Goal: Use online tool/utility: Utilize a website feature to perform a specific function

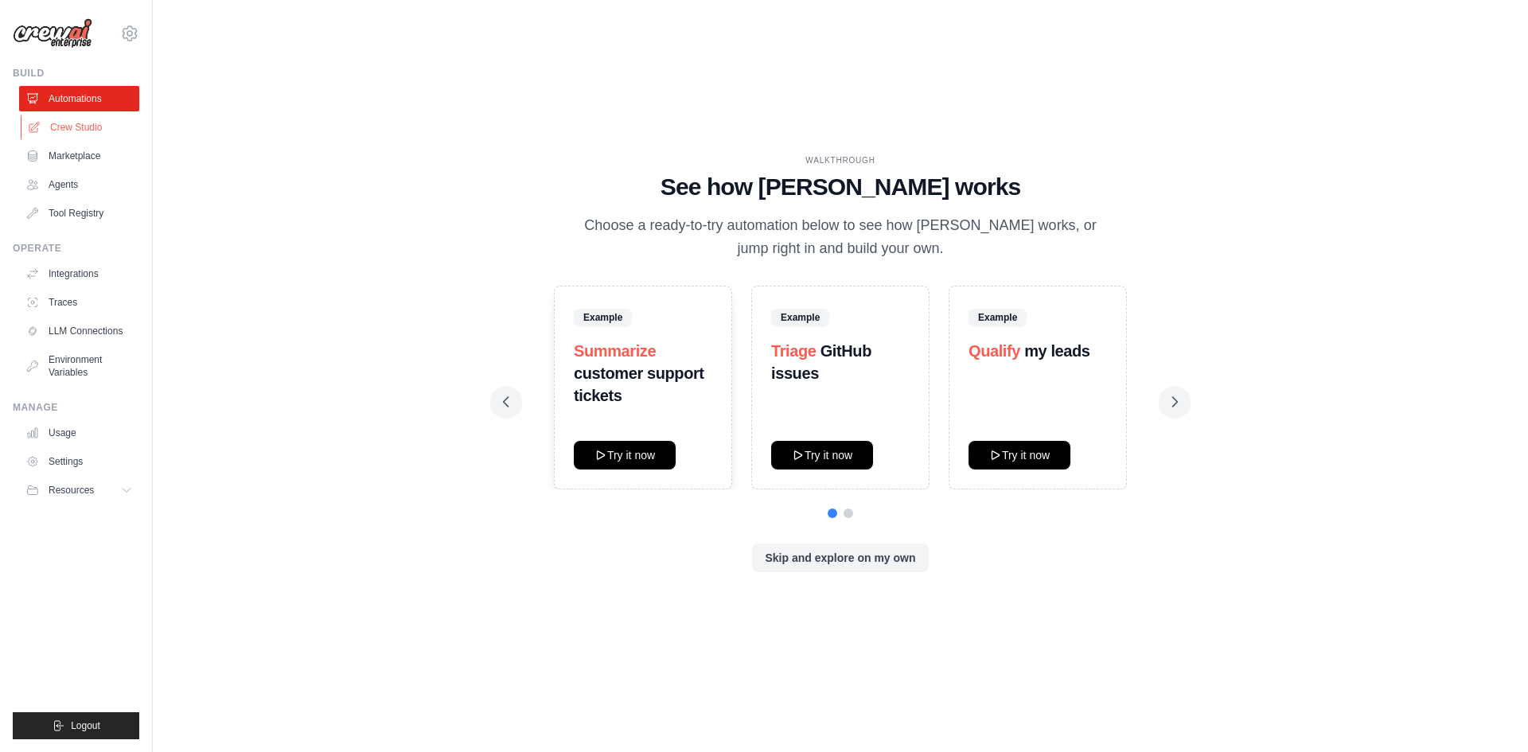
click at [78, 127] on link "Crew Studio" at bounding box center [81, 127] width 120 height 25
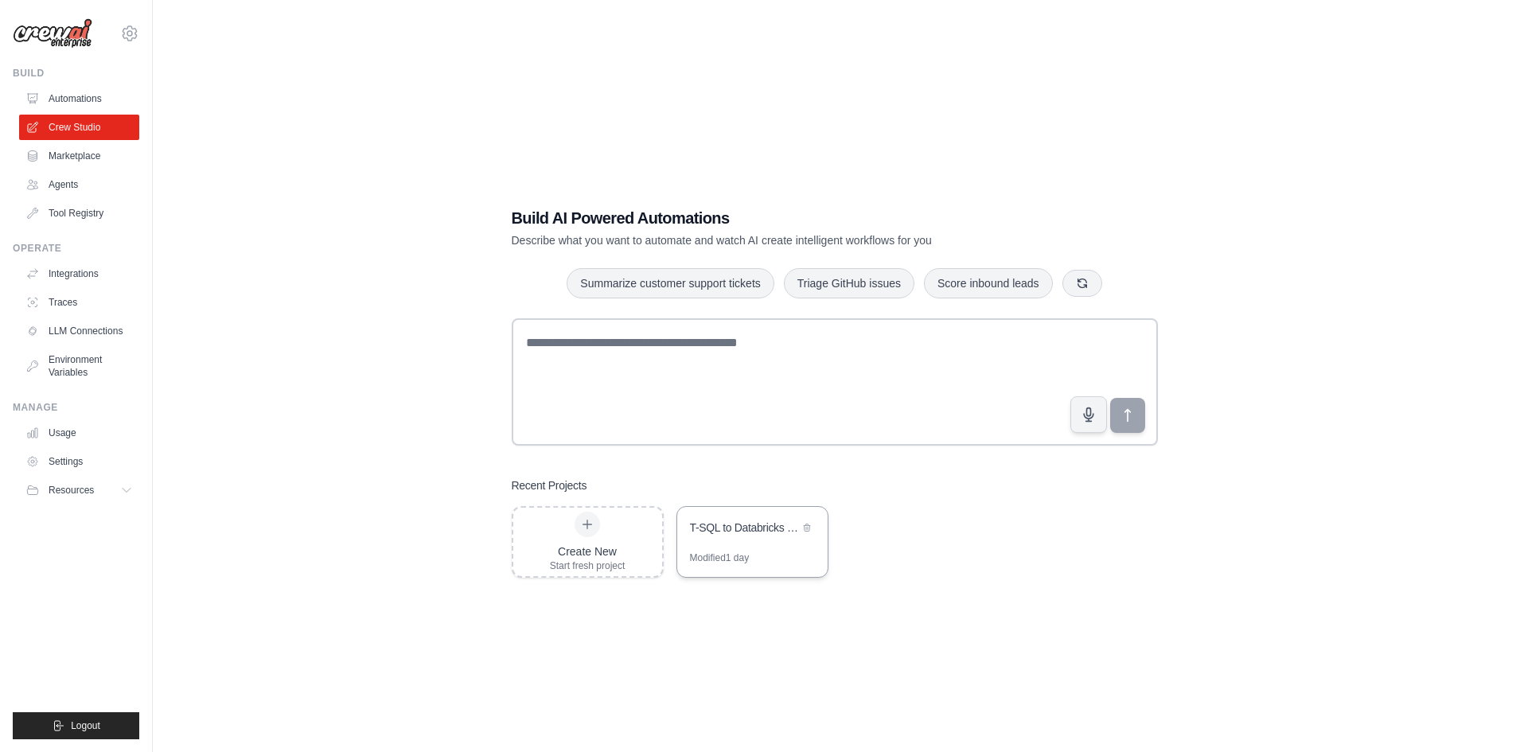
click at [738, 533] on div "T-SQL to Databricks SQL Converter" at bounding box center [744, 528] width 109 height 16
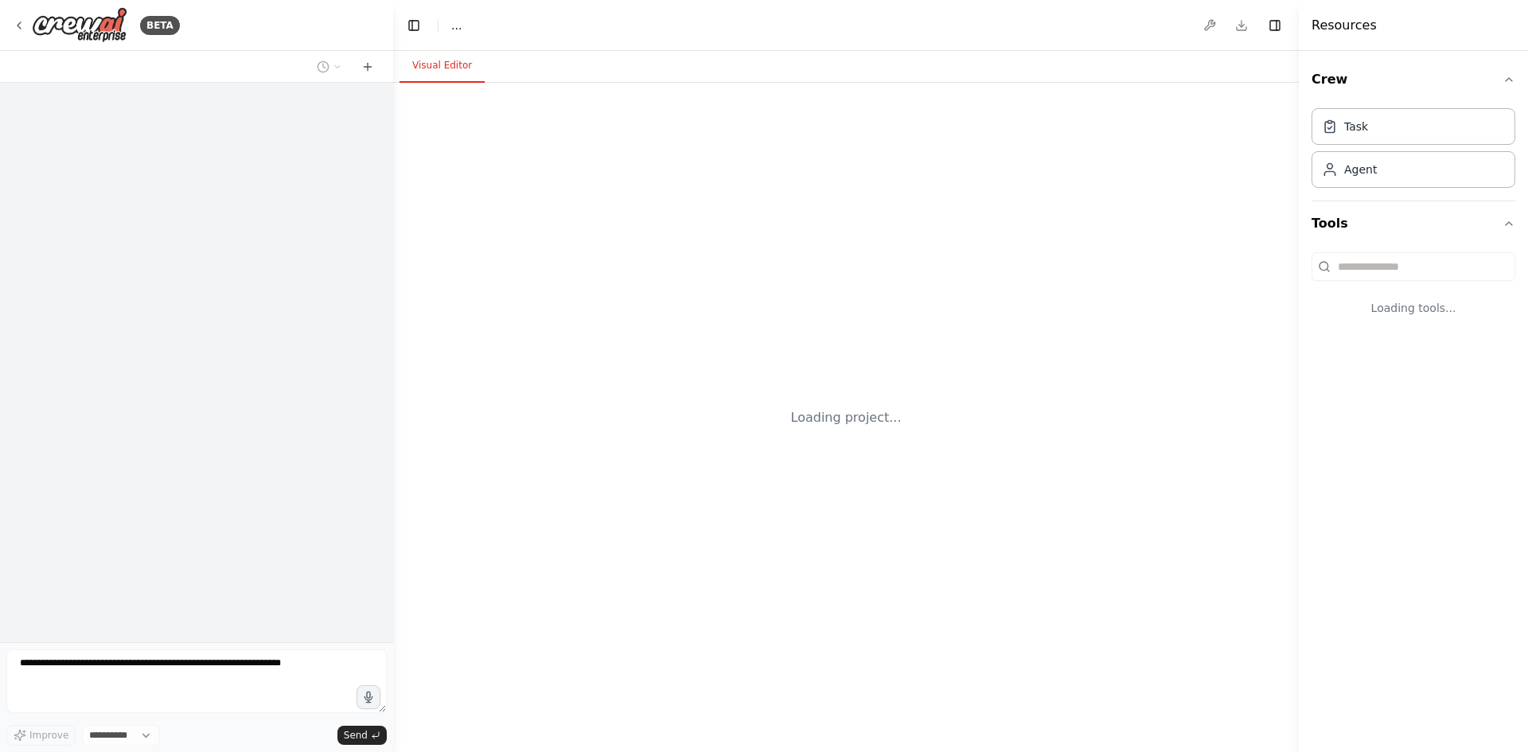
select select "****"
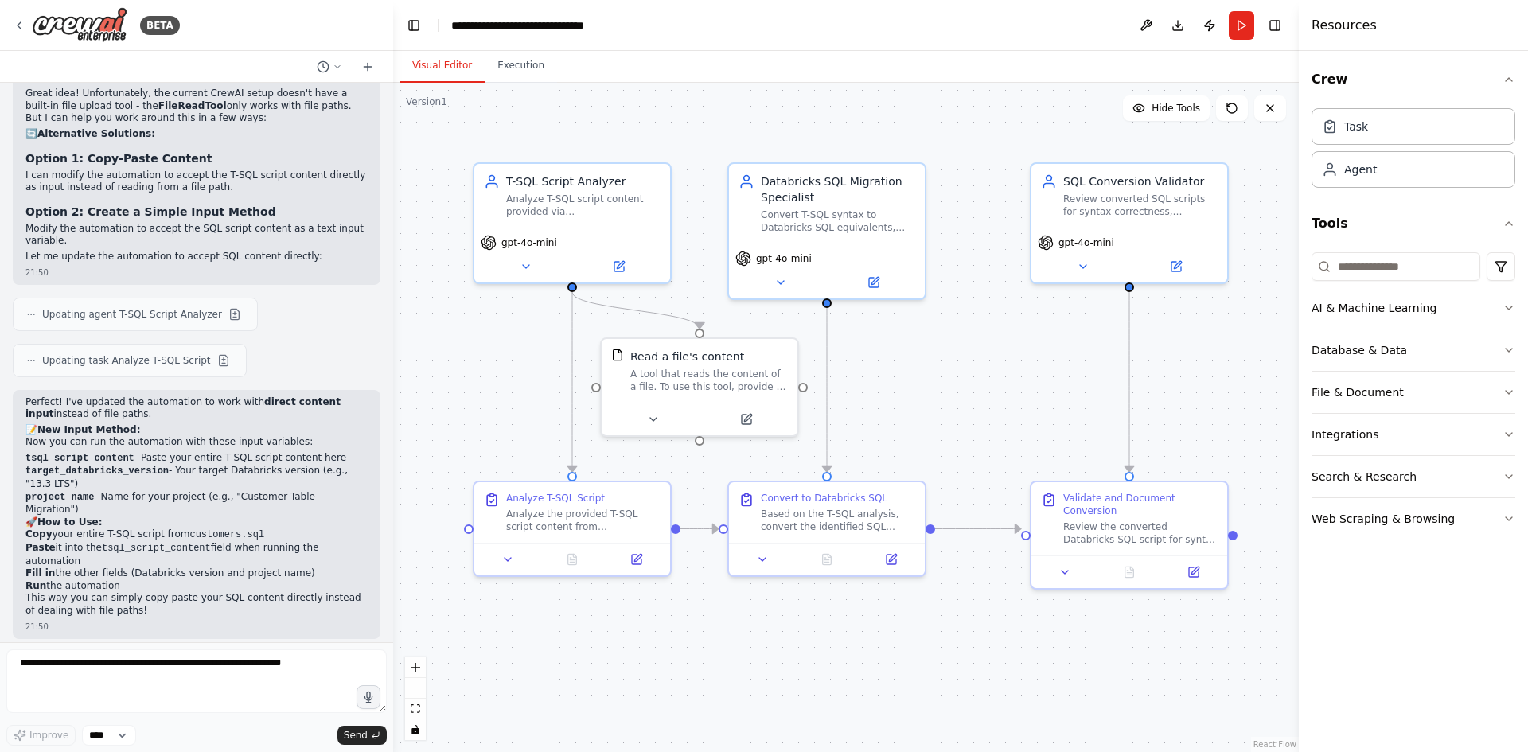
scroll to position [2795, 0]
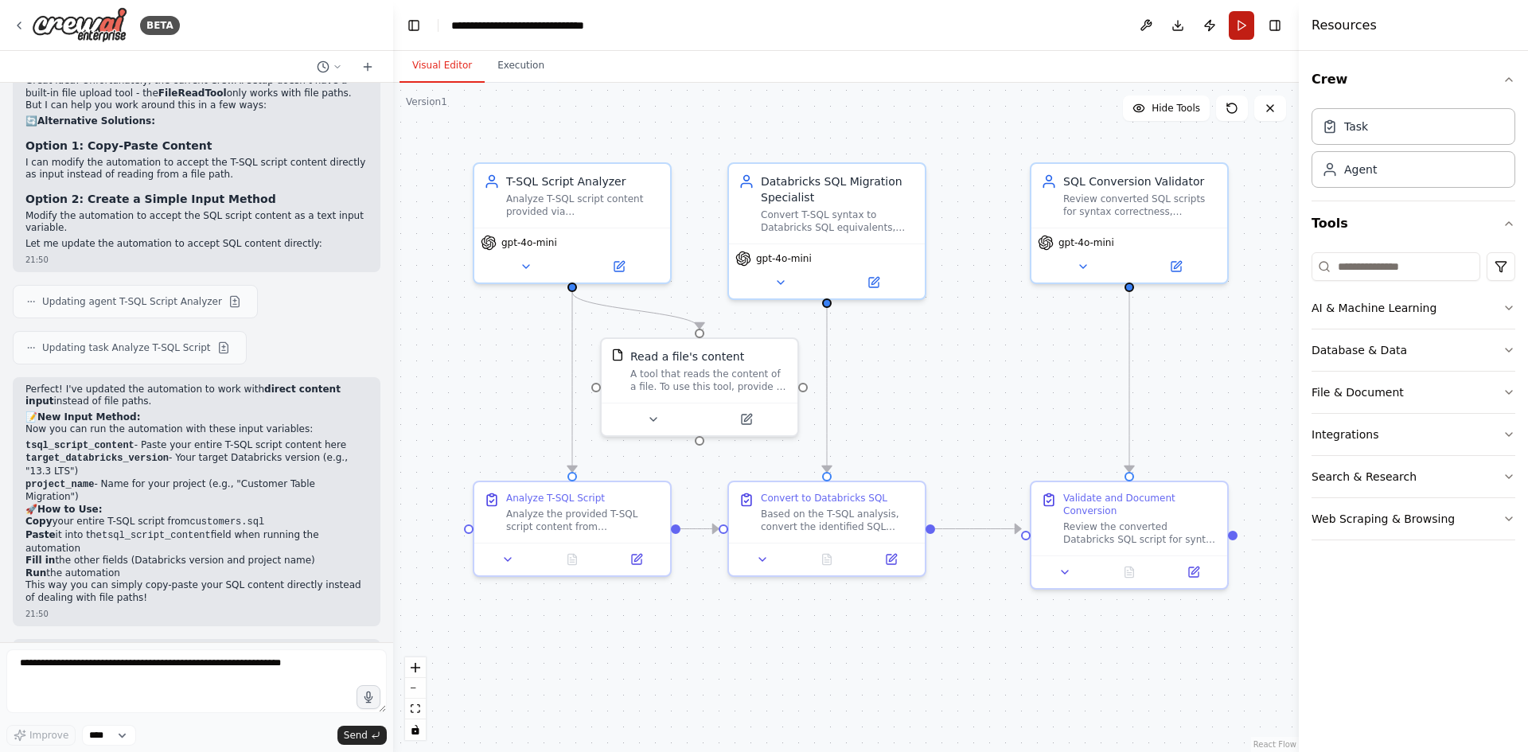
click at [1238, 21] on button "Run" at bounding box center [1241, 25] width 25 height 29
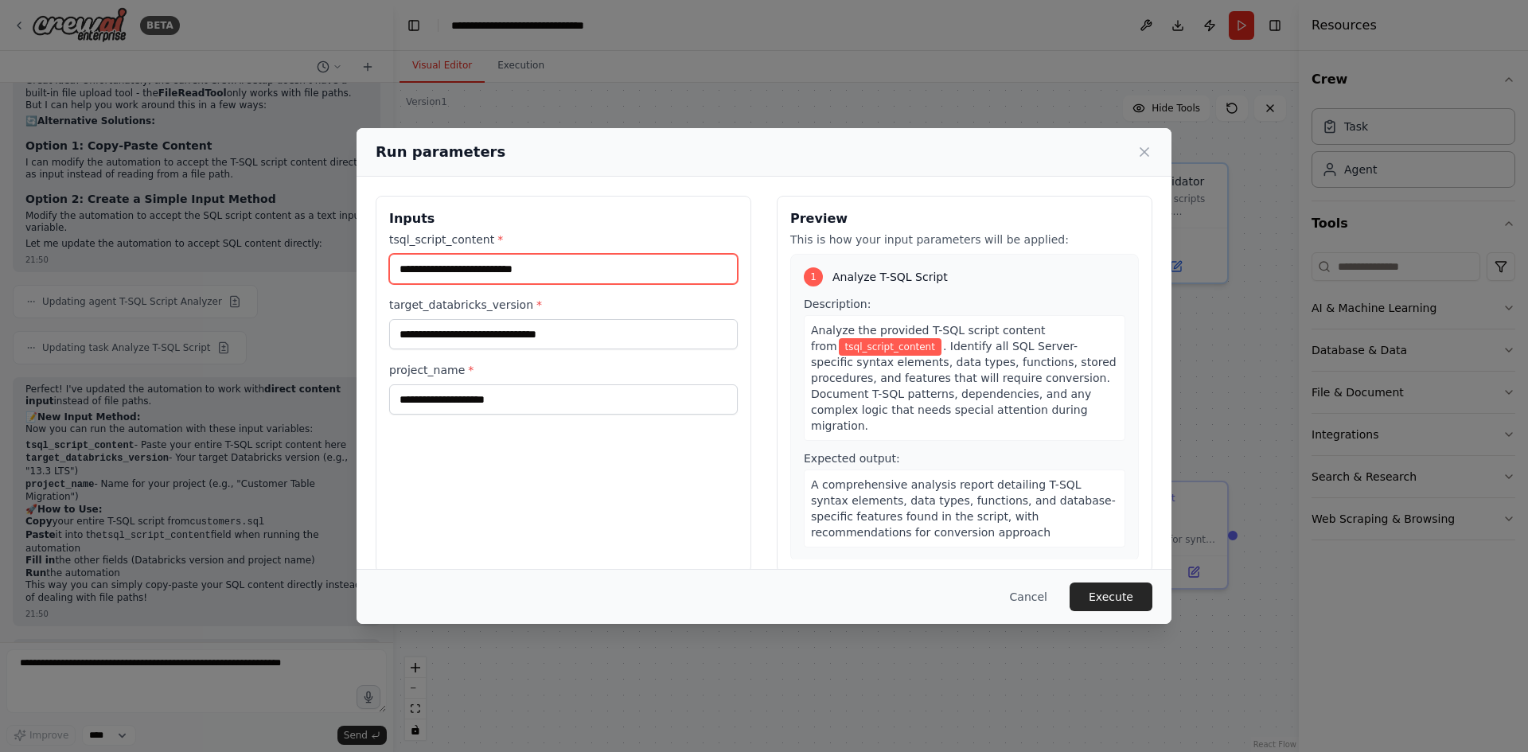
click at [533, 260] on input "tsql_script_content *" at bounding box center [563, 269] width 349 height 30
paste input "**********"
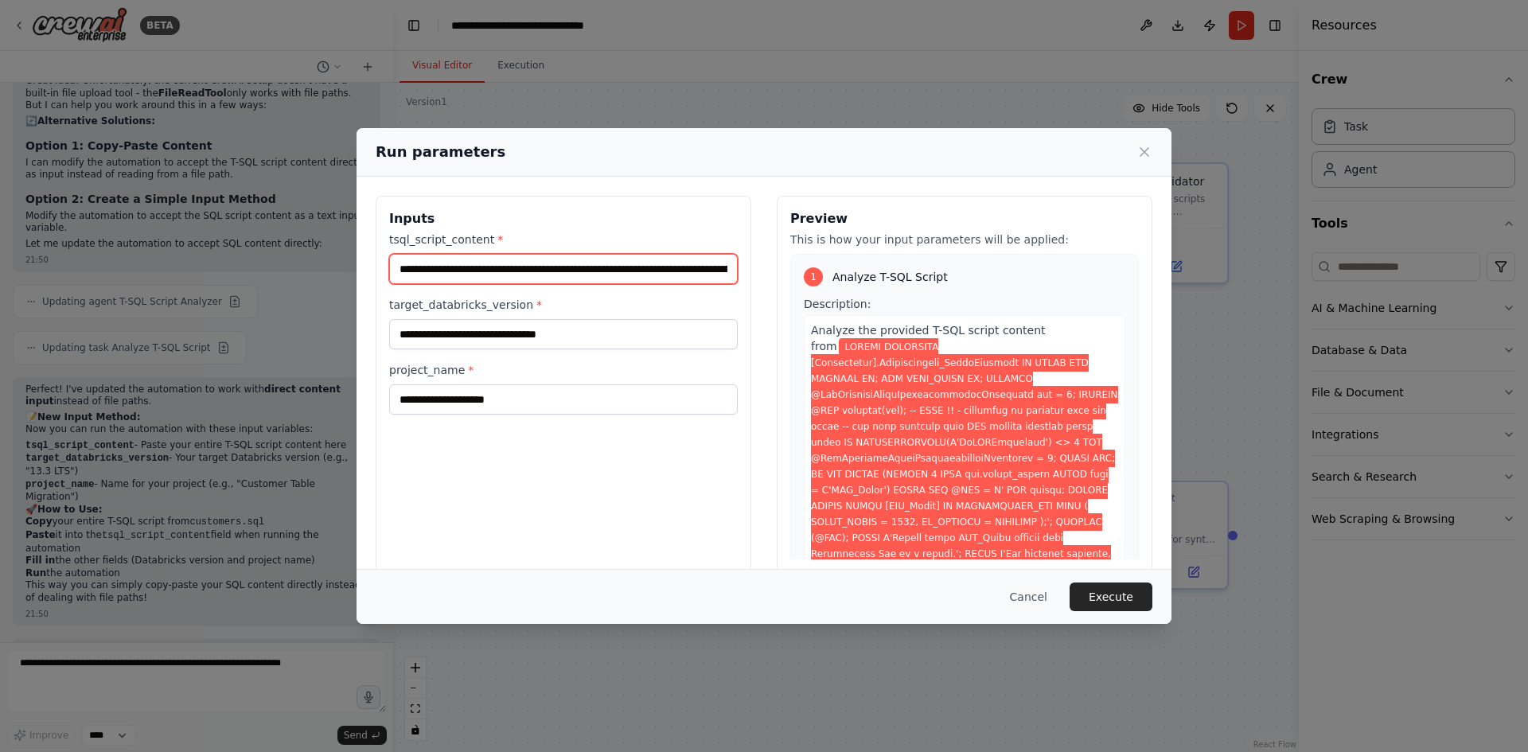
scroll to position [0, 12333]
type input "**********"
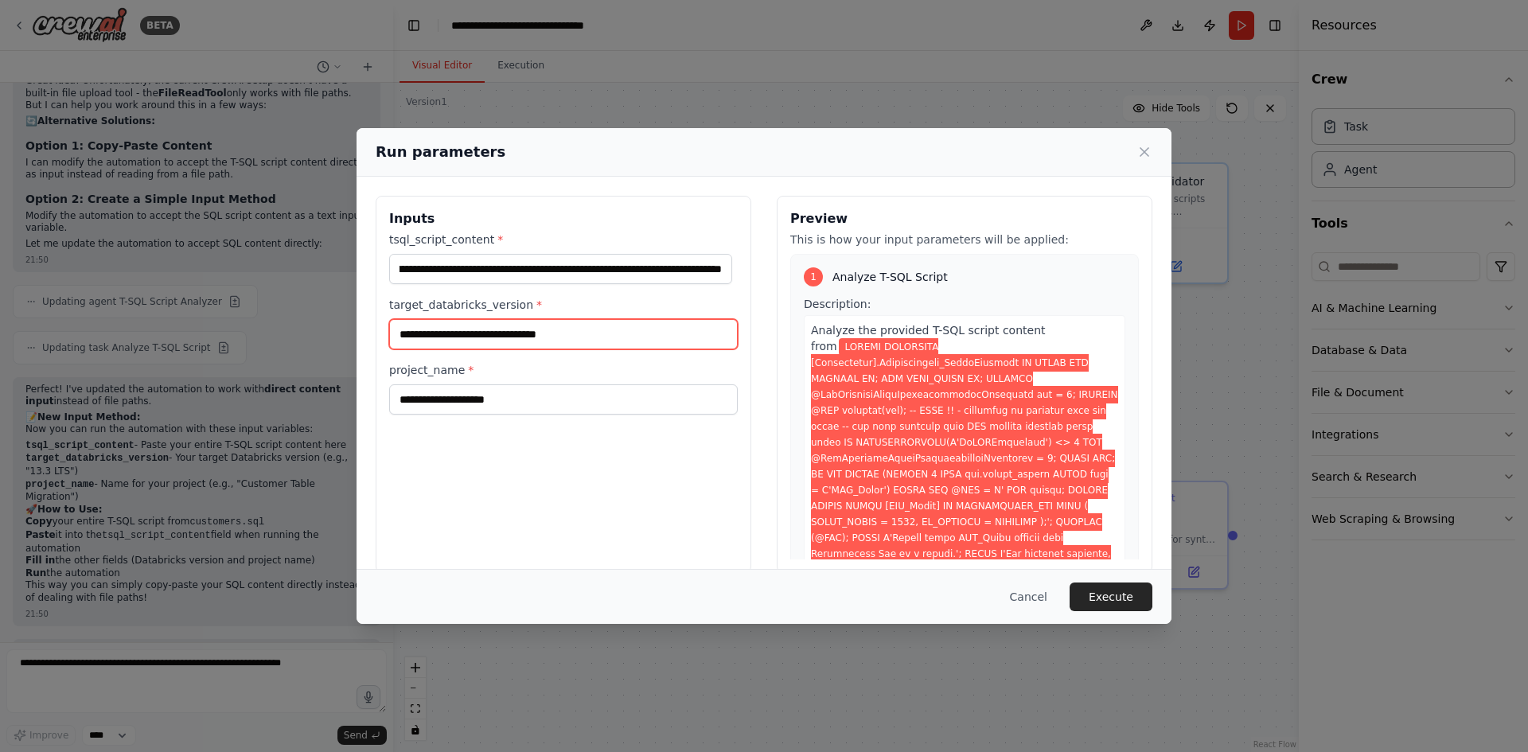
scroll to position [0, 0]
click at [489, 338] on input "target_databricks_version *" at bounding box center [563, 334] width 349 height 30
type input "**********"
click at [717, 337] on input "**********" at bounding box center [563, 334] width 349 height 30
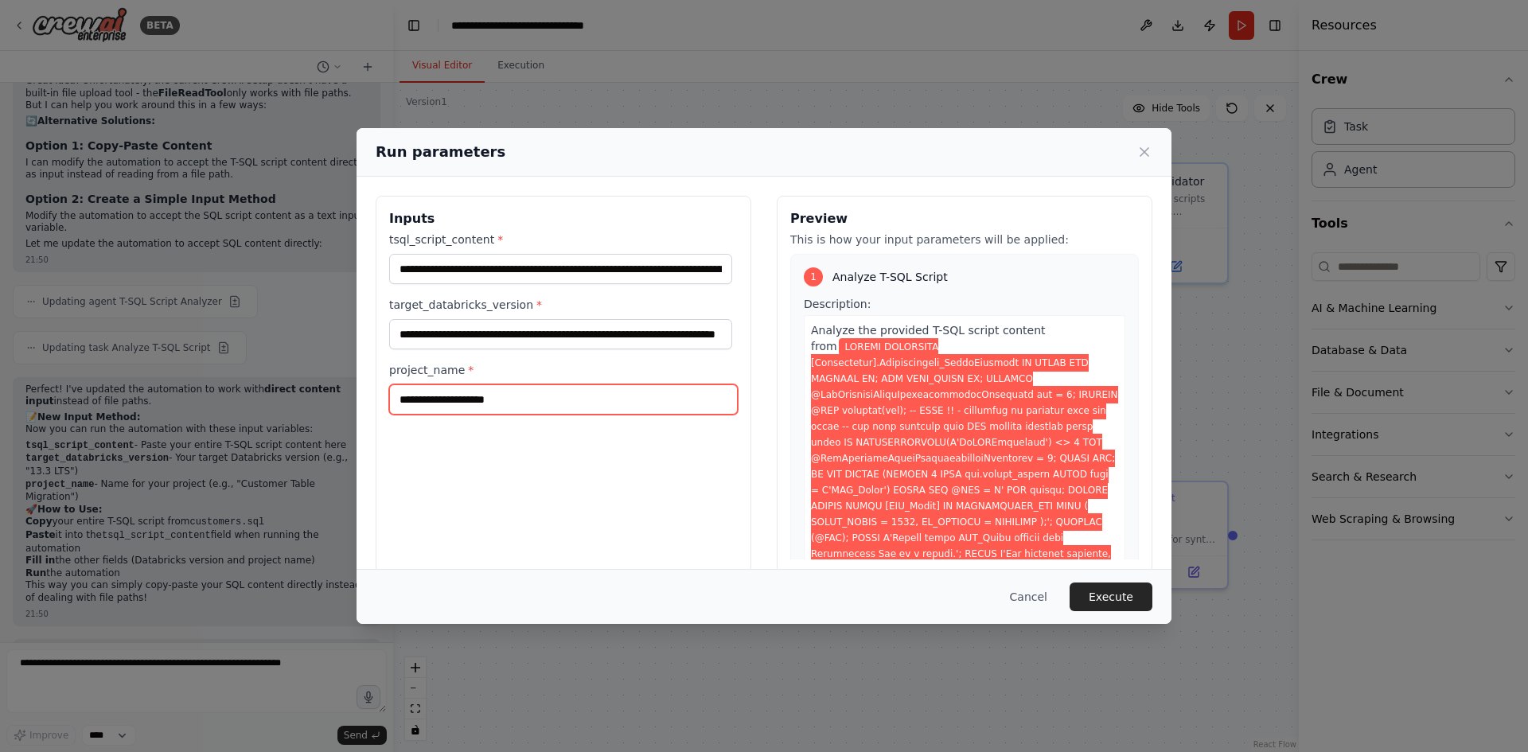
click at [508, 398] on input "project_name *" at bounding box center [563, 399] width 349 height 30
type input "**********"
click at [1107, 606] on button "Execute" at bounding box center [1110, 596] width 83 height 29
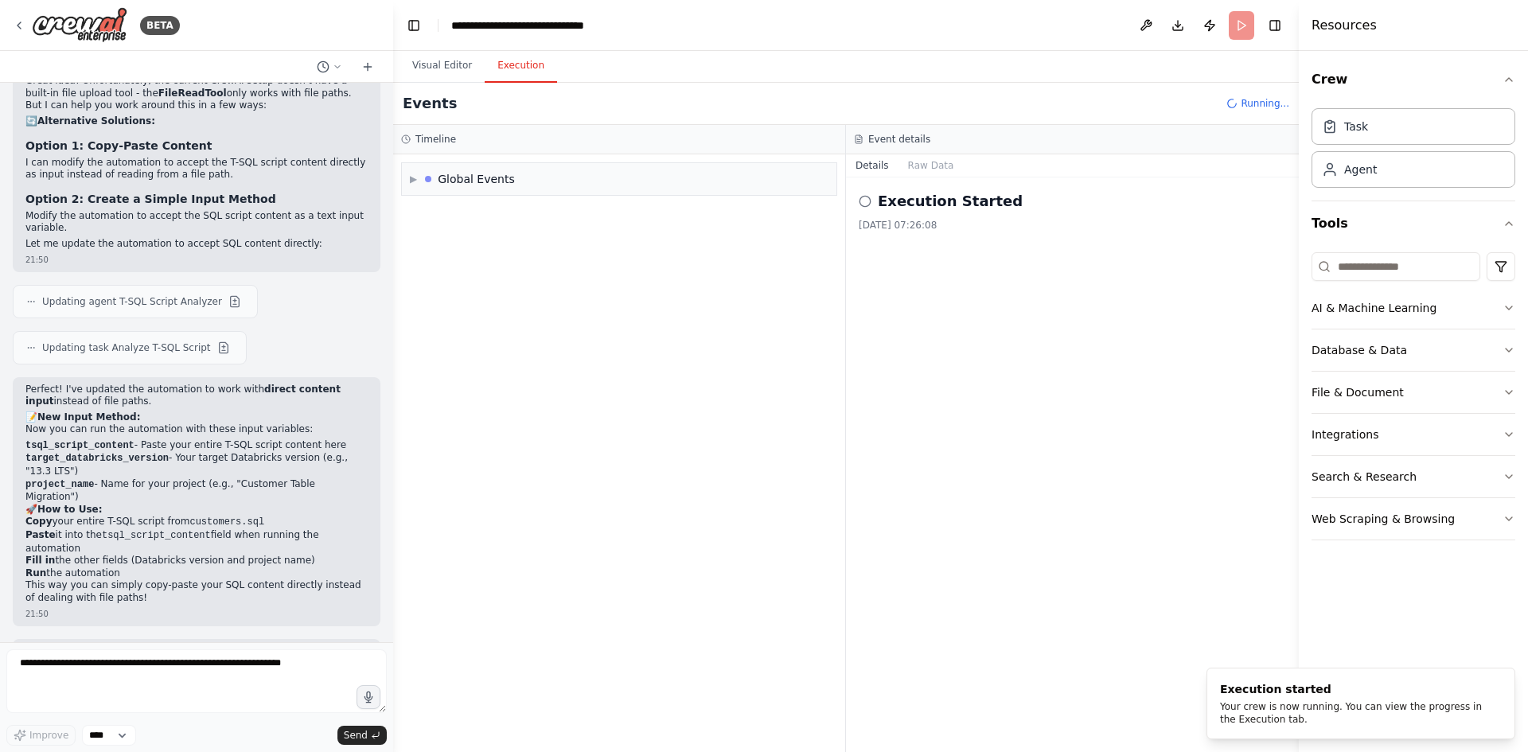
click at [507, 66] on button "Execution" at bounding box center [521, 65] width 72 height 33
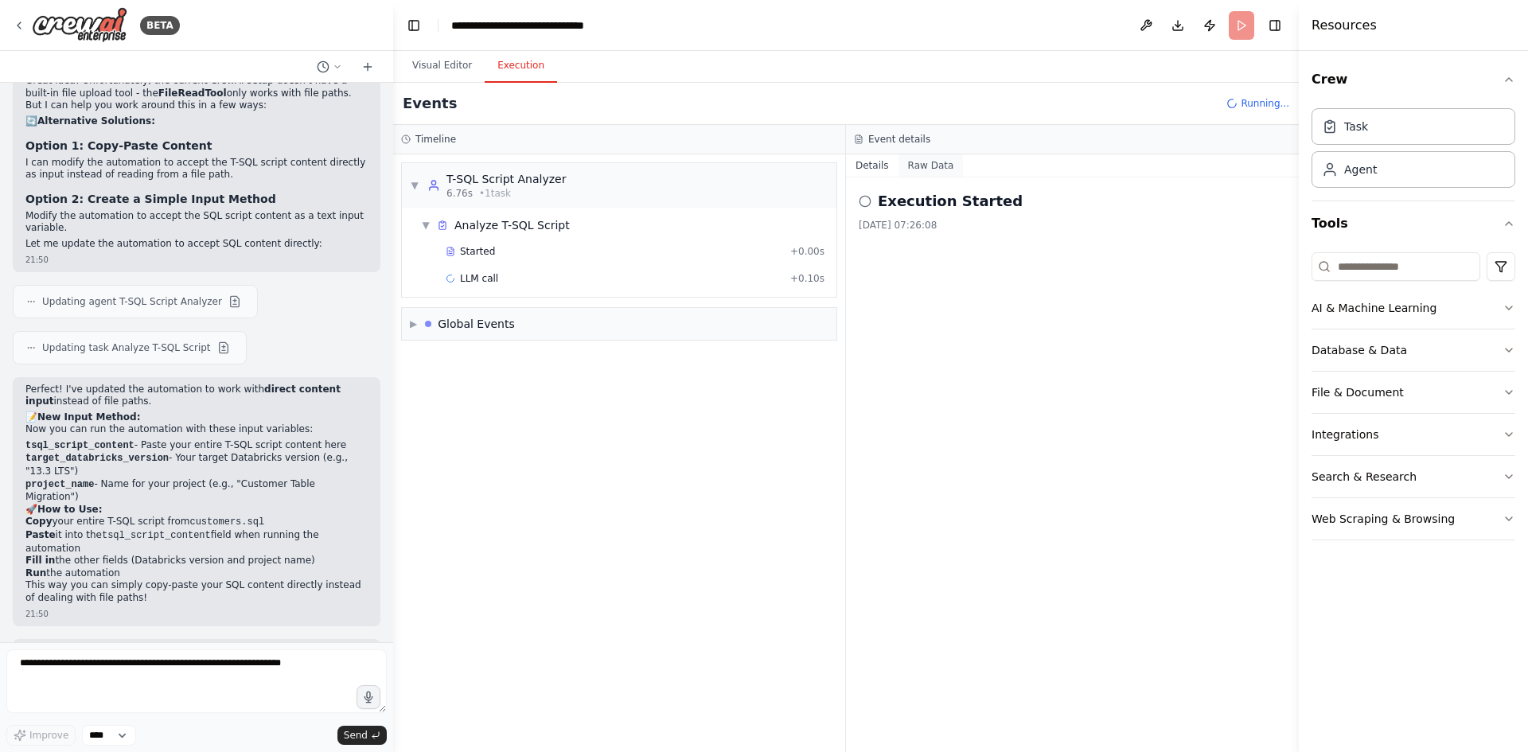
click at [920, 169] on button "Raw Data" at bounding box center [930, 165] width 65 height 22
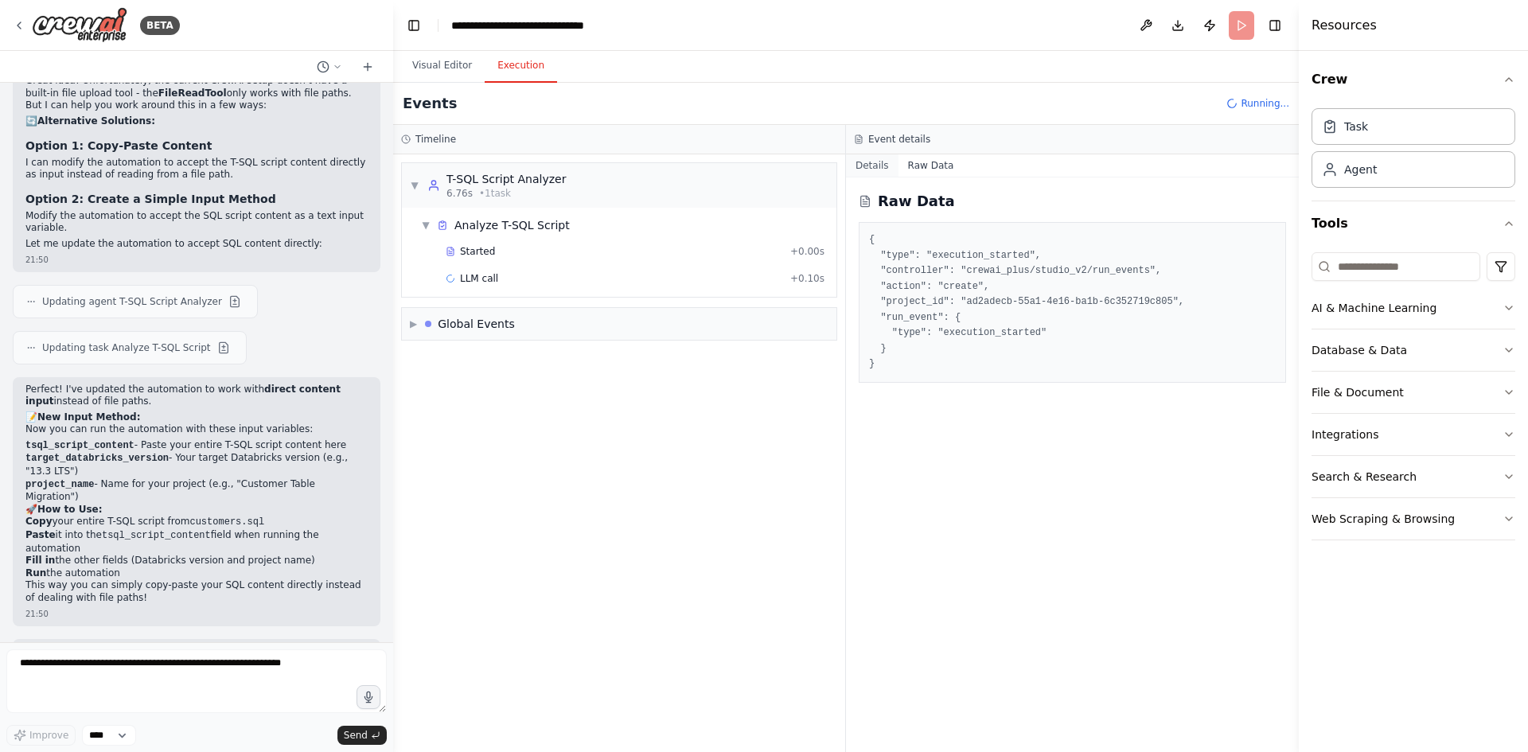
click at [868, 167] on button "Details" at bounding box center [872, 165] width 53 height 22
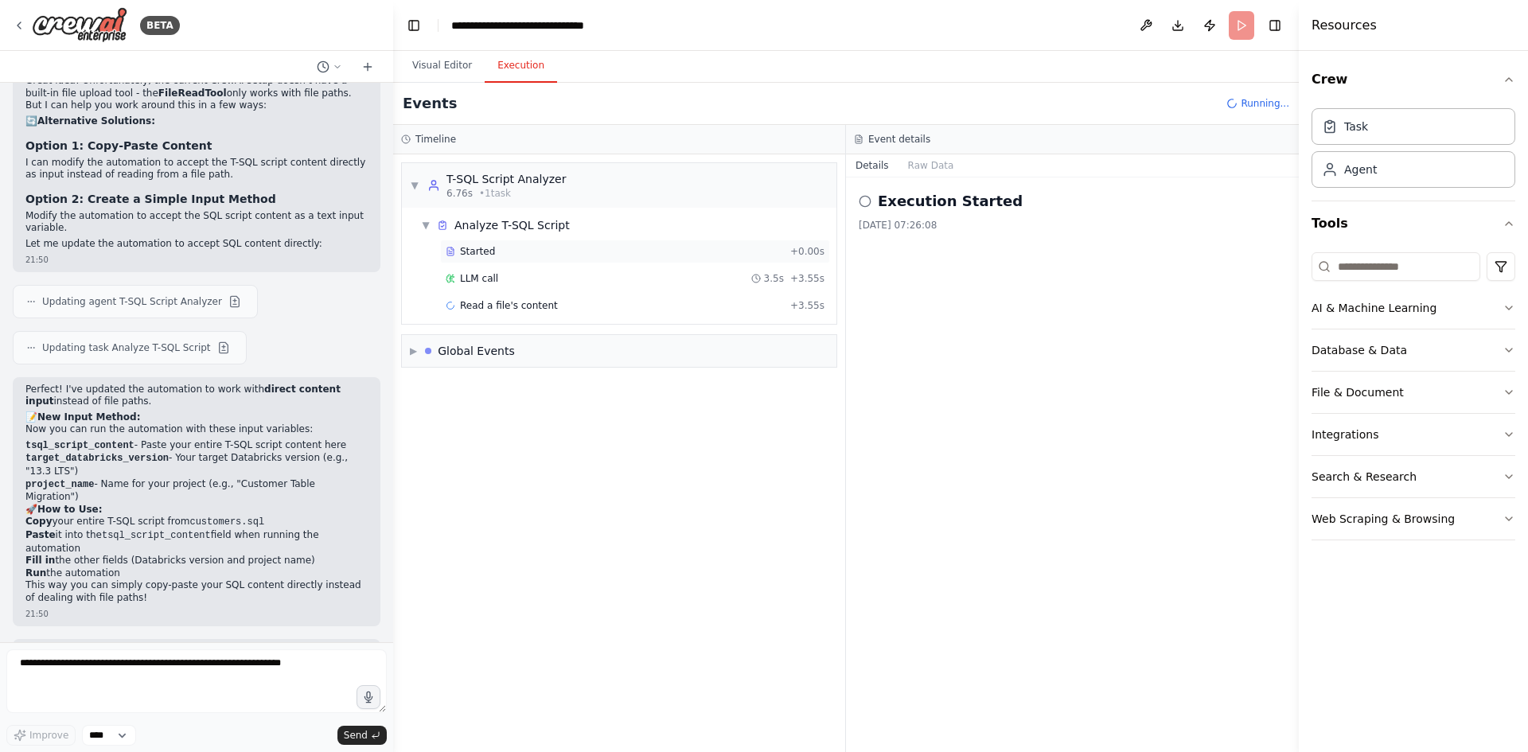
click at [527, 247] on div "Started" at bounding box center [615, 251] width 338 height 13
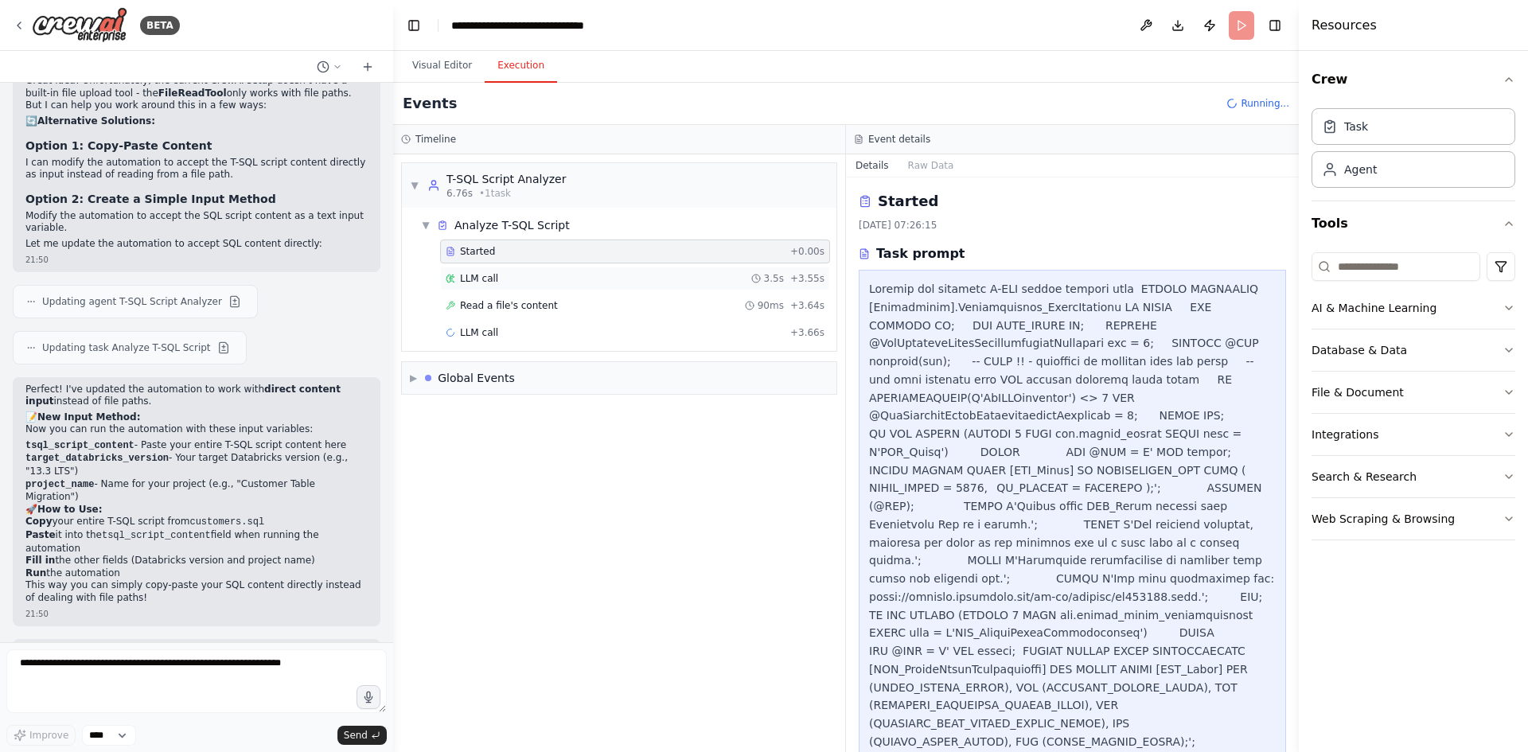
click at [512, 272] on div "LLM call 3.5s + 3.55s" at bounding box center [635, 278] width 379 height 13
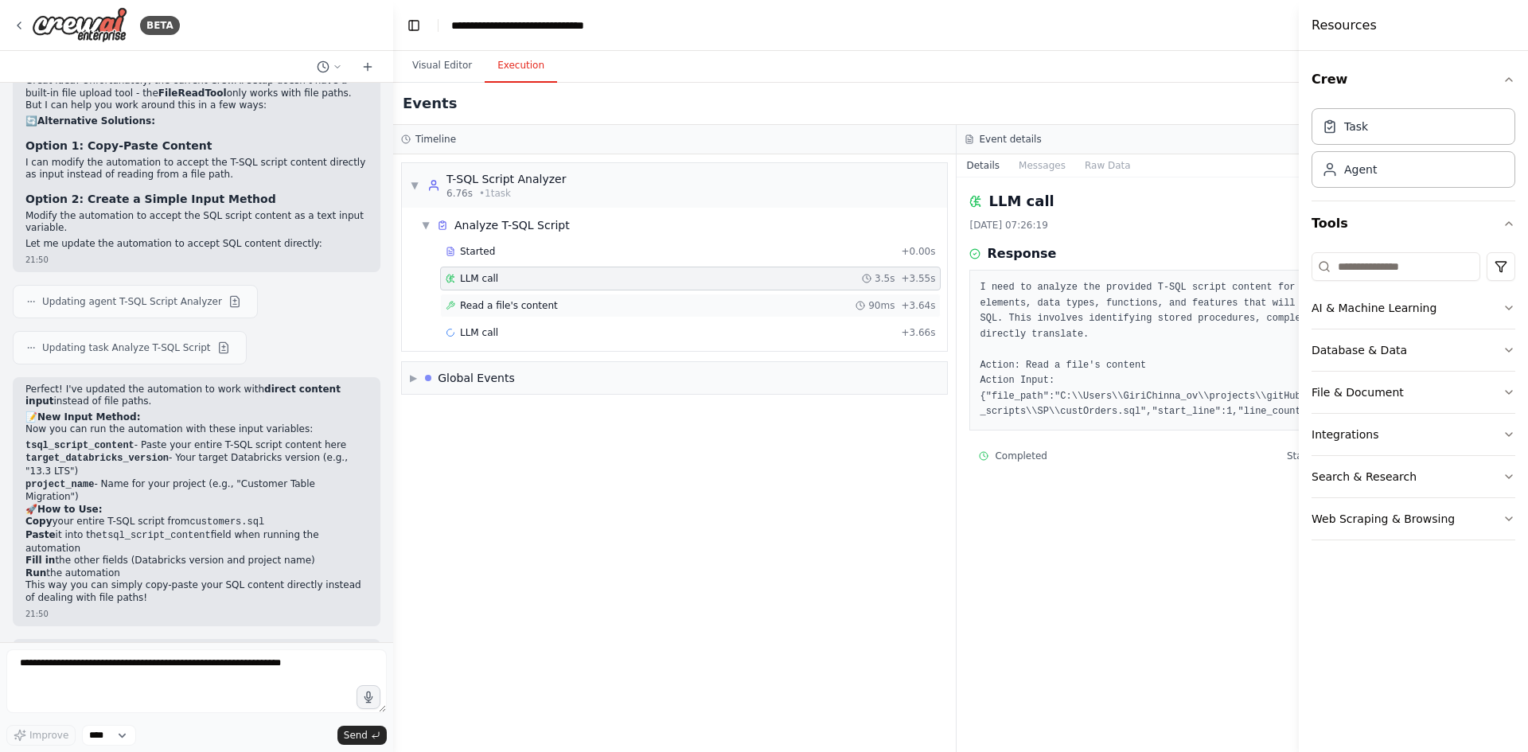
click at [517, 301] on span "Read a file's content" at bounding box center [509, 305] width 98 height 13
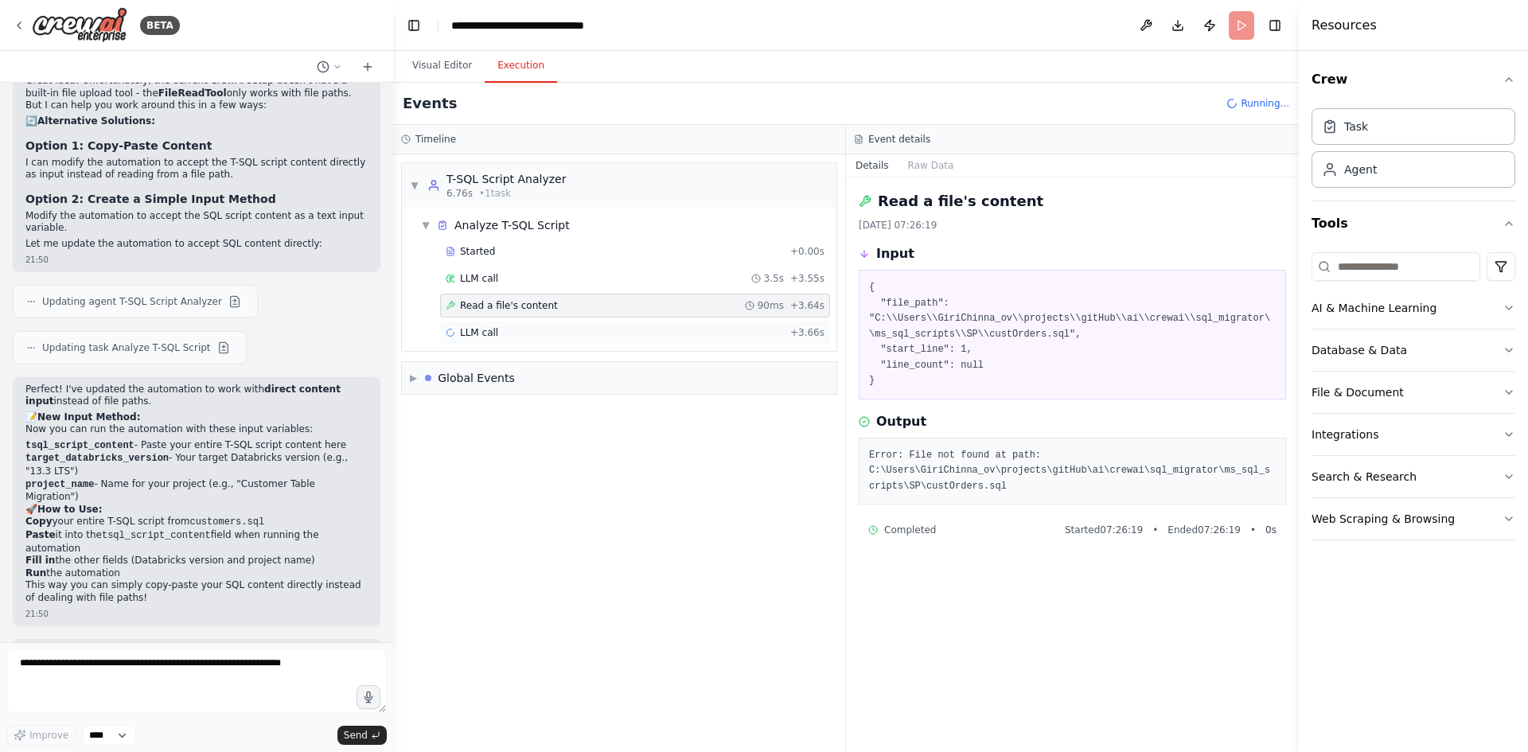
click at [511, 329] on div "LLM call + 3.66s" at bounding box center [635, 332] width 379 height 13
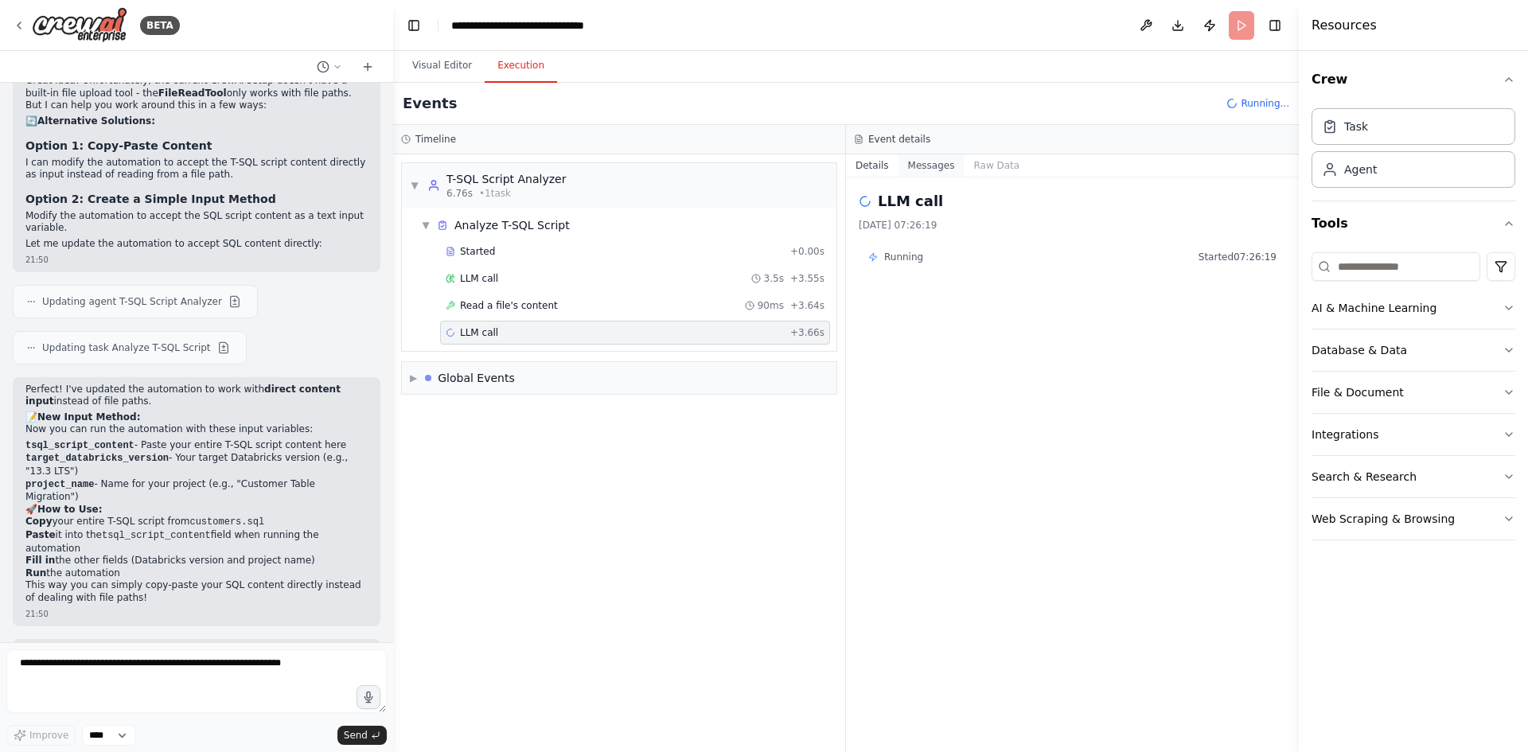
click at [912, 160] on button "Messages" at bounding box center [931, 165] width 66 height 22
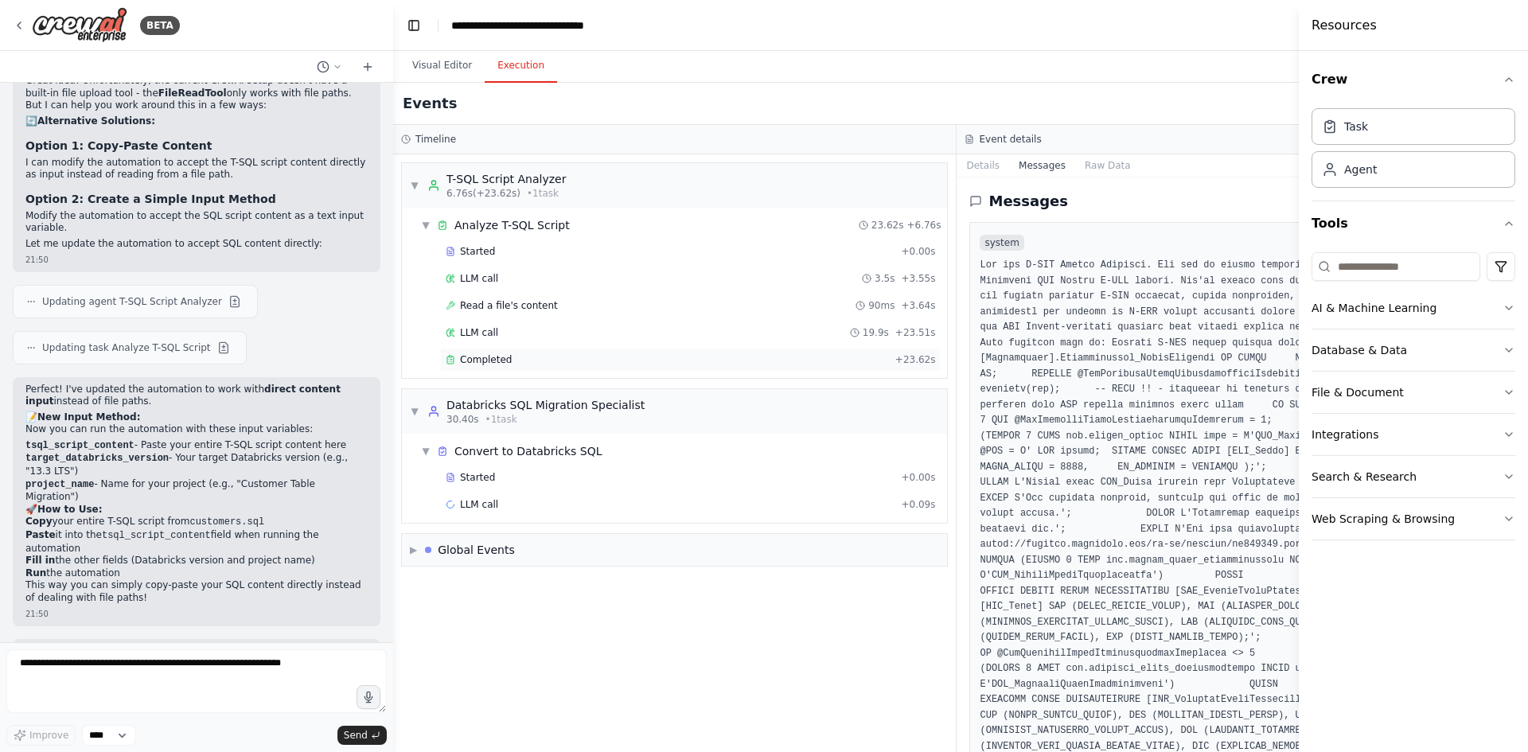
click at [511, 363] on div "Completed" at bounding box center [667, 359] width 443 height 13
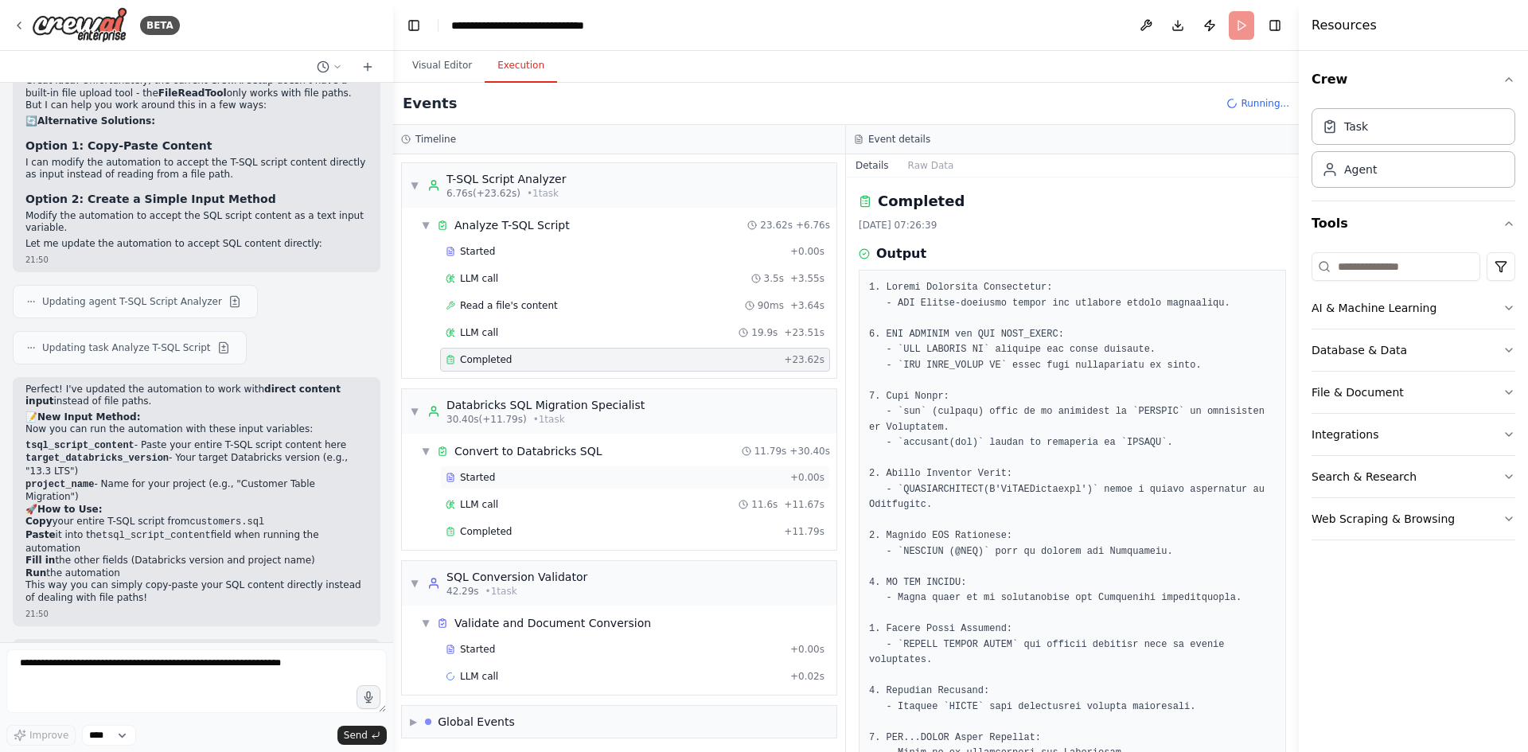
click at [524, 472] on div "Started" at bounding box center [615, 477] width 338 height 13
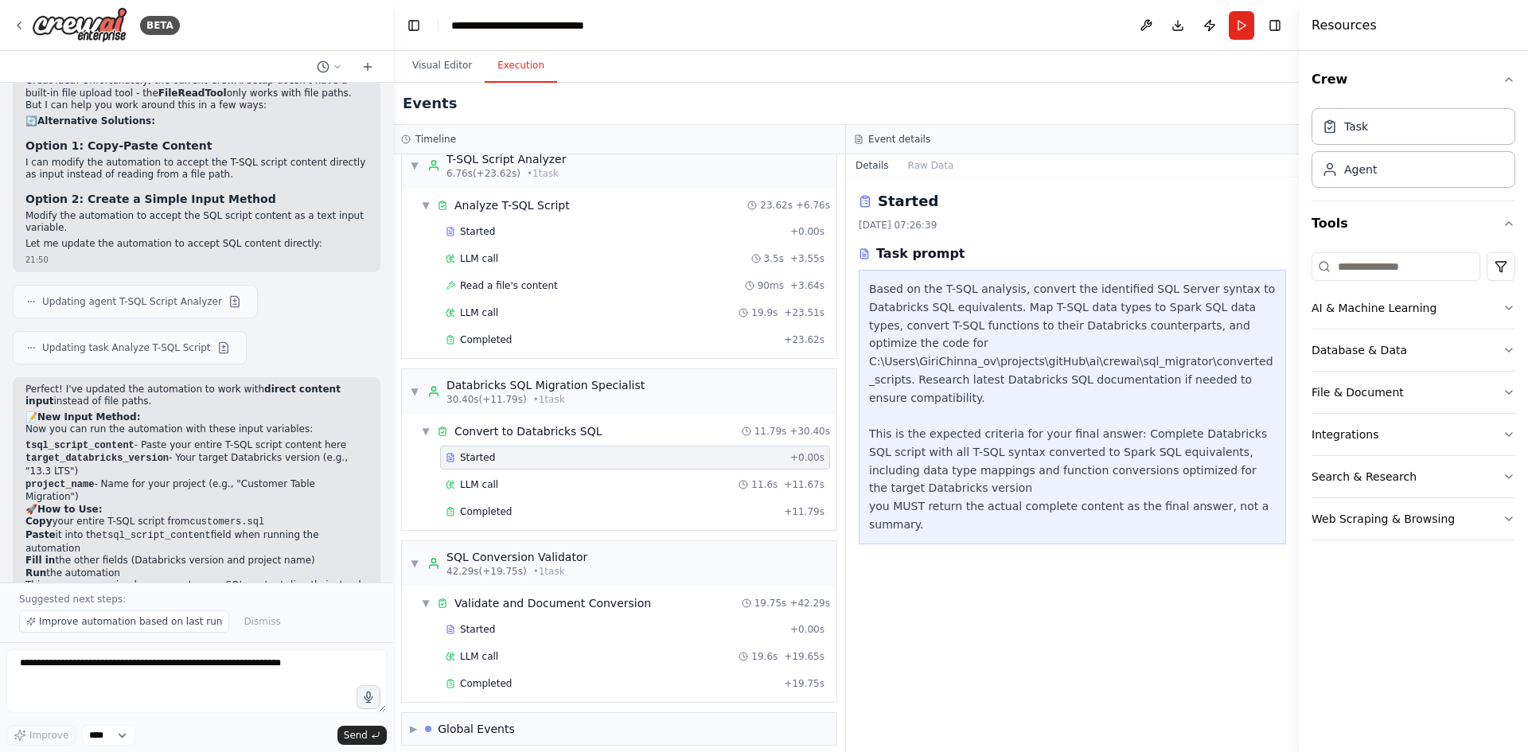
scroll to position [31, 0]
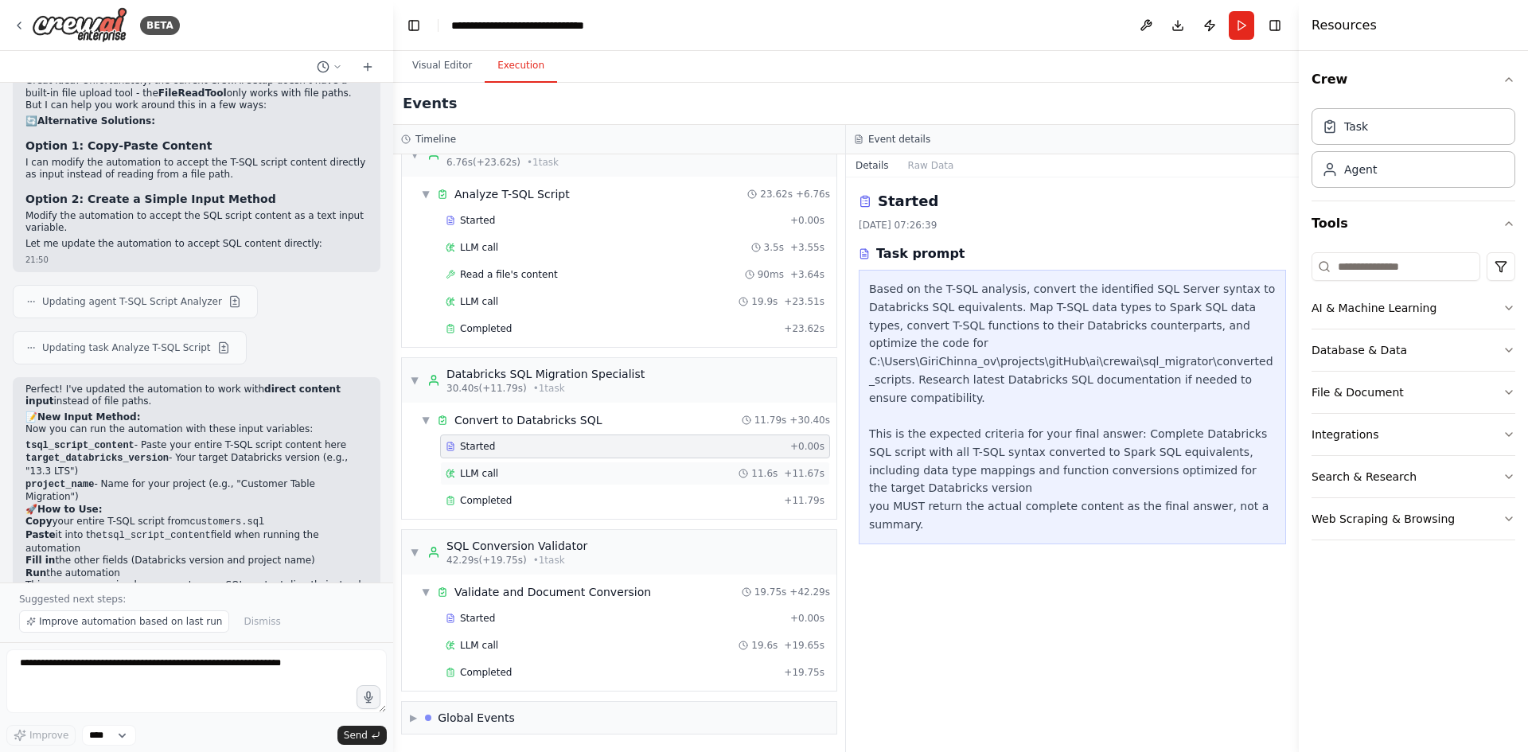
click at [487, 469] on span "LLM call" at bounding box center [479, 473] width 38 height 13
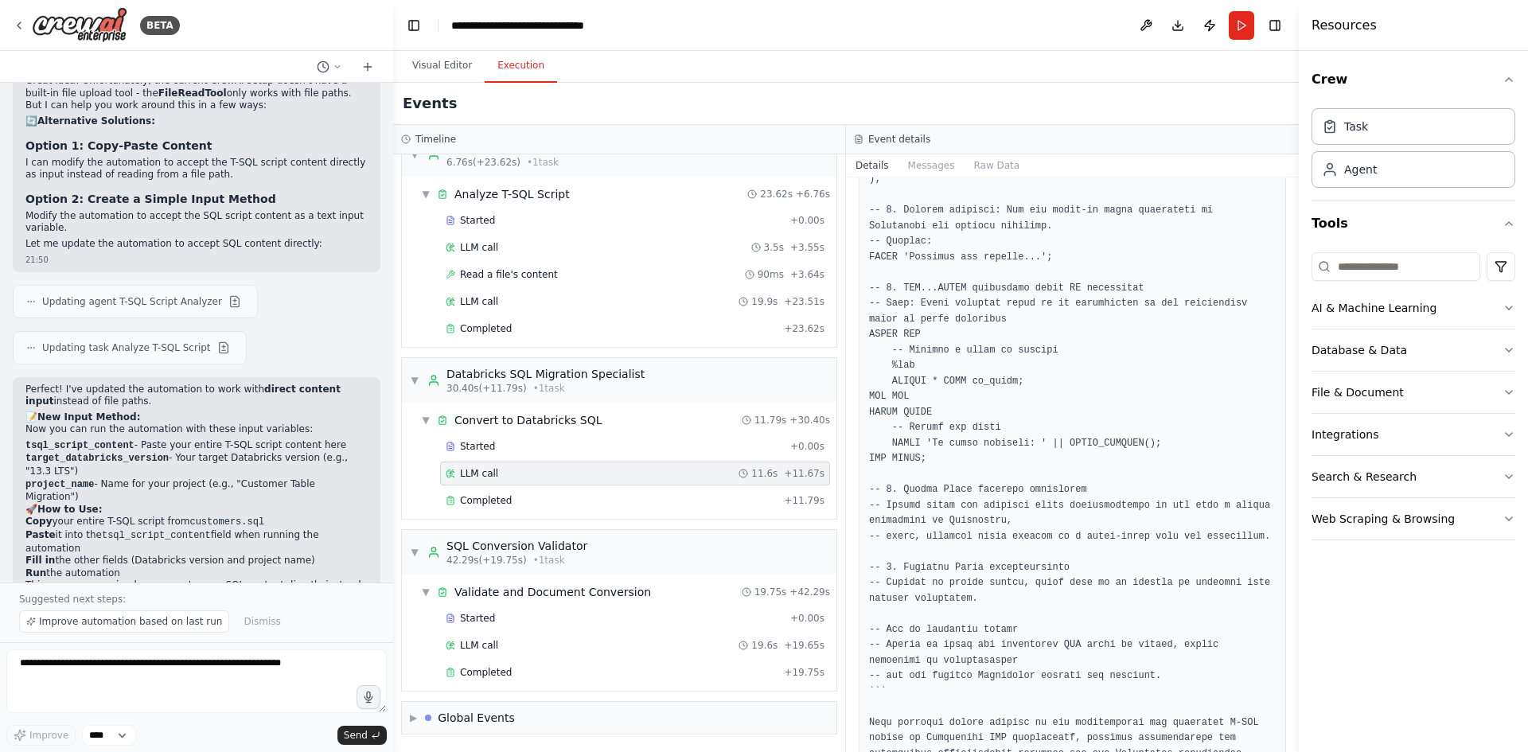
scroll to position [933, 0]
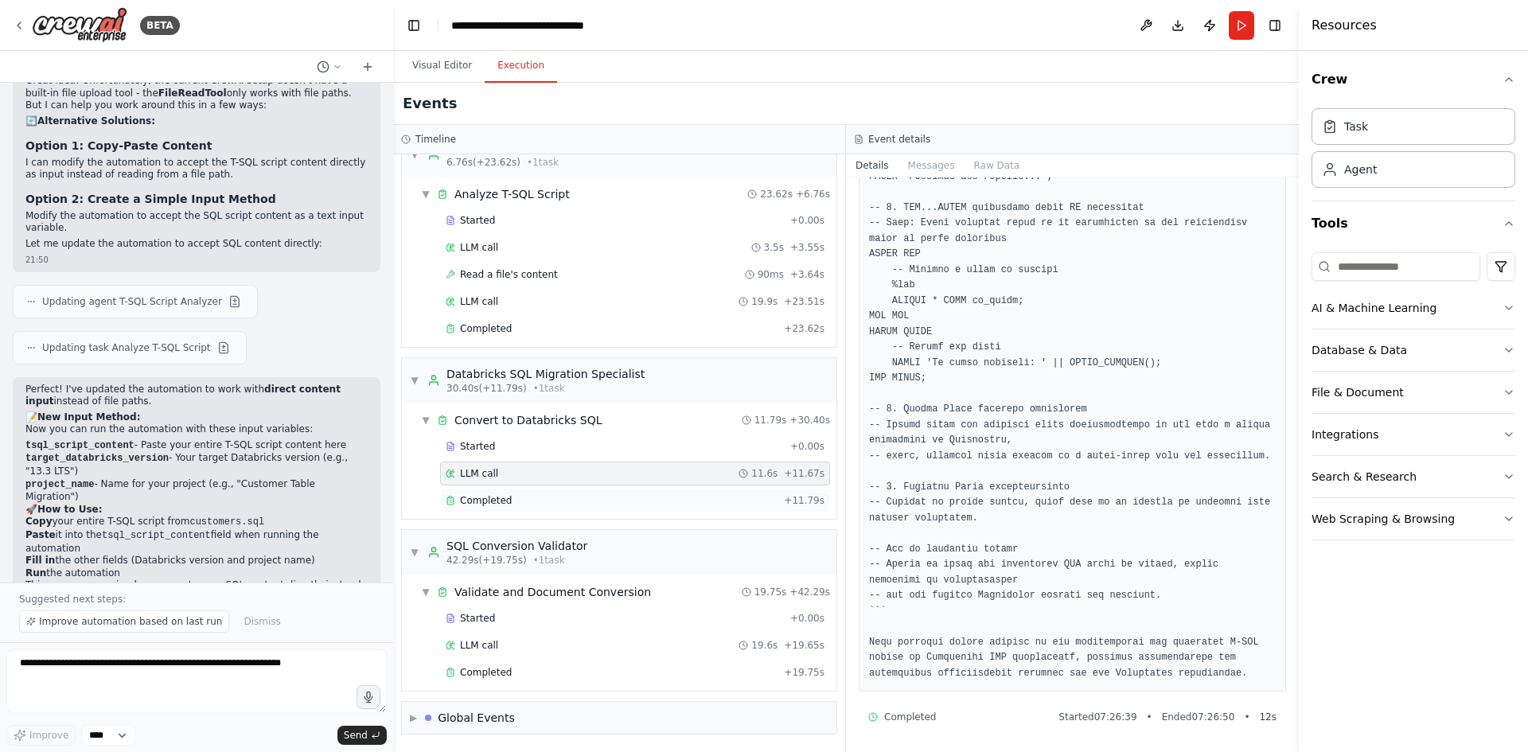
click at [514, 497] on div "Completed" at bounding box center [612, 500] width 332 height 13
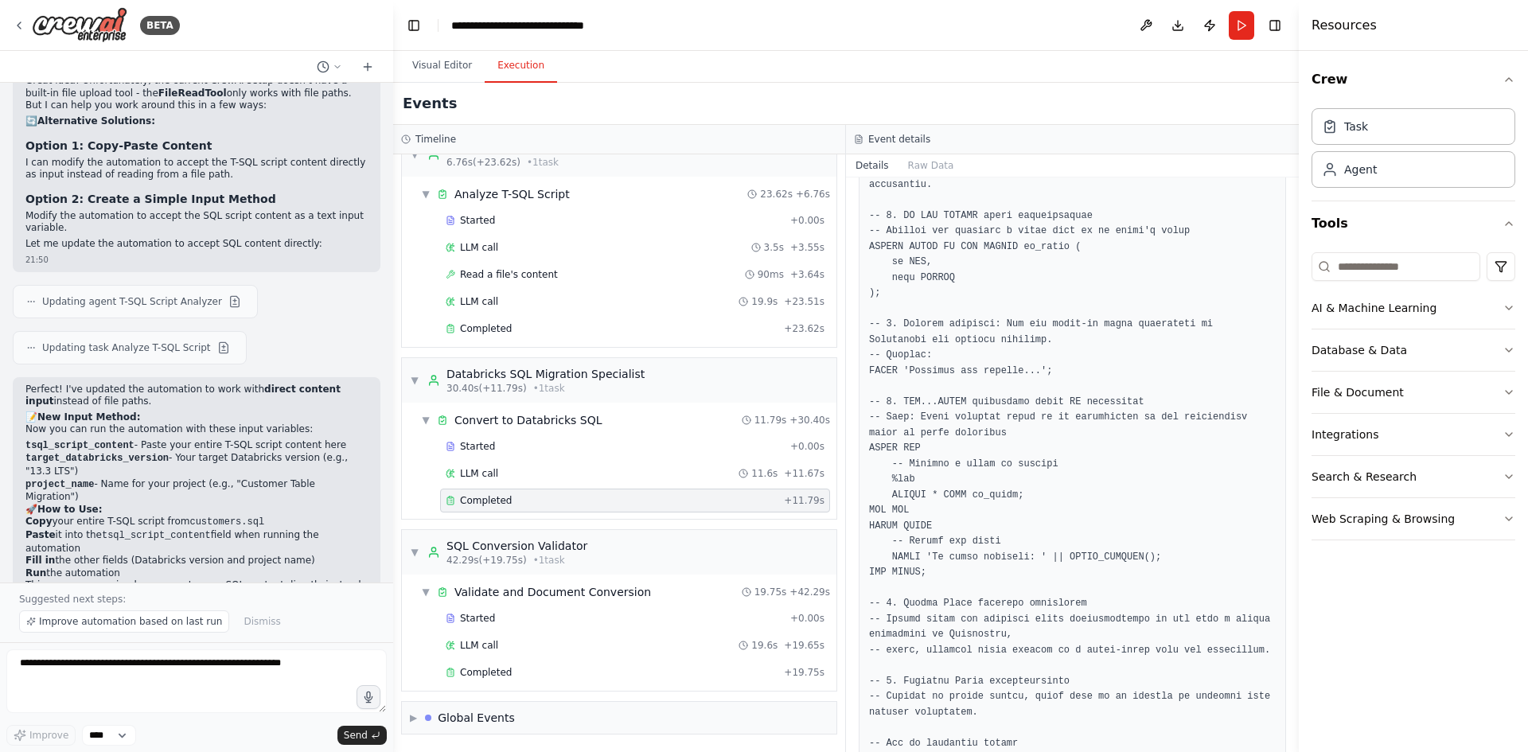
scroll to position [867, 0]
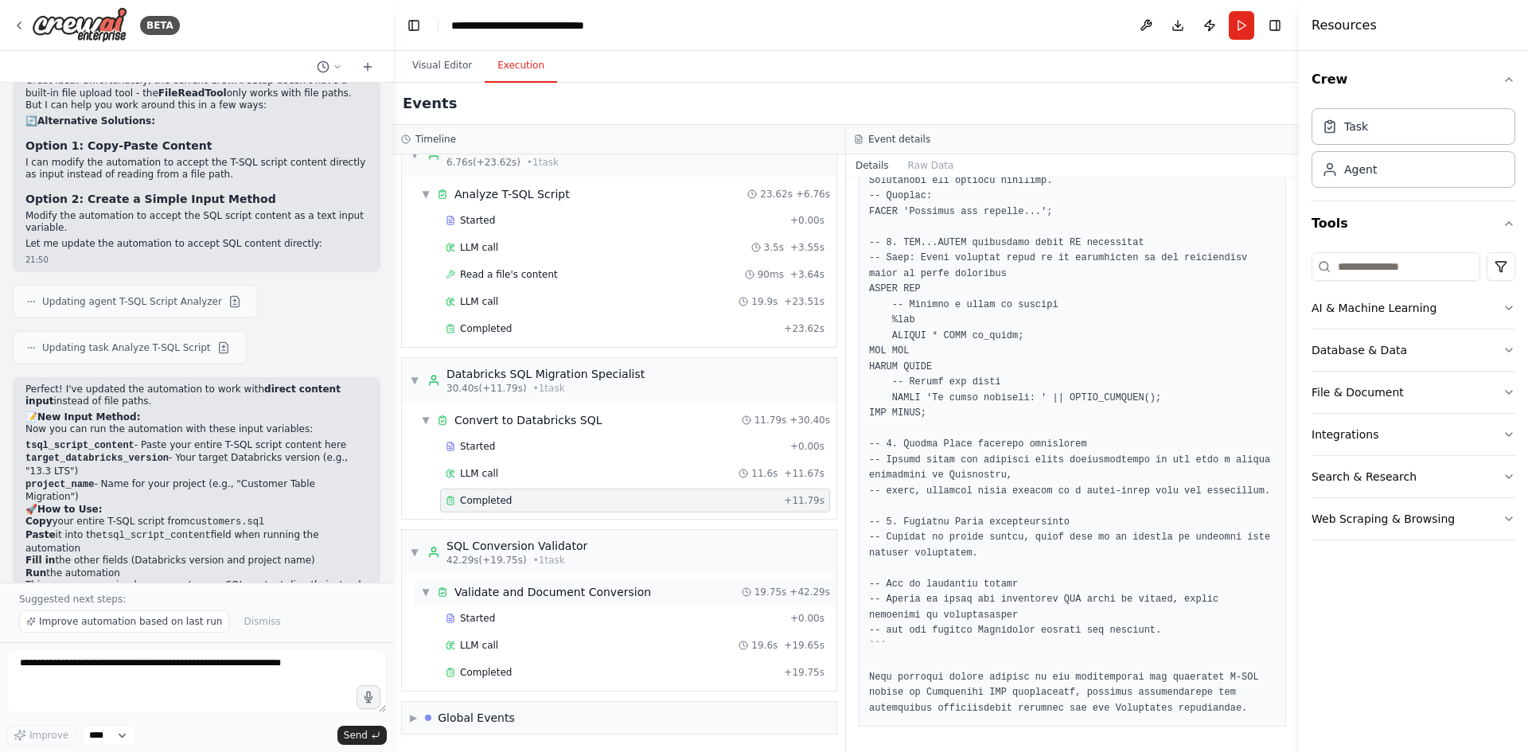
click at [550, 591] on div "Validate and Document Conversion" at bounding box center [552, 592] width 197 height 16
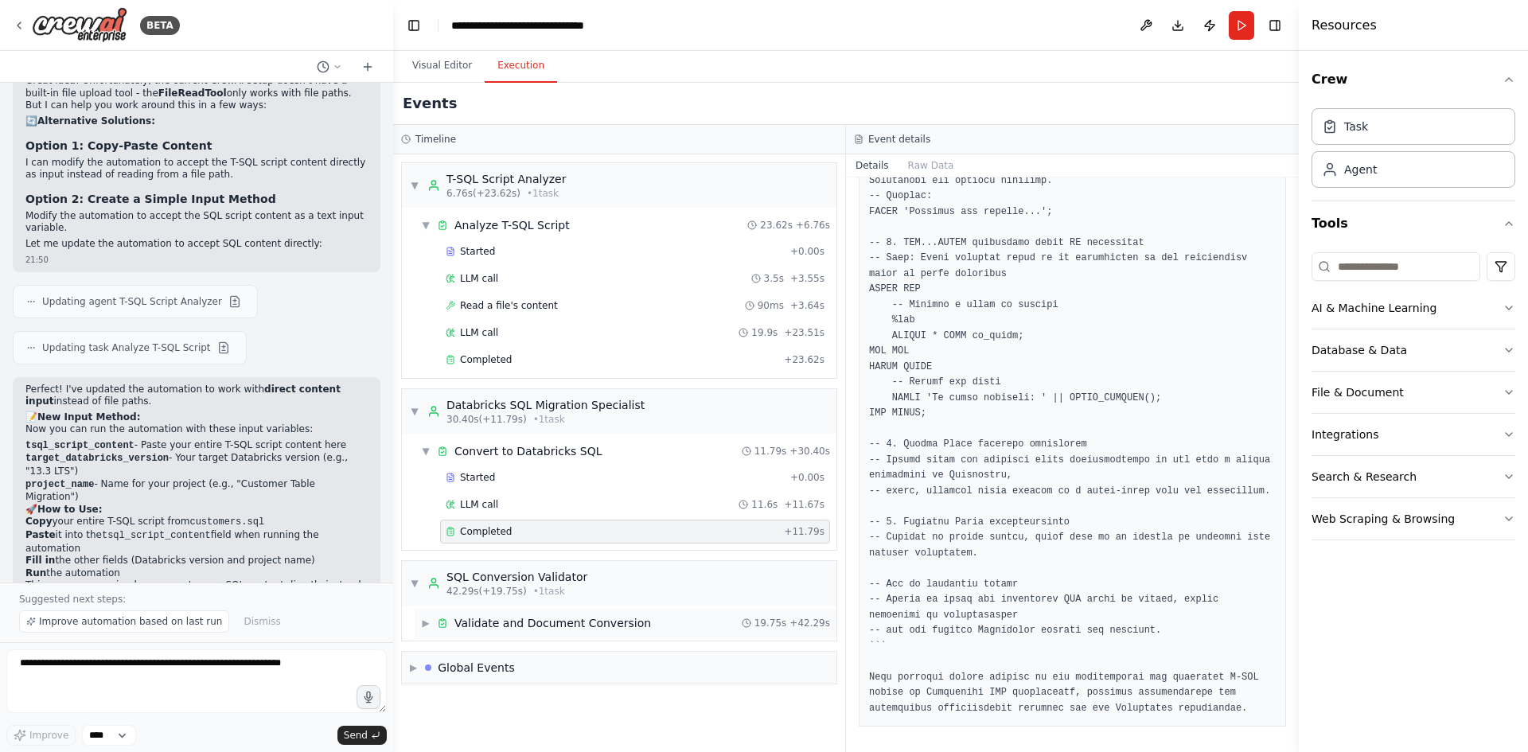
click at [516, 617] on div "Validate and Document Conversion" at bounding box center [552, 623] width 197 height 16
click at [499, 650] on div "Started" at bounding box center [615, 649] width 338 height 13
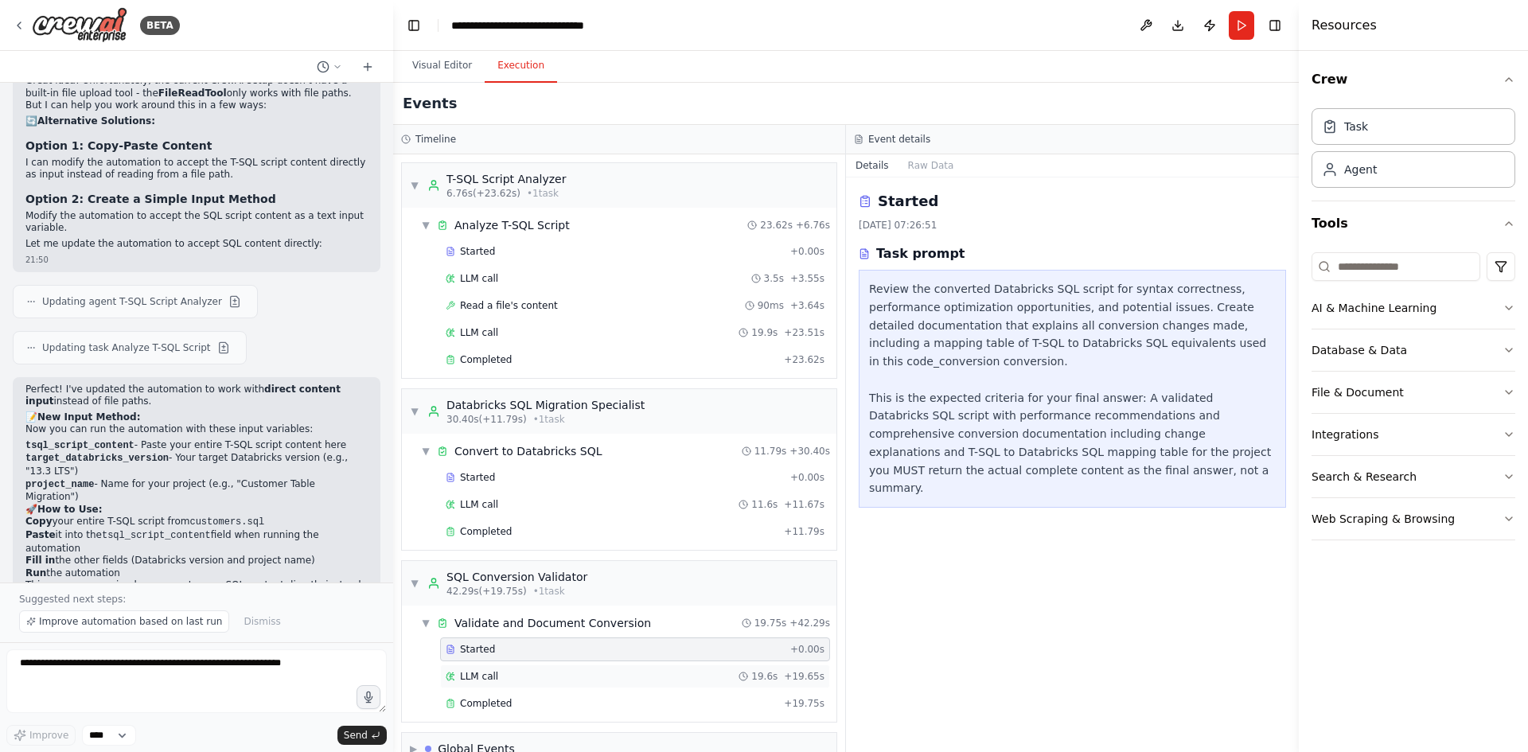
click at [498, 675] on div "LLM call 19.6s + 19.65s" at bounding box center [635, 676] width 379 height 13
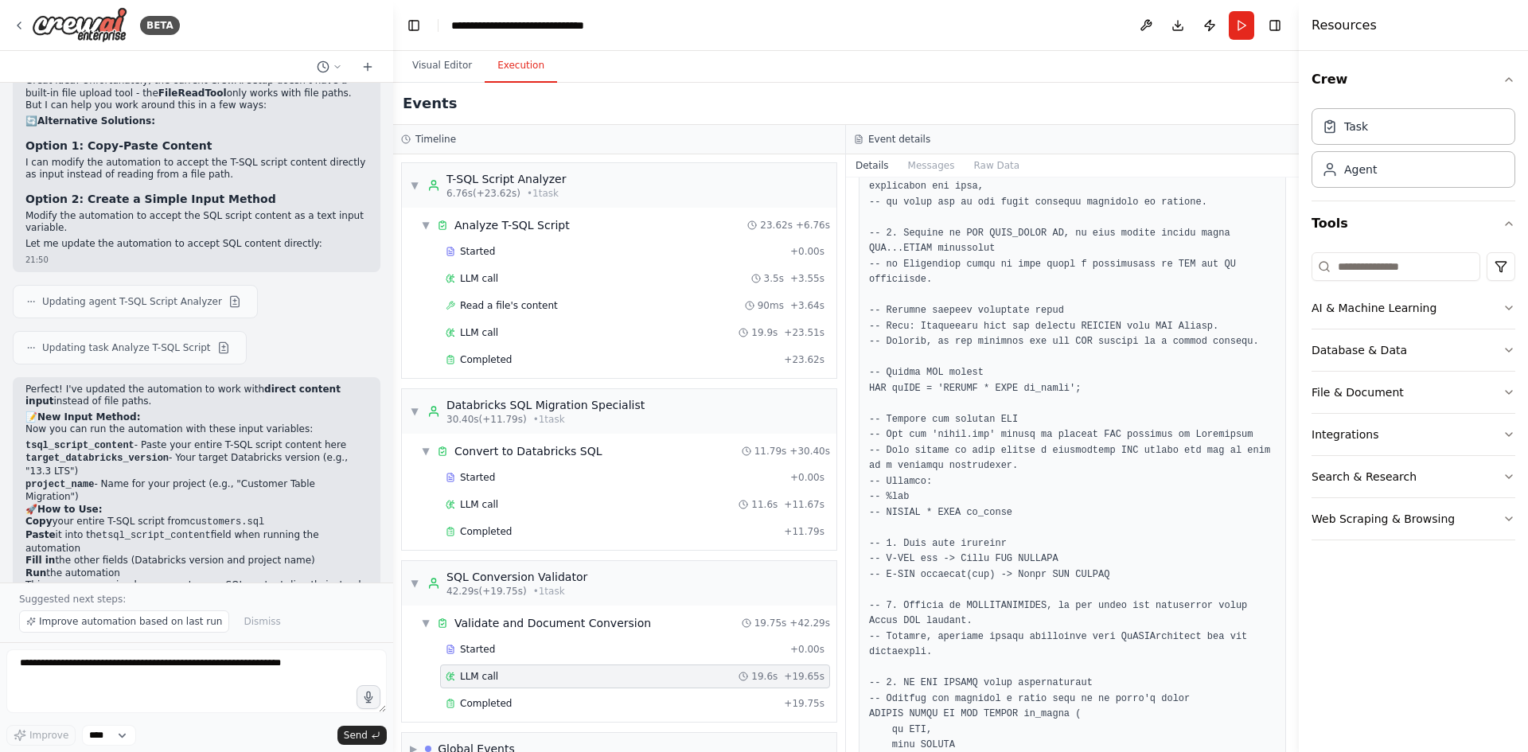
scroll to position [716, 0]
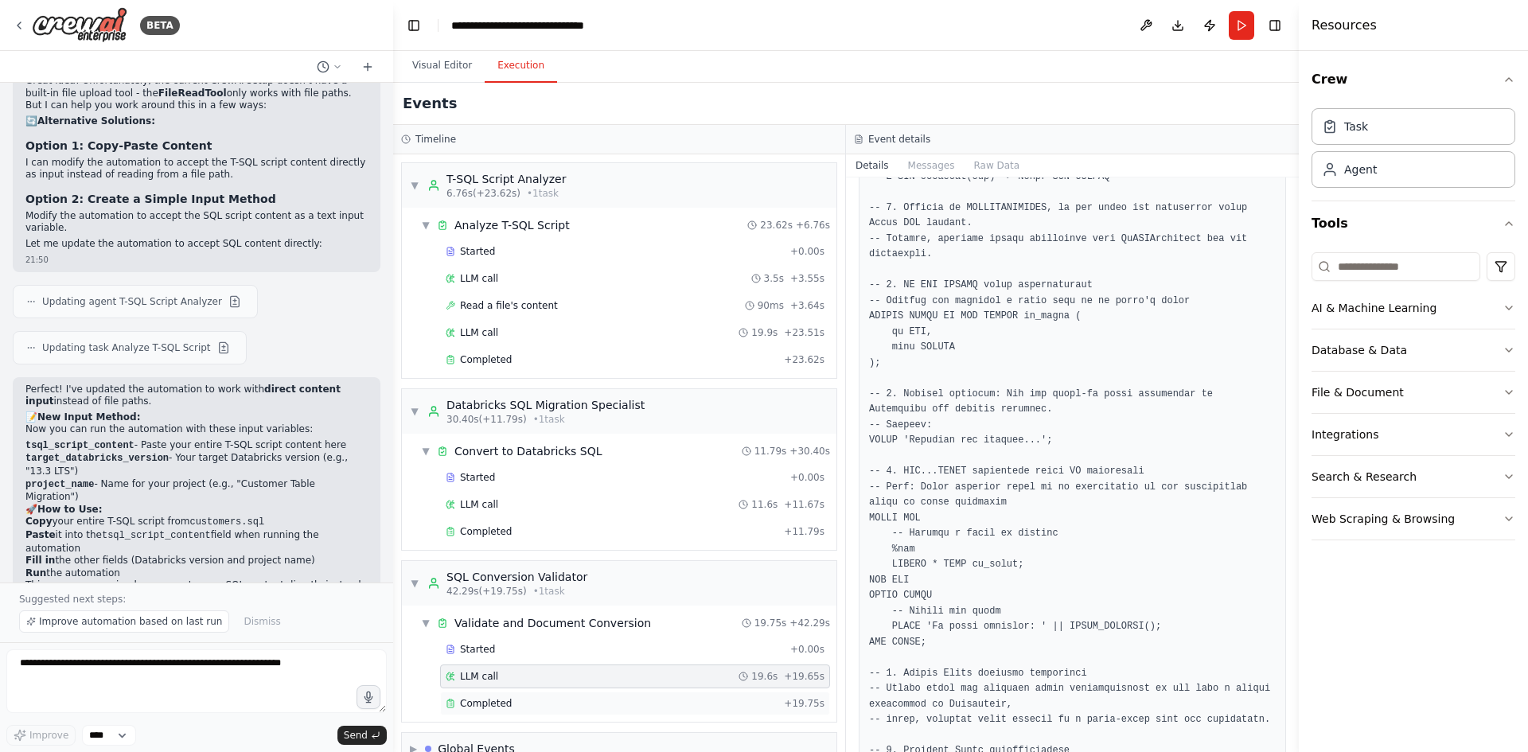
click at [526, 702] on div "Completed" at bounding box center [612, 703] width 332 height 13
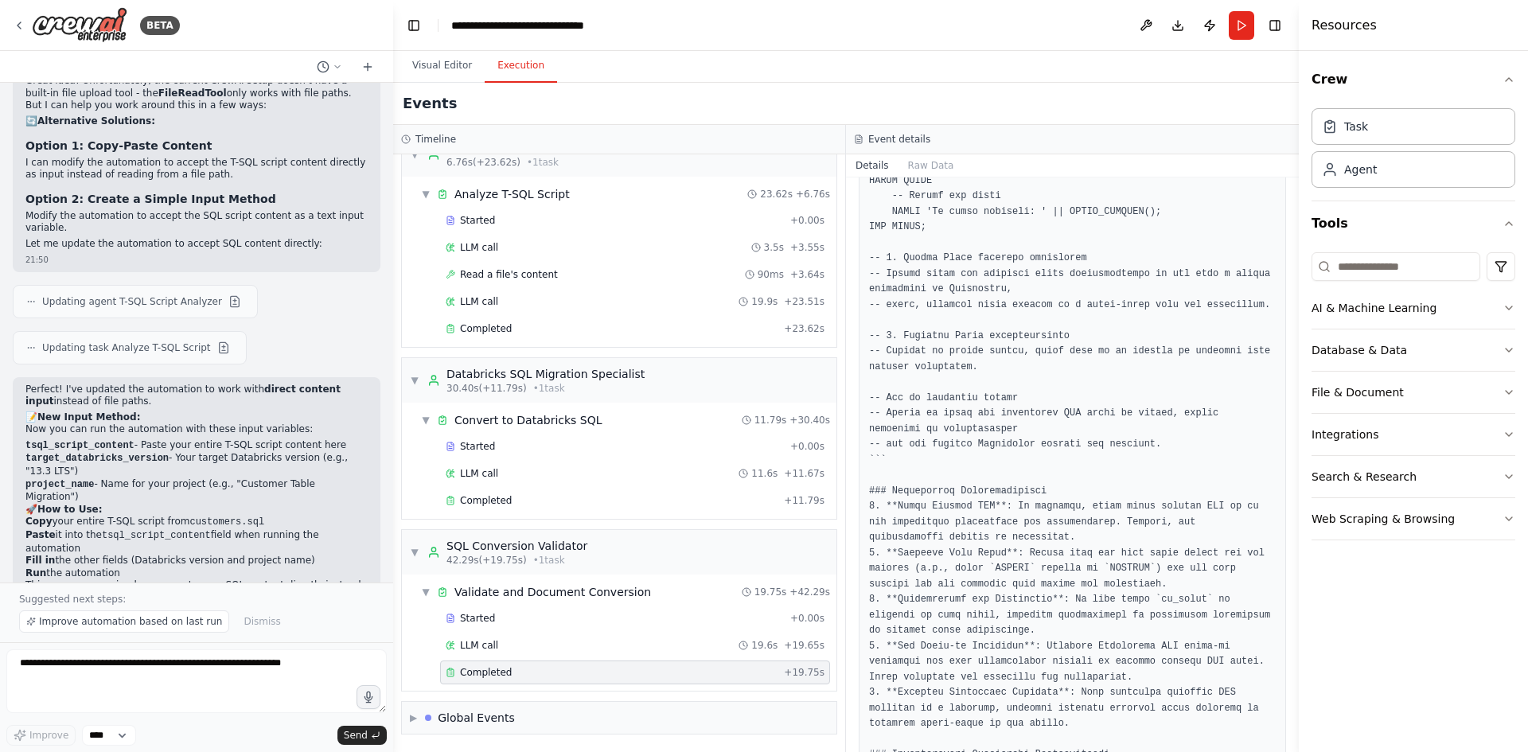
scroll to position [687, 0]
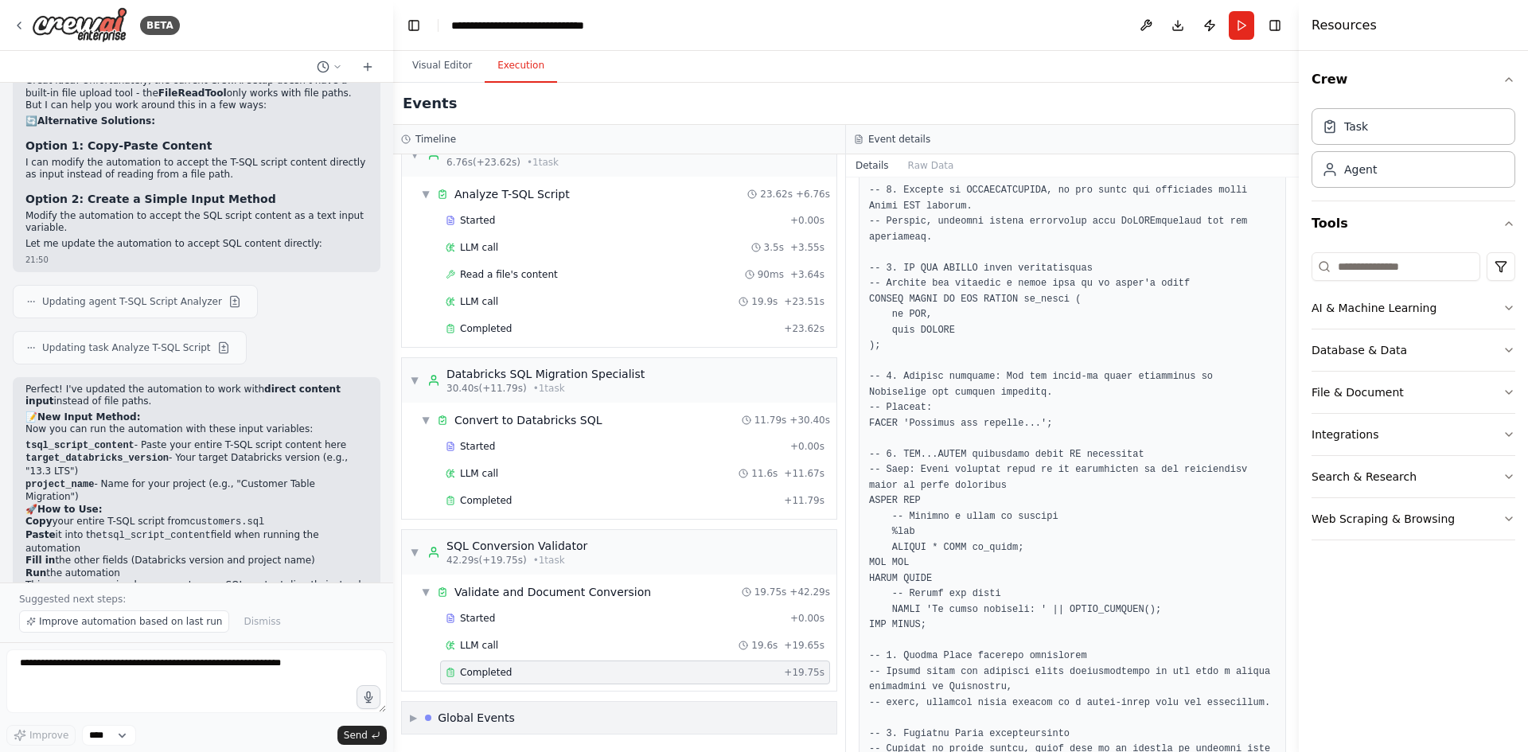
click at [530, 722] on div "▶ Global Events" at bounding box center [619, 718] width 434 height 32
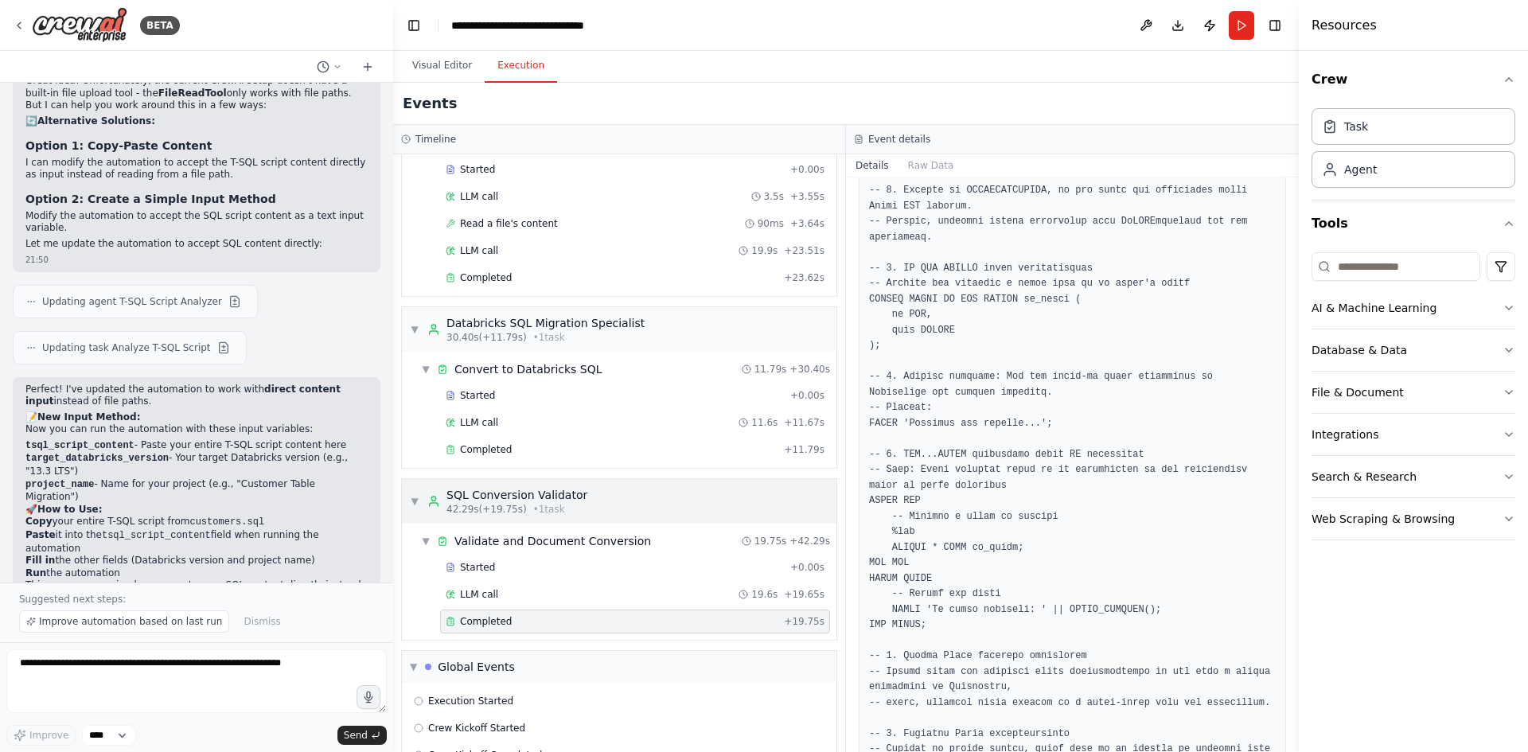
scroll to position [149, 0]
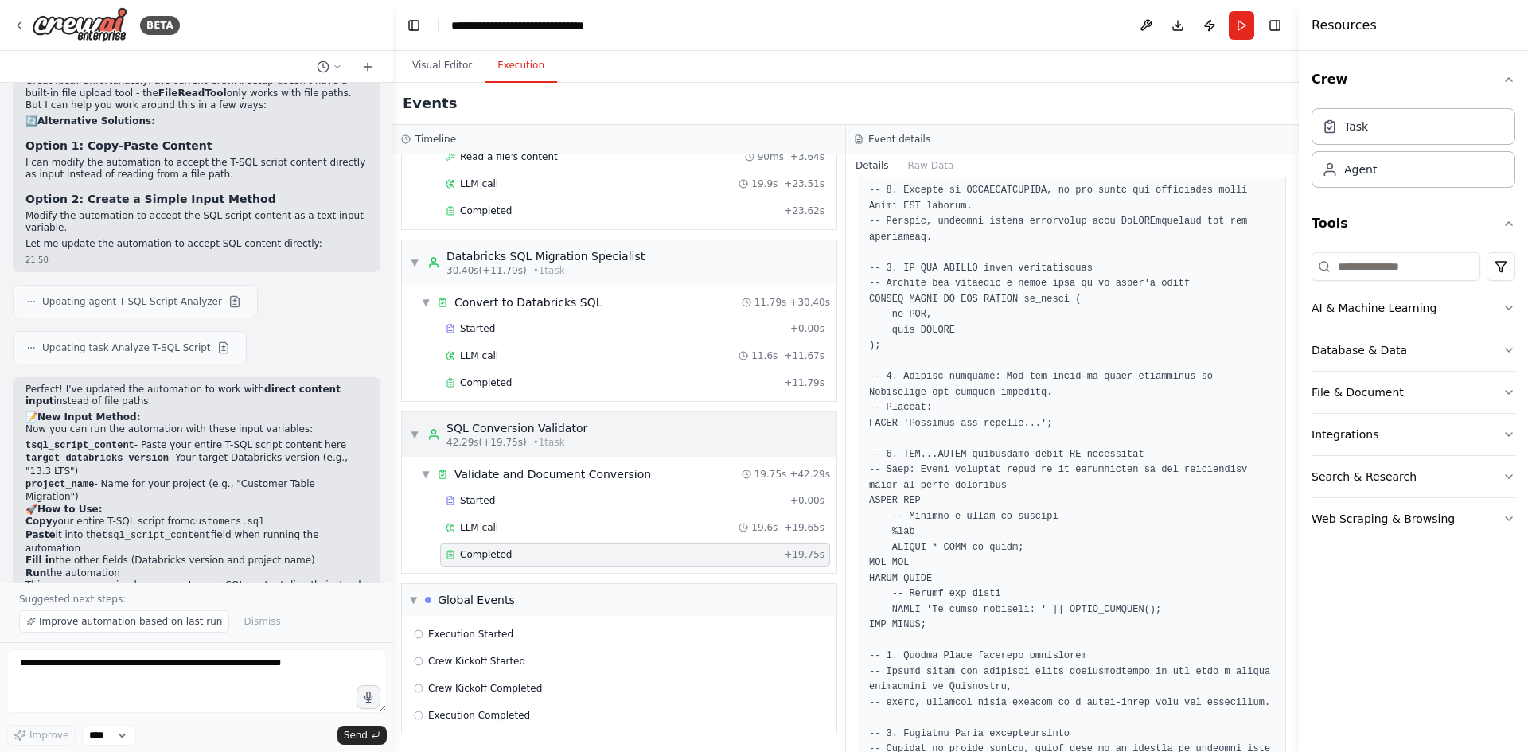
click at [416, 434] on span "▼" at bounding box center [415, 434] width 10 height 13
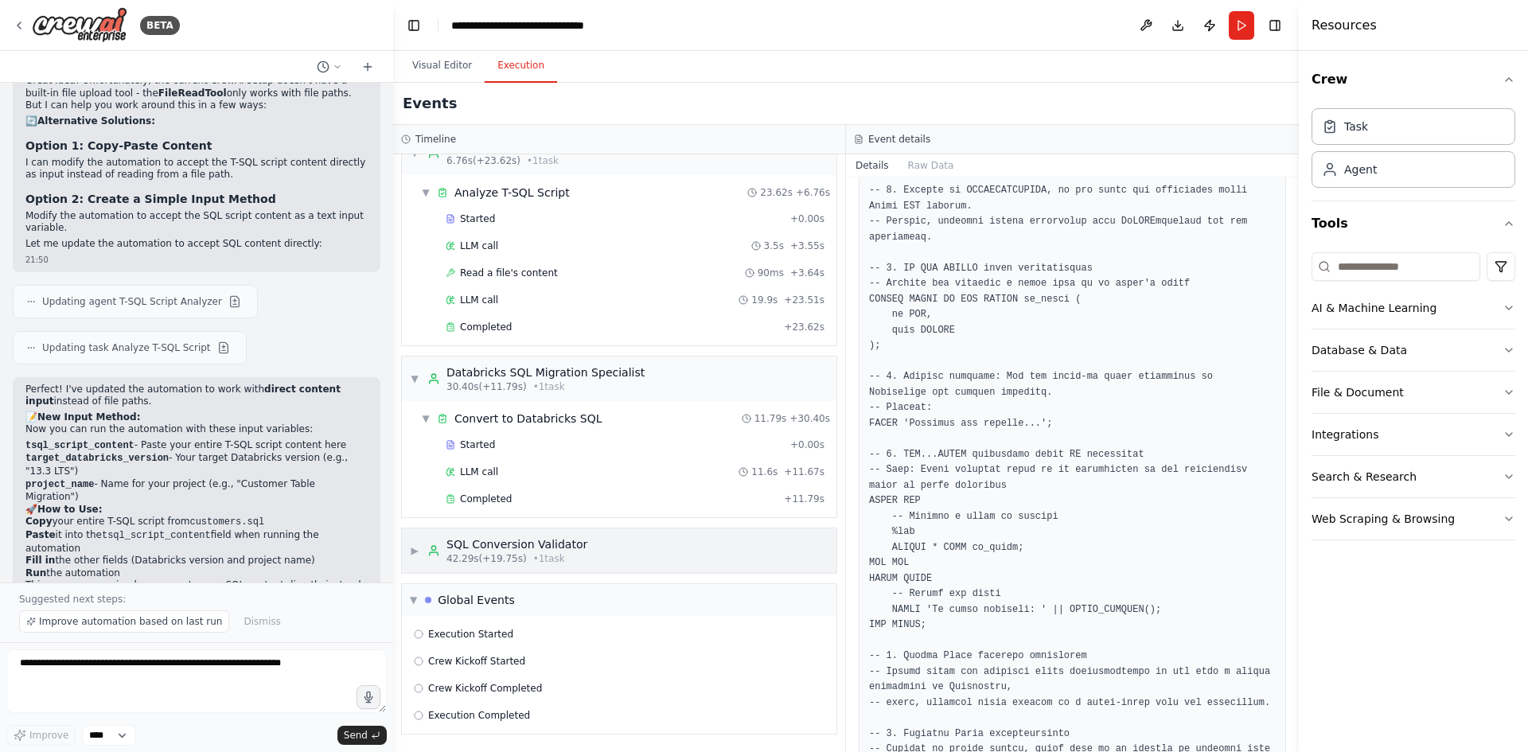
click at [514, 567] on div "▶ SQL Conversion Validator 42.29s (+19.75s) • 1 task" at bounding box center [619, 550] width 434 height 45
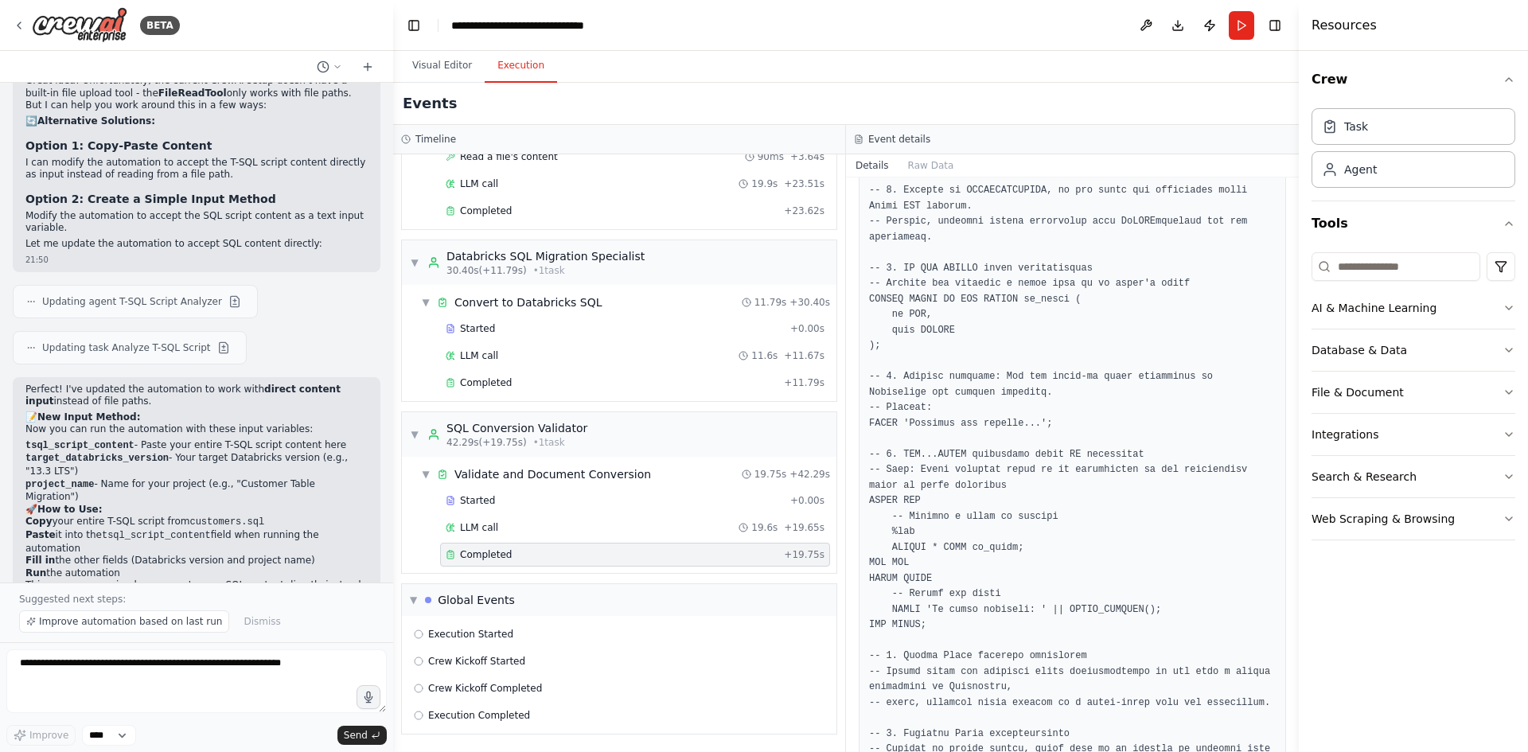
click at [514, 545] on div "Completed + 19.75s" at bounding box center [635, 555] width 390 height 24
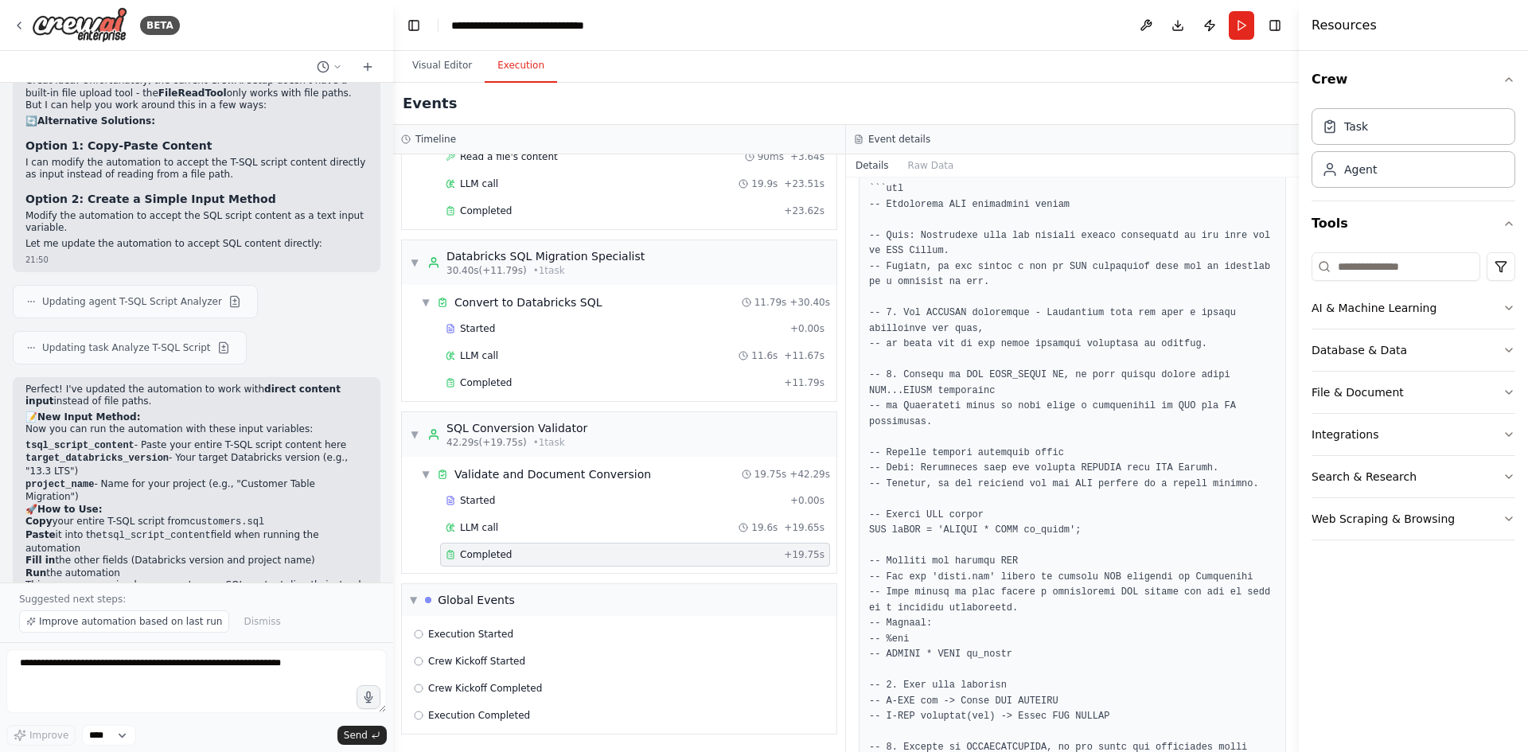
scroll to position [0, 0]
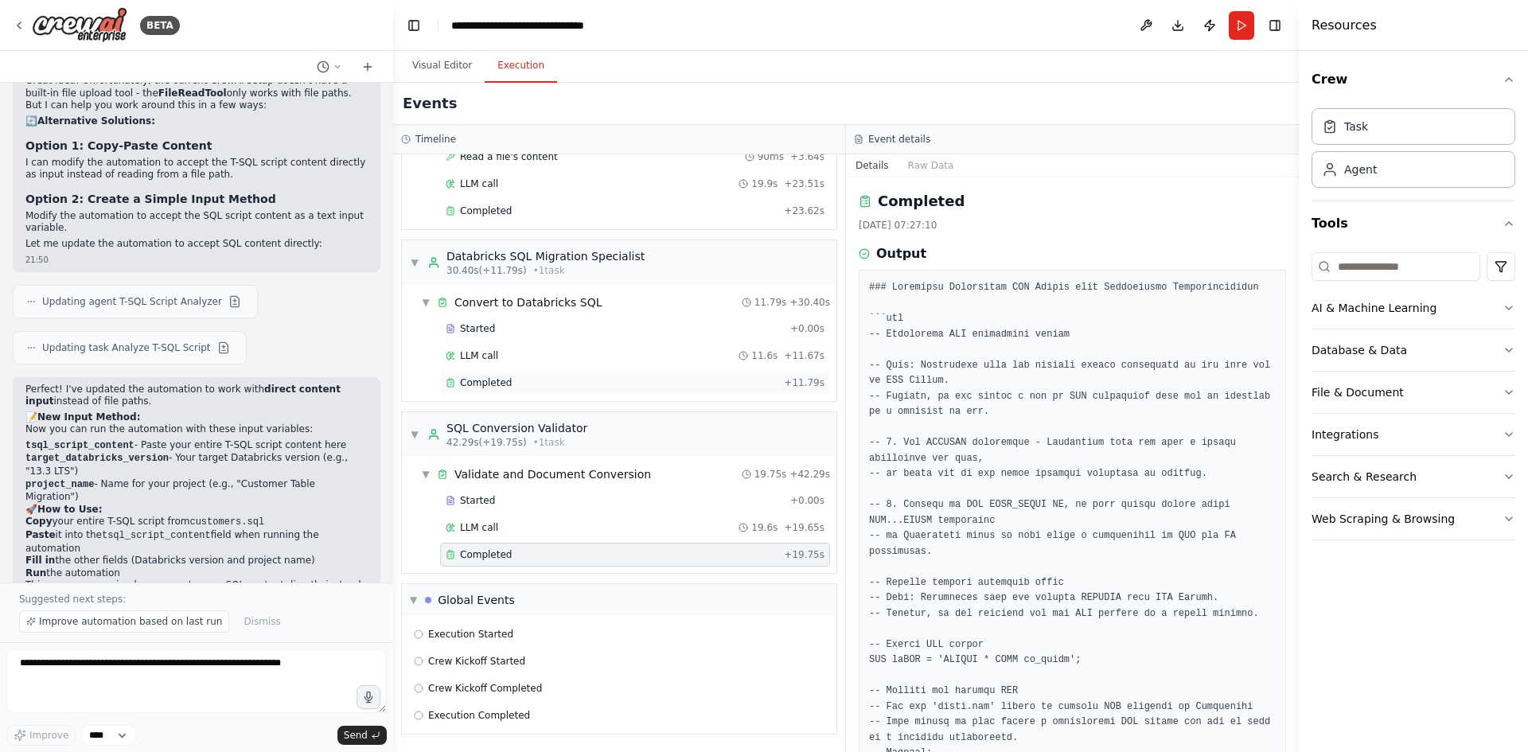
click at [546, 381] on div "Completed" at bounding box center [612, 382] width 332 height 13
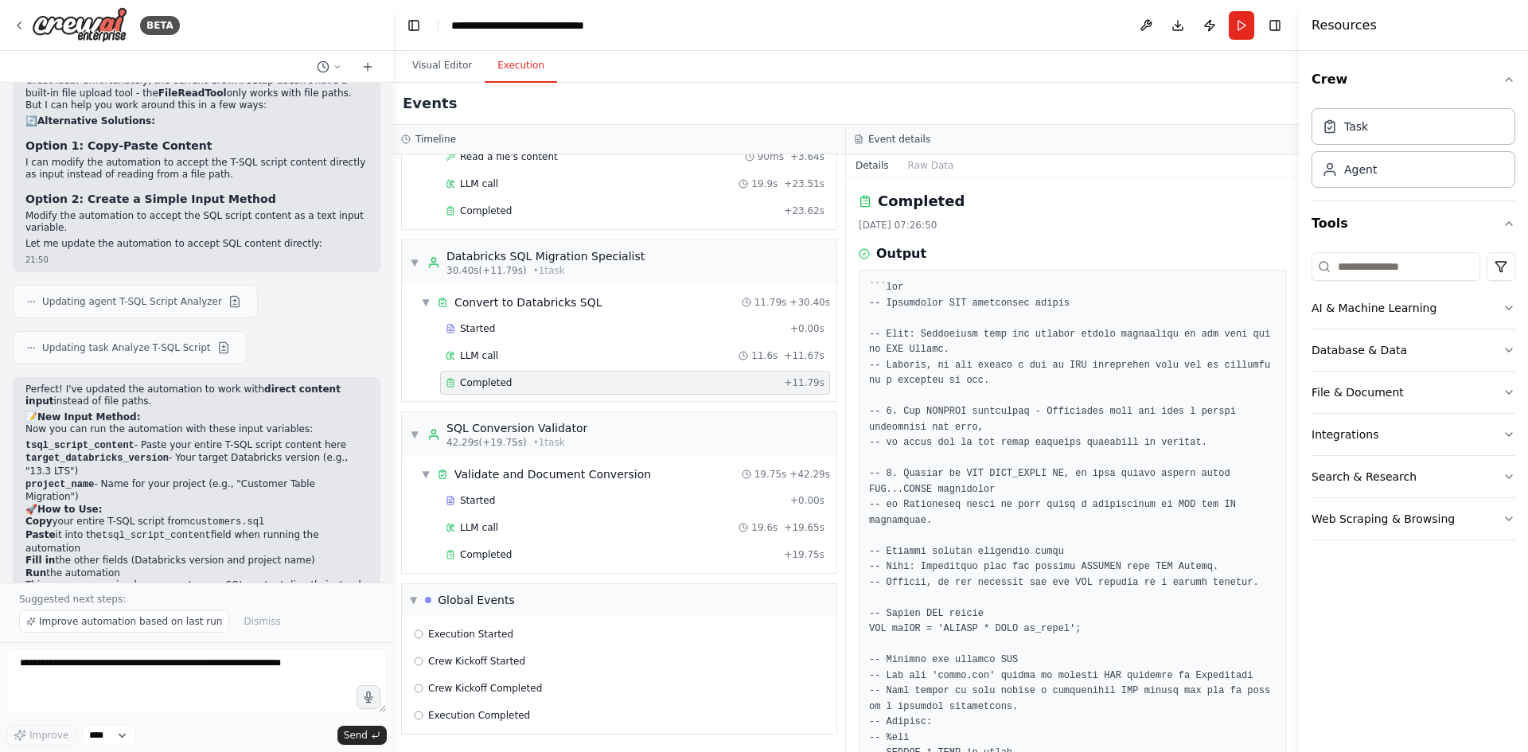
drag, startPoint x: 1295, startPoint y: 279, endPoint x: 1309, endPoint y: 404, distance: 126.5
click at [1309, 404] on div "Resources Crew Task Agent Tools AI & Machine Learning Database & Data File & Do…" at bounding box center [1413, 376] width 229 height 752
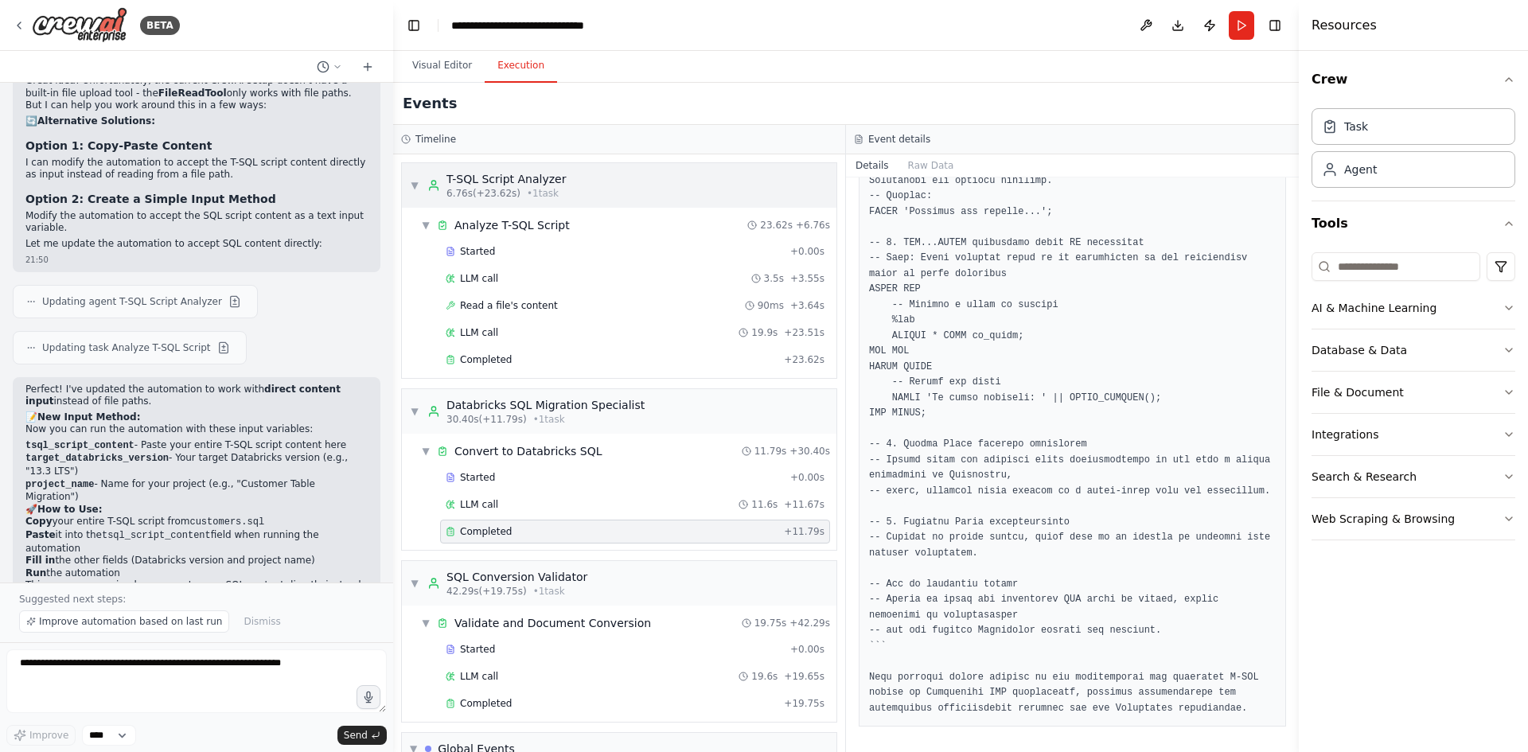
click at [566, 189] on div "▼ T-SQL Script Analyzer 6.76s (+23.62s) • 1 task" at bounding box center [619, 185] width 434 height 45
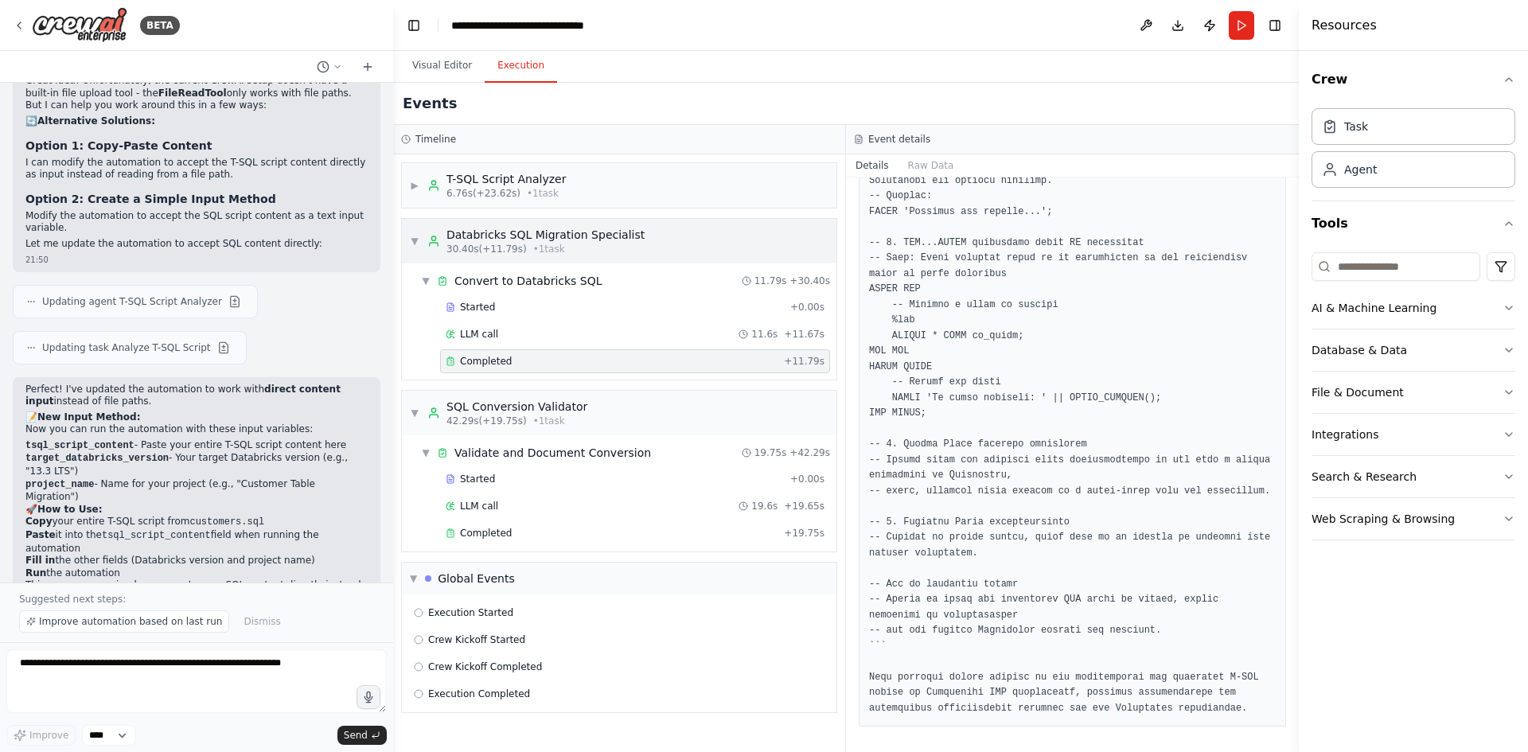
click at [565, 239] on div "Databricks SQL Migration Specialist" at bounding box center [545, 235] width 198 height 16
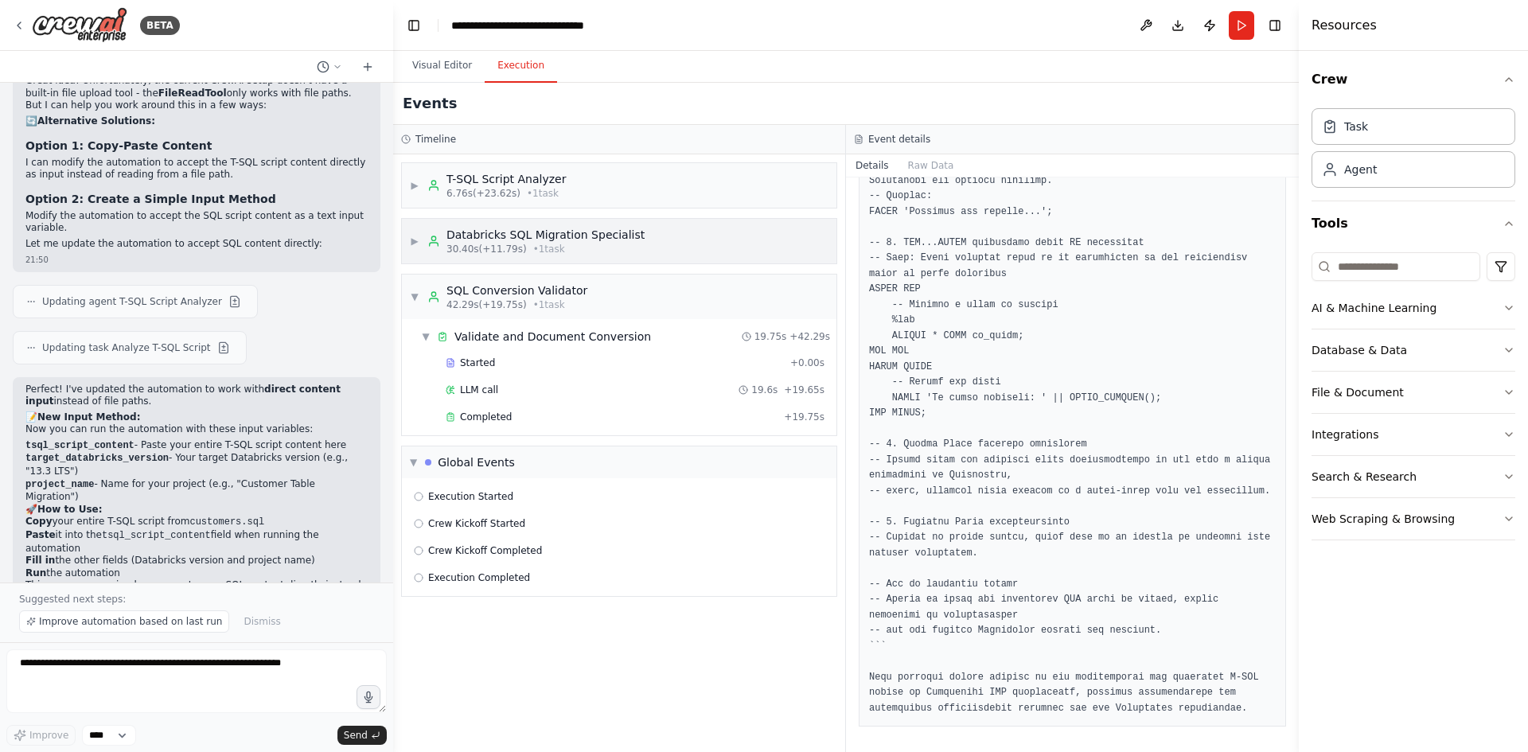
click at [566, 247] on div "30.40s (+11.79s) • 1 task" at bounding box center [545, 249] width 198 height 13
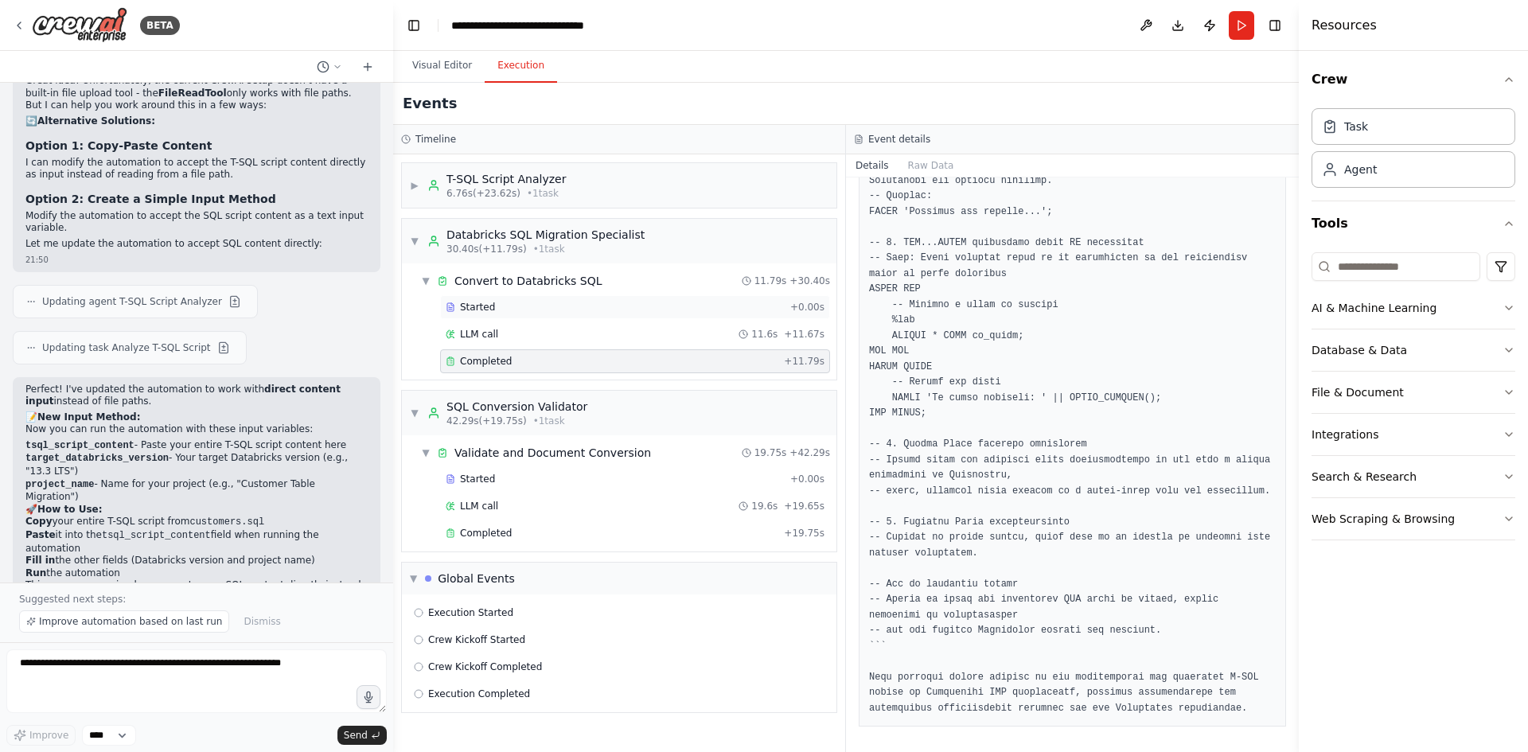
click at [517, 307] on div "Started" at bounding box center [615, 307] width 338 height 13
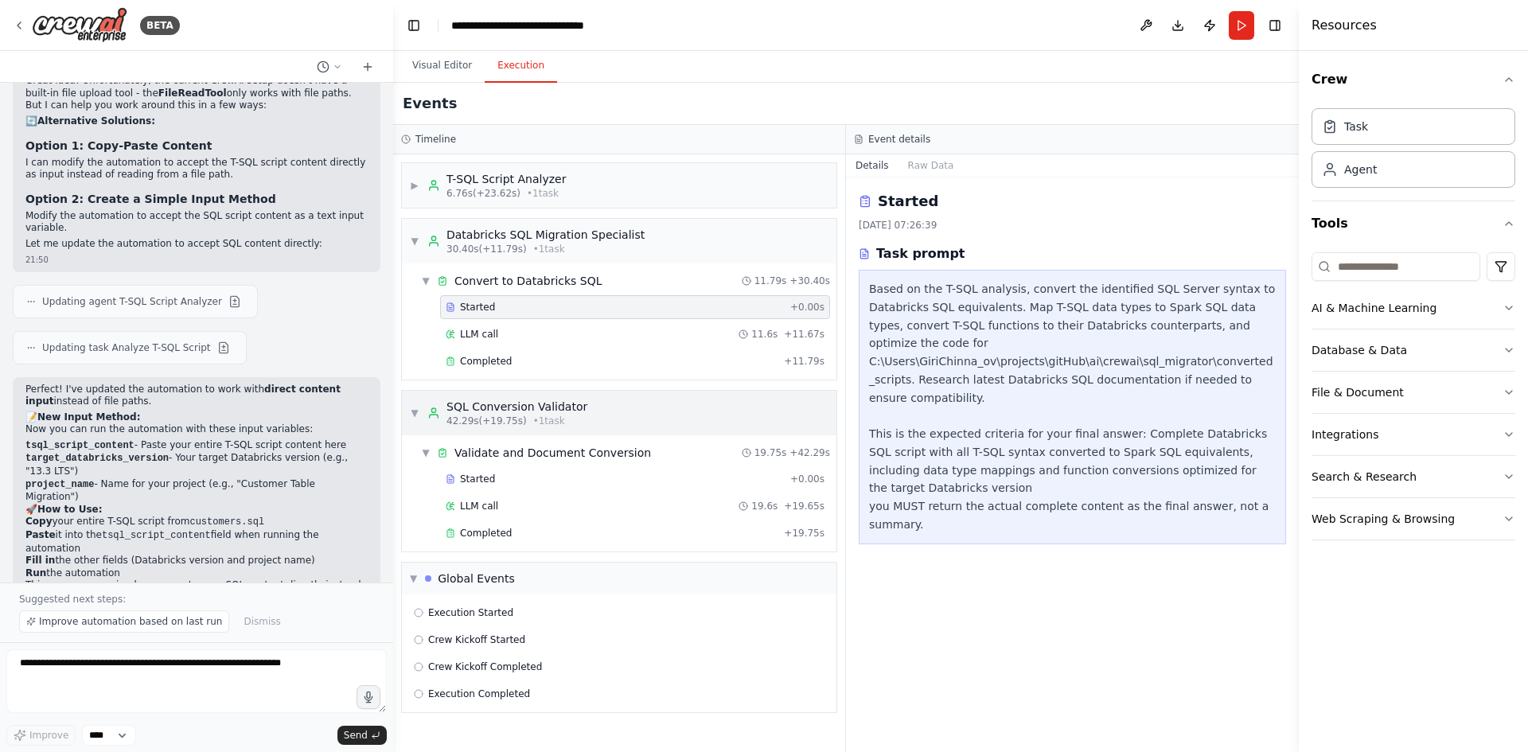
click at [556, 408] on div "SQL Conversion Validator" at bounding box center [516, 407] width 141 height 16
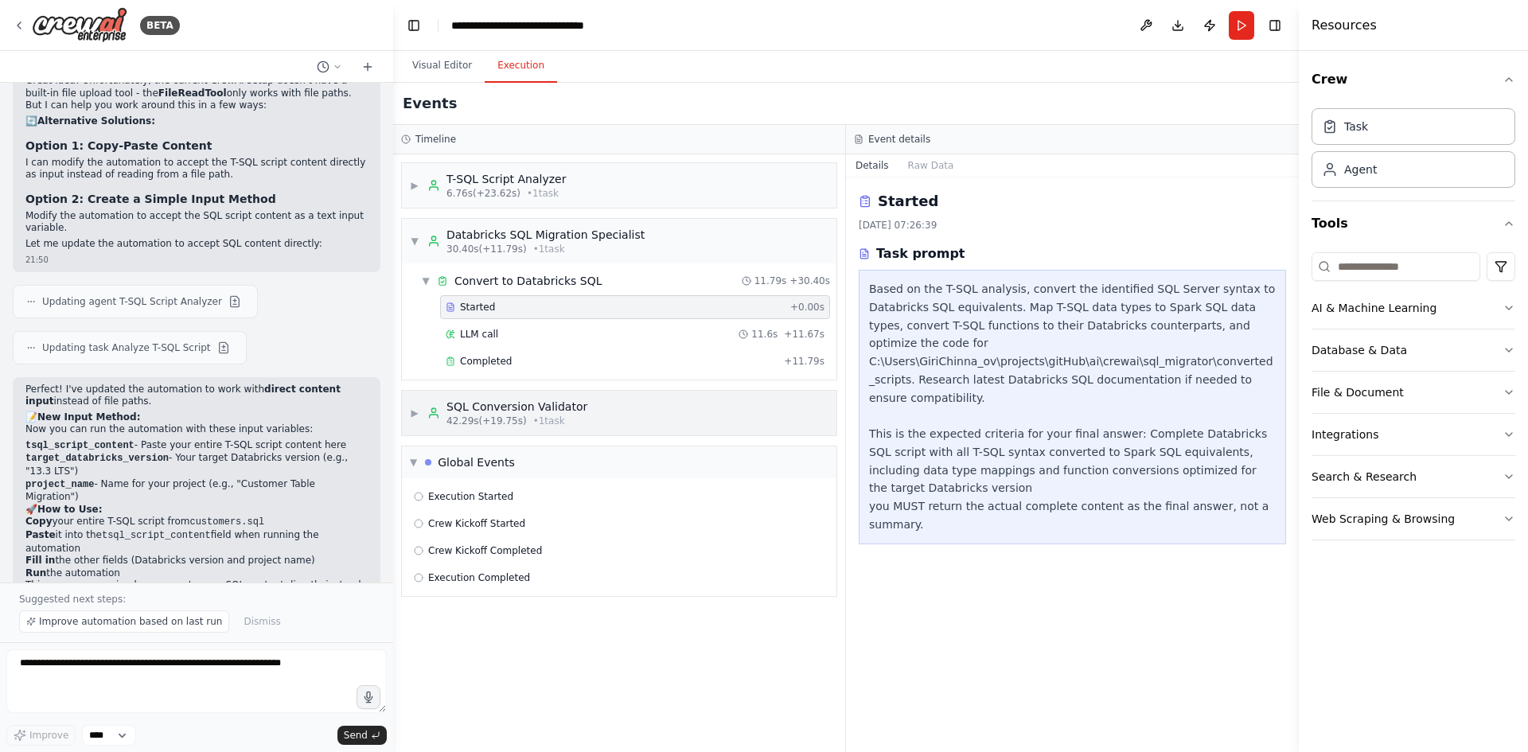
click at [551, 405] on div "SQL Conversion Validator" at bounding box center [516, 407] width 141 height 16
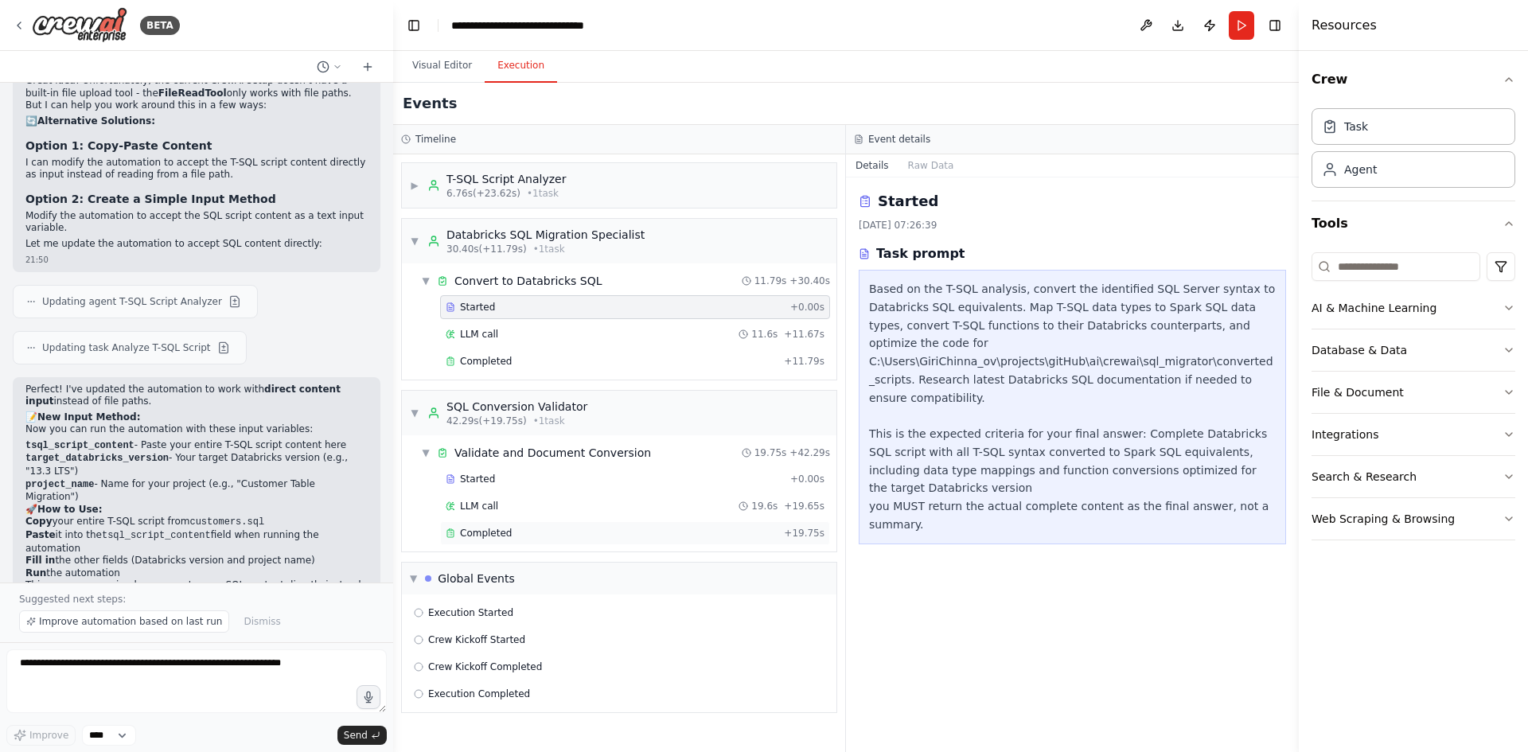
click at [520, 529] on div "Completed" at bounding box center [612, 533] width 332 height 13
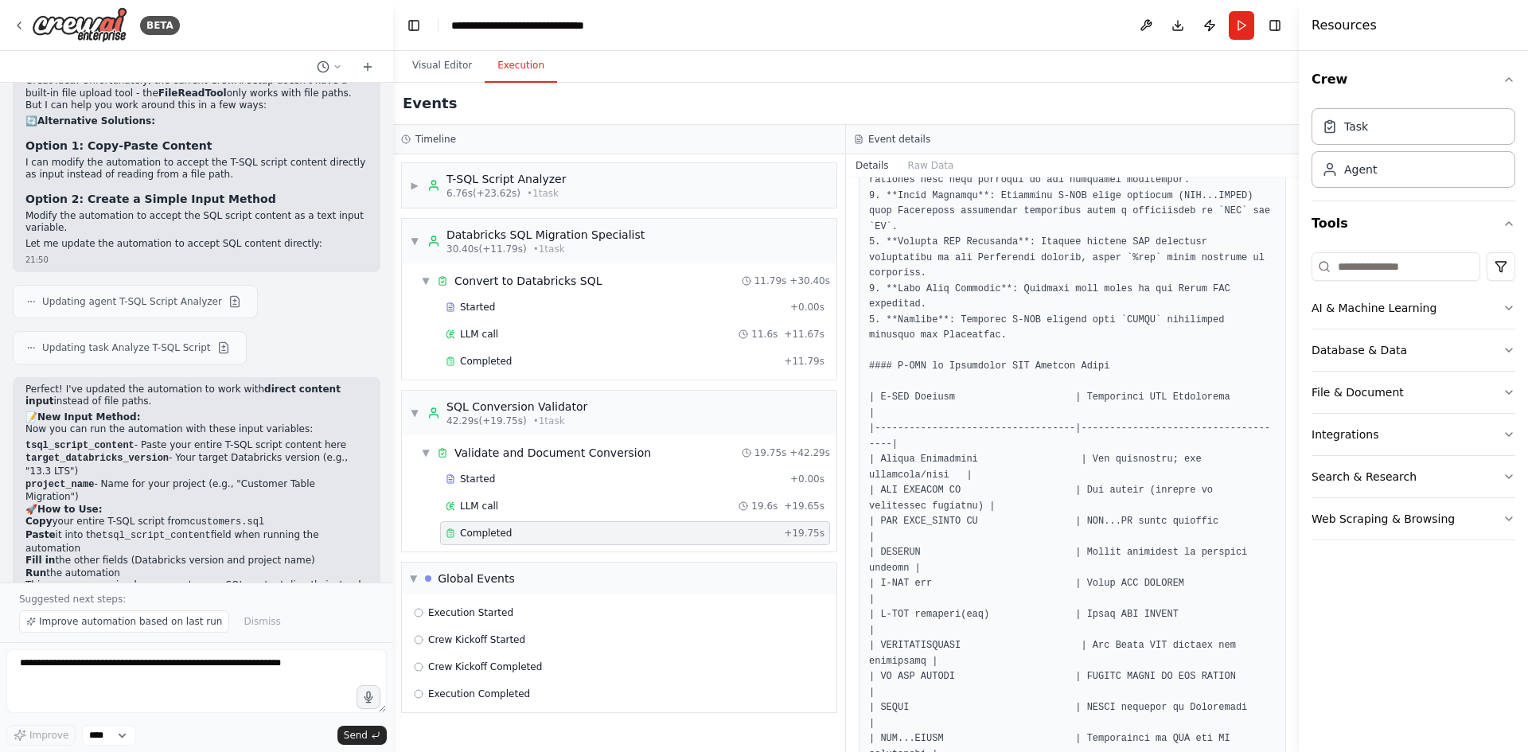
scroll to position [1482, 0]
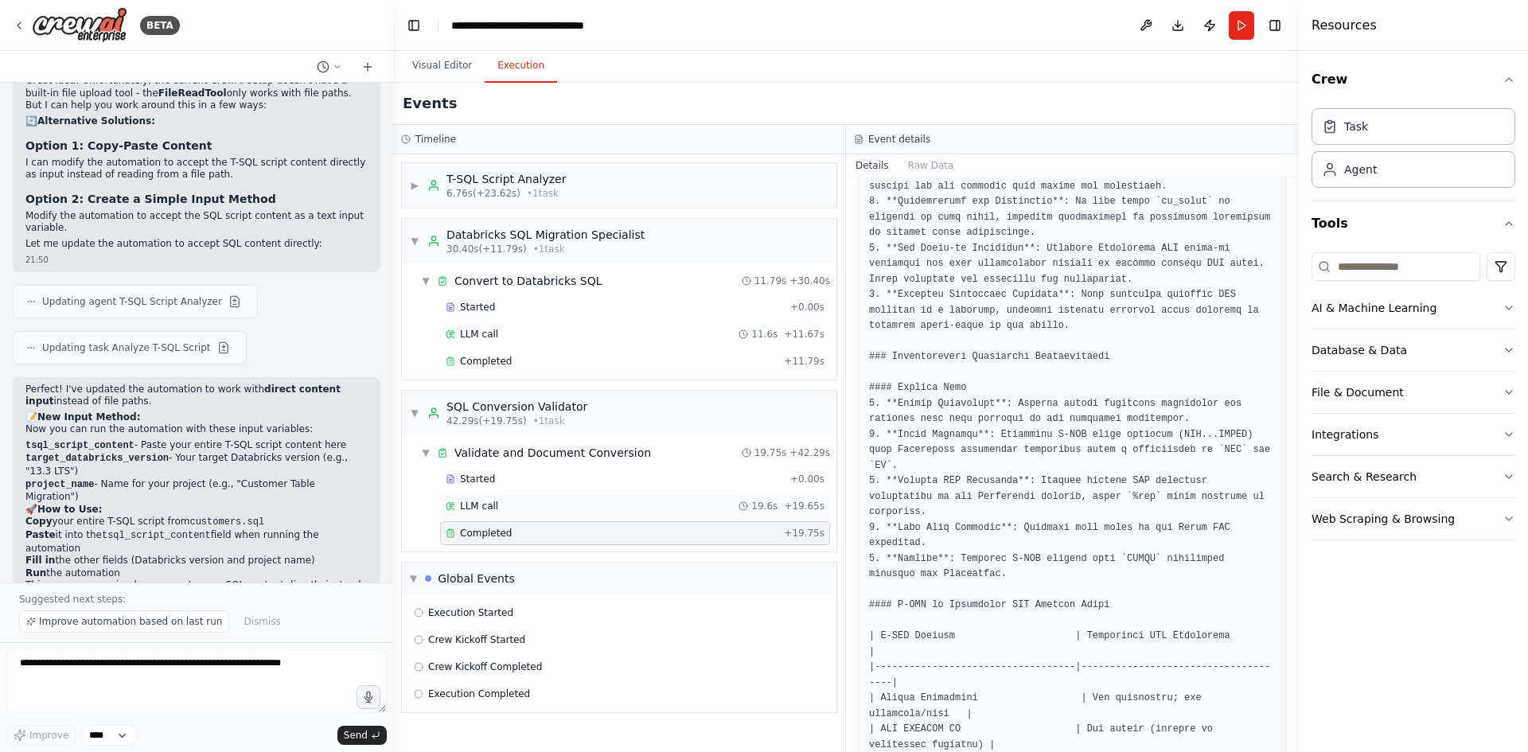
click at [520, 508] on div "LLM call 19.6s + 19.65s" at bounding box center [635, 506] width 379 height 13
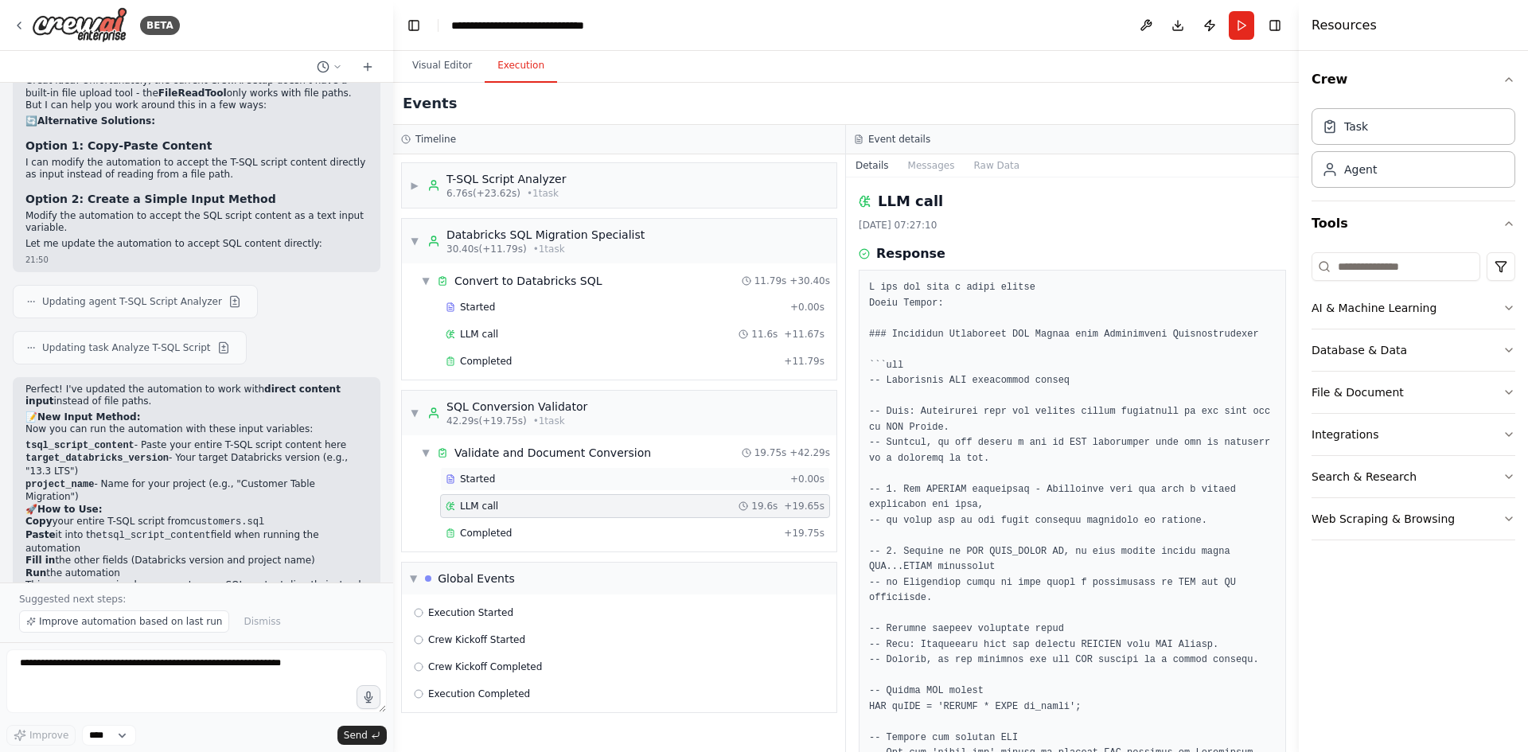
click at [497, 473] on div "Started" at bounding box center [615, 479] width 338 height 13
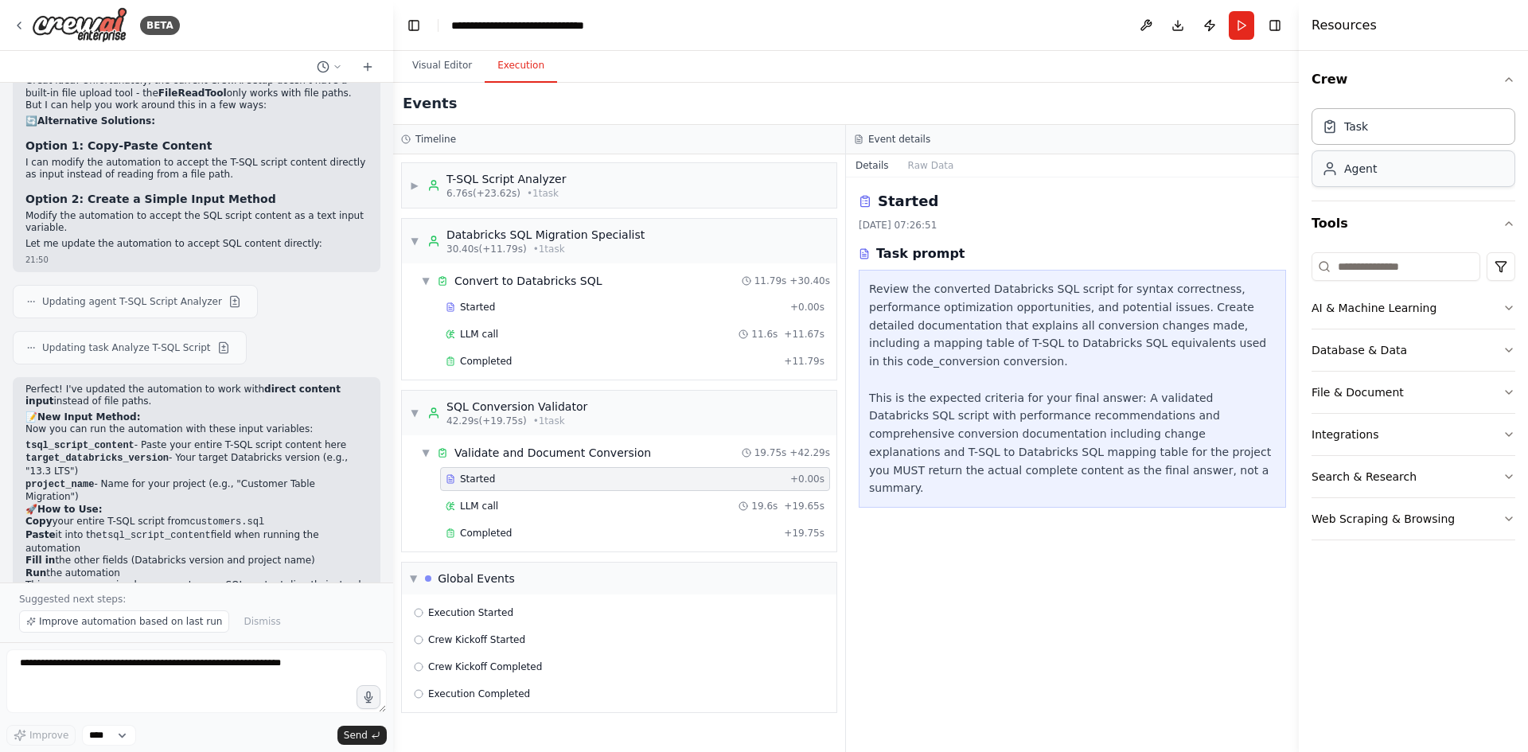
click at [1381, 176] on div "Agent" at bounding box center [1413, 168] width 204 height 37
click at [1369, 127] on div "Task" at bounding box center [1413, 125] width 204 height 37
click at [499, 696] on span "Execution Completed" at bounding box center [479, 694] width 102 height 13
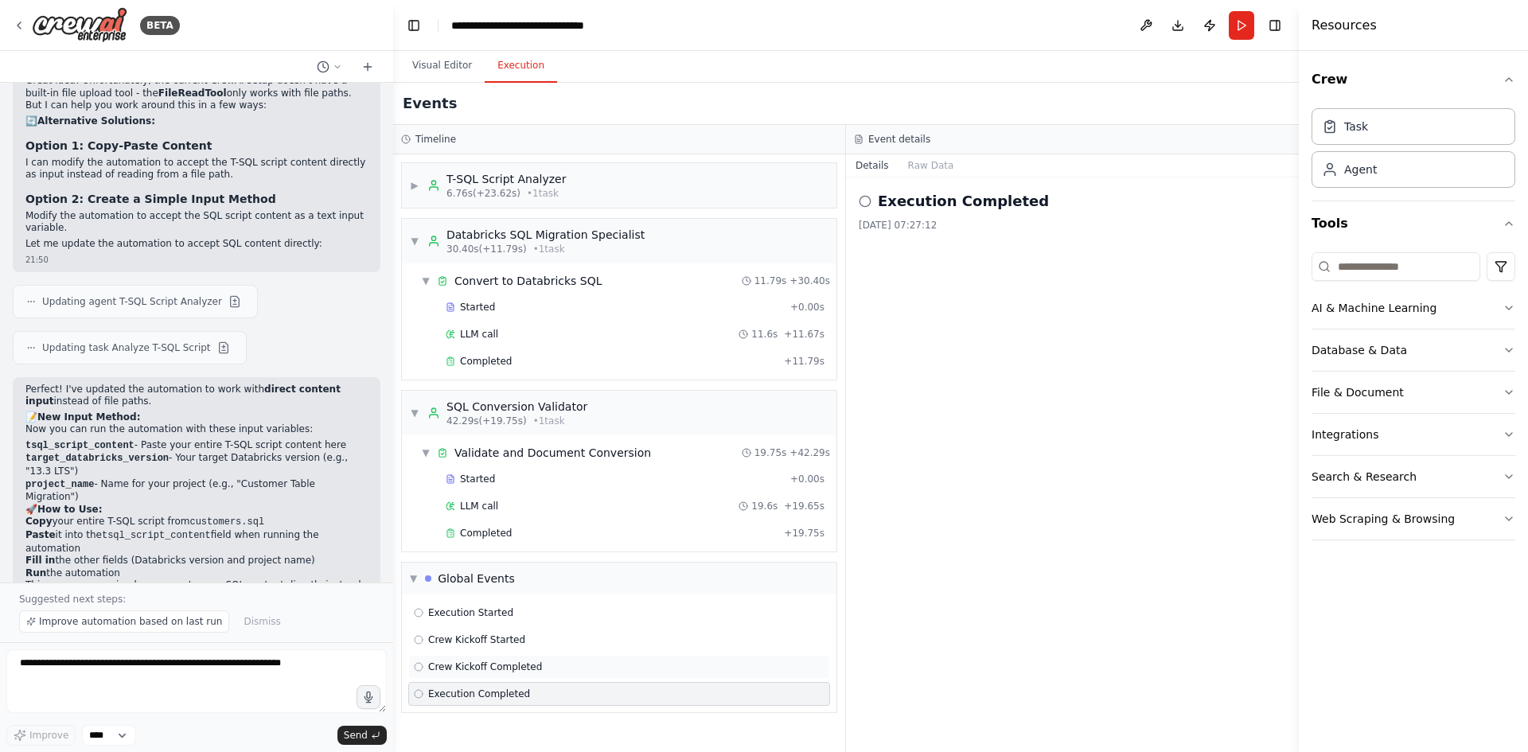
click at [503, 667] on span "Crew Kickoff Completed" at bounding box center [485, 666] width 114 height 13
click at [913, 163] on button "Raw Data" at bounding box center [930, 165] width 65 height 22
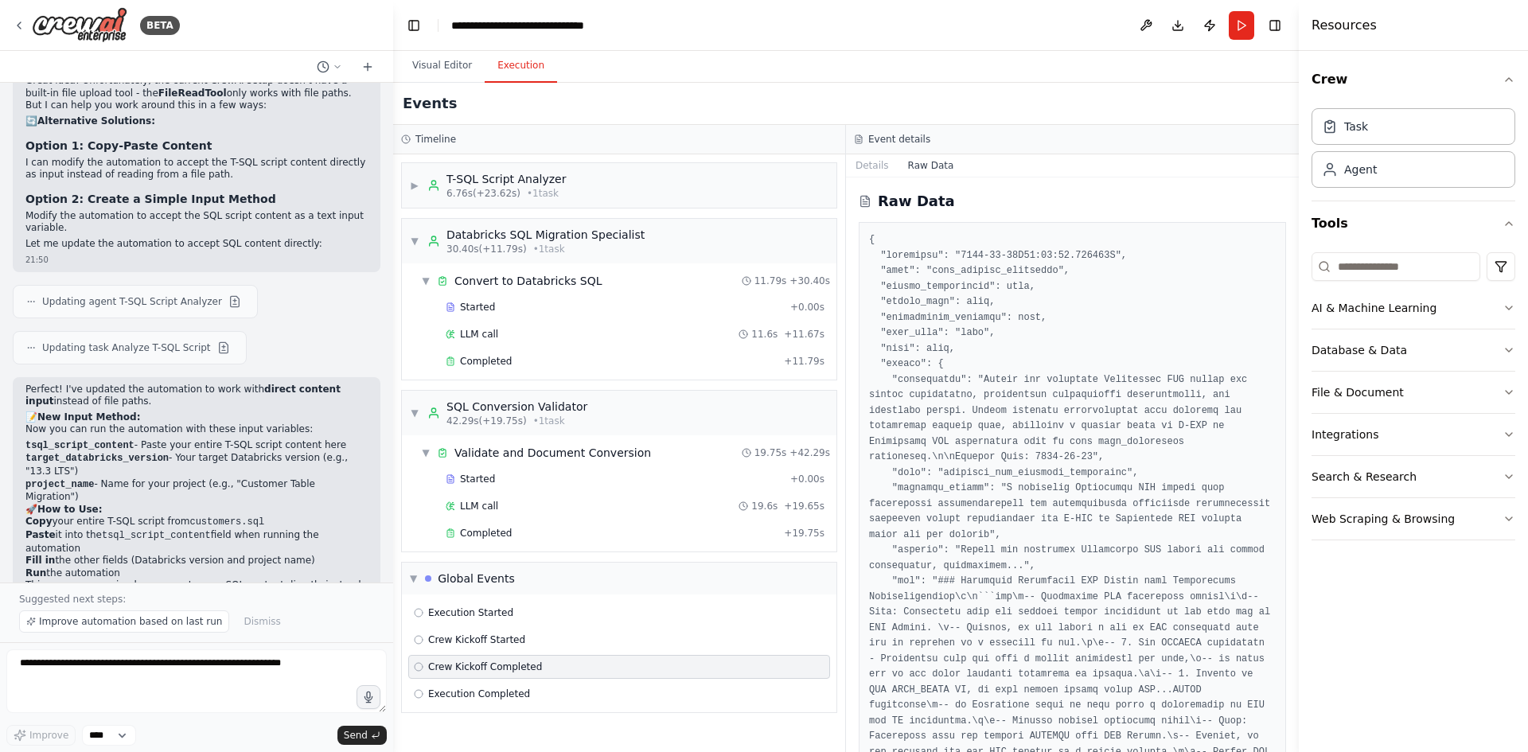
drag, startPoint x: 1295, startPoint y: 212, endPoint x: 1272, endPoint y: 321, distance: 111.4
click at [1272, 321] on div "BETA convert t-sql scripts to databricks SQl 18:50 ▶ Thought process I'm specif…" at bounding box center [764, 376] width 1528 height 752
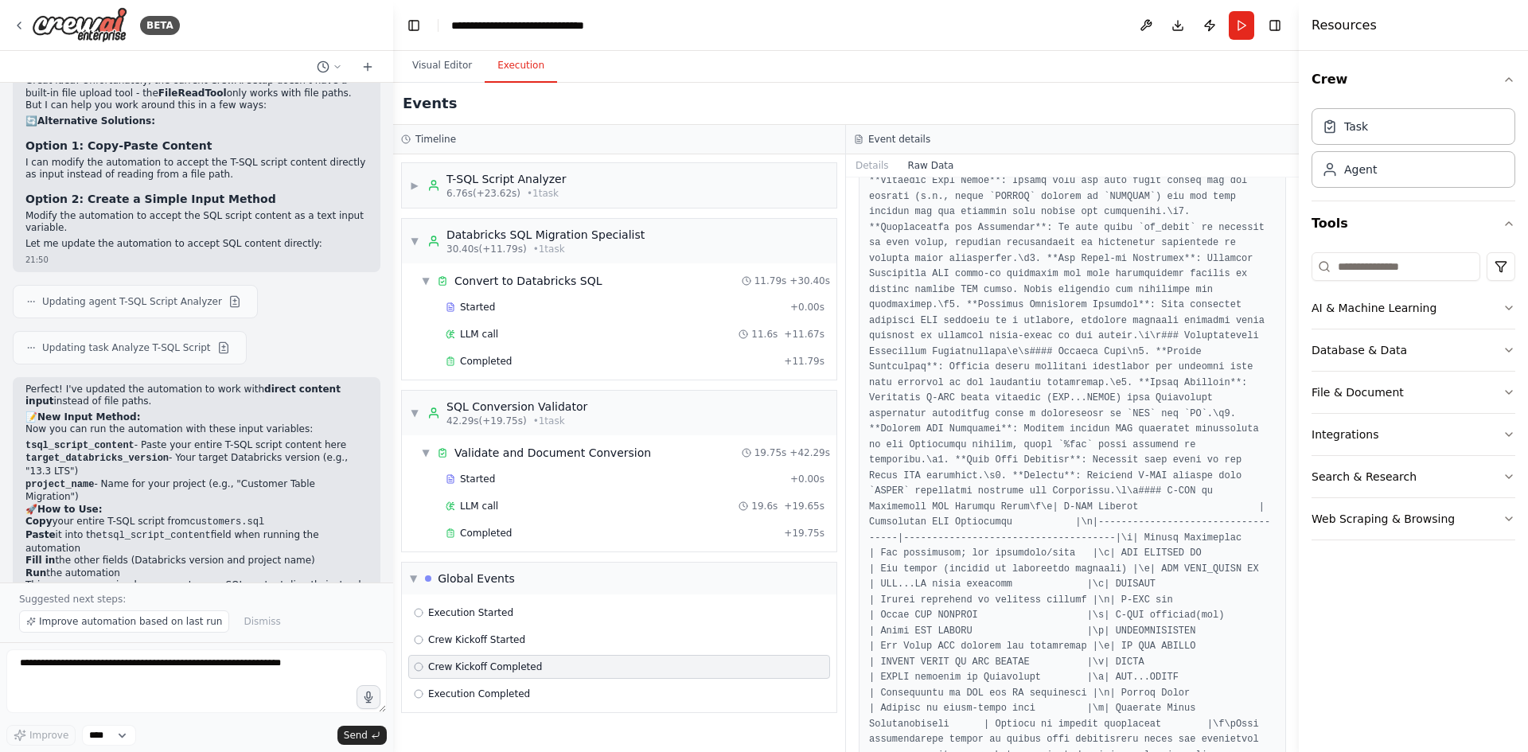
scroll to position [2824, 0]
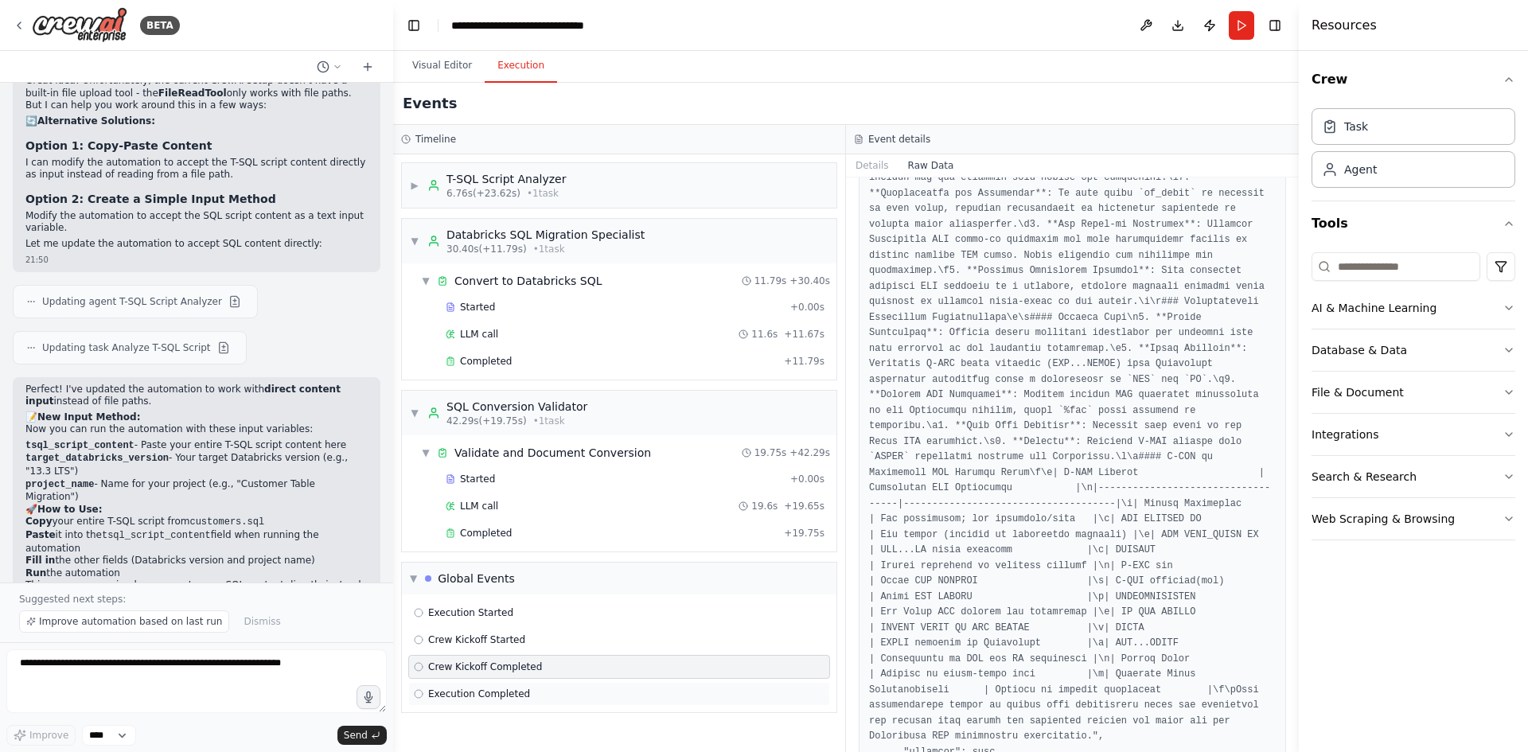
click at [488, 688] on span "Execution Completed" at bounding box center [479, 694] width 102 height 13
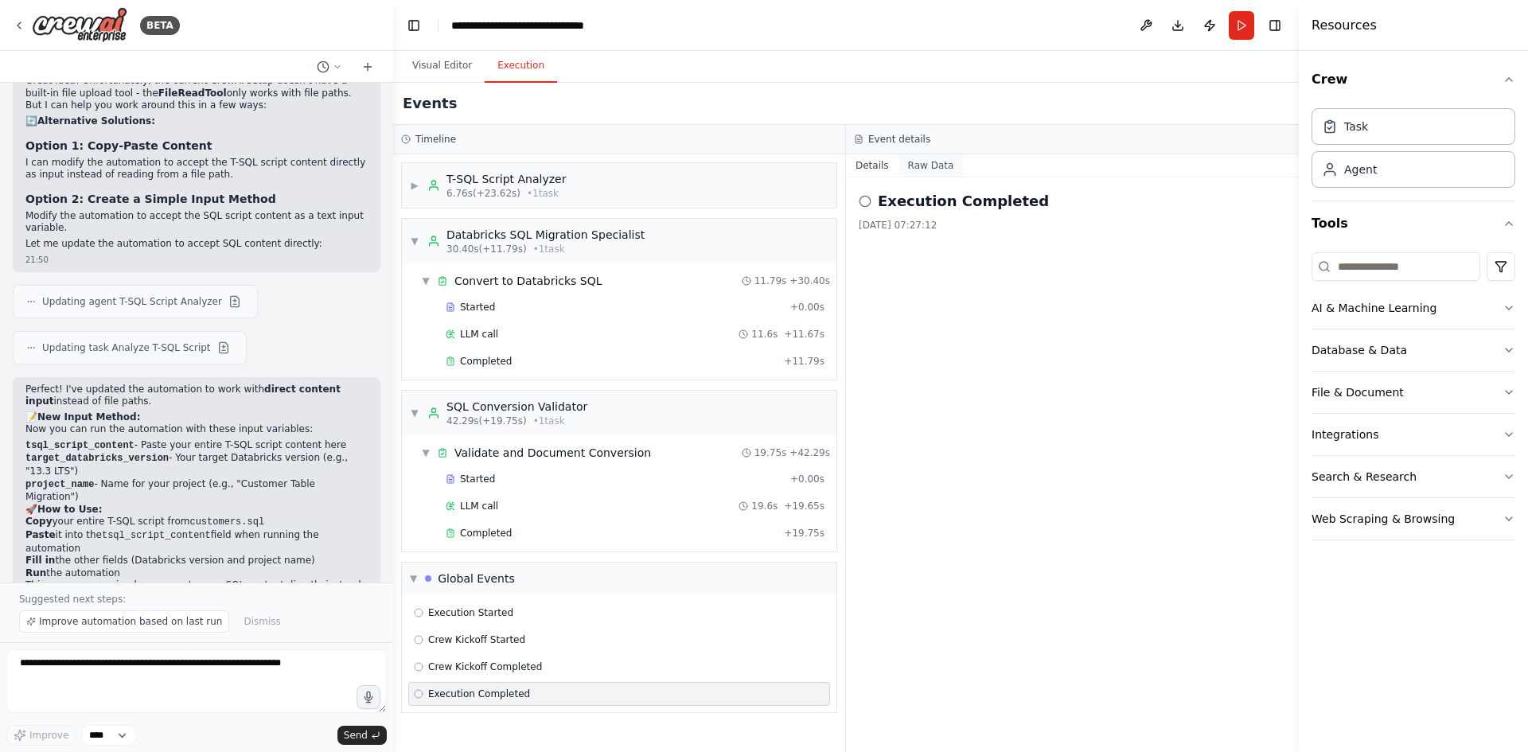
click at [918, 159] on button "Raw Data" at bounding box center [930, 165] width 65 height 22
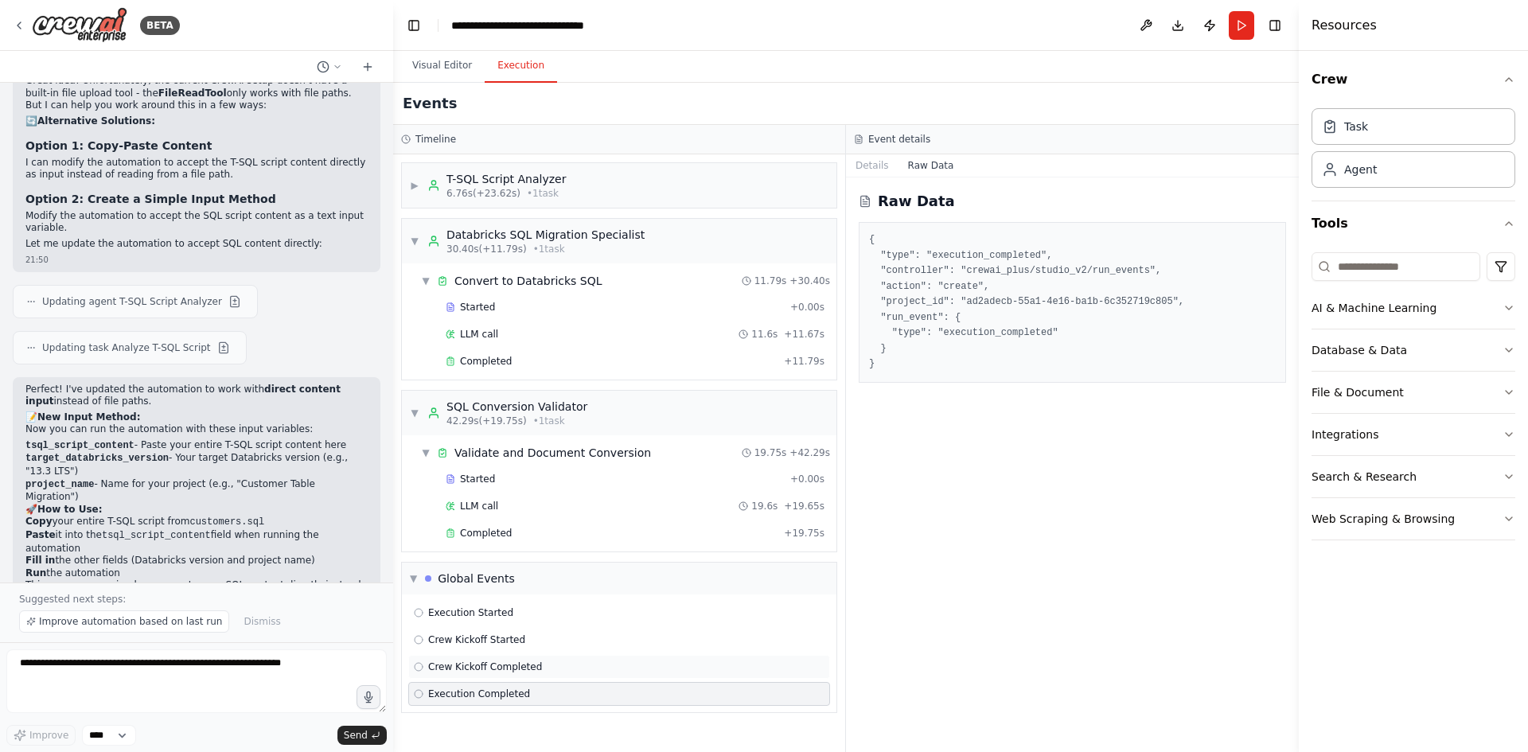
click at [486, 666] on span "Crew Kickoff Completed" at bounding box center [485, 666] width 114 height 13
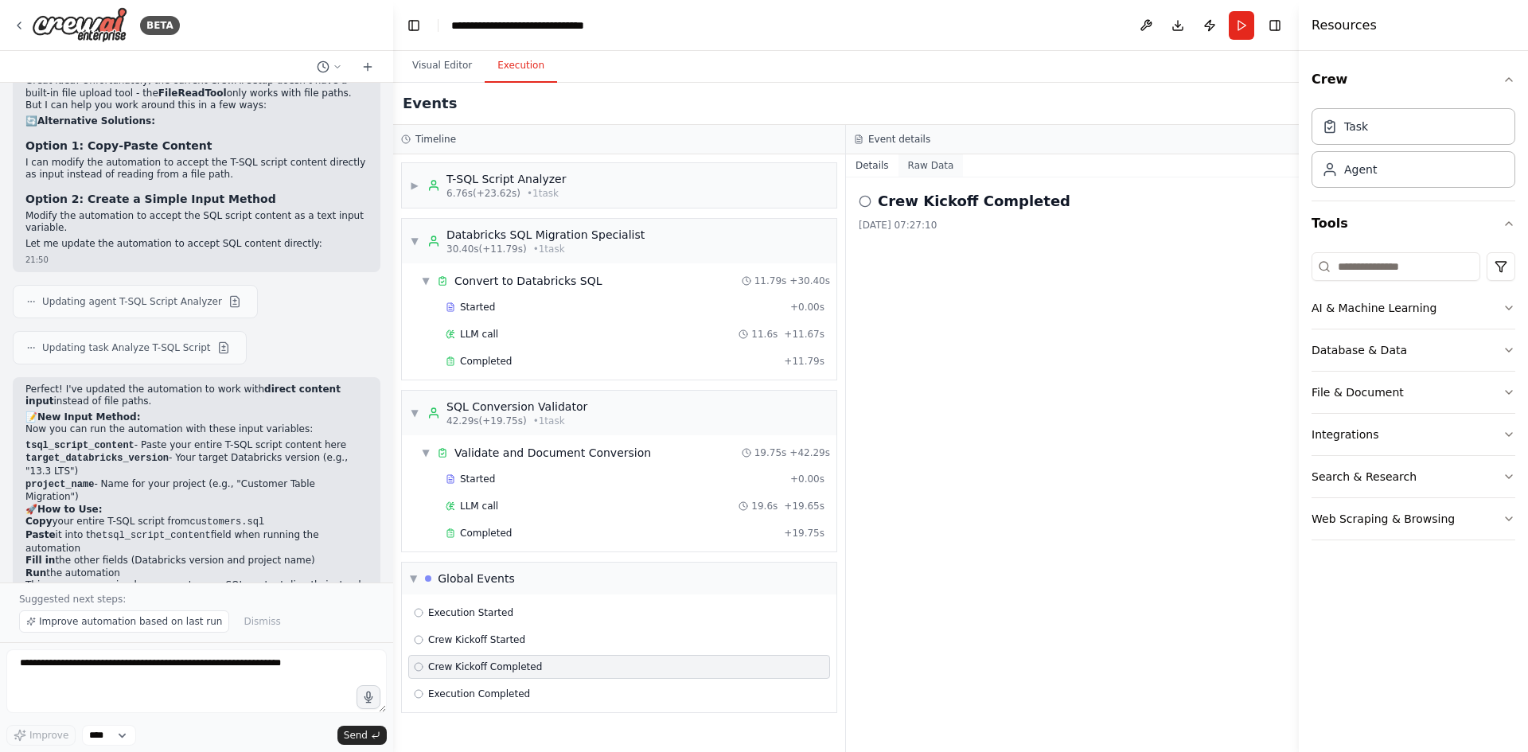
click at [921, 165] on button "Raw Data" at bounding box center [930, 165] width 65 height 22
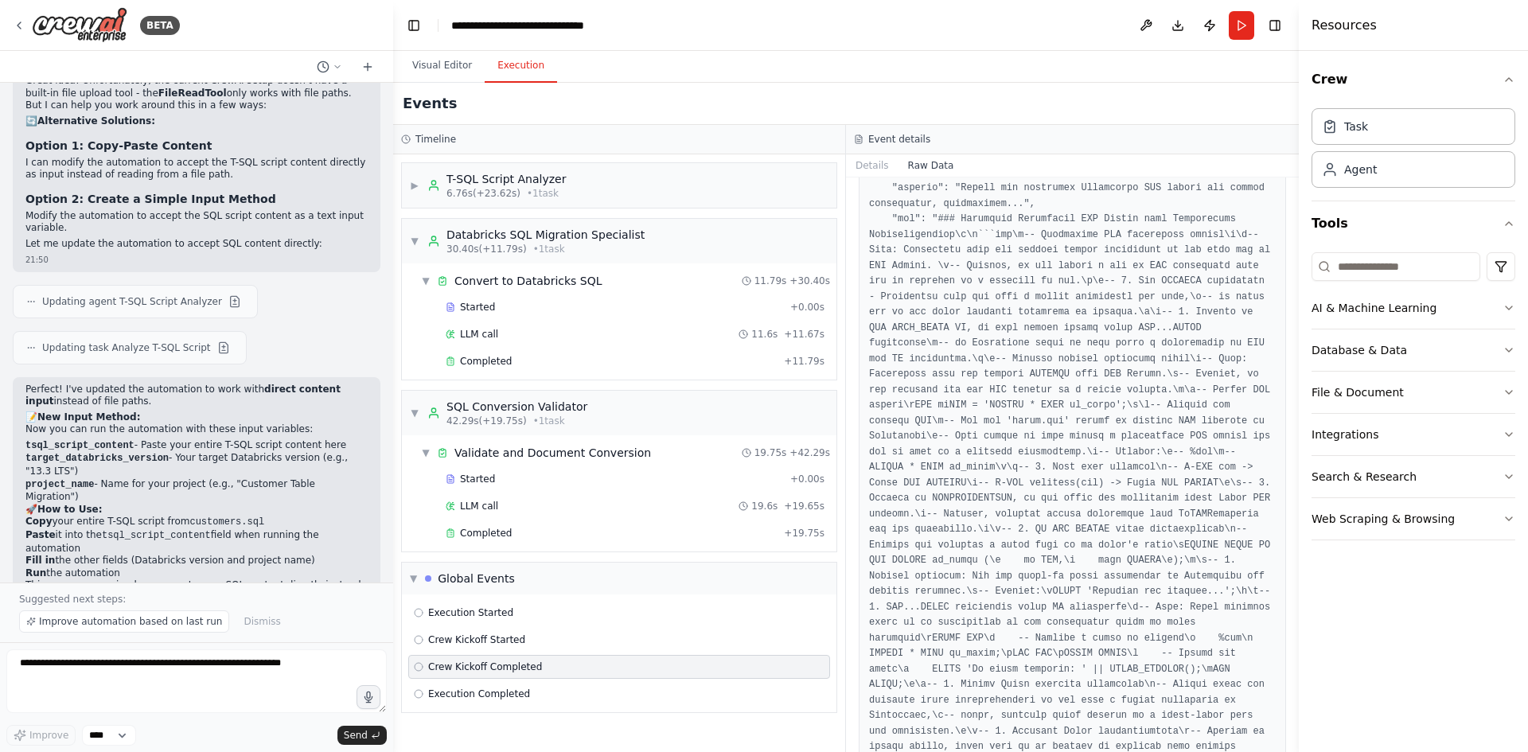
scroll to position [470, 0]
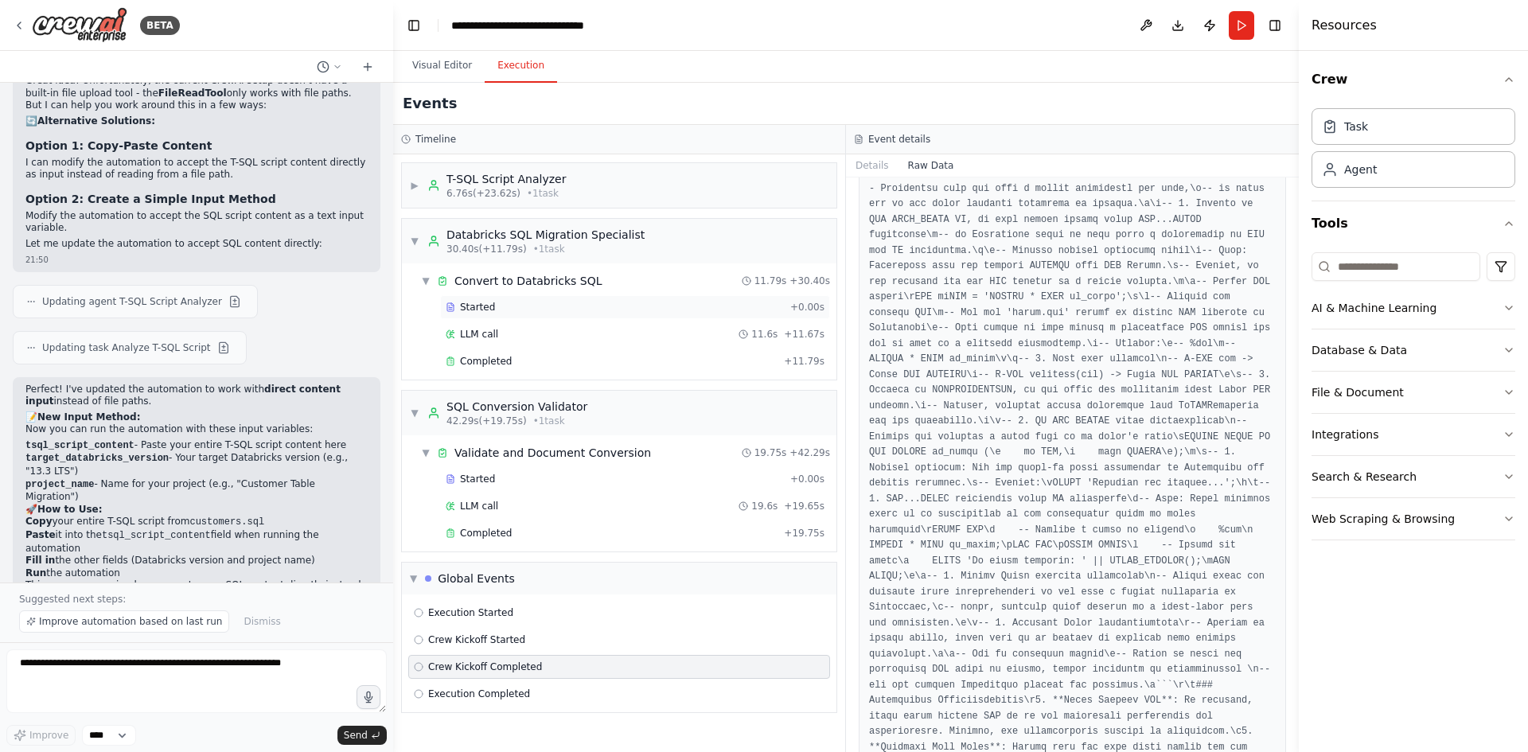
click at [492, 308] on div "Started" at bounding box center [615, 307] width 338 height 13
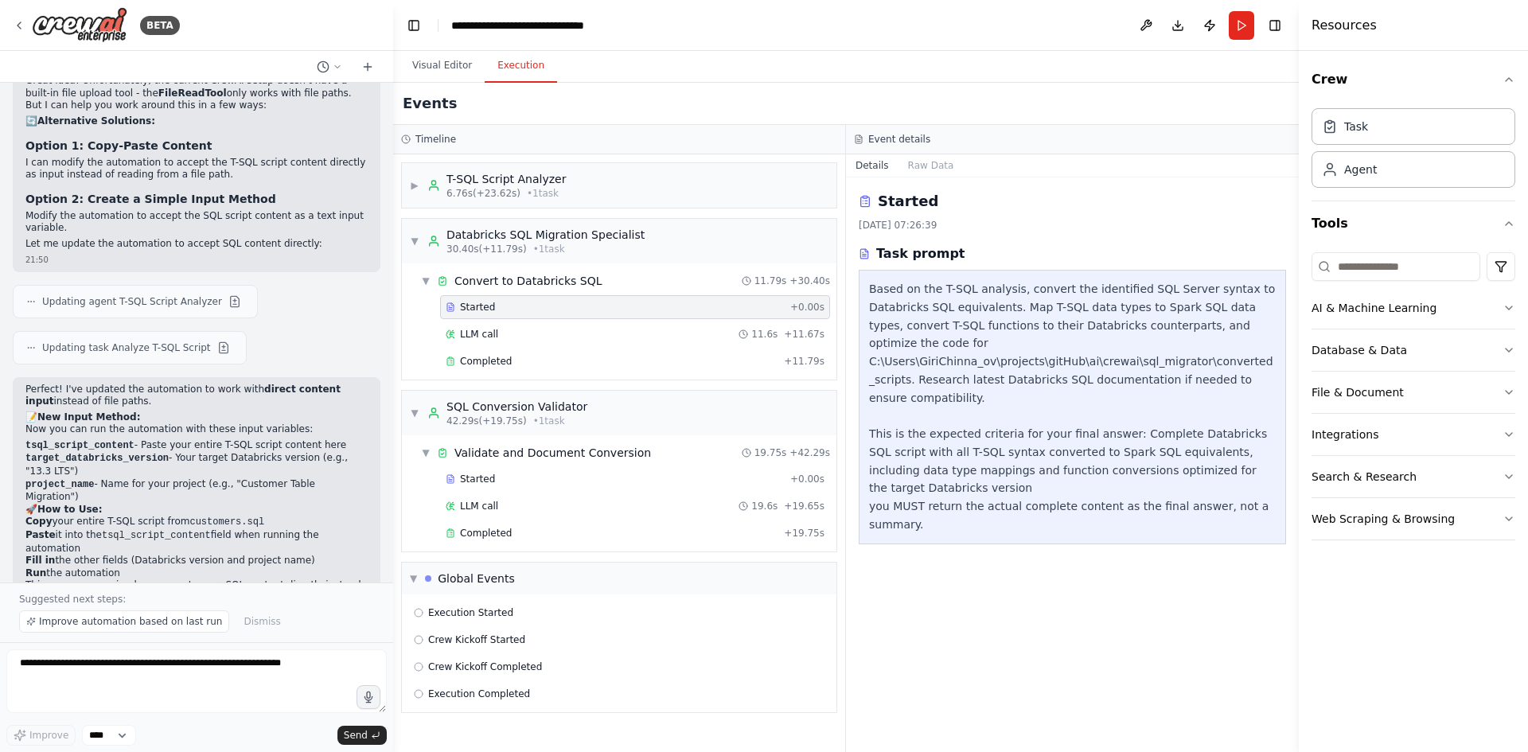
click at [526, 305] on div "Started" at bounding box center [615, 307] width 338 height 13
click at [485, 332] on span "LLM call" at bounding box center [479, 334] width 38 height 13
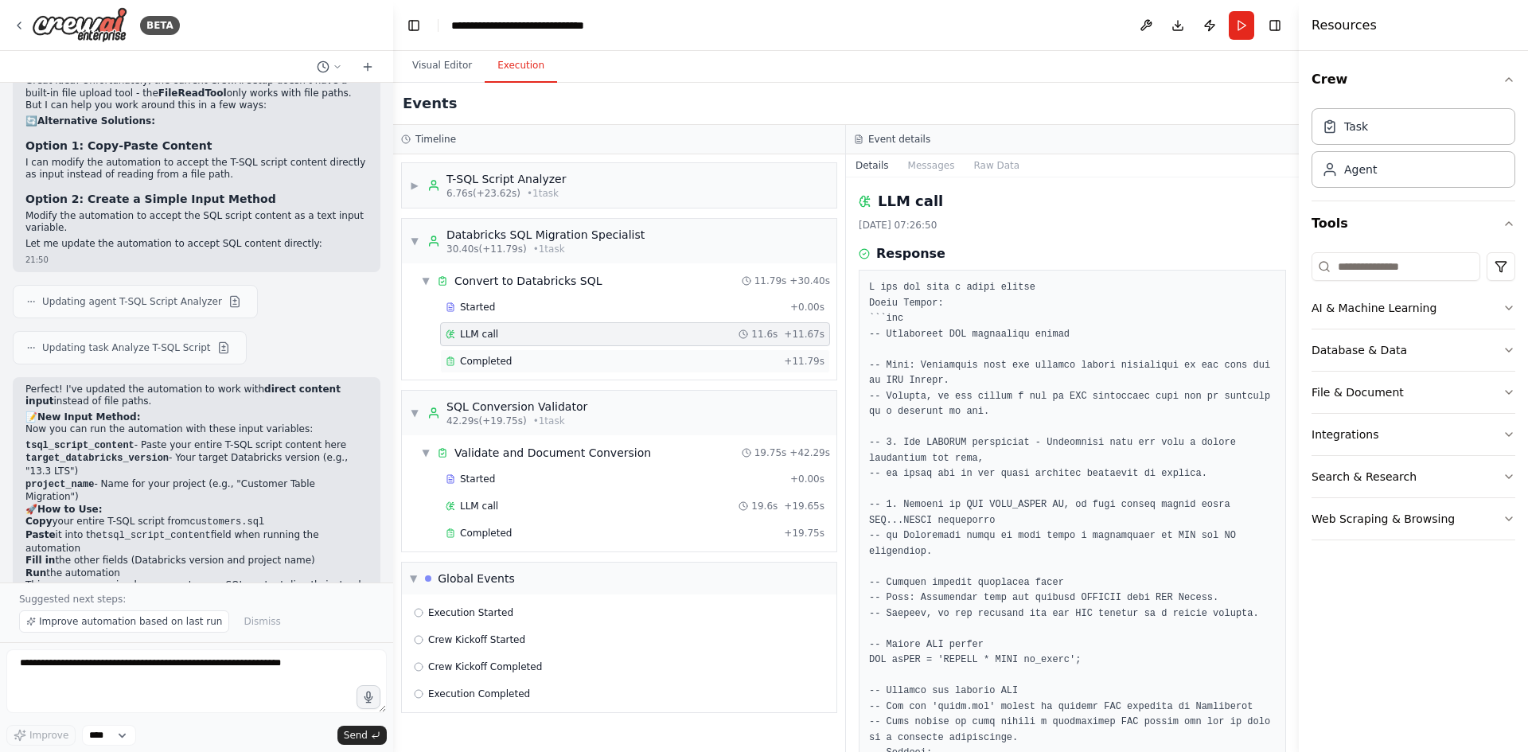
click at [499, 363] on span "Completed" at bounding box center [486, 361] width 52 height 13
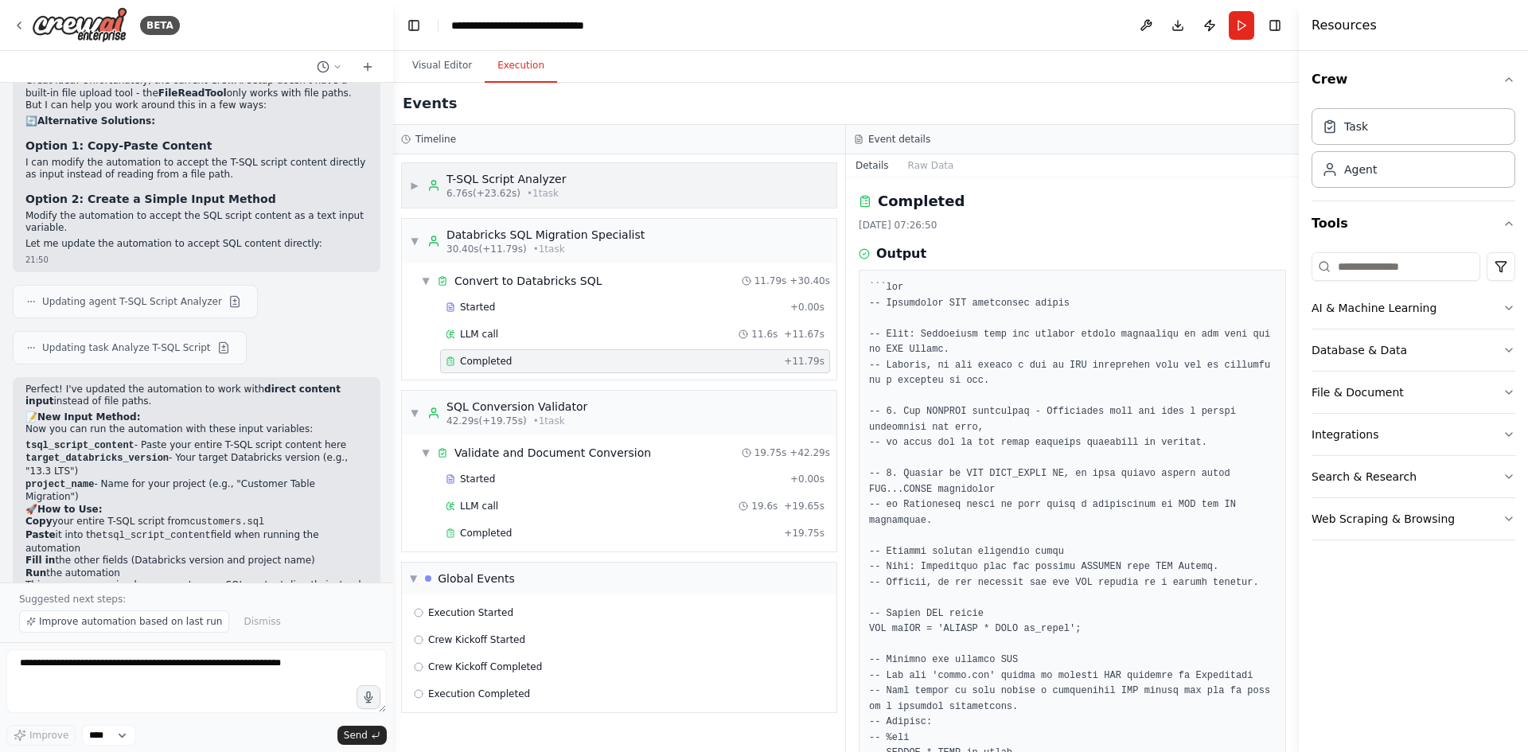
click at [513, 189] on div "6.76s (+23.62s) • 1 task" at bounding box center [505, 193] width 119 height 13
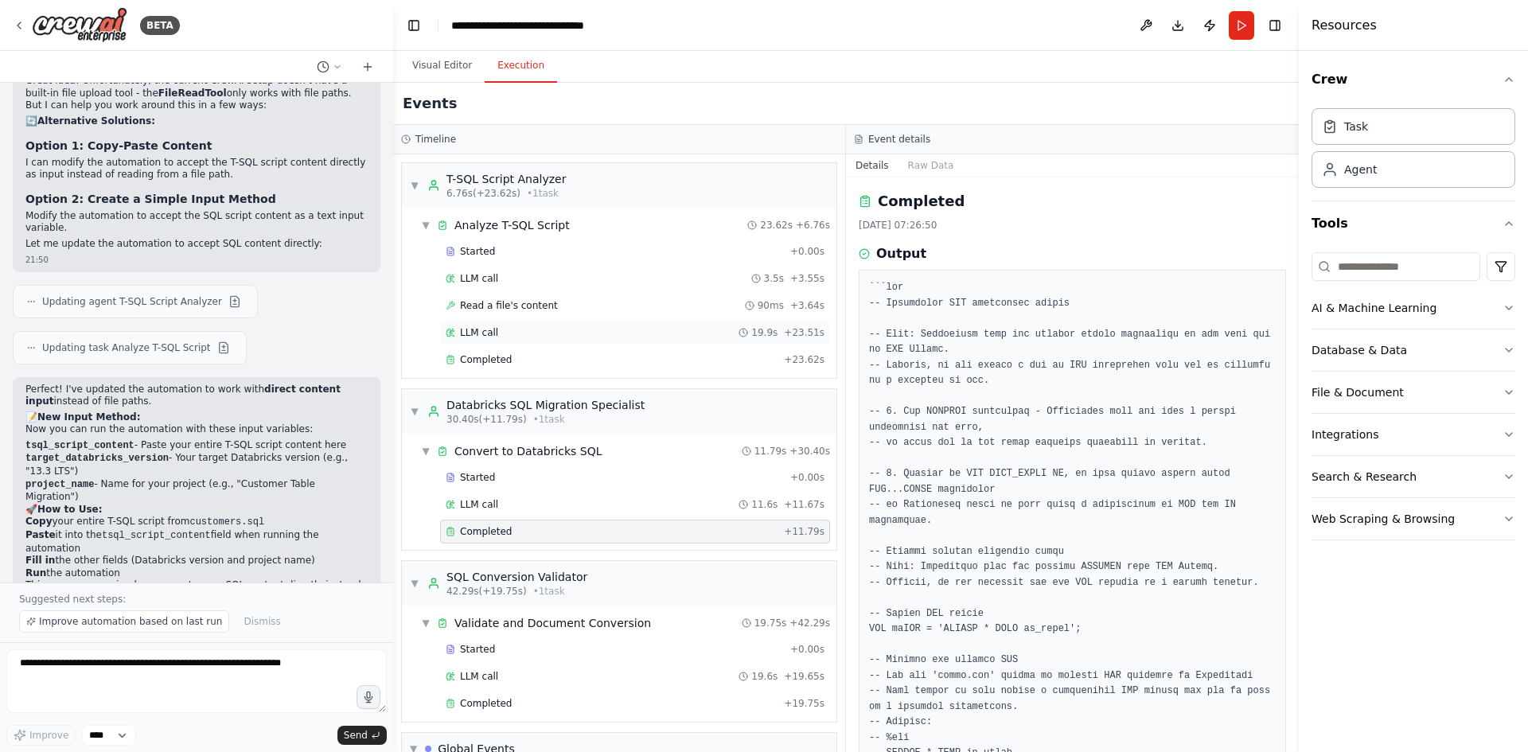
click at [518, 327] on div "LLM call 19.9s + 23.51s" at bounding box center [635, 332] width 379 height 13
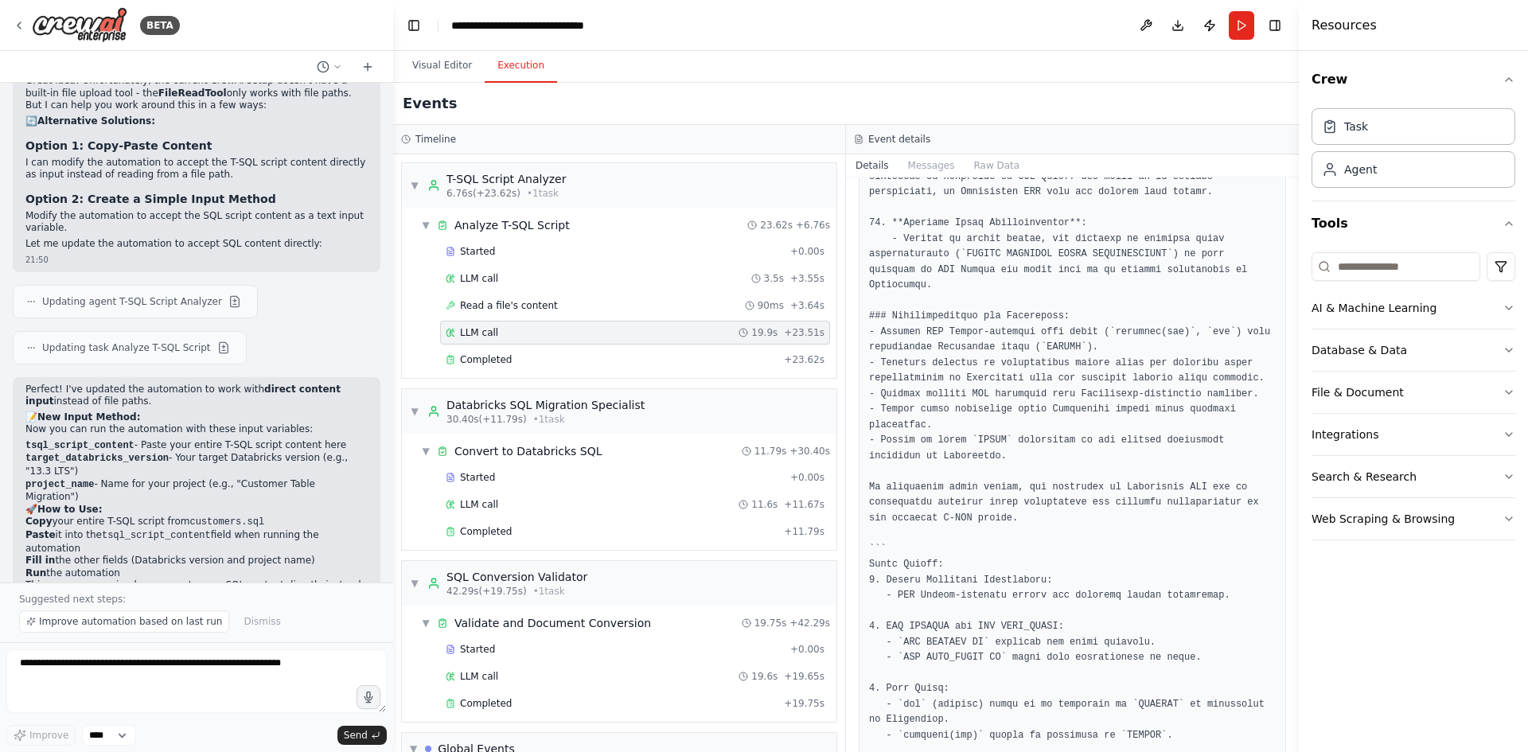
scroll to position [1034, 0]
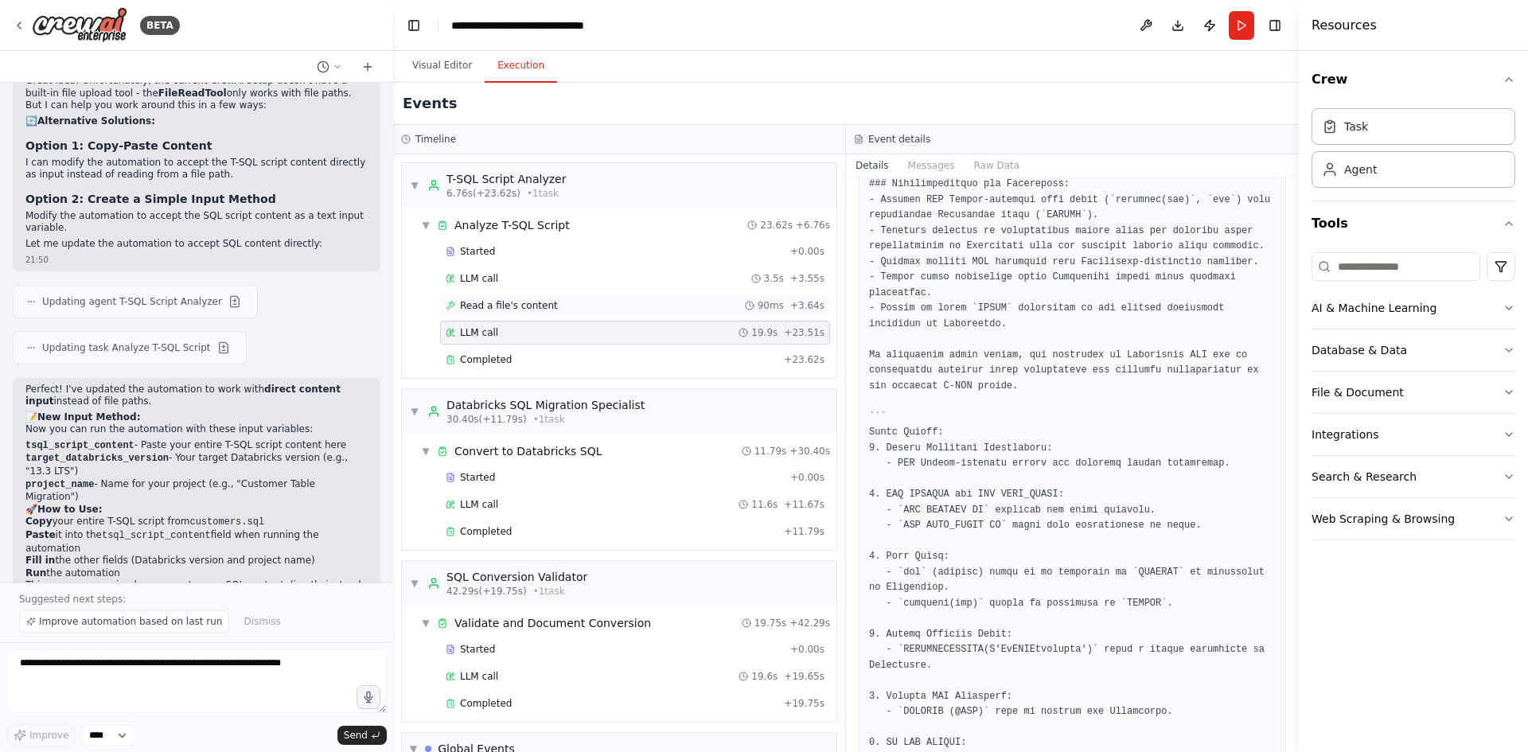
click at [563, 305] on div "Read a file's content 90ms + 3.64s" at bounding box center [635, 305] width 379 height 13
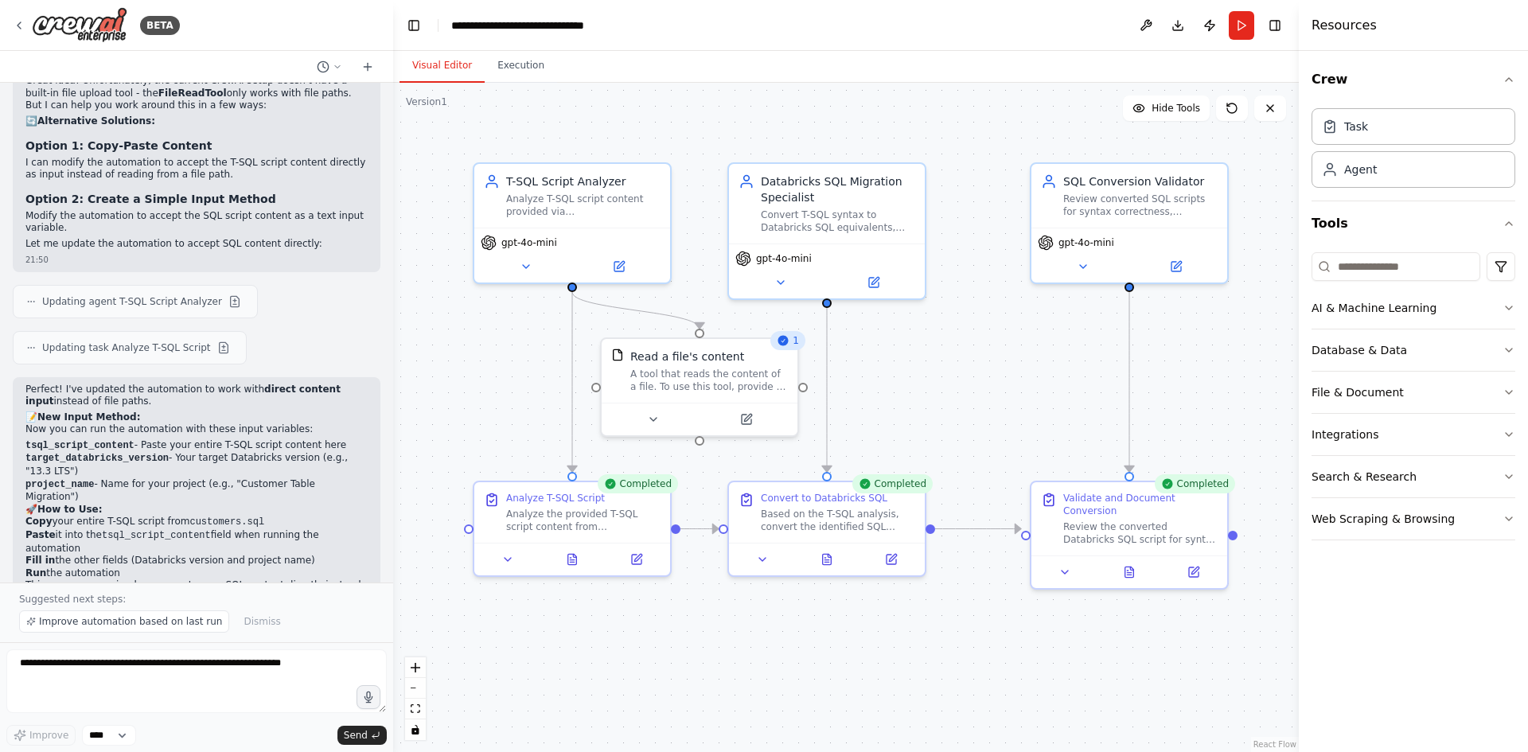
click at [450, 59] on button "Visual Editor" at bounding box center [441, 65] width 85 height 33
click at [593, 208] on div "Analyze T-SQL script content provided via {tsql_script_content} to identify SQL…" at bounding box center [583, 201] width 154 height 25
click at [637, 409] on button at bounding box center [653, 416] width 90 height 19
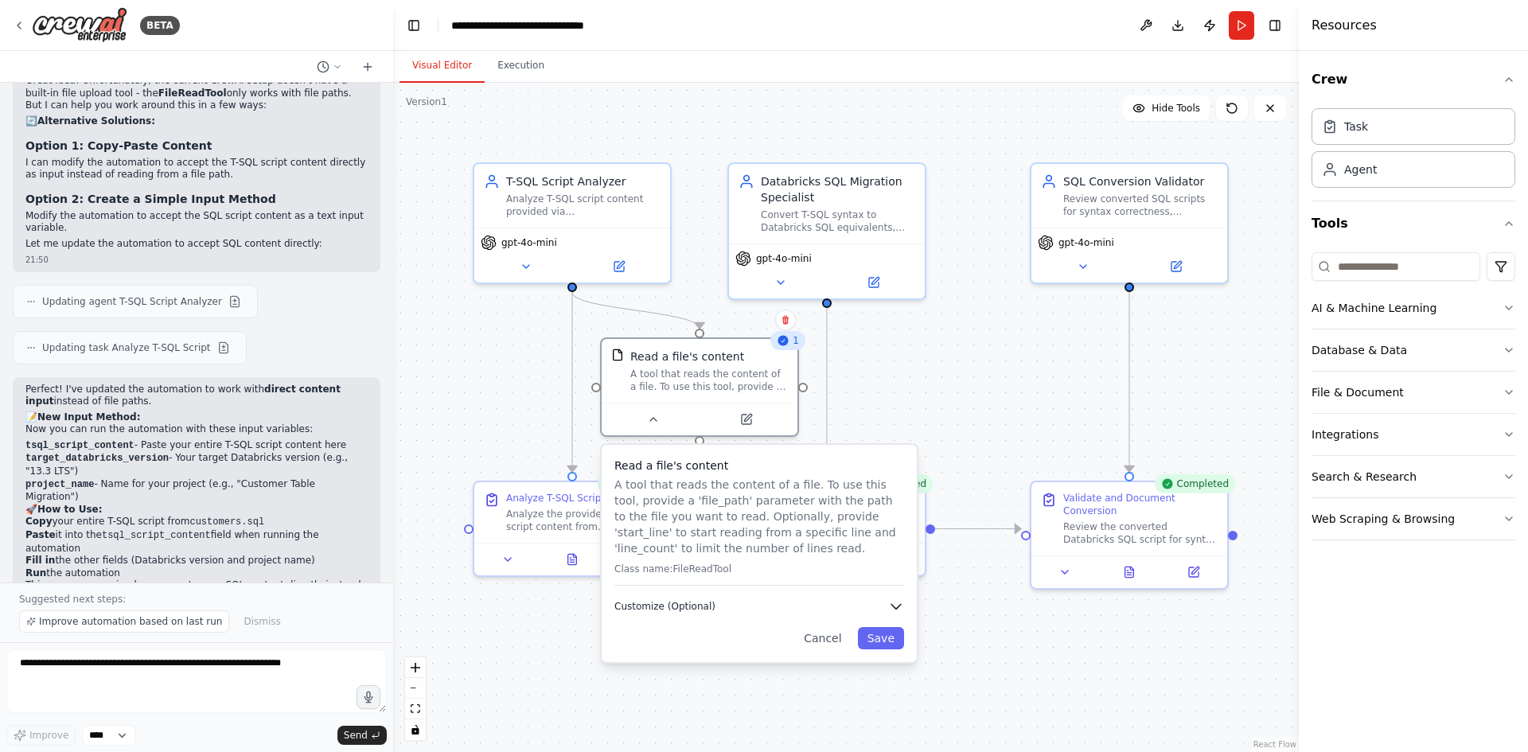
click at [898, 606] on icon "button" at bounding box center [896, 607] width 10 height 5
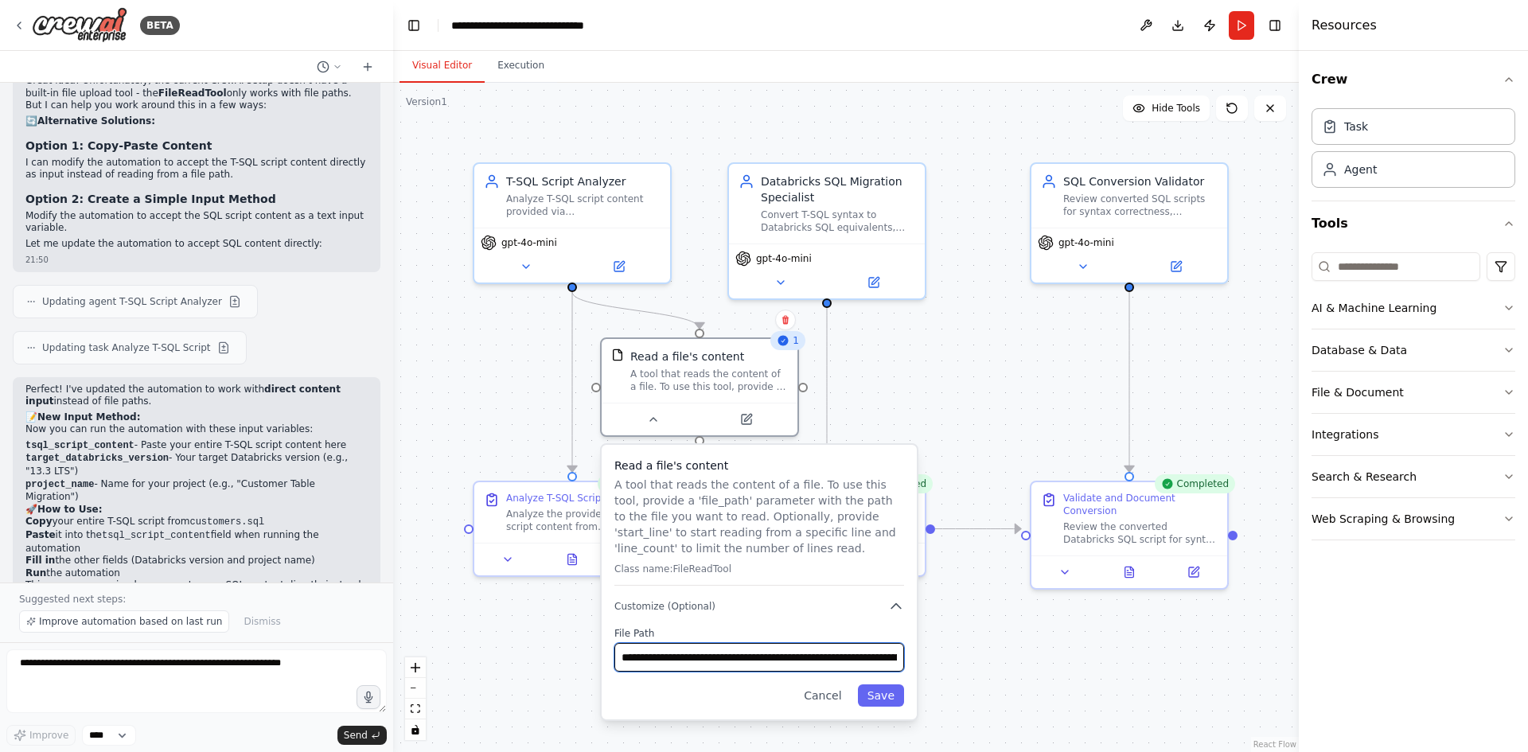
scroll to position [0, 246]
drag, startPoint x: 619, startPoint y: 656, endPoint x: 992, endPoint y: 656, distance: 372.4
click at [988, 660] on div ".deletable-edge-delete-btn { width: 20px; height: 20px; border: 0px solid #ffff…" at bounding box center [846, 417] width 906 height 669
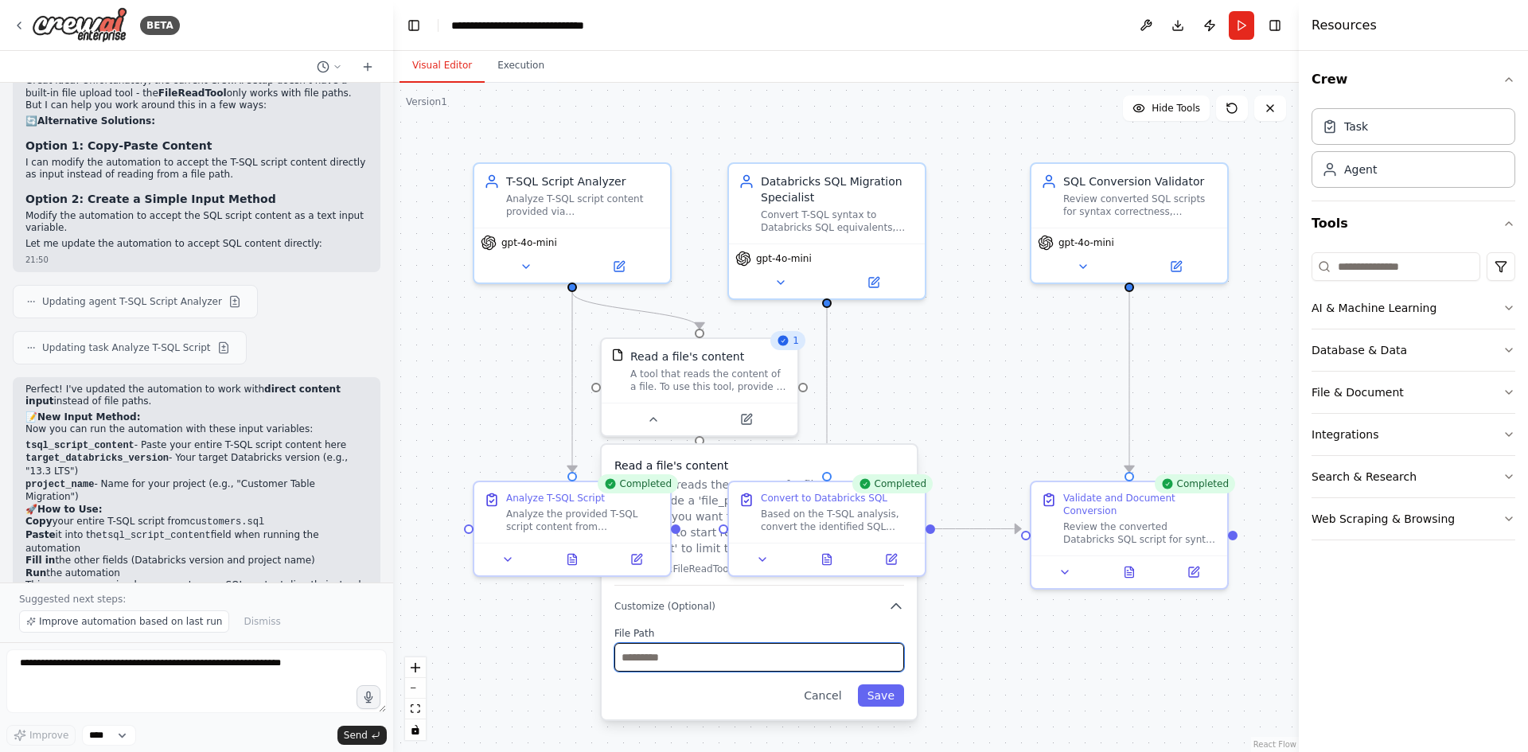
scroll to position [0, 0]
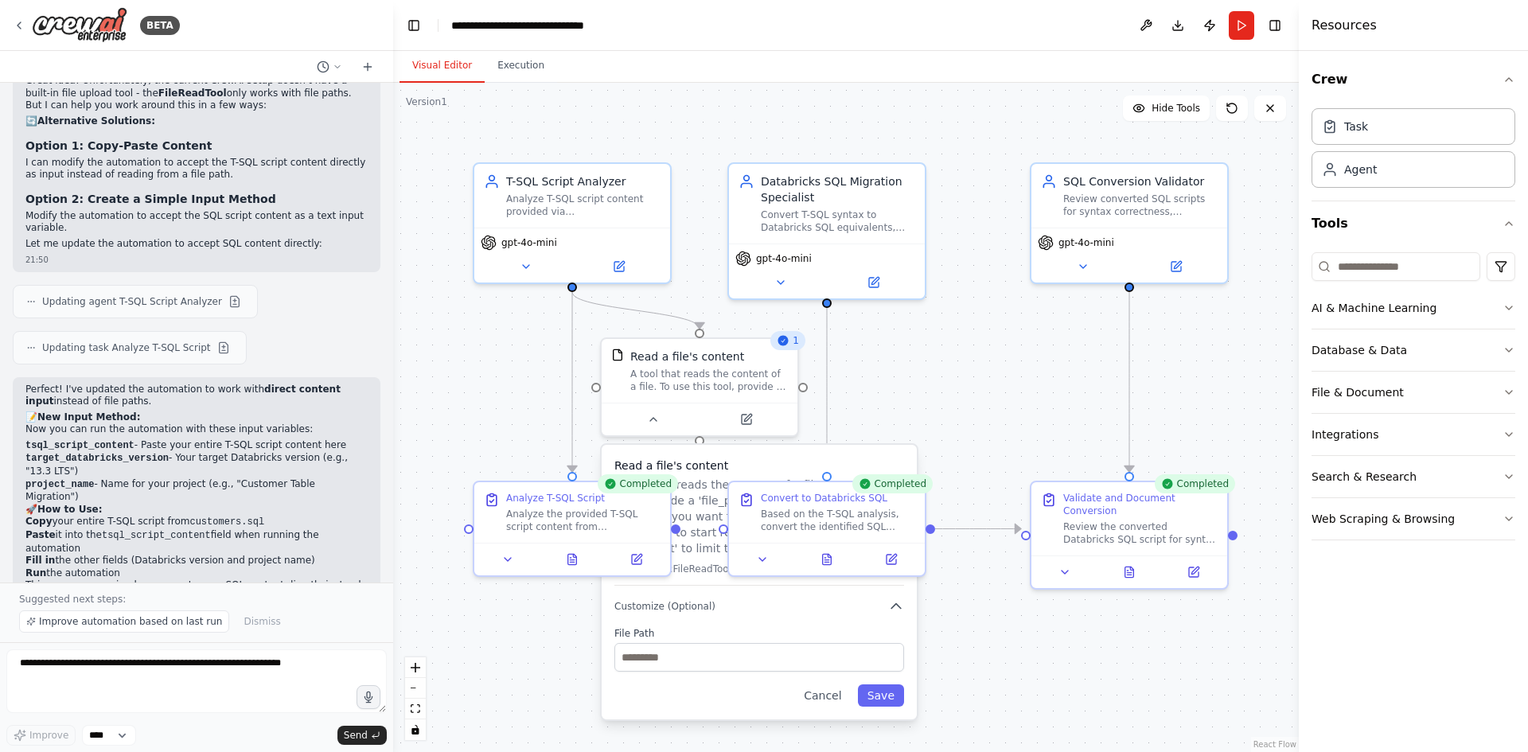
click at [1077, 620] on div ".deletable-edge-delete-btn { width: 20px; height: 20px; border: 0px solid #ffff…" at bounding box center [846, 417] width 906 height 669
click at [890, 700] on button "Save" at bounding box center [881, 695] width 46 height 22
click at [781, 627] on div ".deletable-edge-delete-btn { width: 20px; height: 20px; border: 0px solid #ffff…" at bounding box center [846, 417] width 906 height 669
click at [638, 488] on div "Completed" at bounding box center [638, 483] width 80 height 19
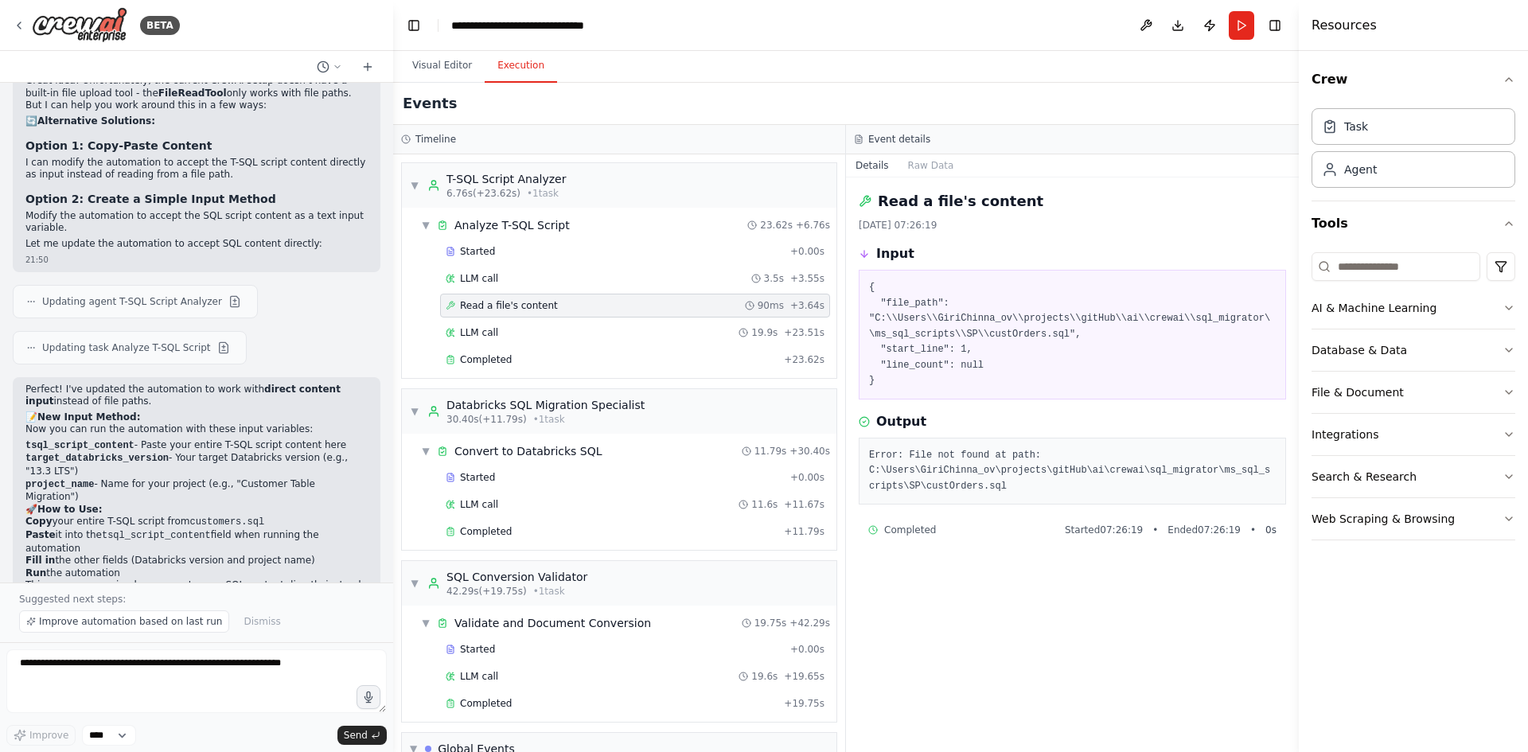
click at [501, 64] on button "Execution" at bounding box center [521, 65] width 72 height 33
click at [1233, 25] on button "Run" at bounding box center [1241, 25] width 25 height 29
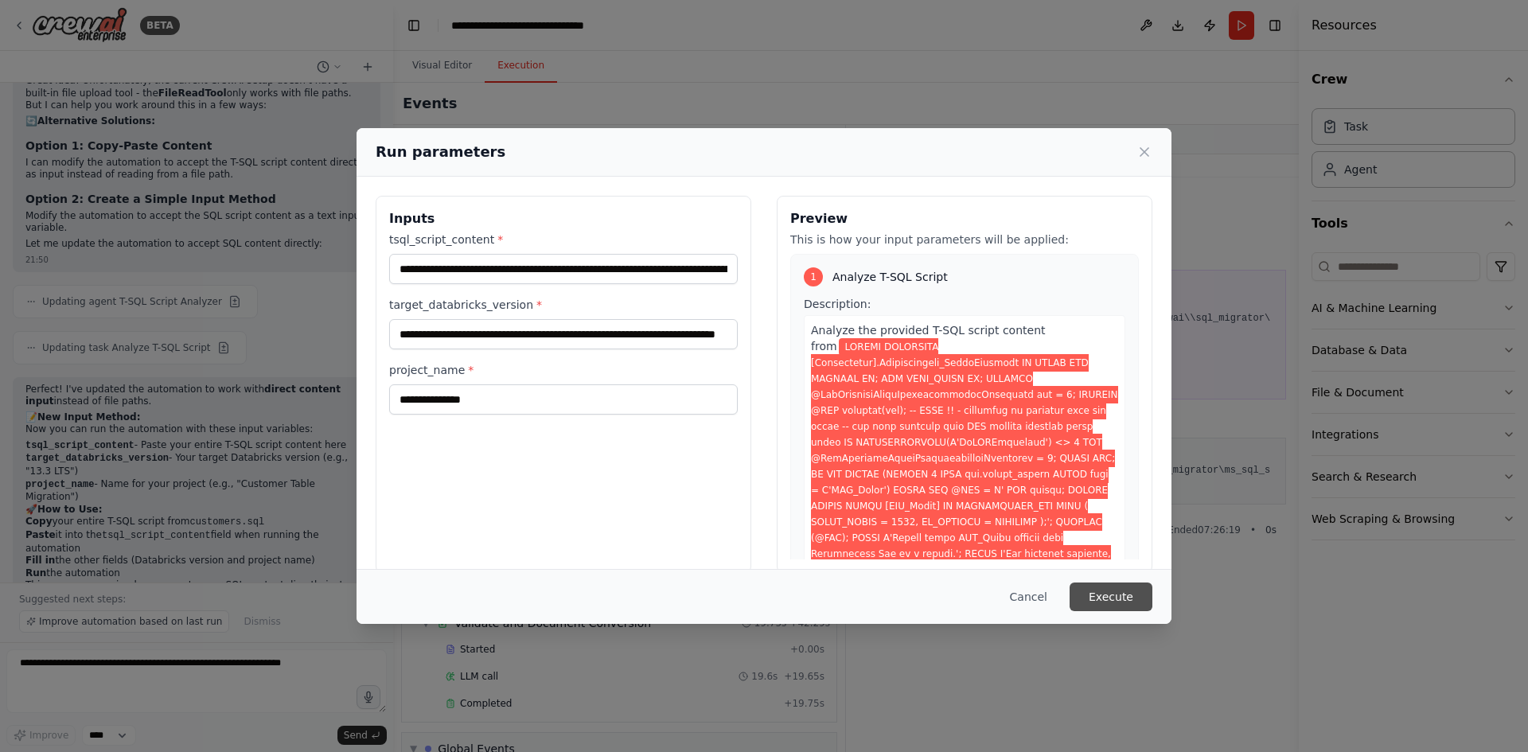
click at [1120, 596] on button "Execute" at bounding box center [1110, 596] width 83 height 29
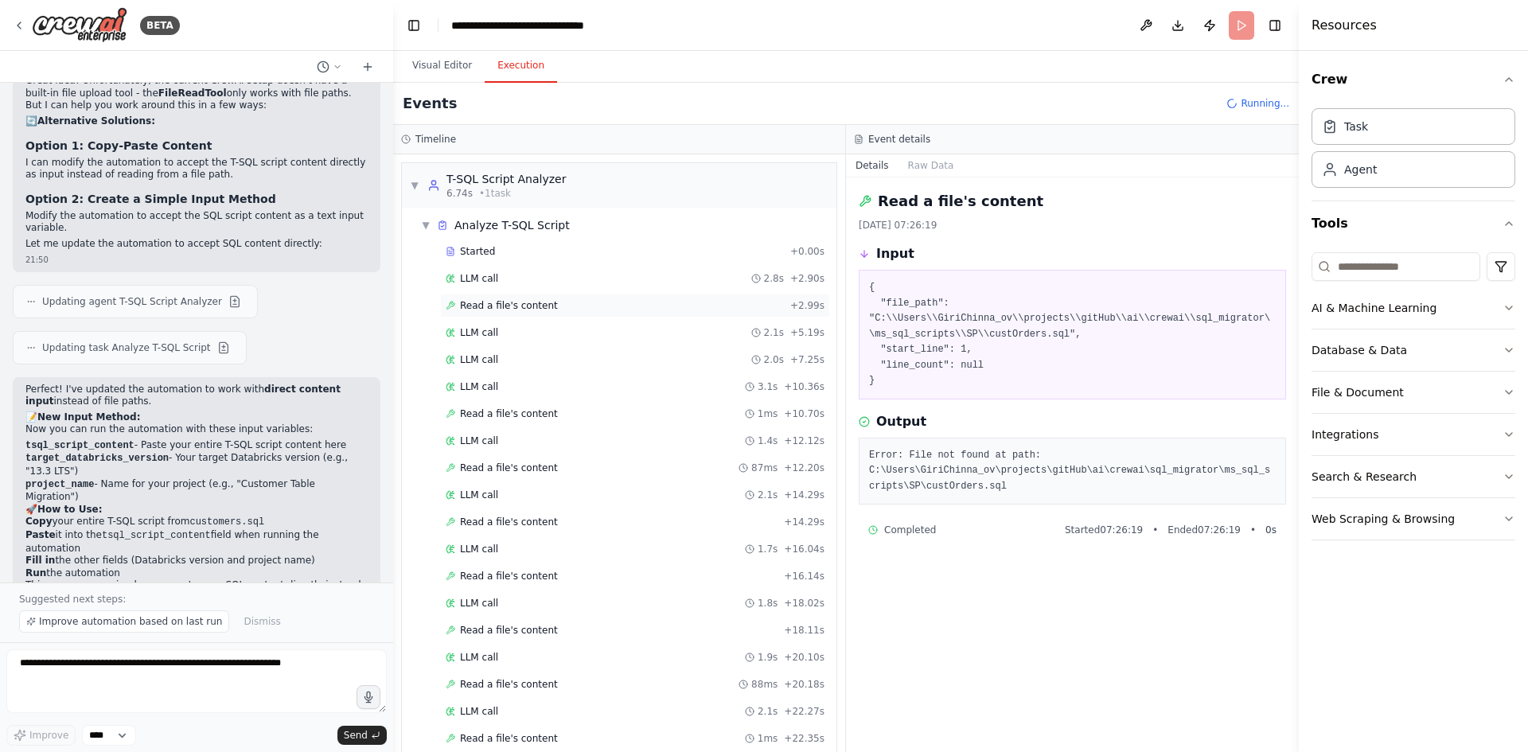
click at [516, 305] on span "Read a file's content" at bounding box center [509, 305] width 98 height 13
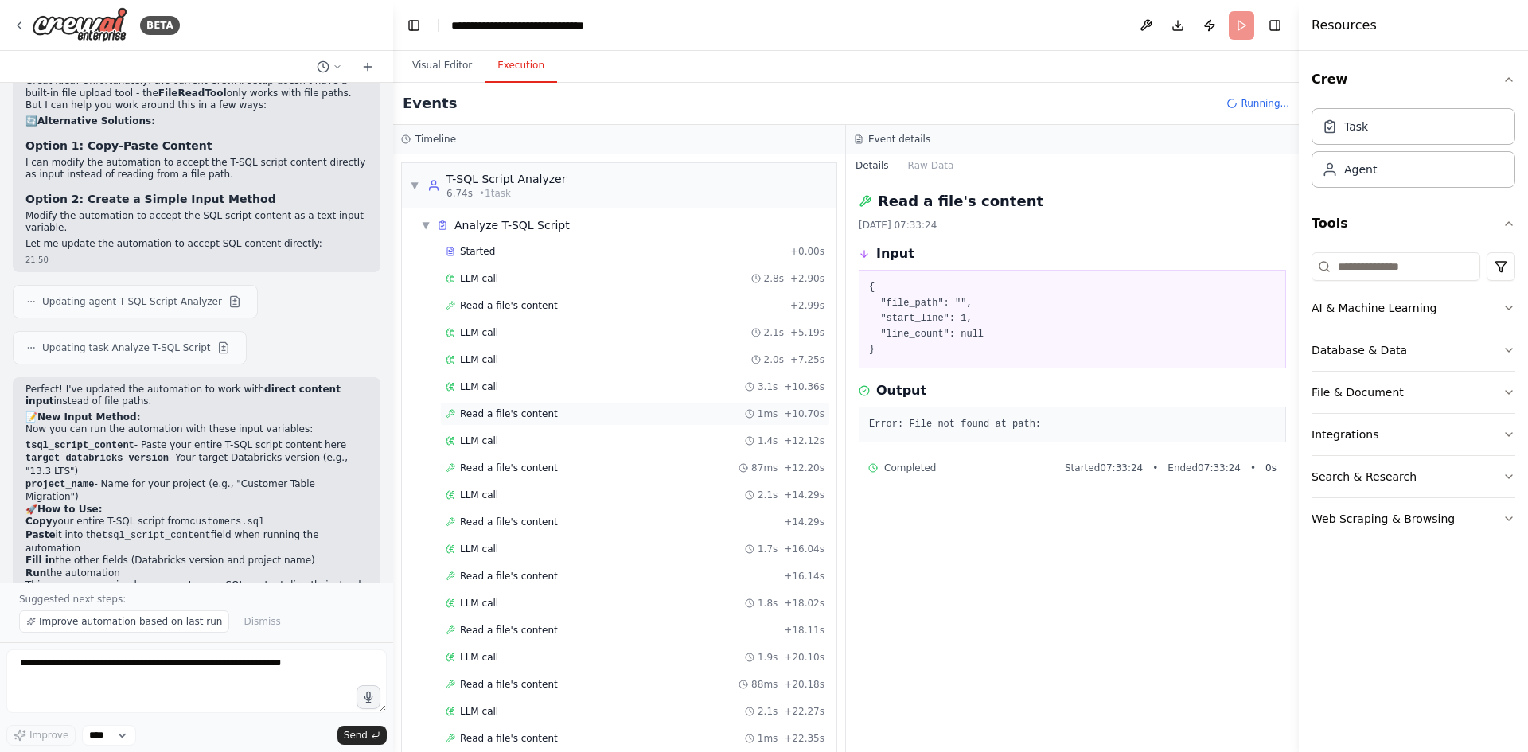
click at [500, 404] on div "Read a file's content 1ms + 10.70s" at bounding box center [635, 414] width 390 height 24
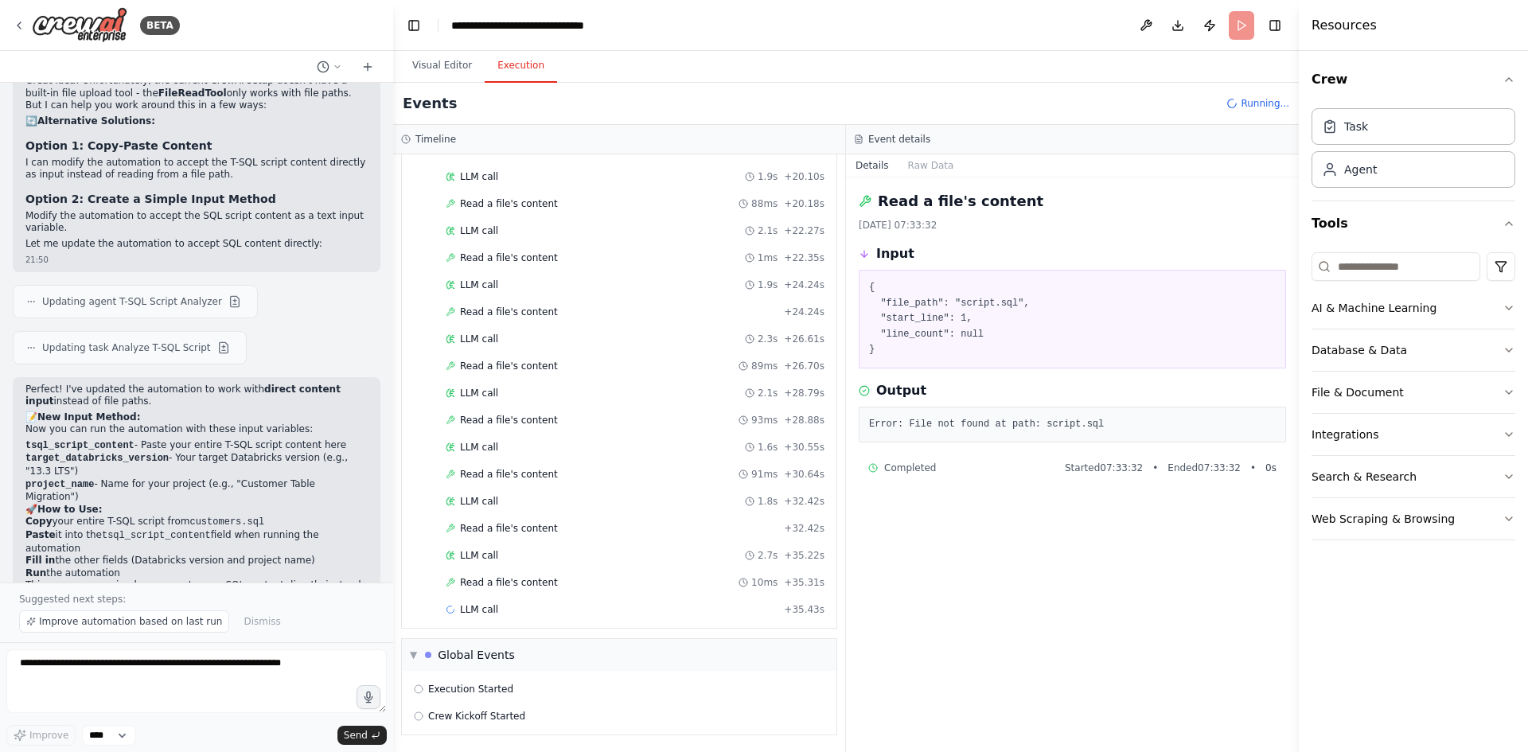
scroll to position [481, 0]
click at [499, 516] on div "Read a file's content + 32.42s" at bounding box center [635, 528] width 390 height 24
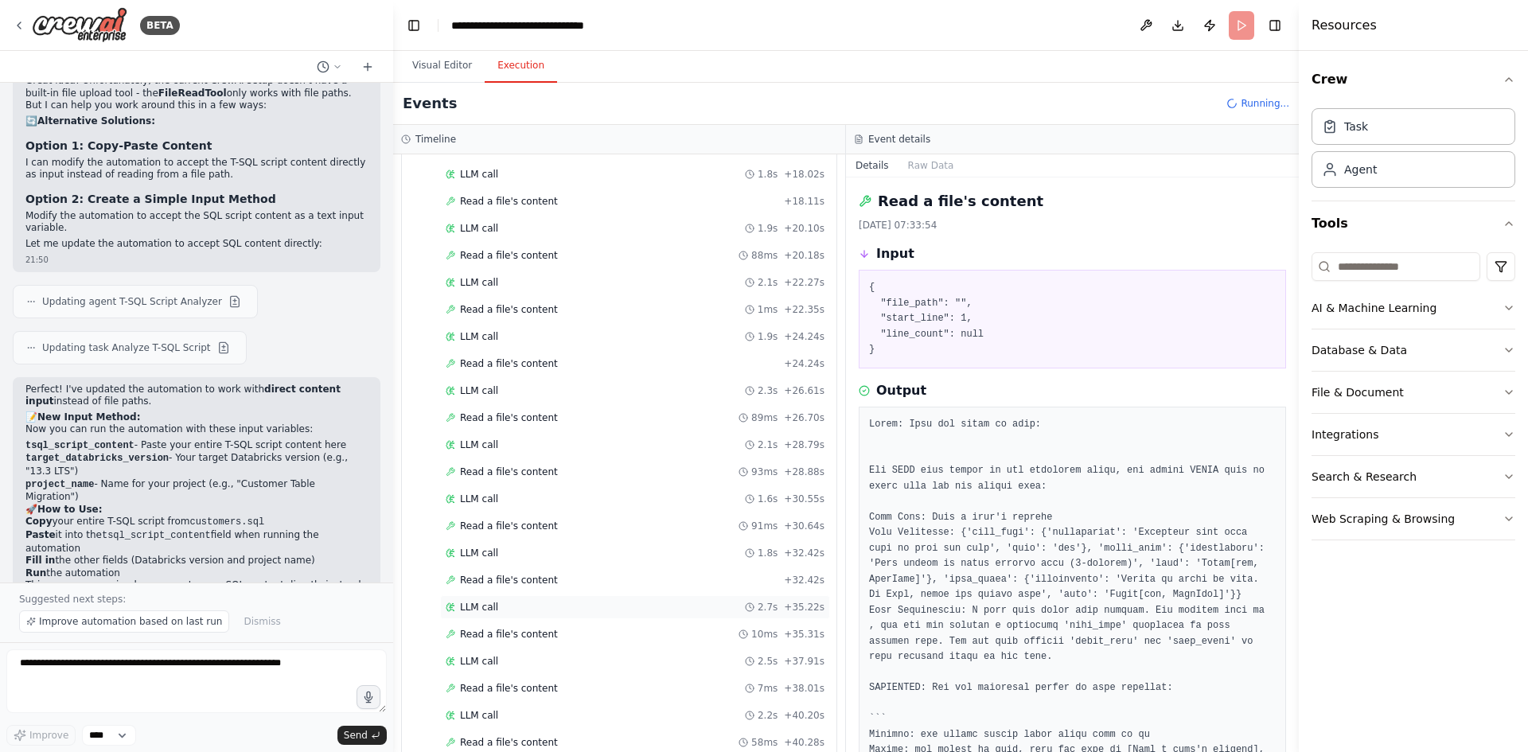
scroll to position [271, 0]
click at [1248, 104] on span "Running..." at bounding box center [1265, 103] width 49 height 13
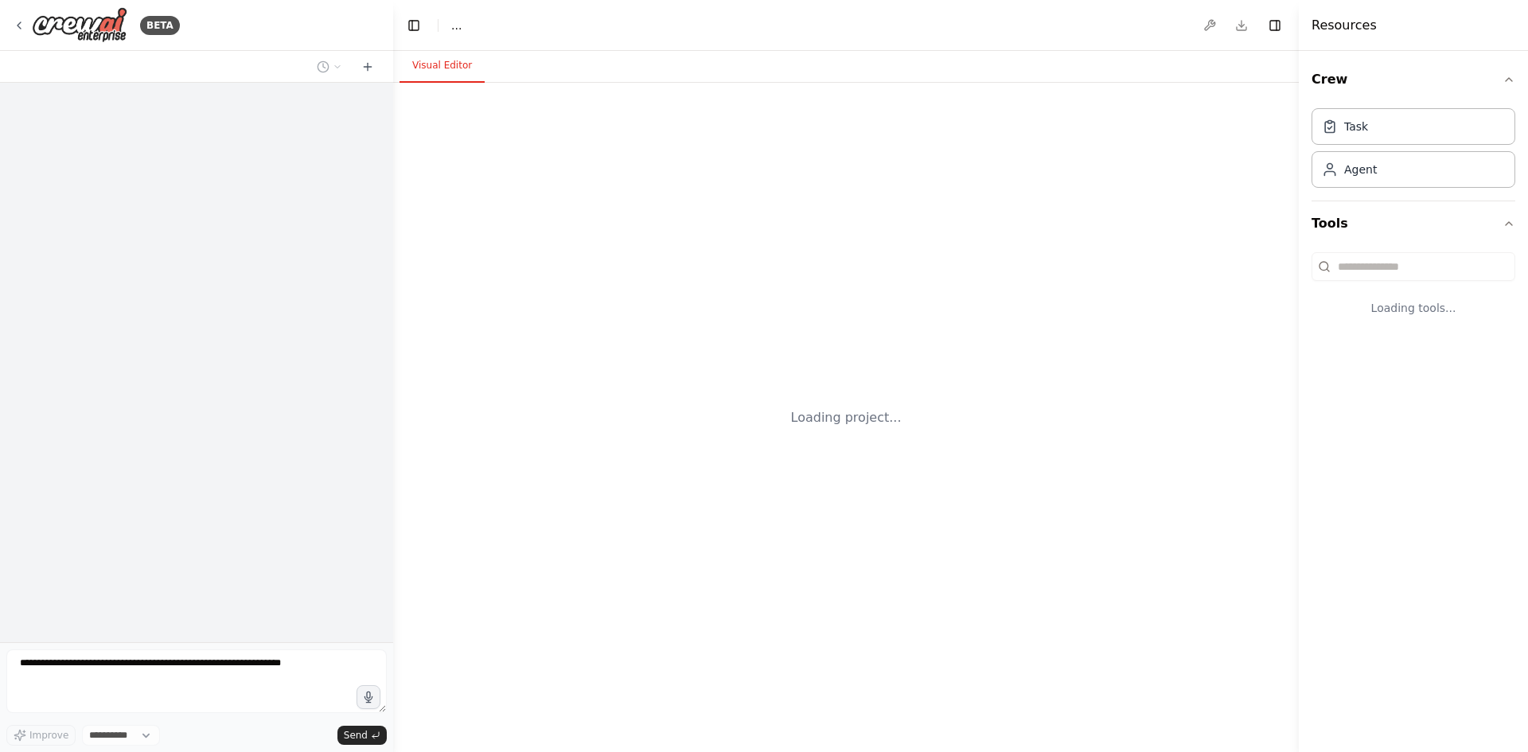
select select "****"
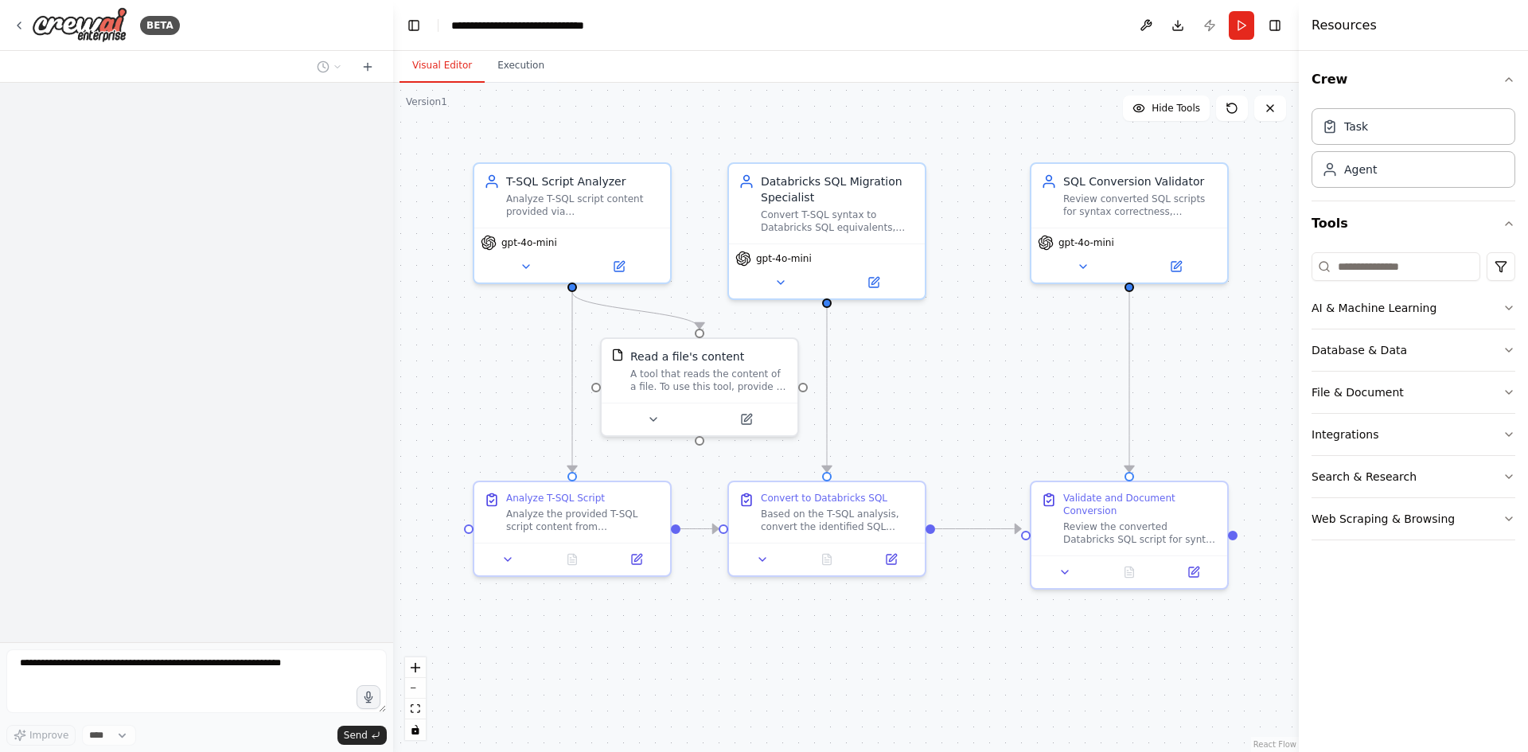
scroll to position [1494, 0]
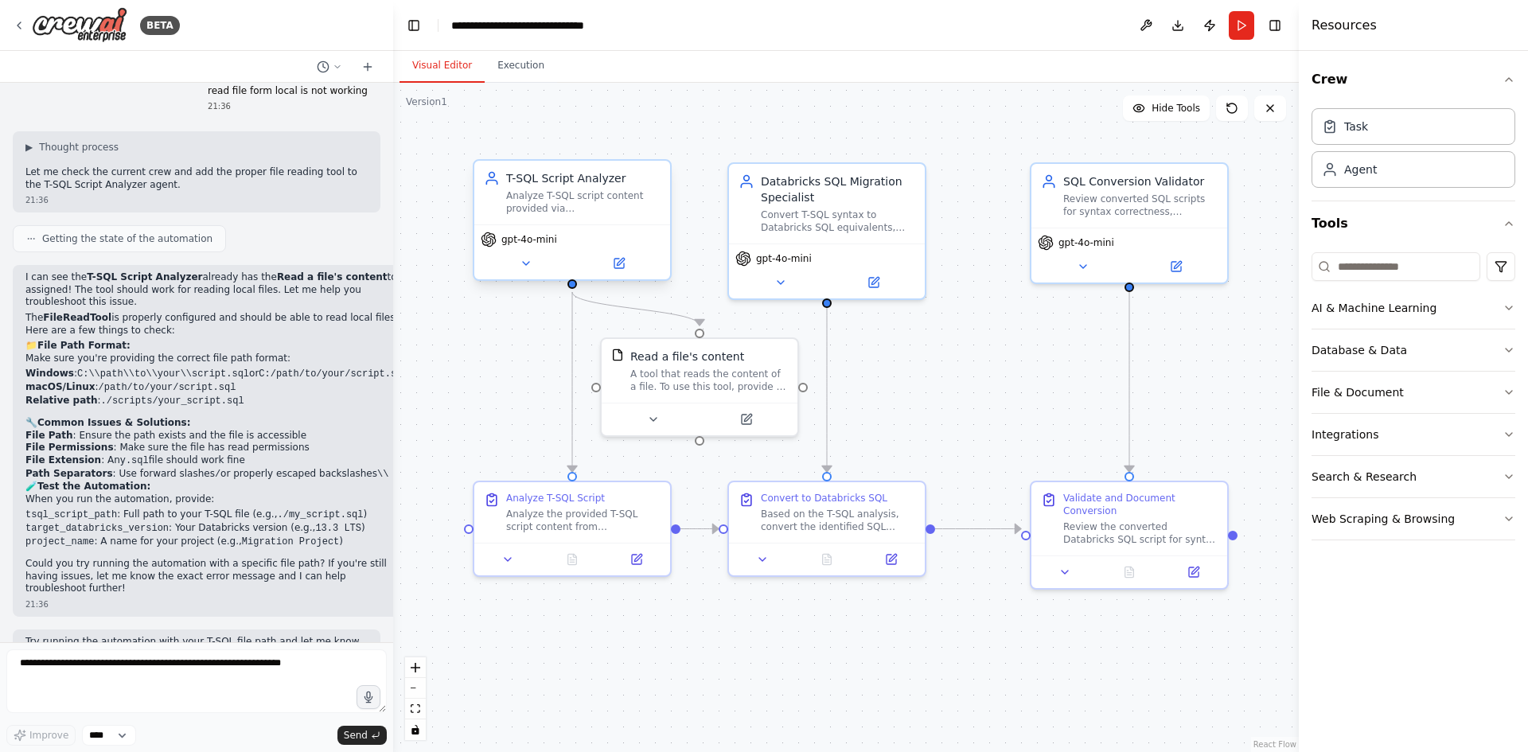
click at [590, 209] on div "Analyze T-SQL script content provided via {tsql_script_content} to identify SQL…" at bounding box center [583, 201] width 154 height 25
click at [521, 265] on icon at bounding box center [526, 263] width 13 height 13
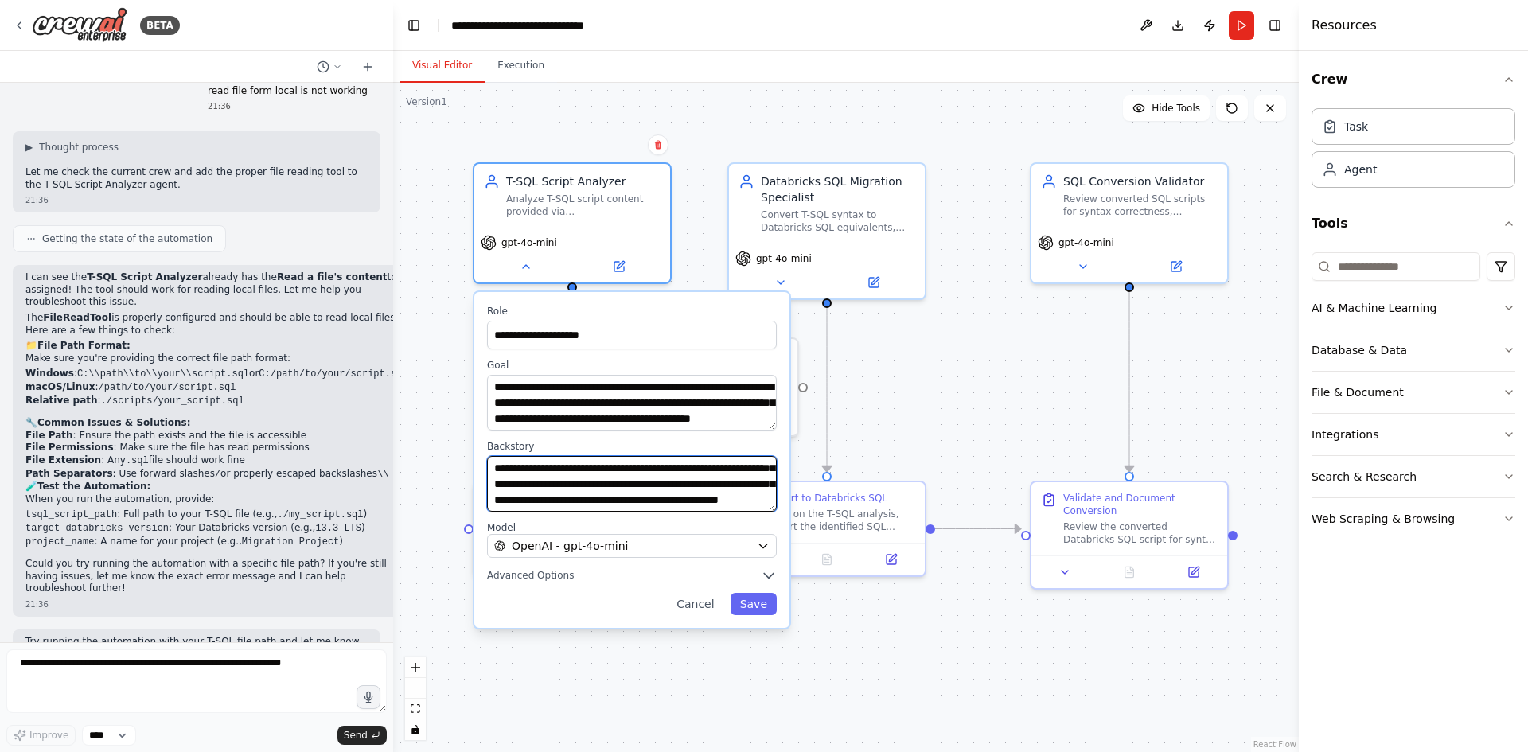
scroll to position [95, 0]
click at [897, 370] on div "**********" at bounding box center [846, 417] width 906 height 669
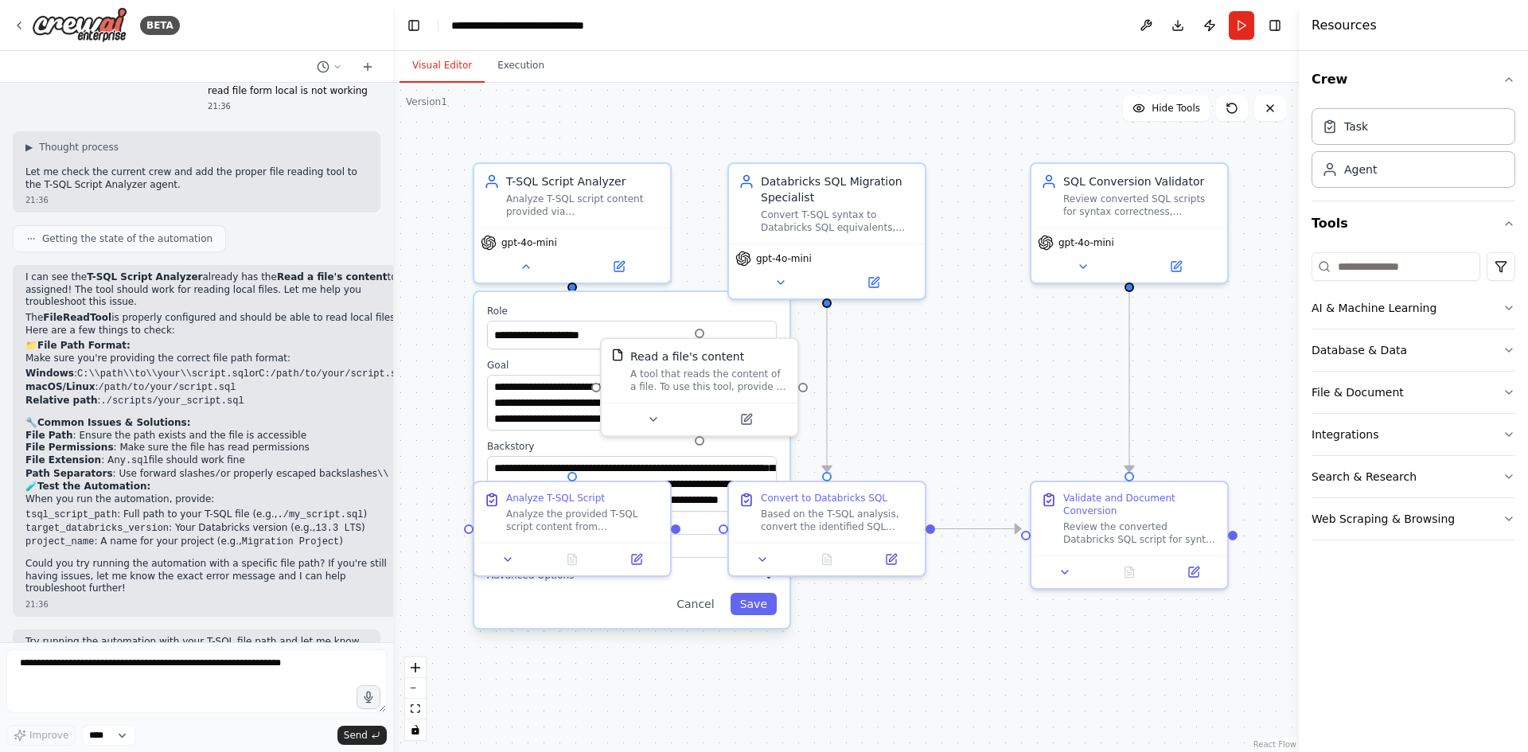
click at [683, 266] on div "**********" at bounding box center [846, 417] width 906 height 669
click at [713, 602] on button "Cancel" at bounding box center [695, 604] width 56 height 22
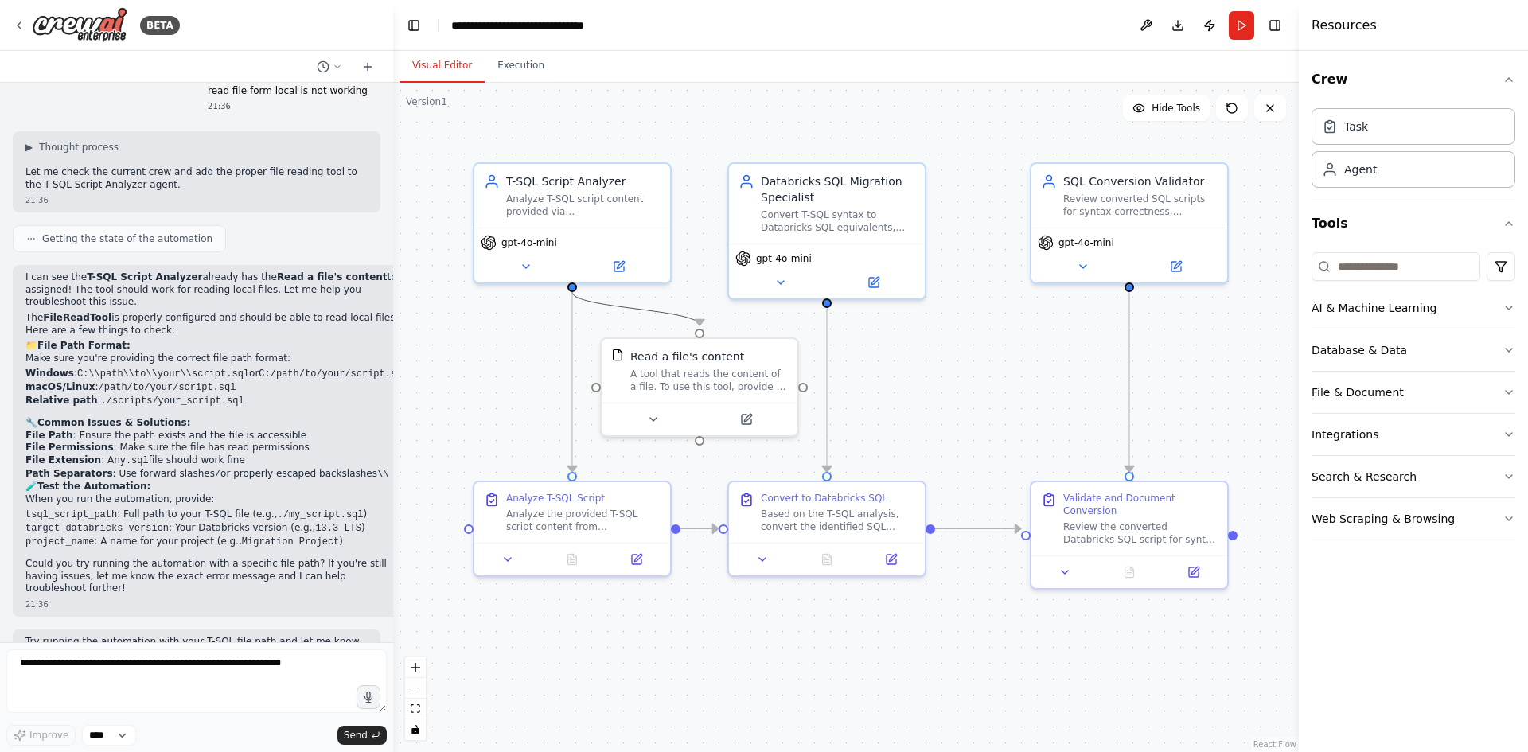
click at [653, 309] on icon "Edge from 81d3e71e-607e-4c3f-b09e-c37601e981d7 to c6726222-672c-46f3-8a27-fd396…" at bounding box center [635, 308] width 127 height 33
click at [640, 309] on icon at bounding box center [635, 309] width 12 height 14
click at [751, 367] on div "A tool that reads the content of a file. To use this tool, provide a 'file_path…" at bounding box center [709, 376] width 158 height 25
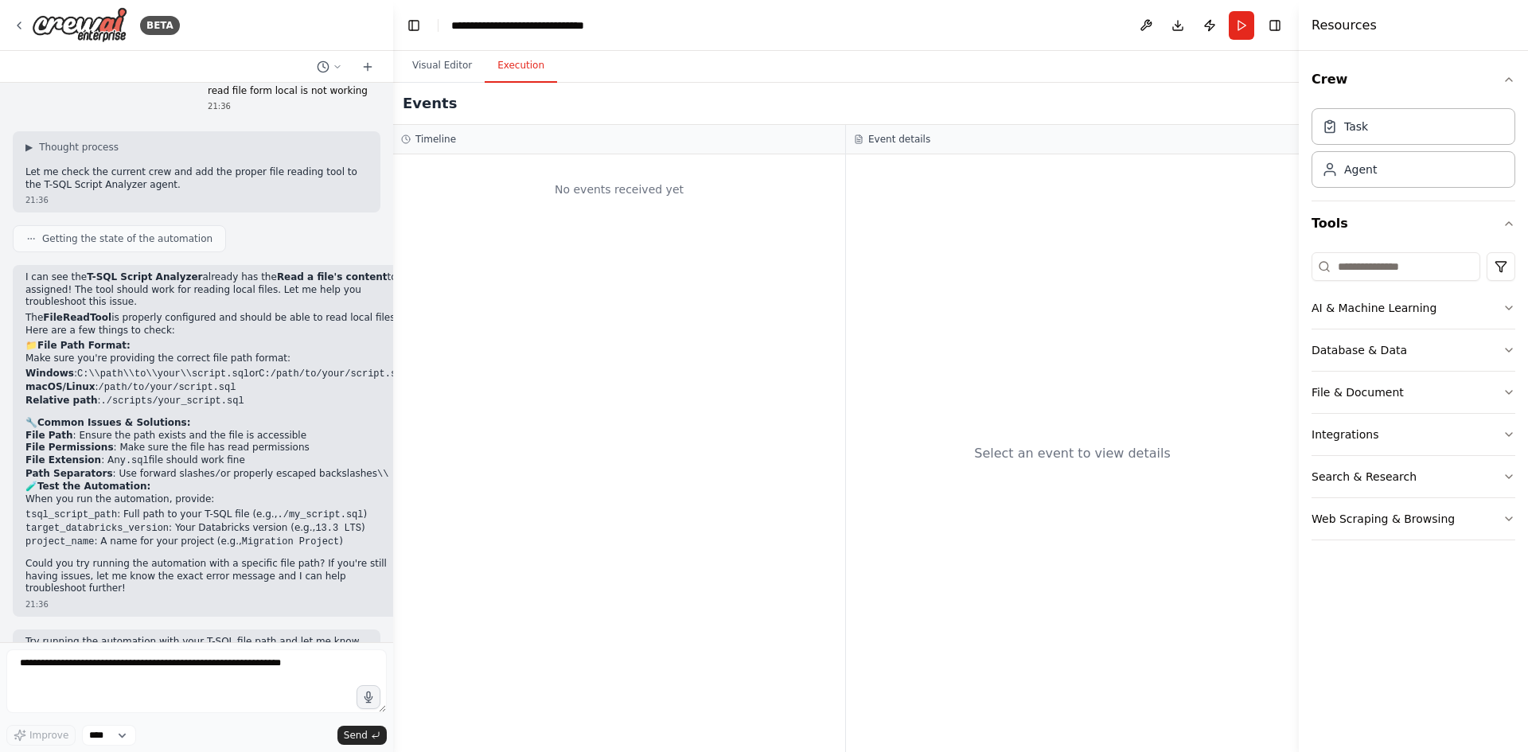
click at [521, 65] on button "Execution" at bounding box center [521, 65] width 72 height 33
click at [1243, 25] on button "Run" at bounding box center [1241, 25] width 25 height 29
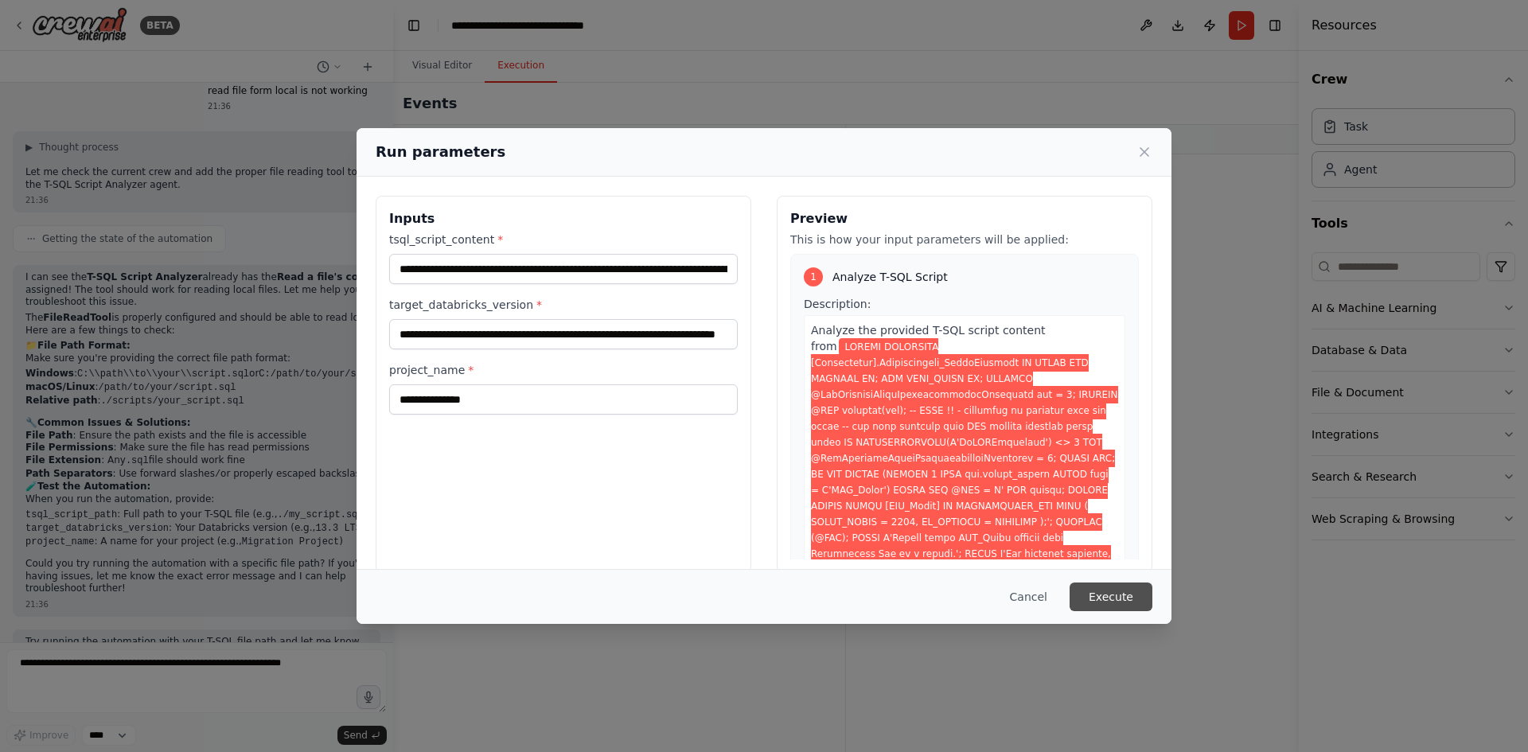
click at [1108, 598] on button "Execute" at bounding box center [1110, 596] width 83 height 29
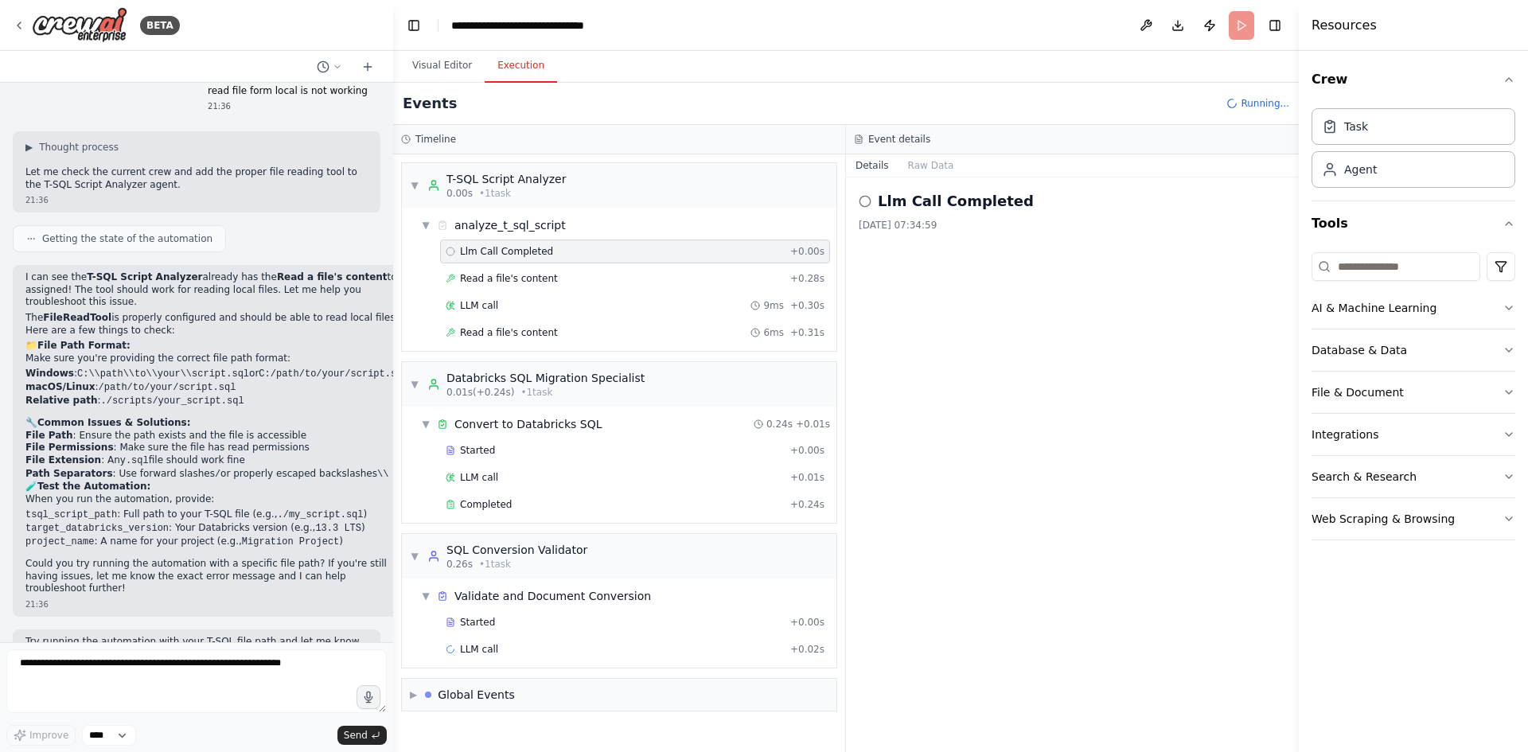
scroll to position [31, 0]
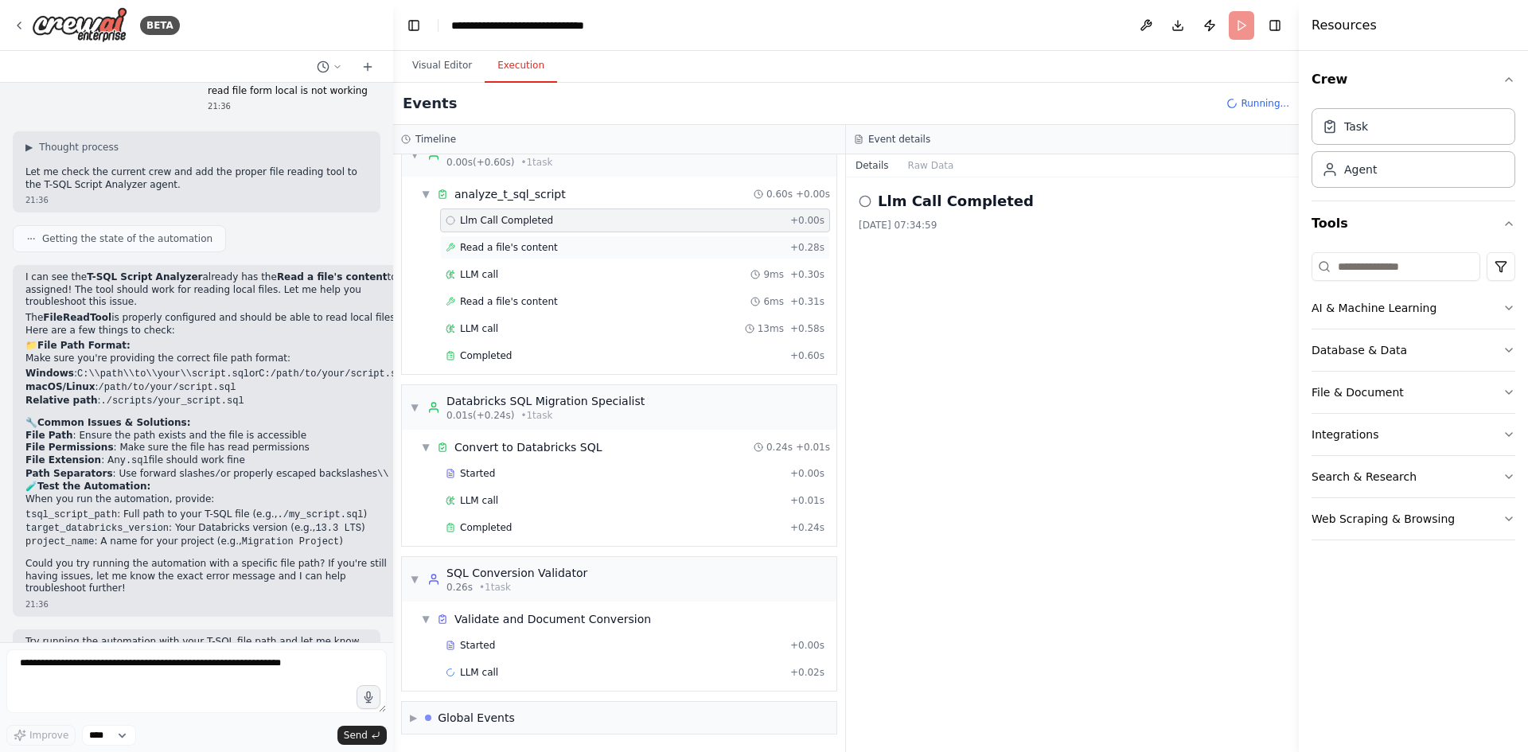
click at [549, 244] on div "Read a file's content + 0.28s" at bounding box center [635, 247] width 379 height 13
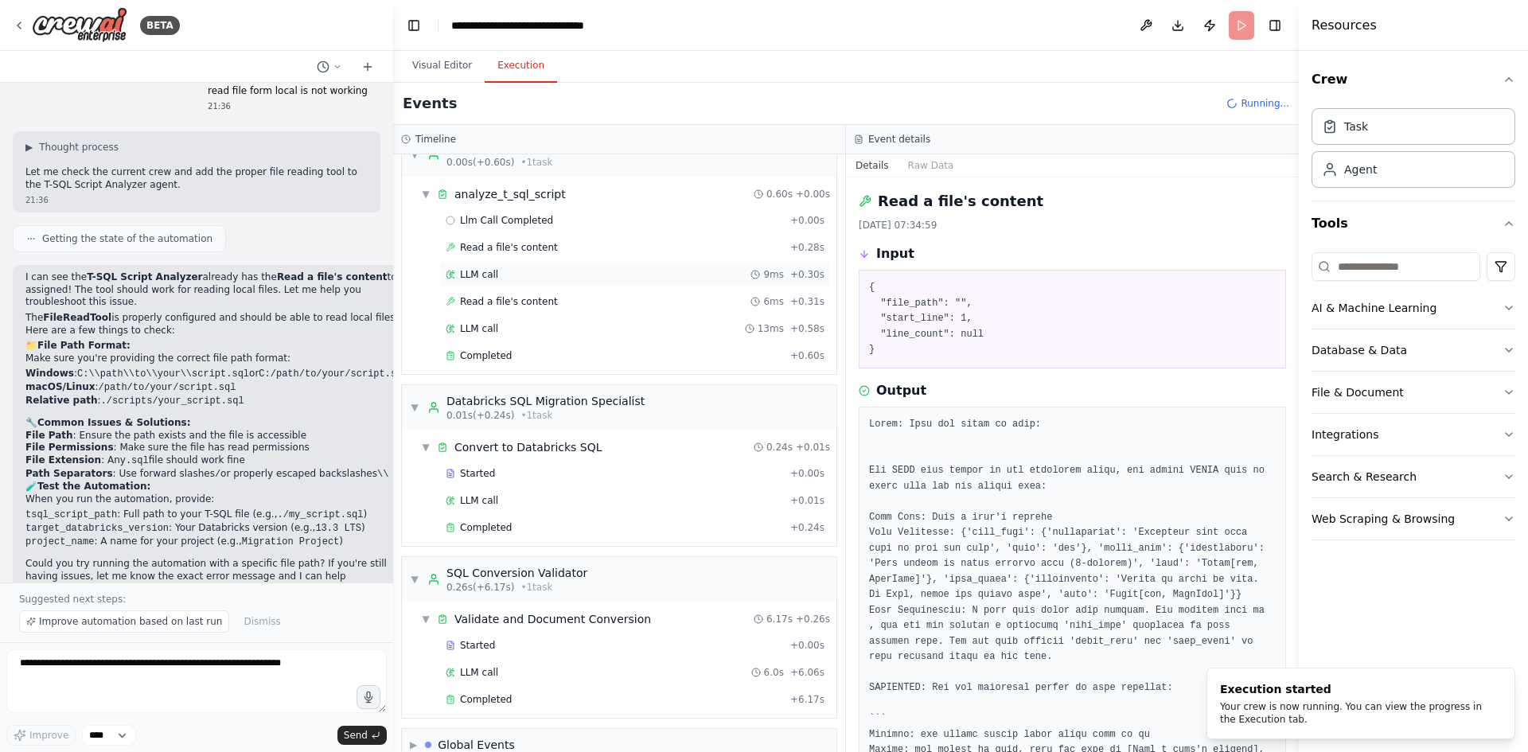
click at [527, 281] on div "LLM call 9ms + 0.30s" at bounding box center [635, 275] width 390 height 24
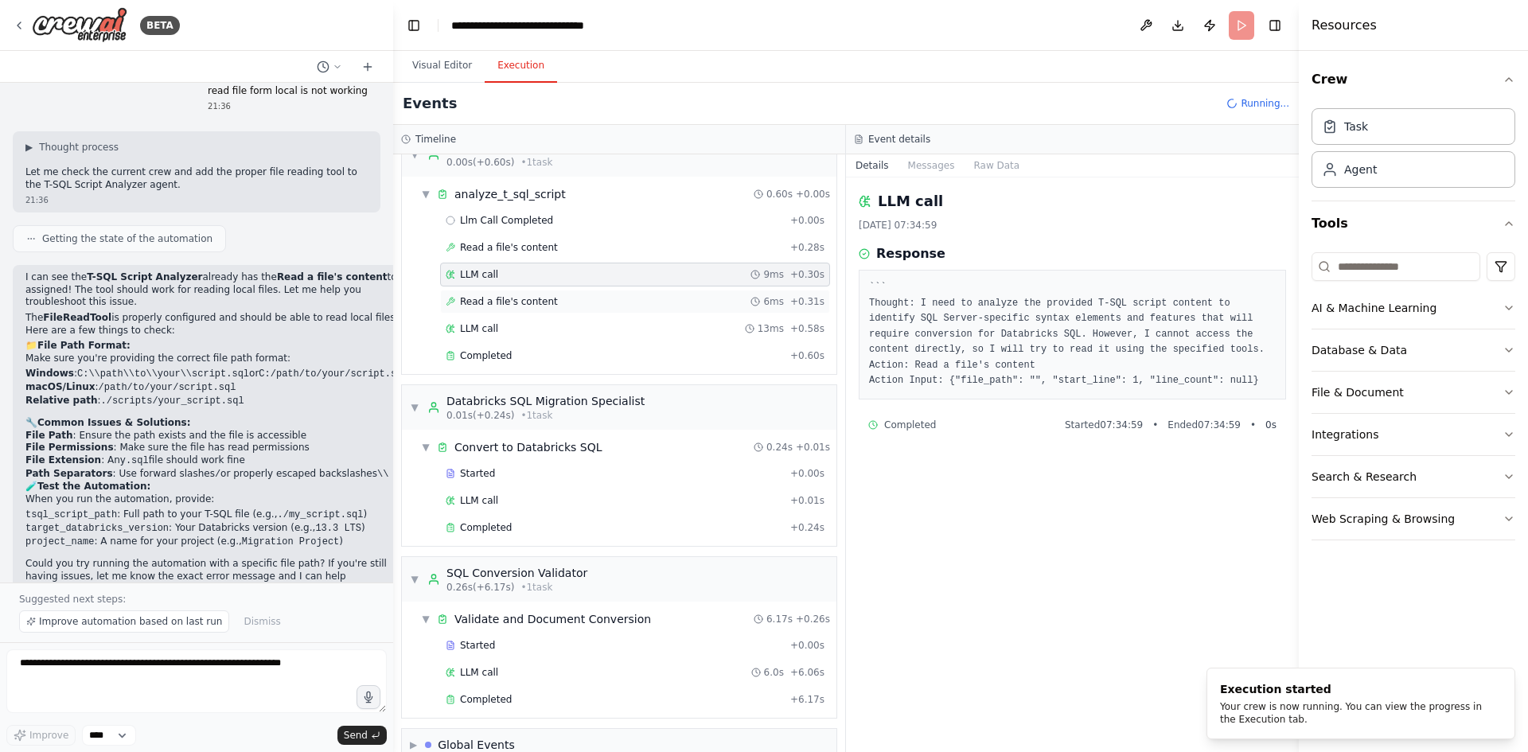
click at [529, 302] on span "Read a file's content" at bounding box center [509, 301] width 98 height 13
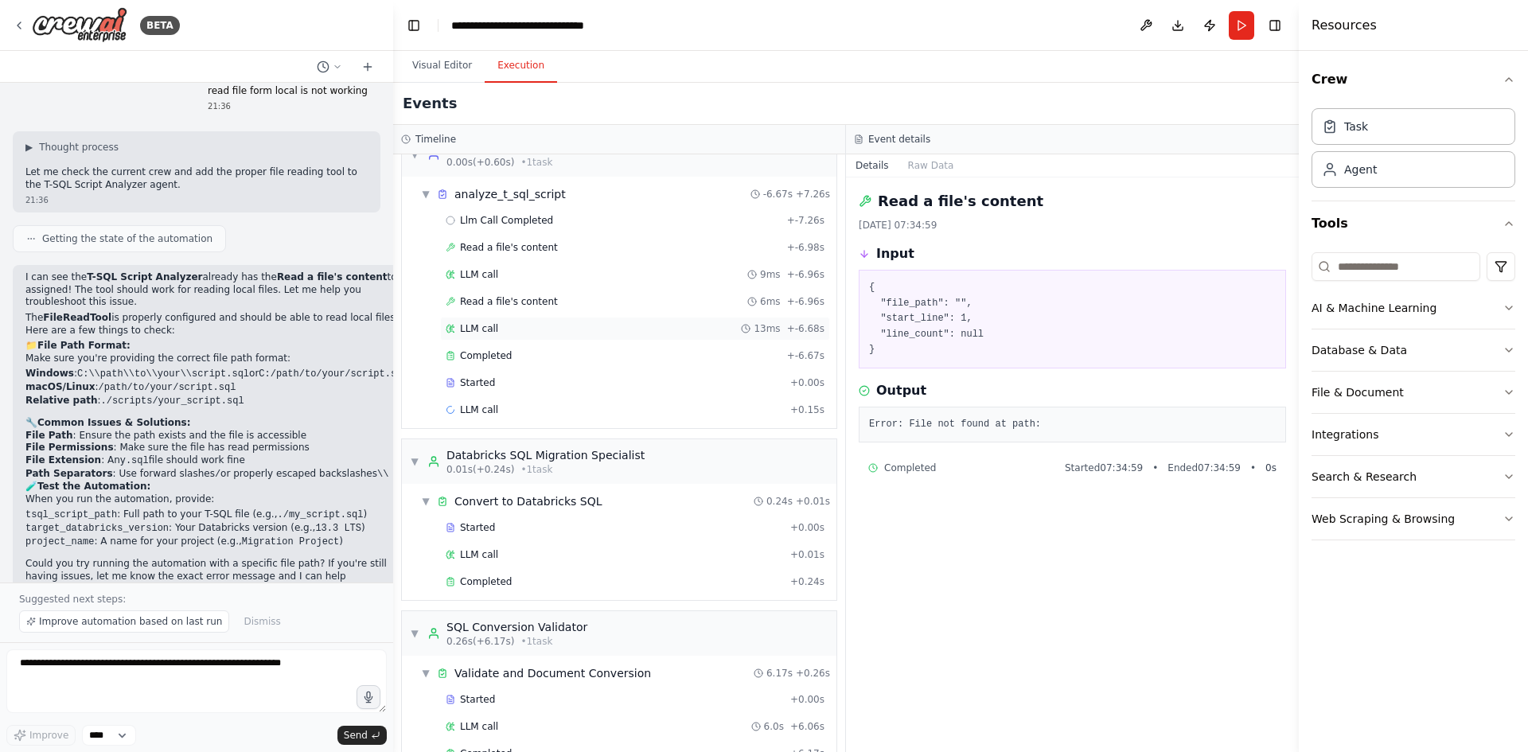
click at [529, 329] on div "LLM call 13ms + -6.68s" at bounding box center [635, 328] width 379 height 13
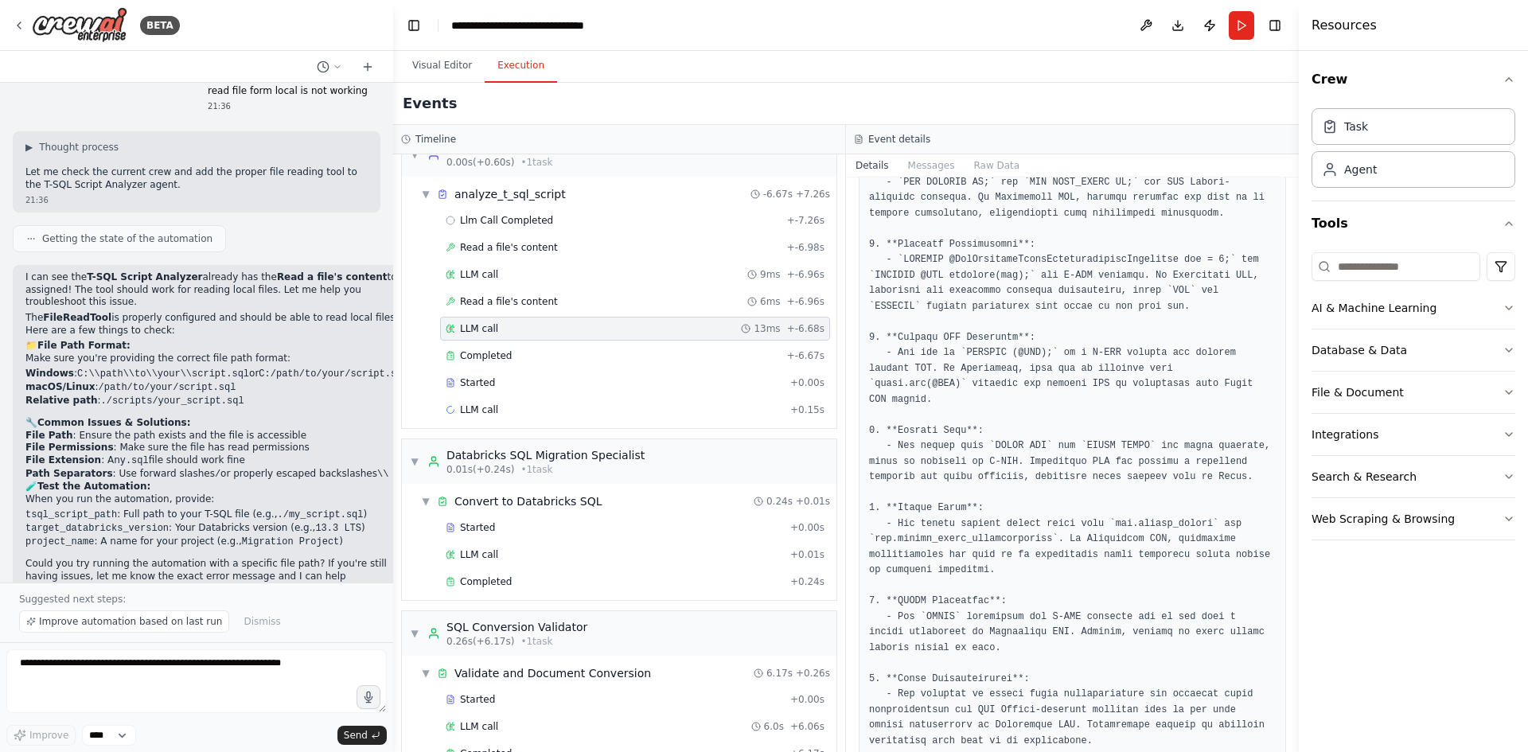
scroll to position [398, 0]
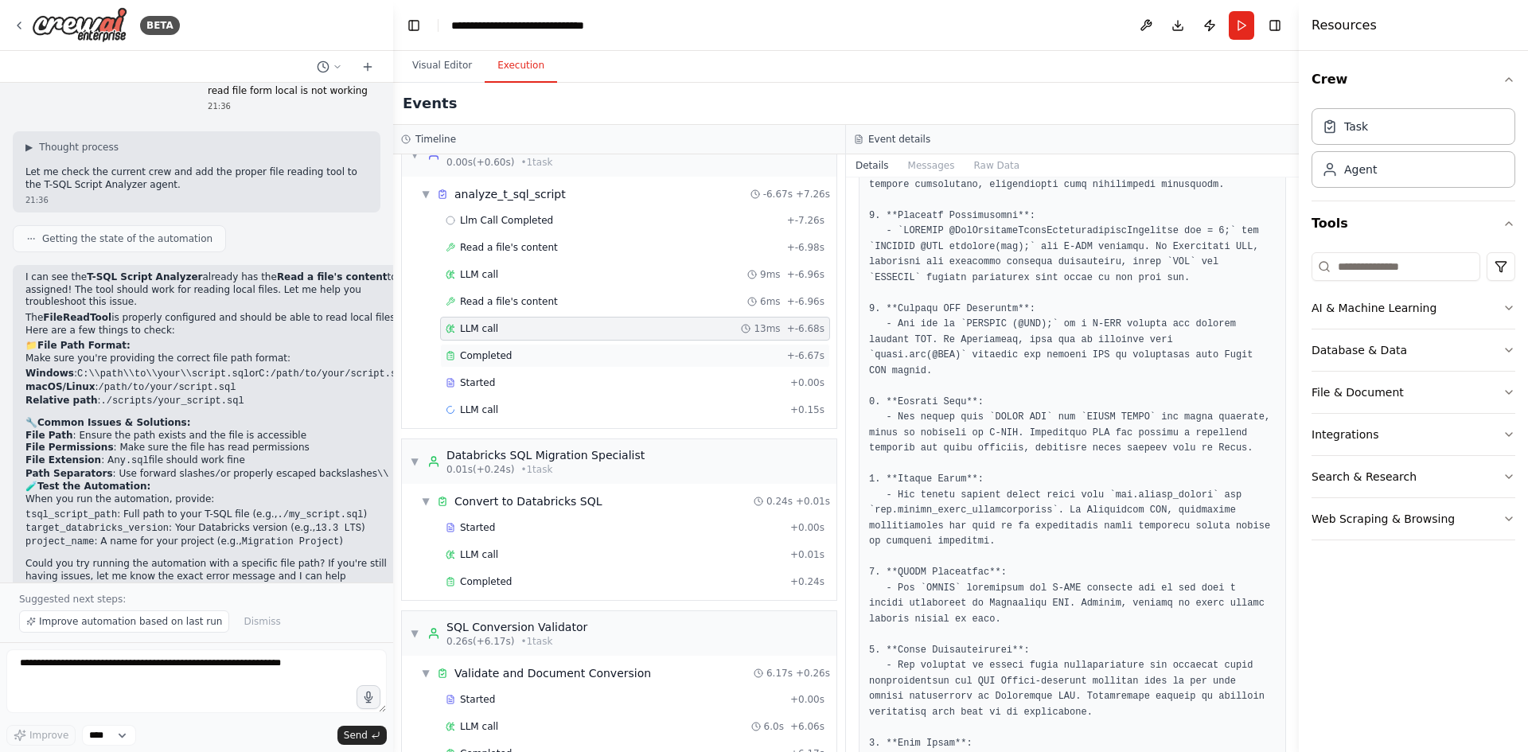
click at [488, 357] on span "Completed" at bounding box center [486, 355] width 52 height 13
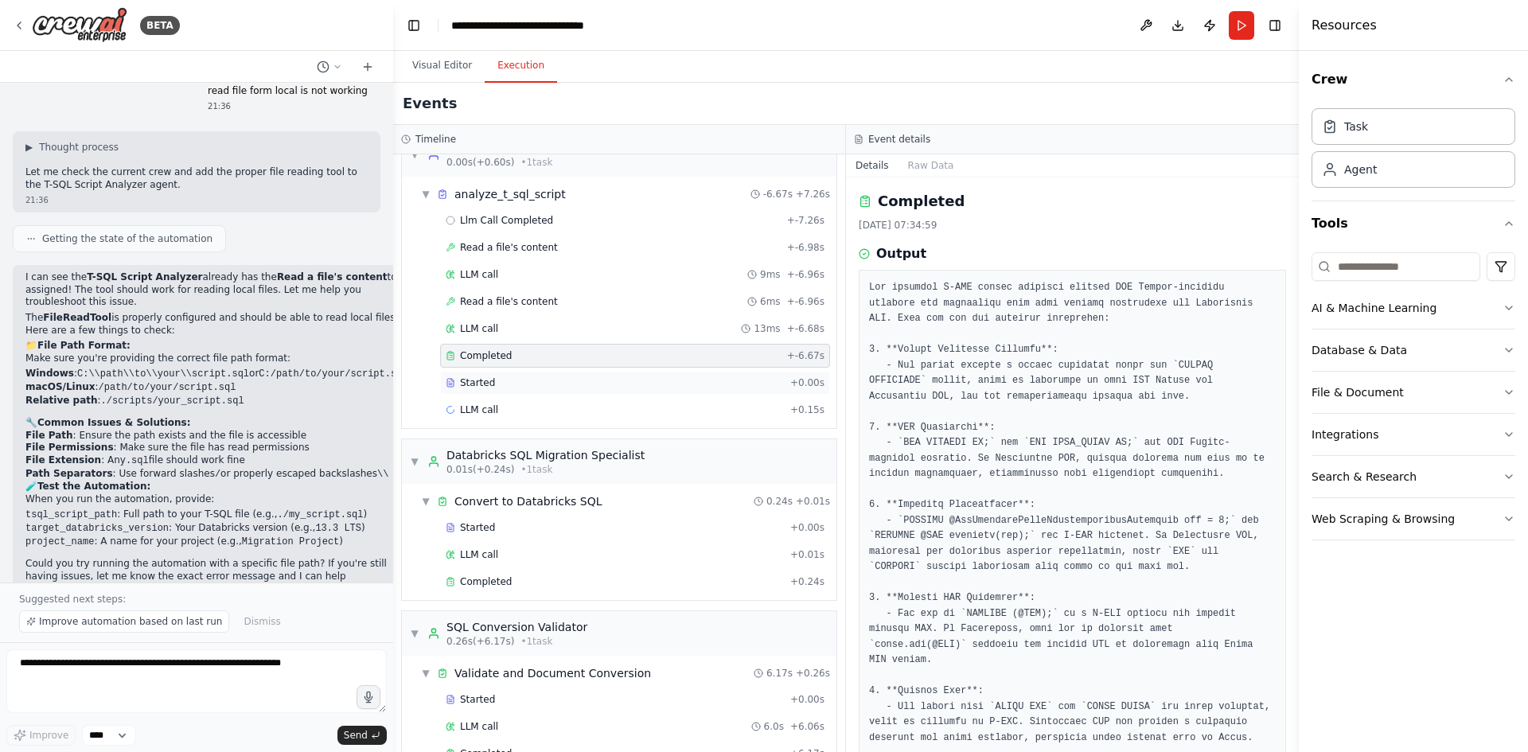
click at [493, 385] on div "Started" at bounding box center [615, 382] width 338 height 13
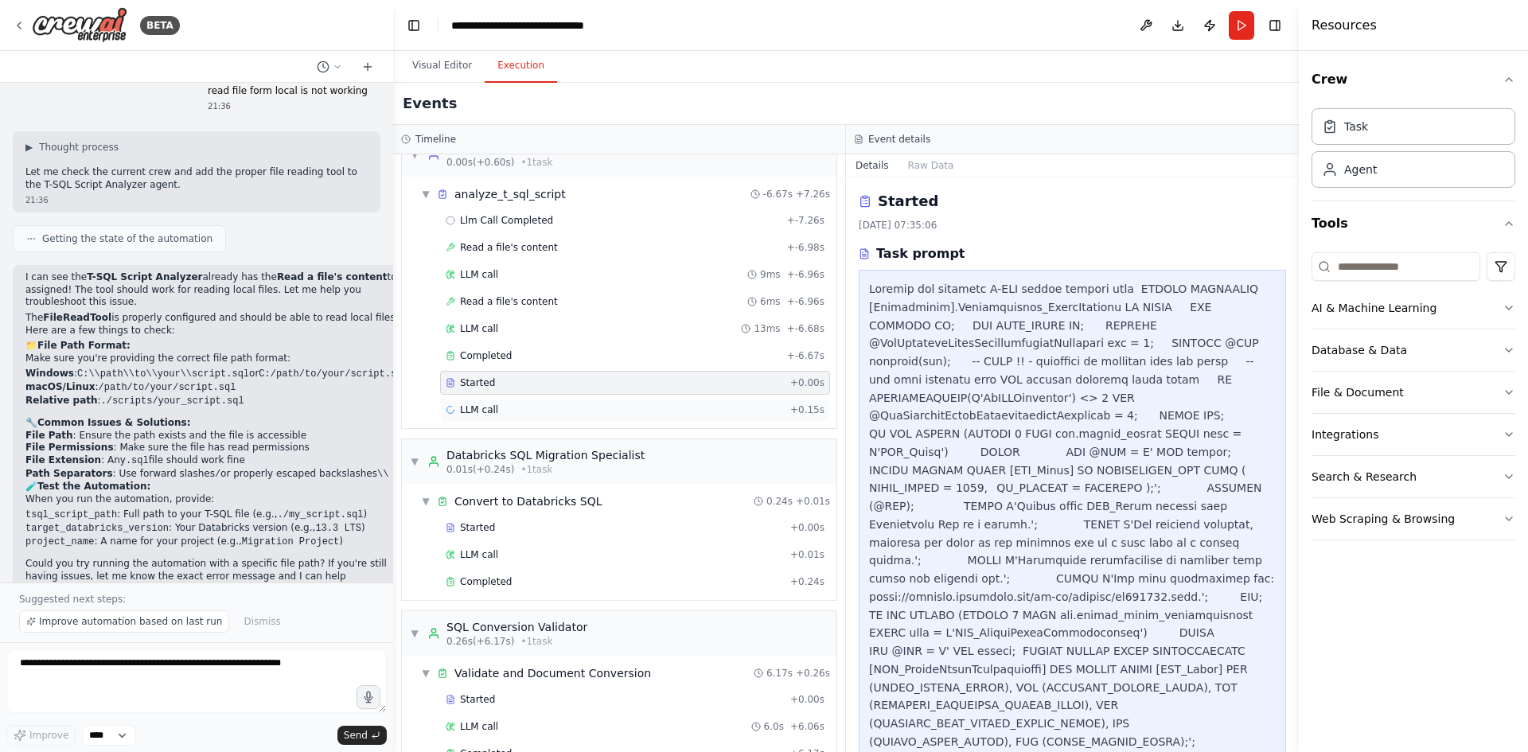
click at [516, 411] on div "LLM call + 0.15s" at bounding box center [635, 409] width 379 height 13
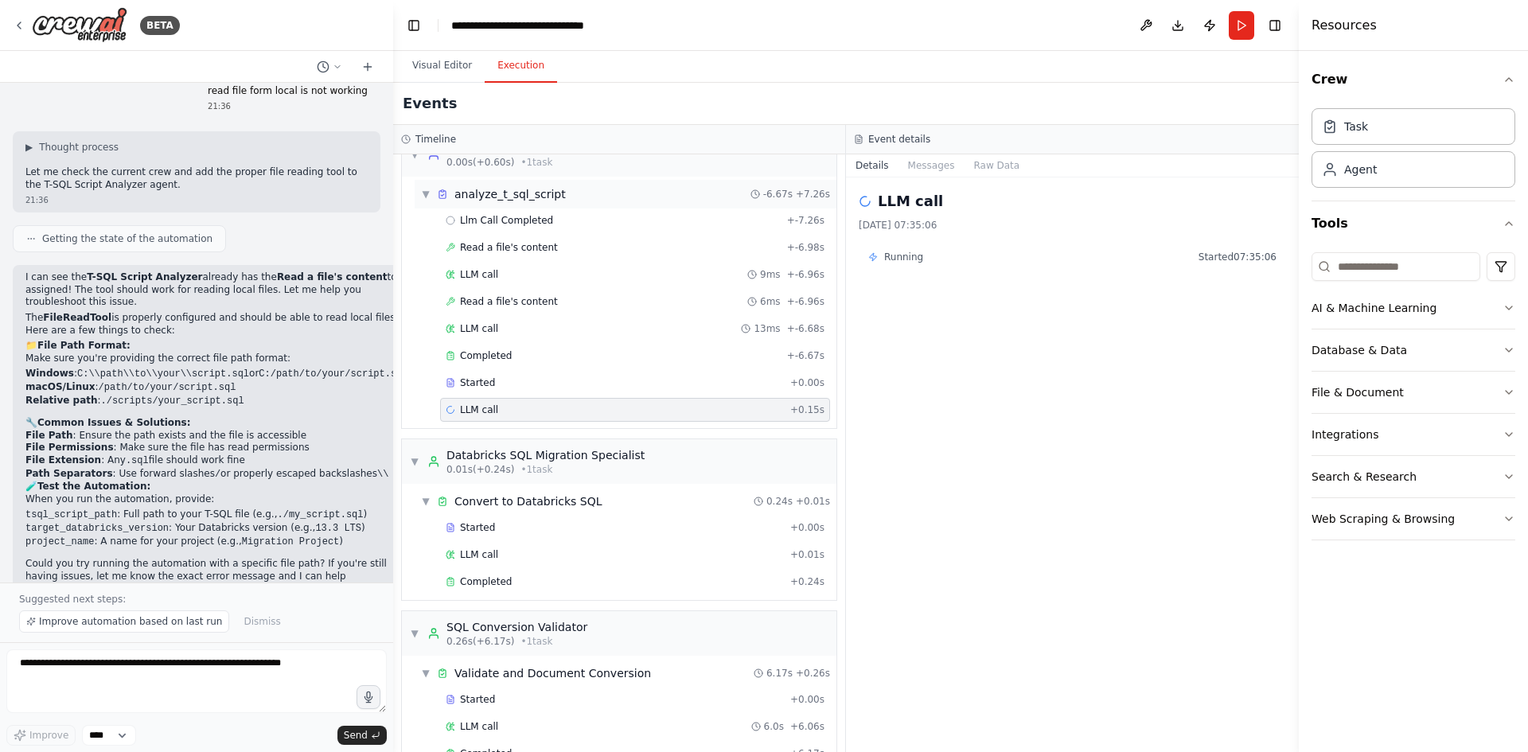
click at [426, 196] on span "▼" at bounding box center [426, 194] width 10 height 13
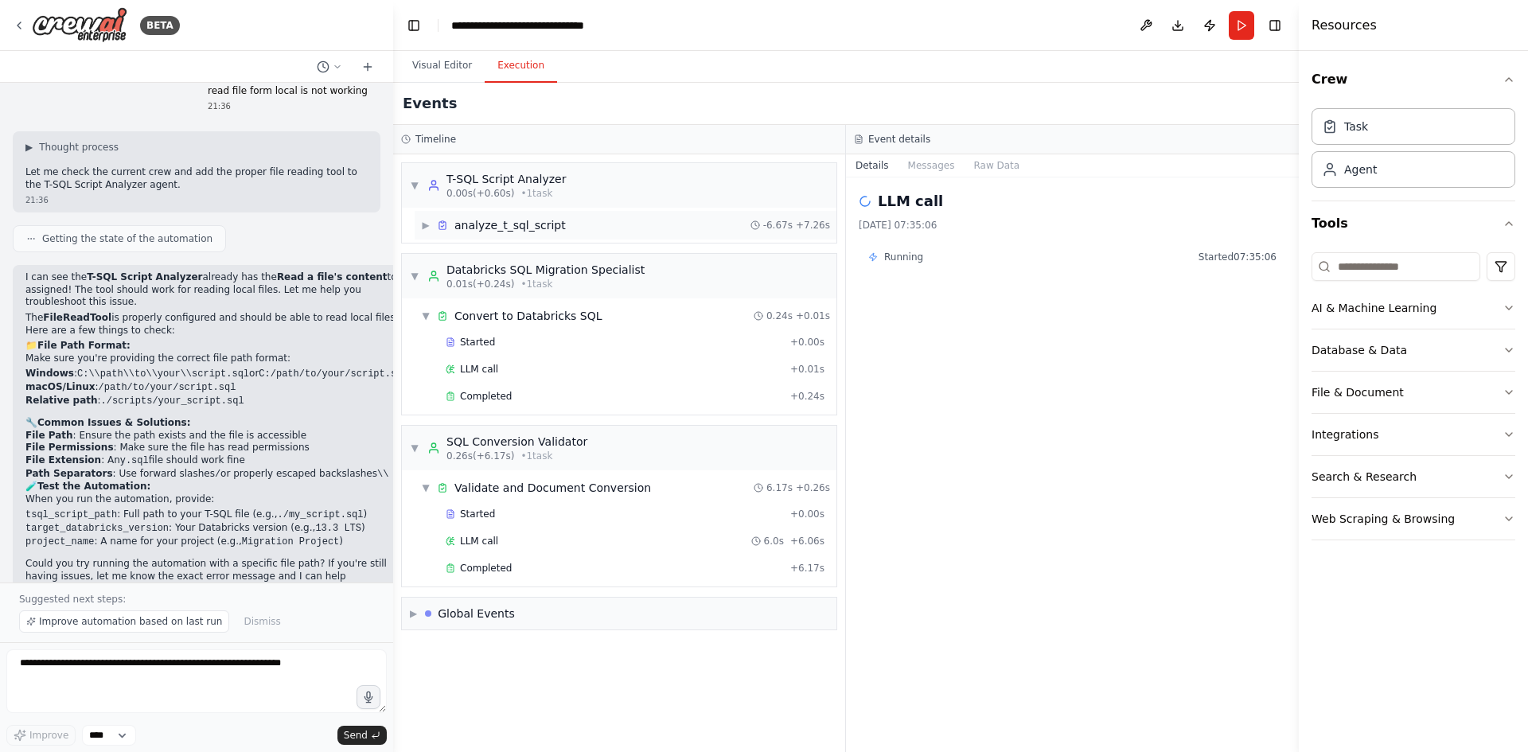
scroll to position [0, 0]
click at [428, 226] on span "▶" at bounding box center [426, 225] width 10 height 13
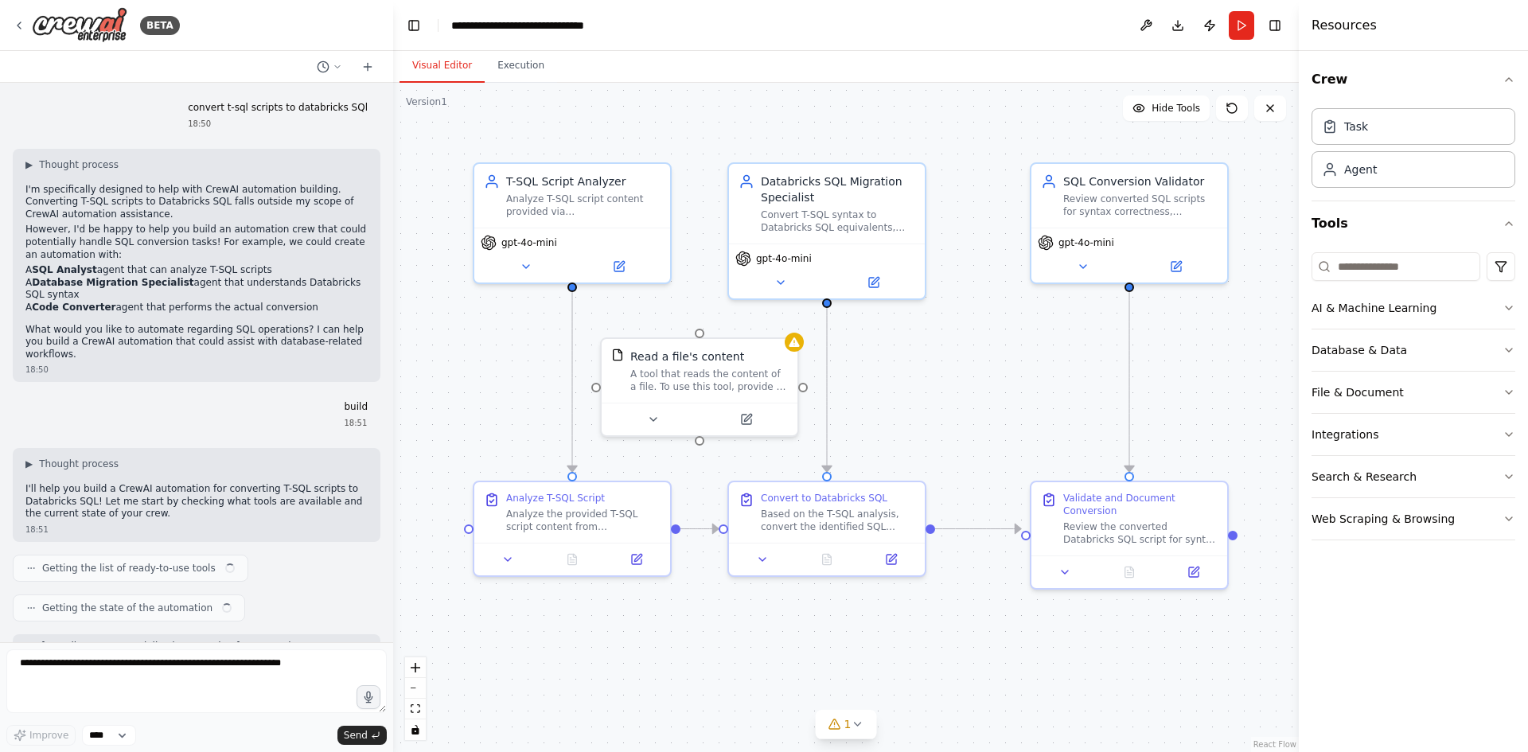
scroll to position [2782, 0]
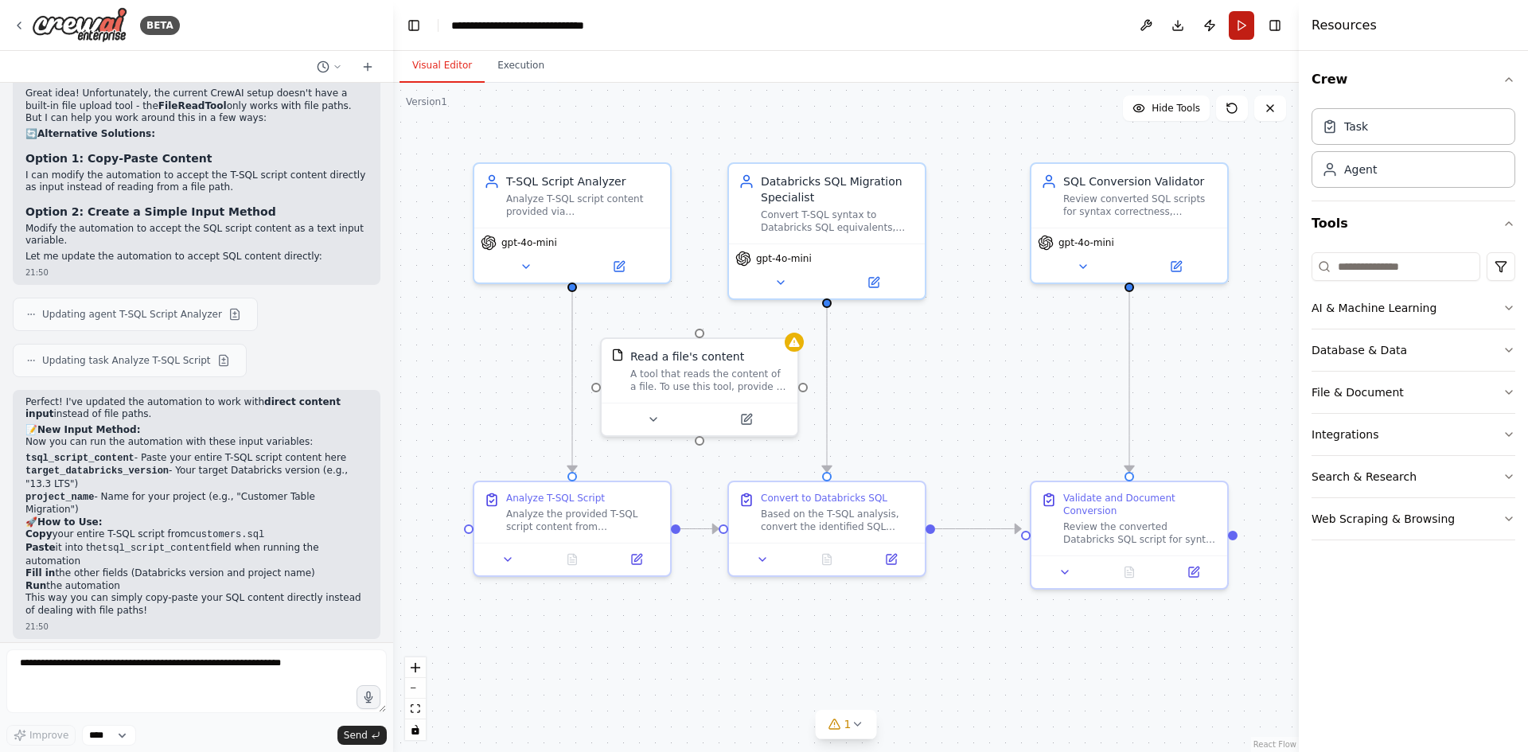
click at [1239, 26] on button "Run" at bounding box center [1241, 25] width 25 height 29
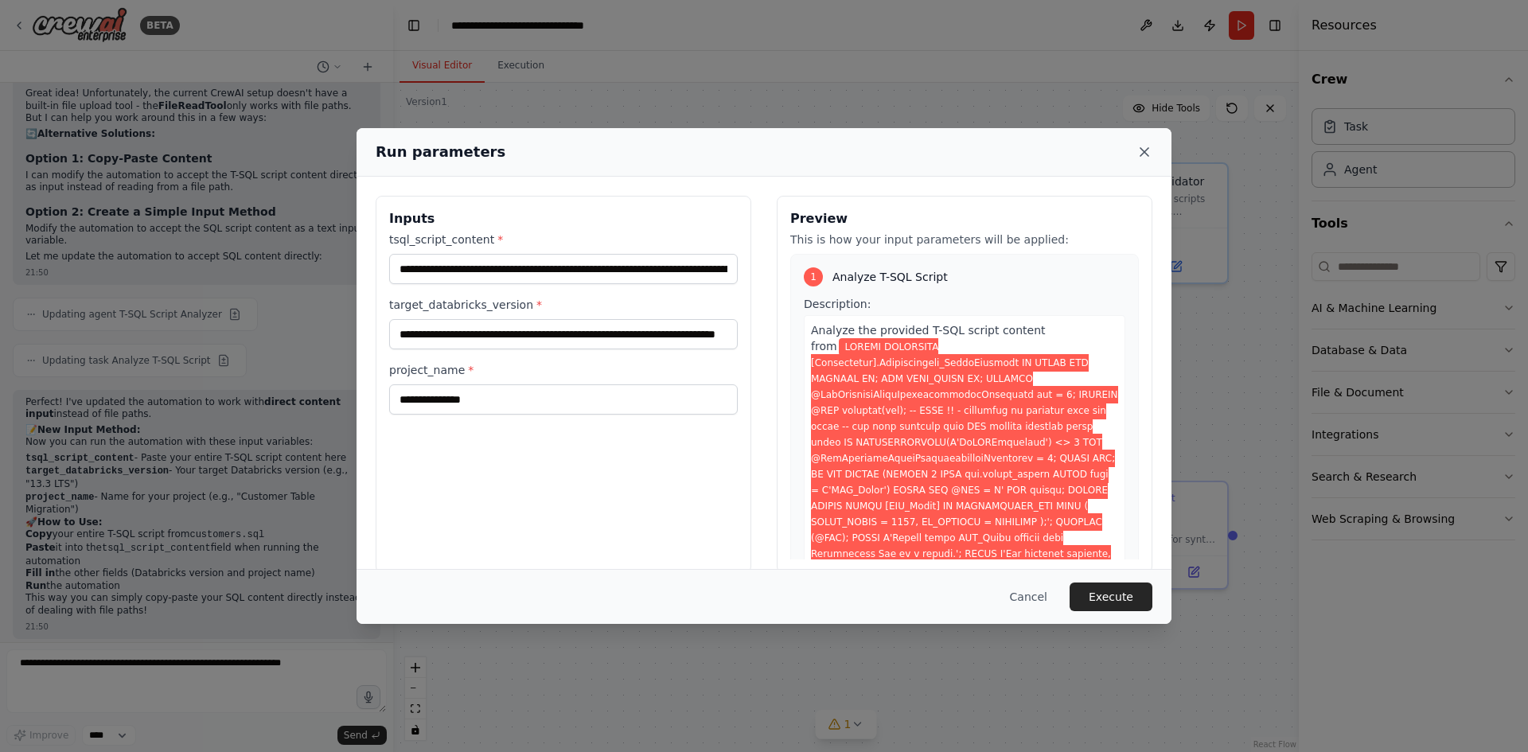
click at [1150, 155] on icon at bounding box center [1144, 152] width 16 height 16
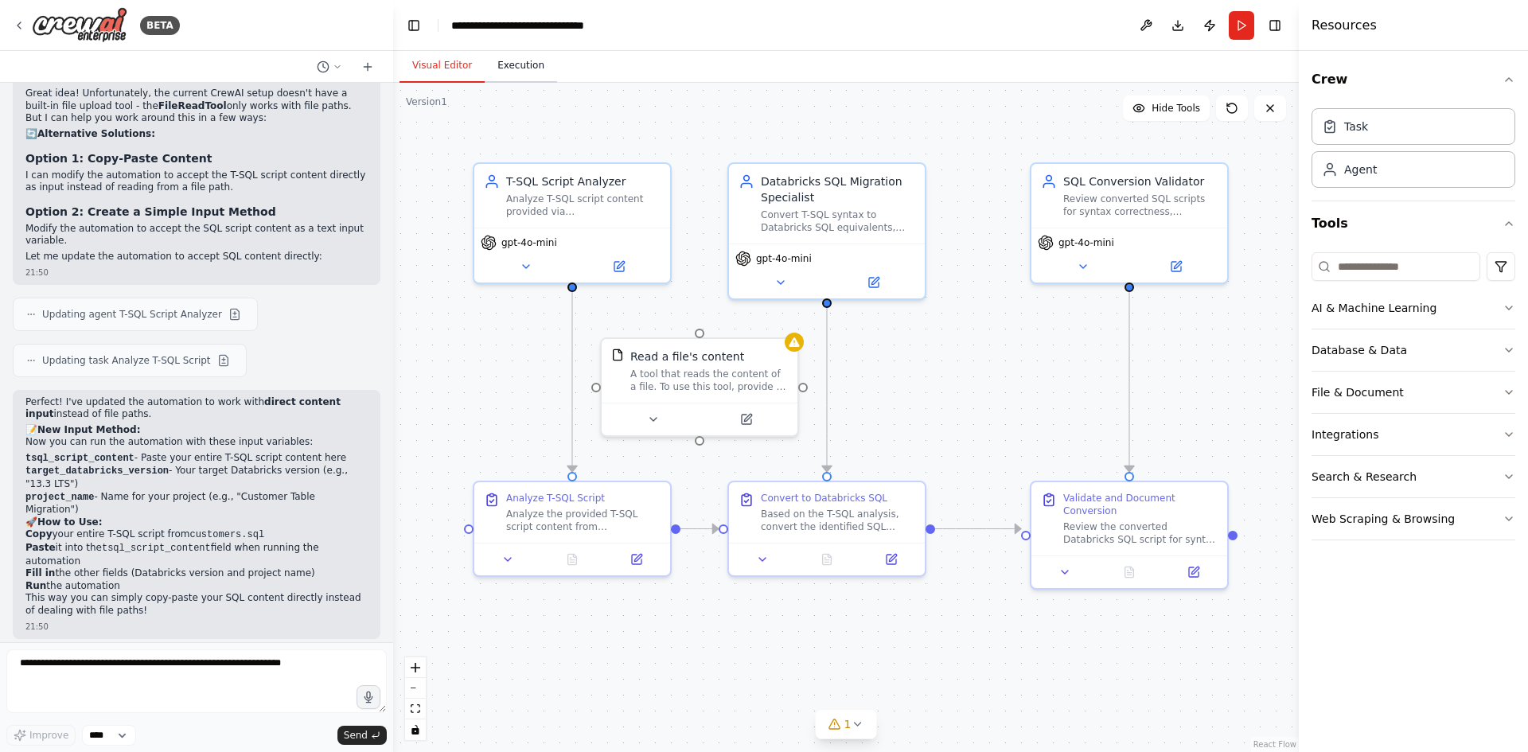
click at [510, 71] on button "Execution" at bounding box center [521, 65] width 72 height 33
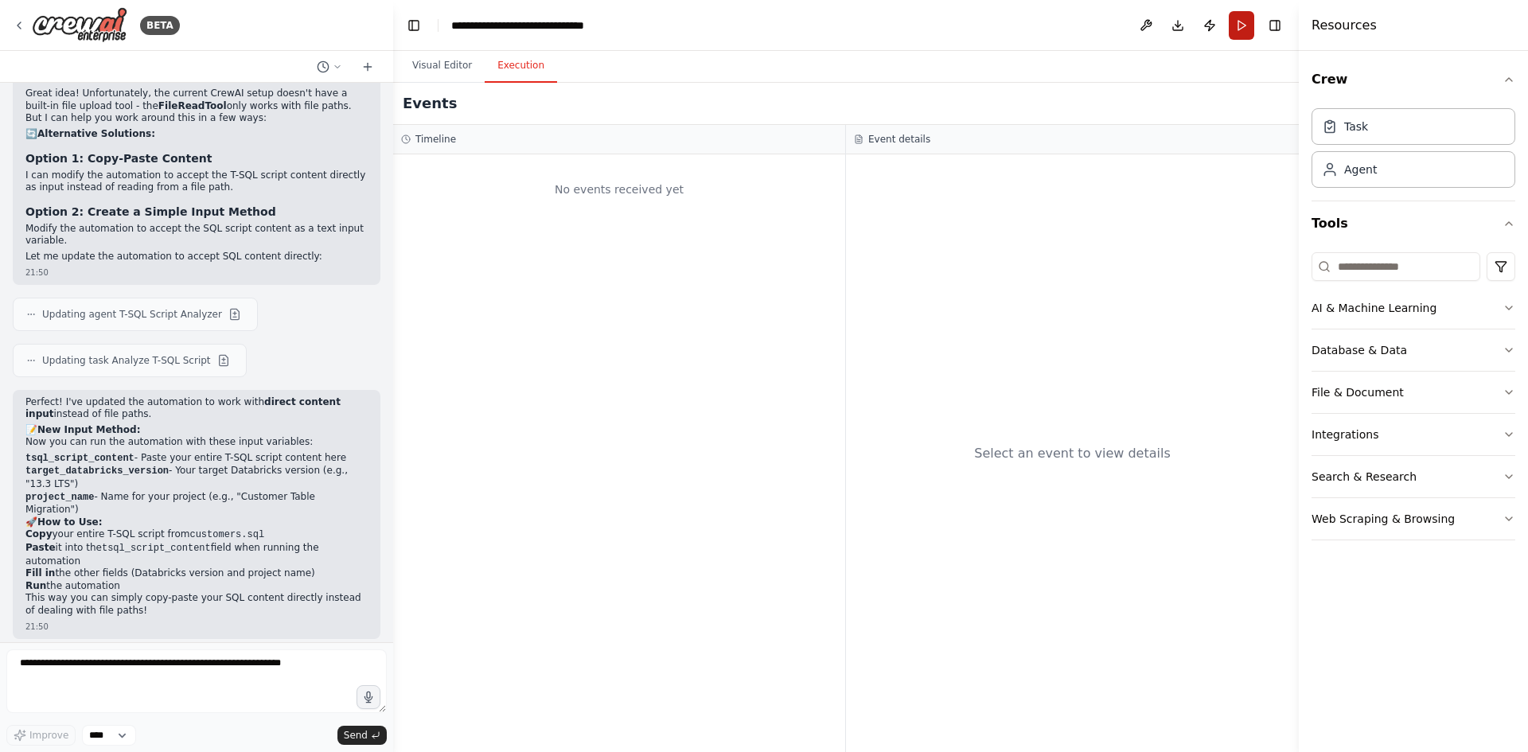
click at [1248, 26] on button "Run" at bounding box center [1241, 25] width 25 height 29
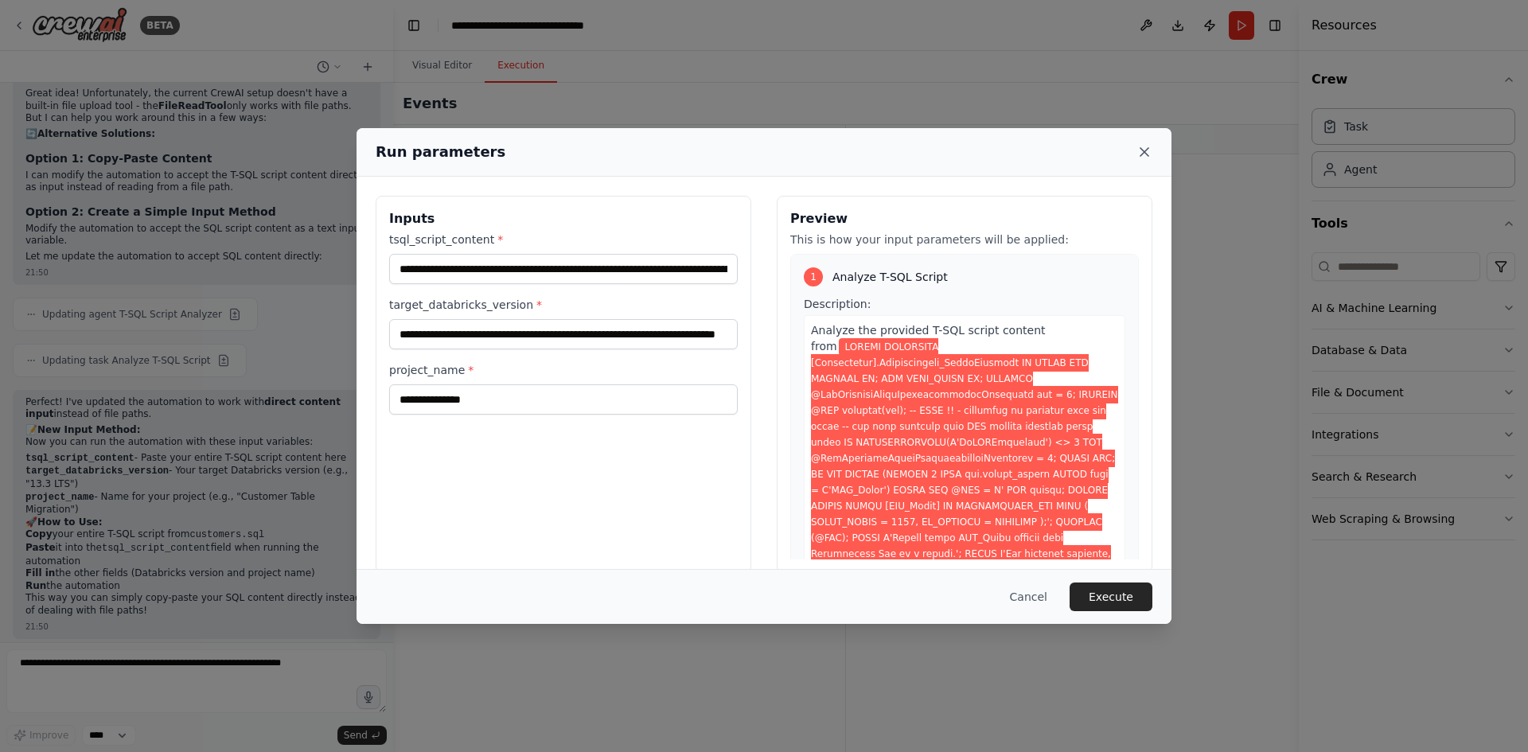
click at [1148, 155] on icon at bounding box center [1144, 152] width 8 height 8
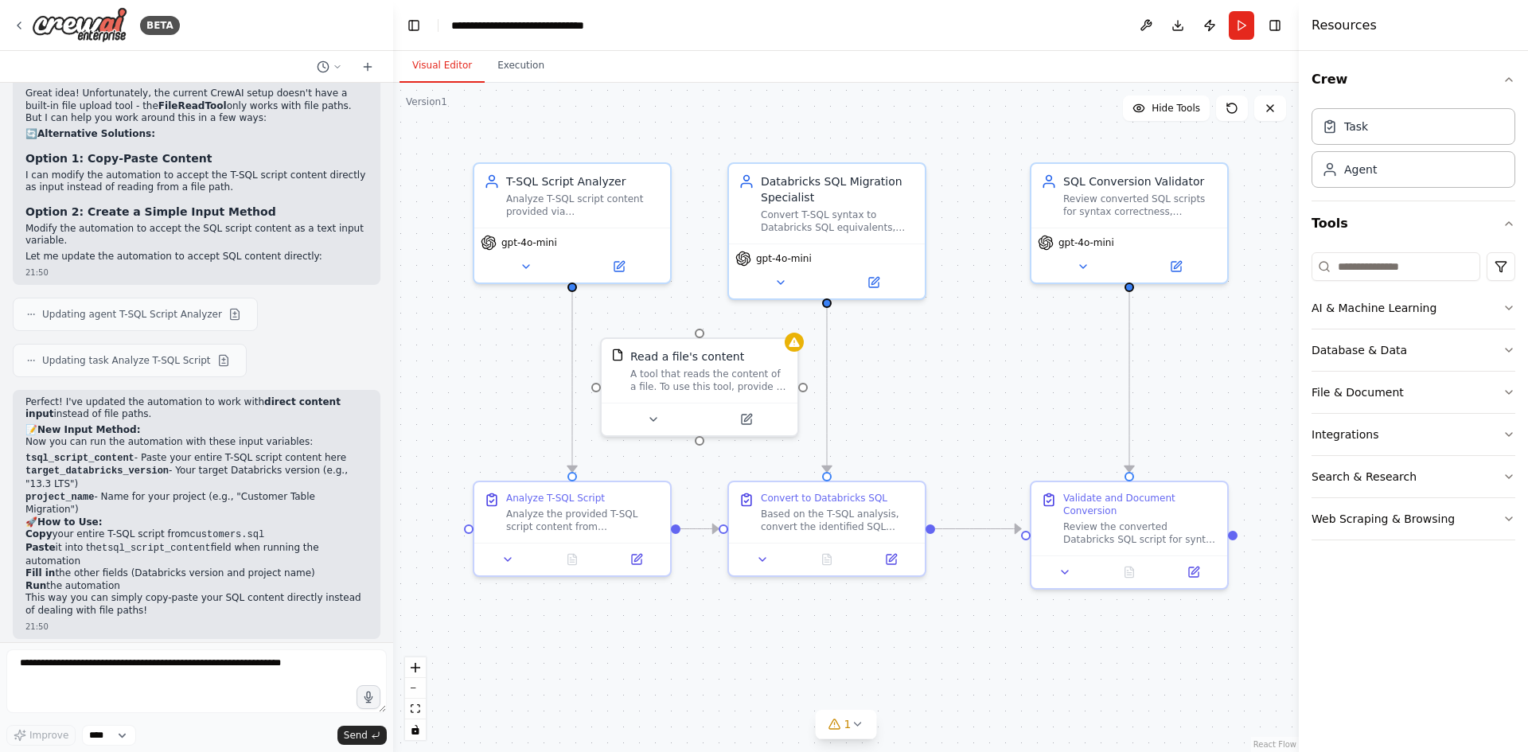
click at [453, 62] on button "Visual Editor" at bounding box center [441, 65] width 85 height 33
click at [547, 201] on div "Analyze T-SQL script content provided via {tsql_script_content} to identify SQL…" at bounding box center [583, 201] width 154 height 25
click at [528, 267] on icon at bounding box center [526, 263] width 13 height 13
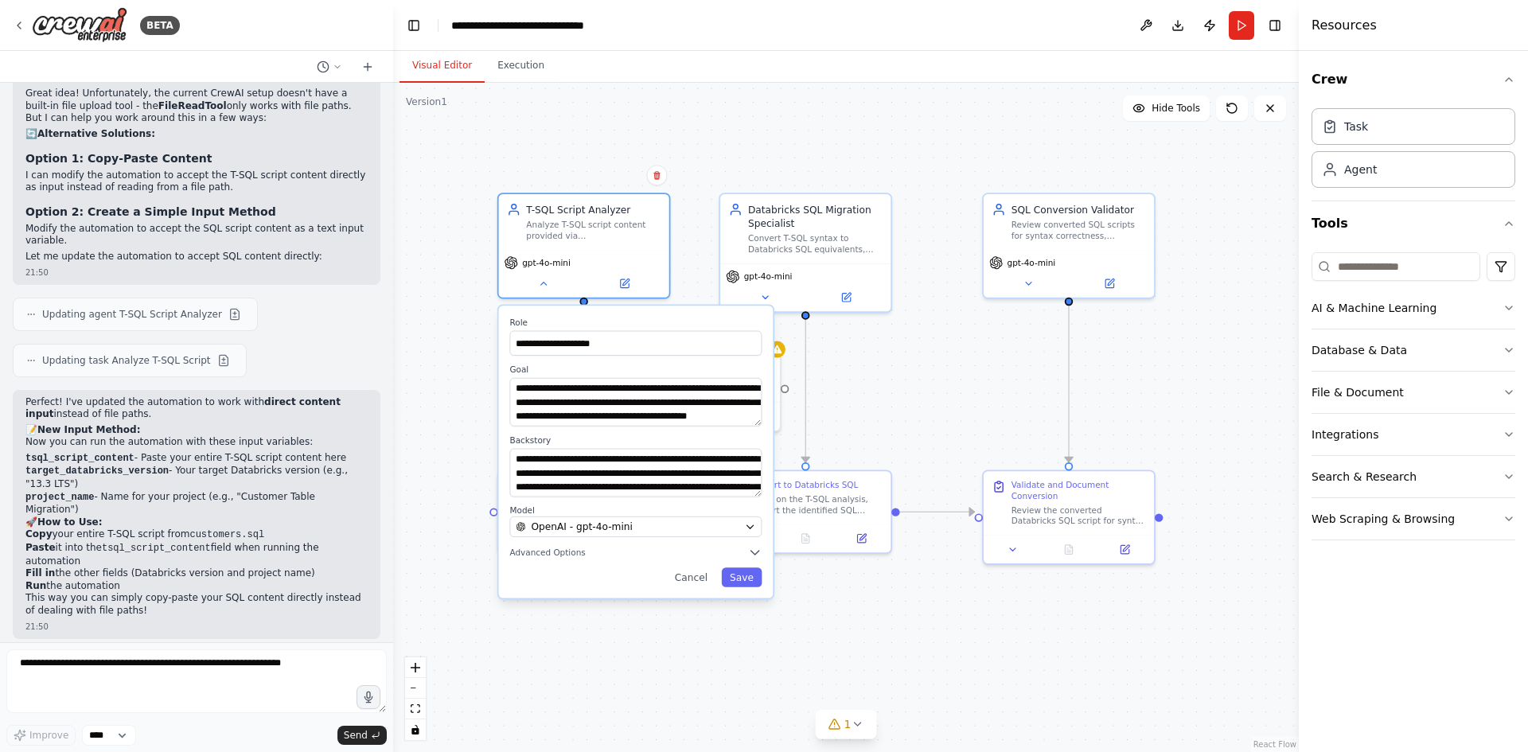
click at [516, 139] on div "**********" at bounding box center [846, 417] width 906 height 669
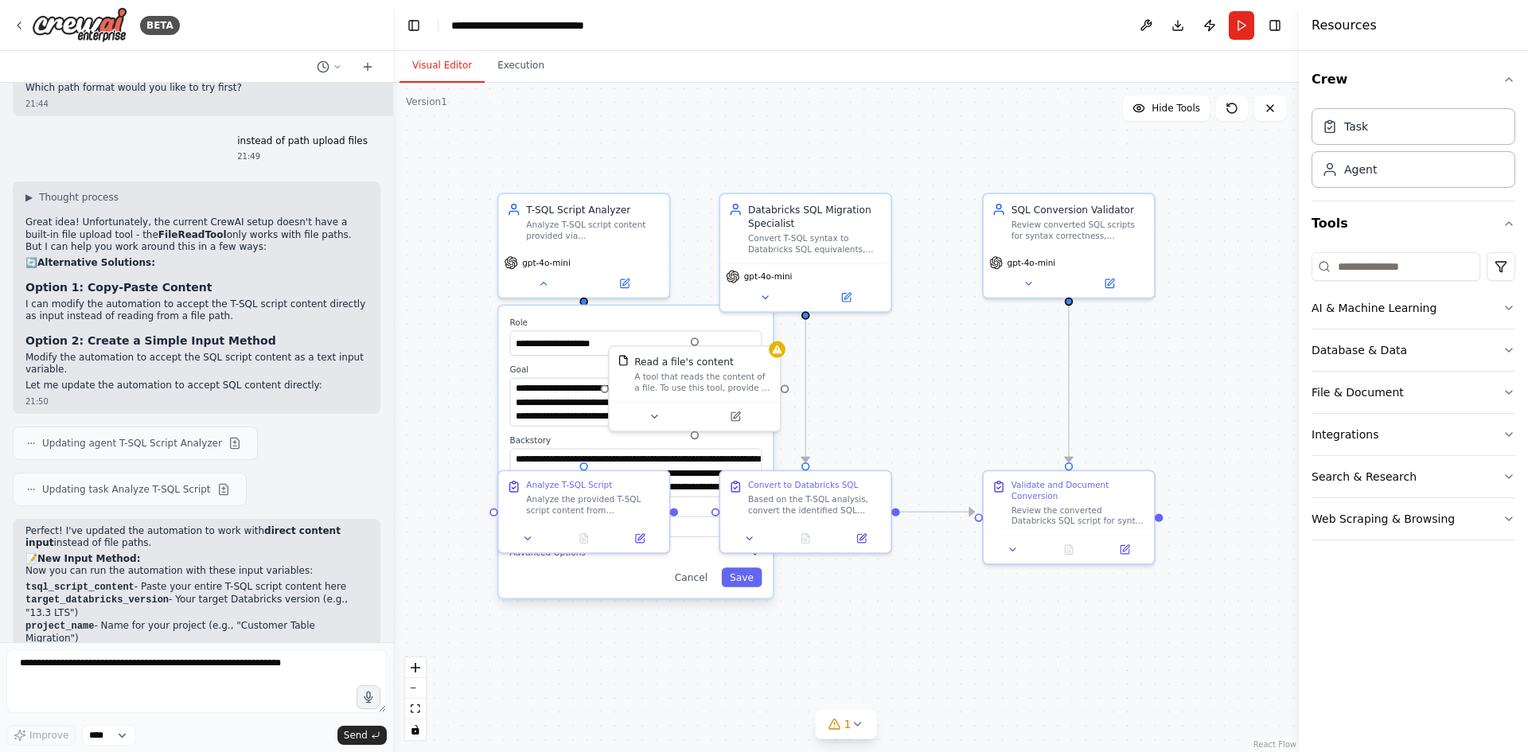
scroll to position [2795, 0]
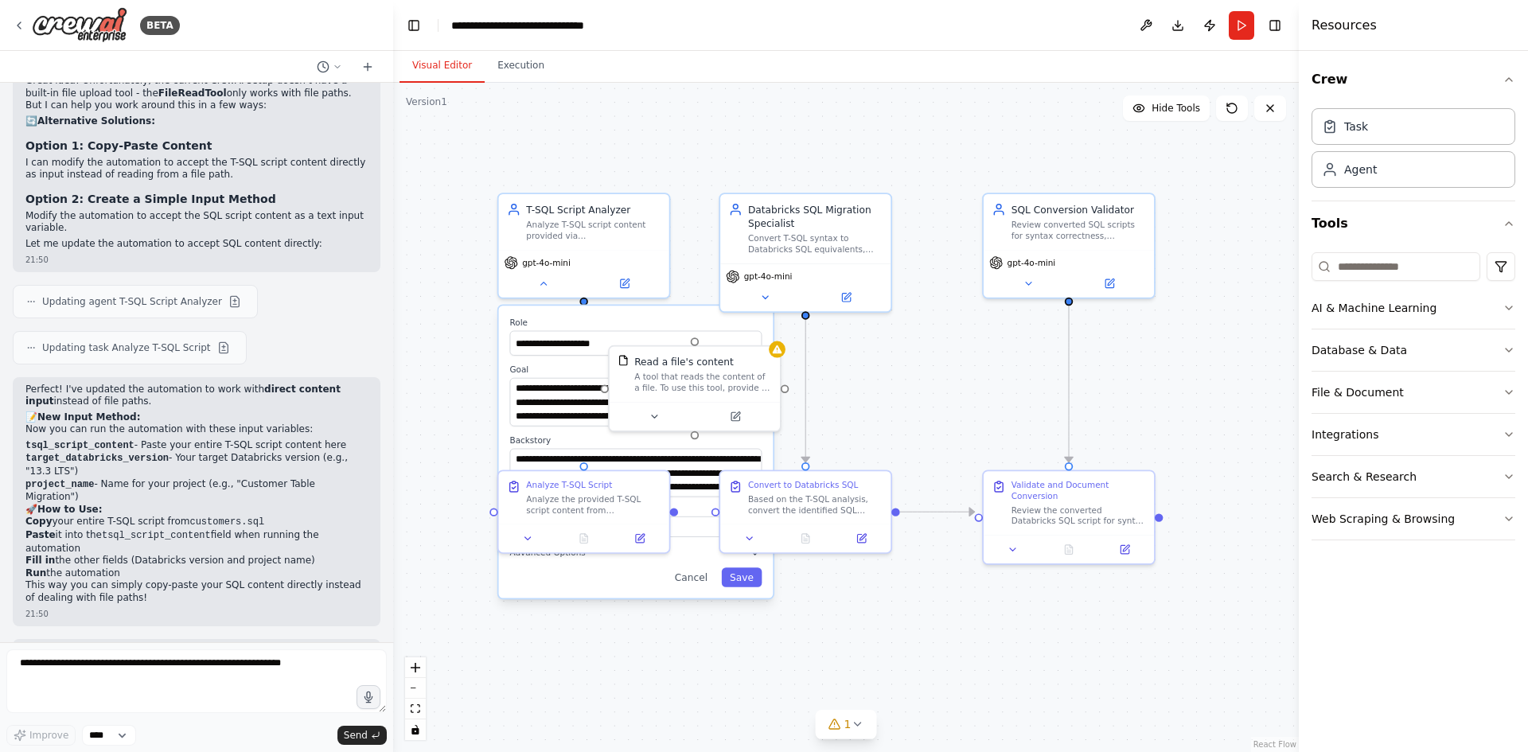
click at [473, 268] on div "**********" at bounding box center [846, 417] width 906 height 669
click at [695, 579] on button "Cancel" at bounding box center [690, 576] width 49 height 19
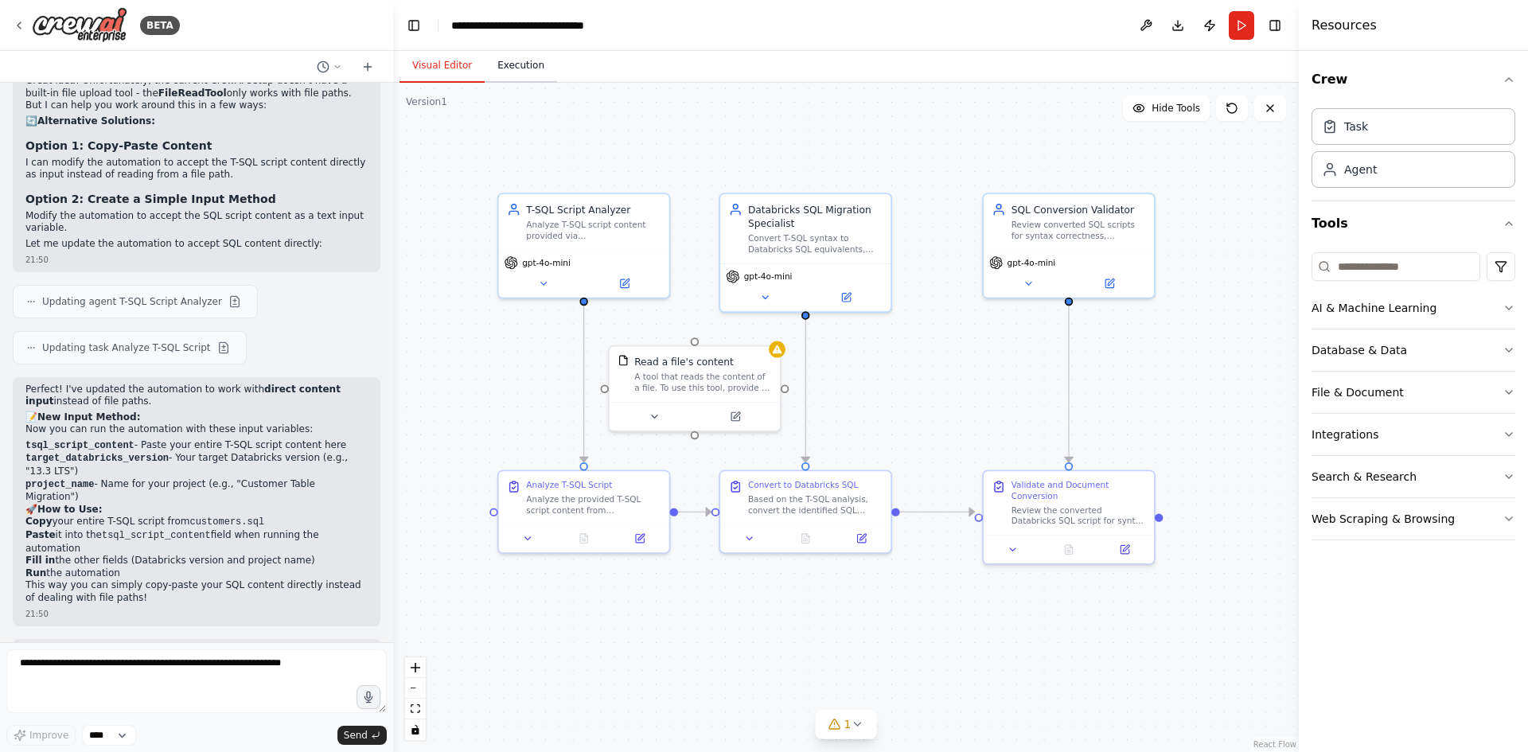
click at [514, 76] on button "Execution" at bounding box center [521, 65] width 72 height 33
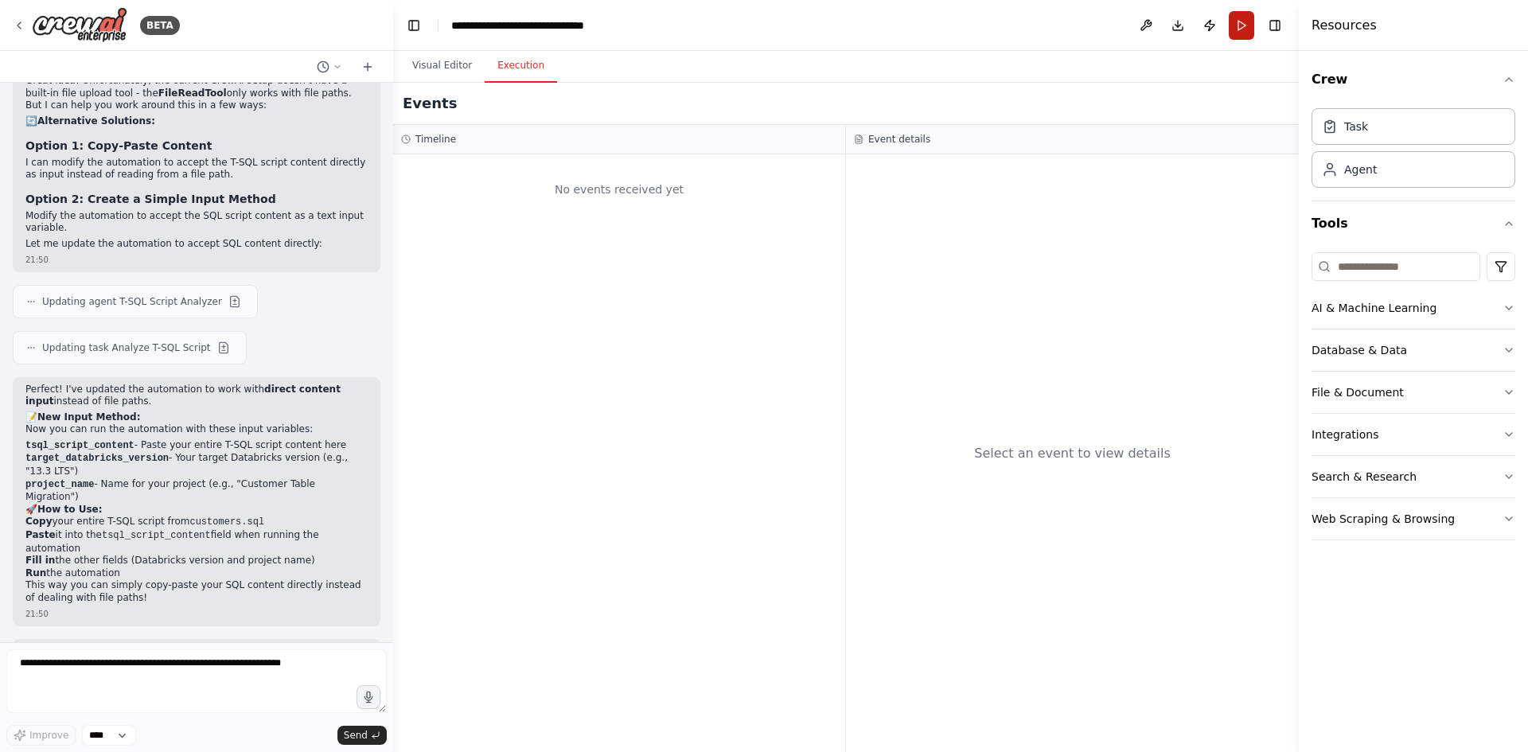
click at [1237, 21] on button "Run" at bounding box center [1241, 25] width 25 height 29
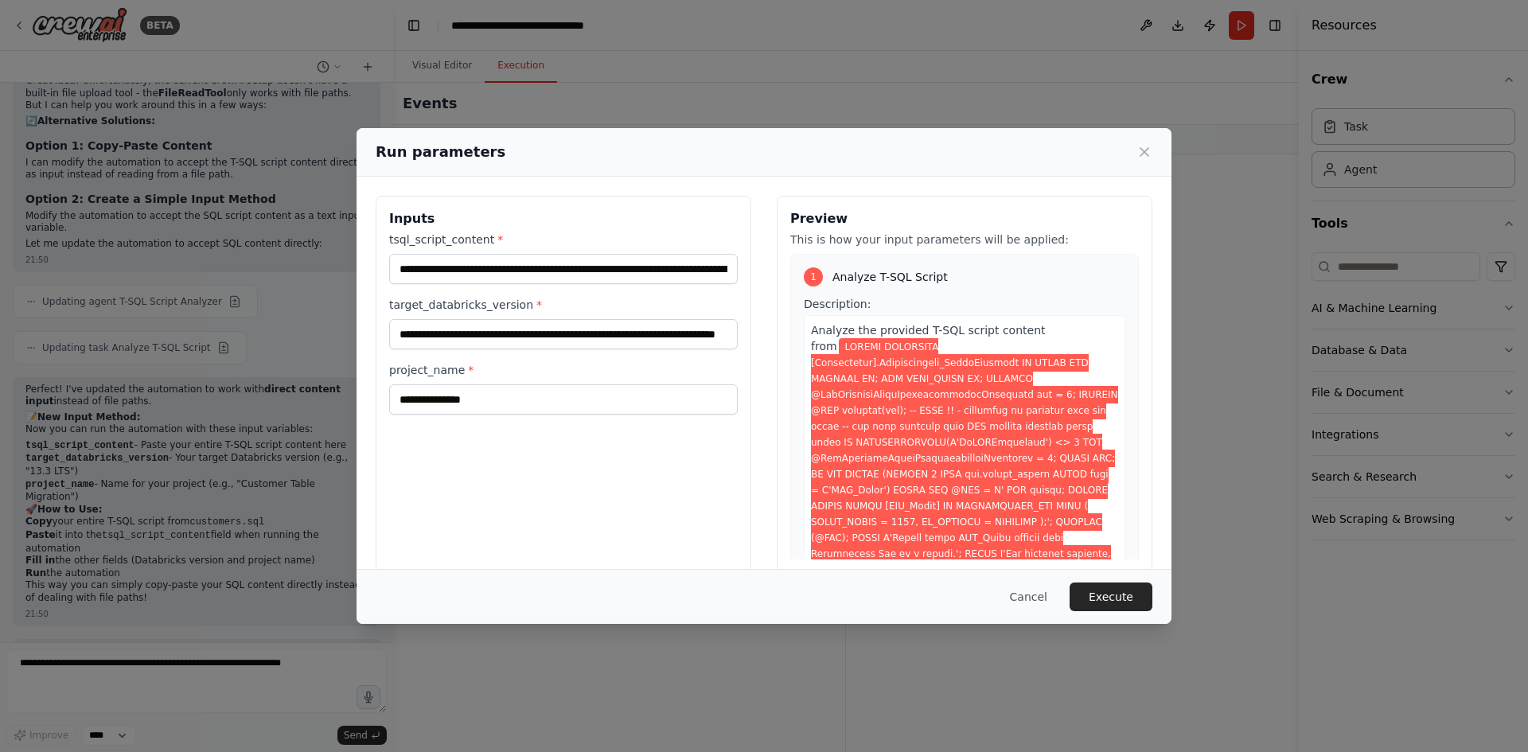
click at [1023, 329] on span "Analyze the provided T-SQL script content from" at bounding box center [928, 338] width 235 height 29
click at [1115, 594] on button "Execute" at bounding box center [1110, 596] width 83 height 29
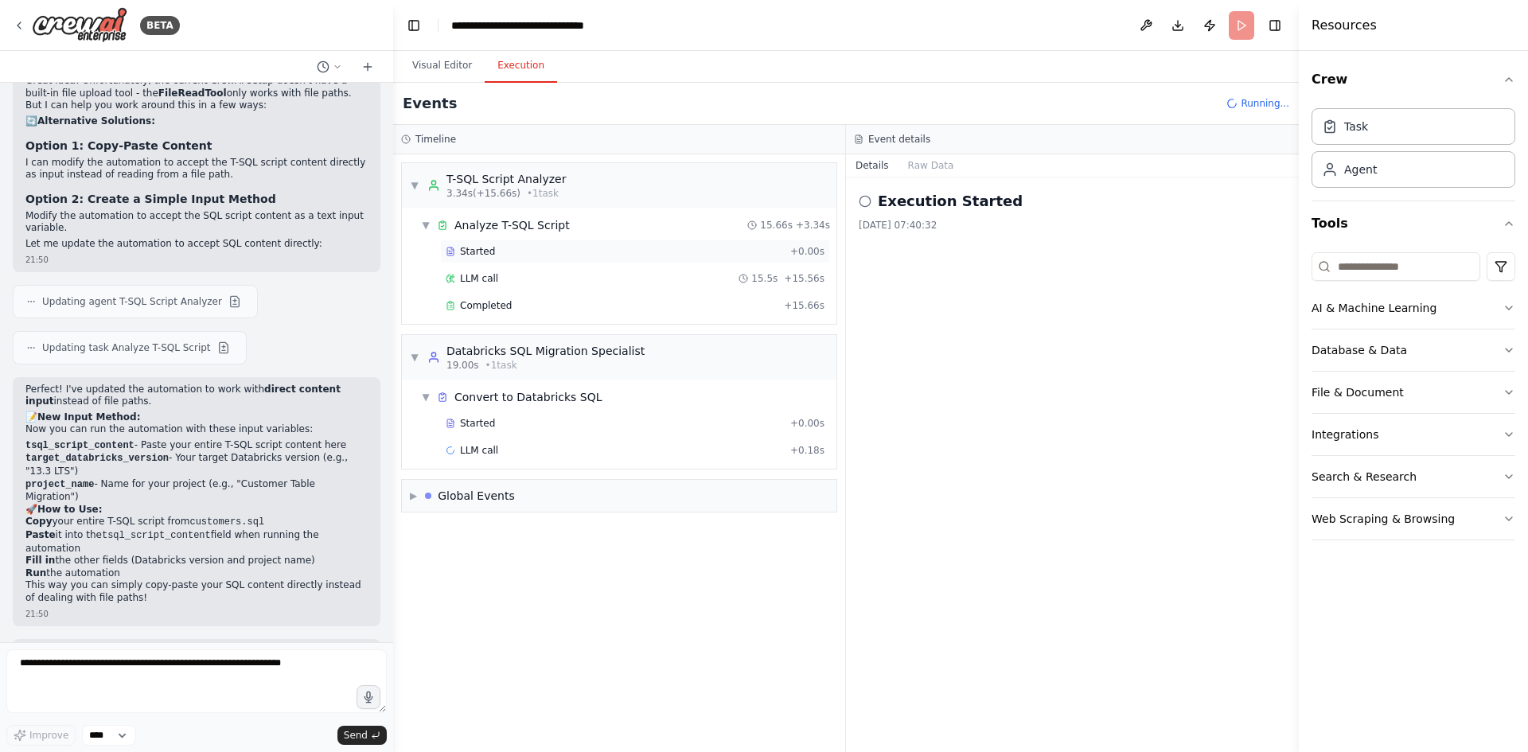
click at [489, 259] on div "Started + 0.00s" at bounding box center [635, 252] width 390 height 24
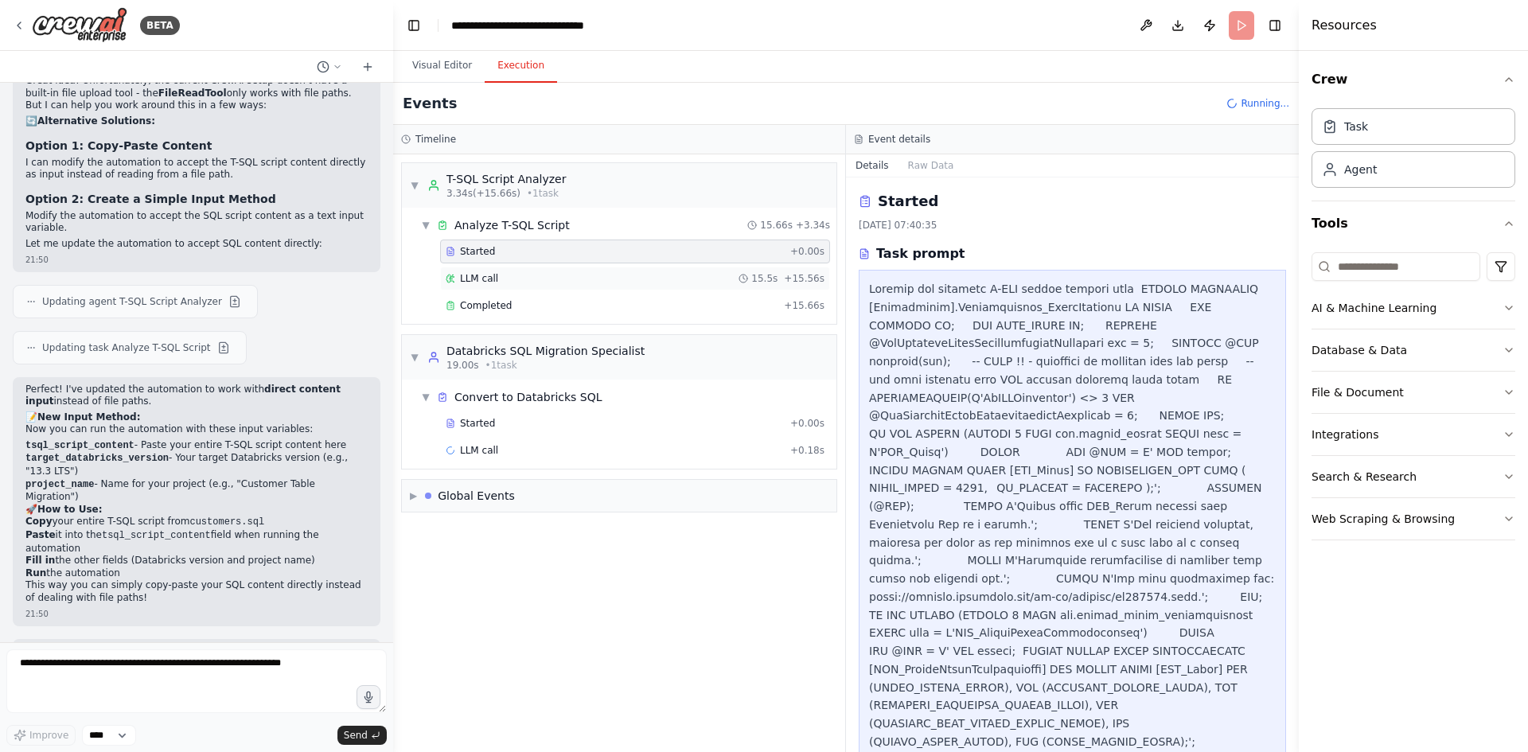
click at [489, 273] on span "LLM call" at bounding box center [479, 278] width 38 height 13
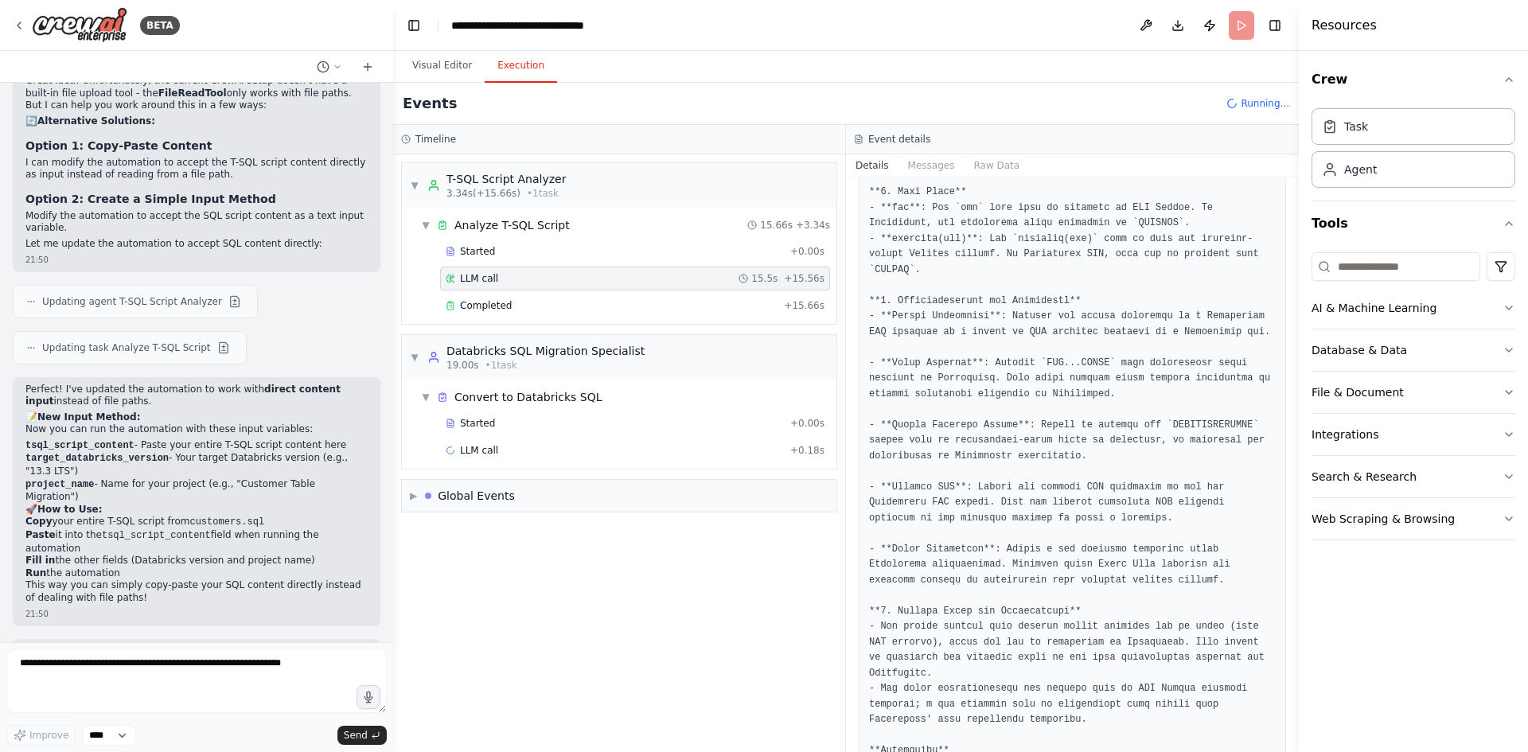
scroll to position [856, 0]
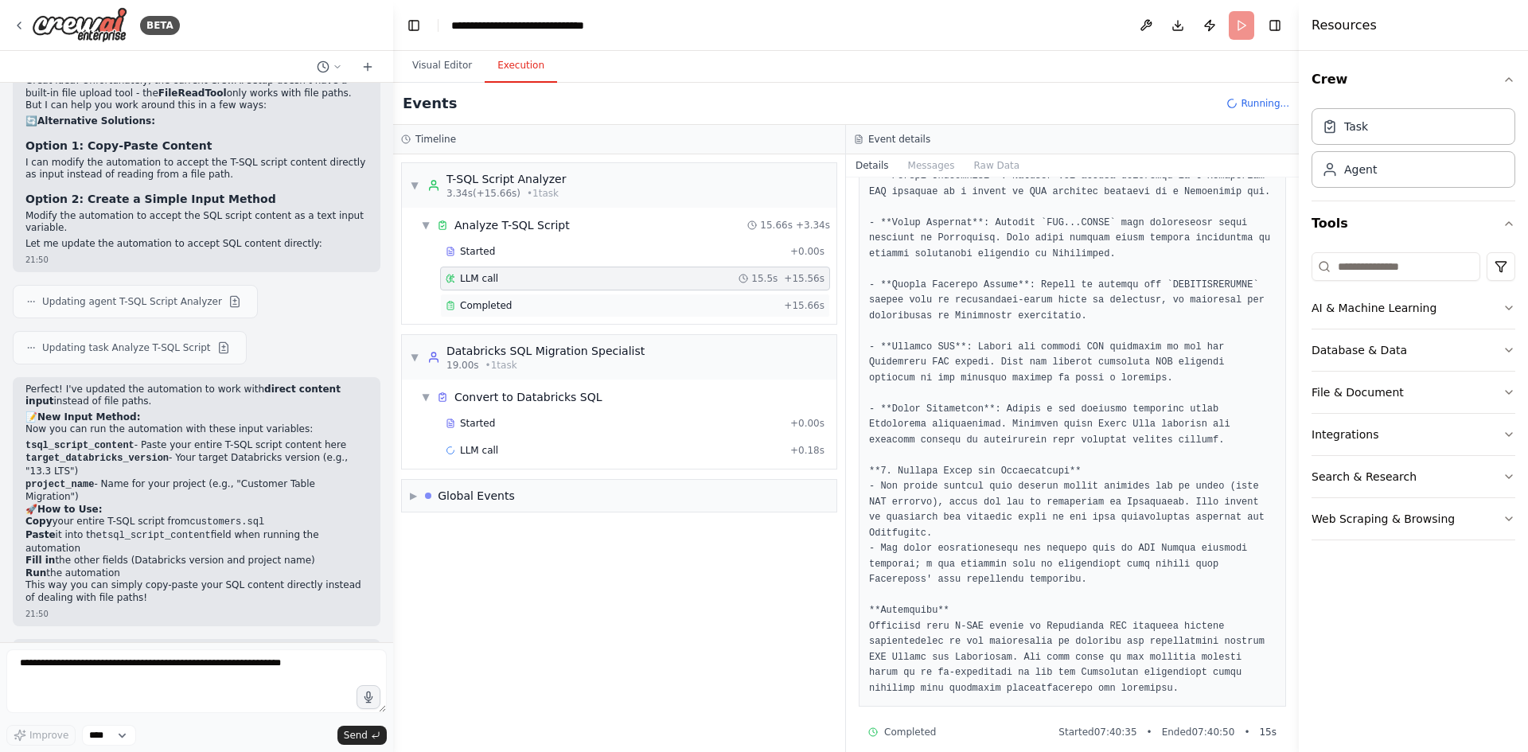
click at [486, 303] on span "Completed" at bounding box center [486, 305] width 52 height 13
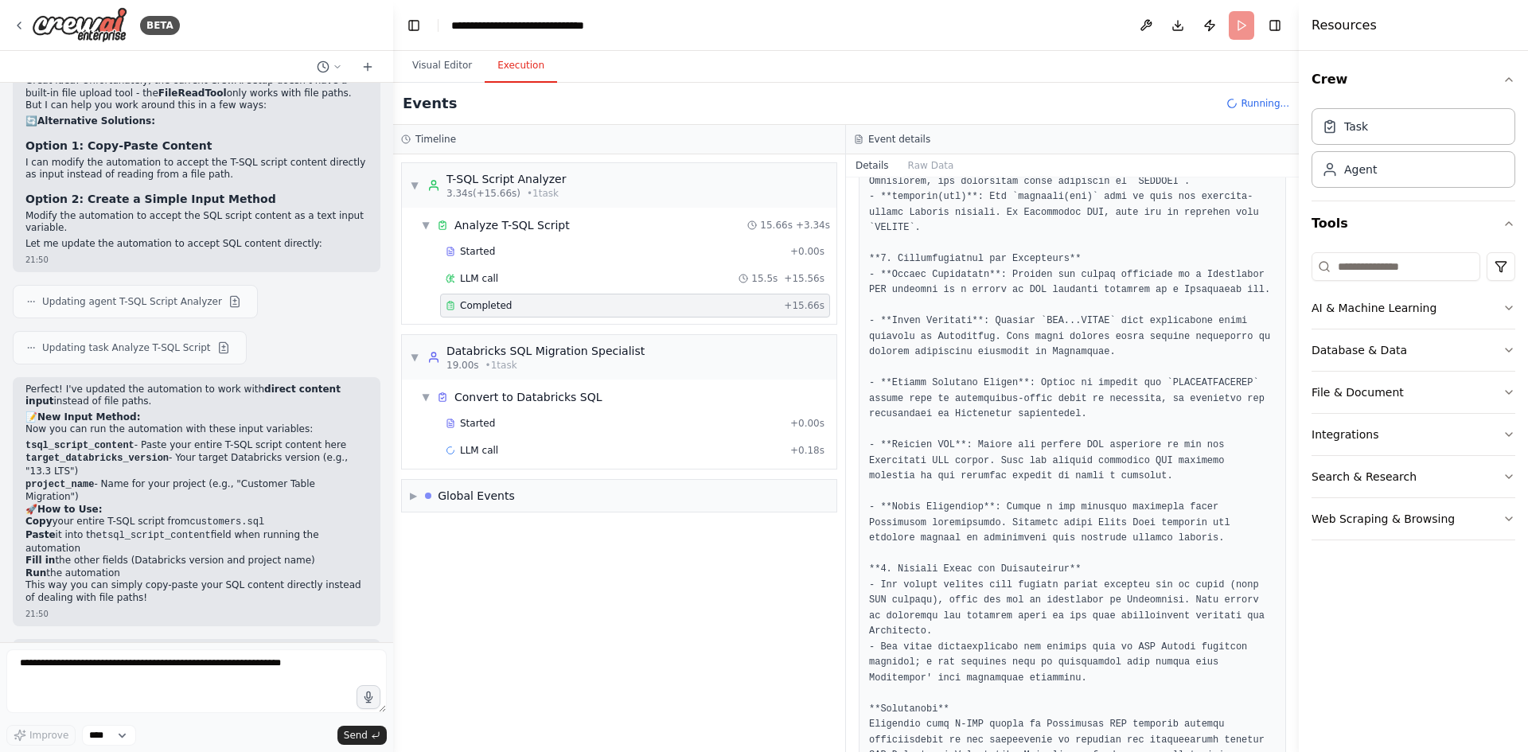
scroll to position [774, 0]
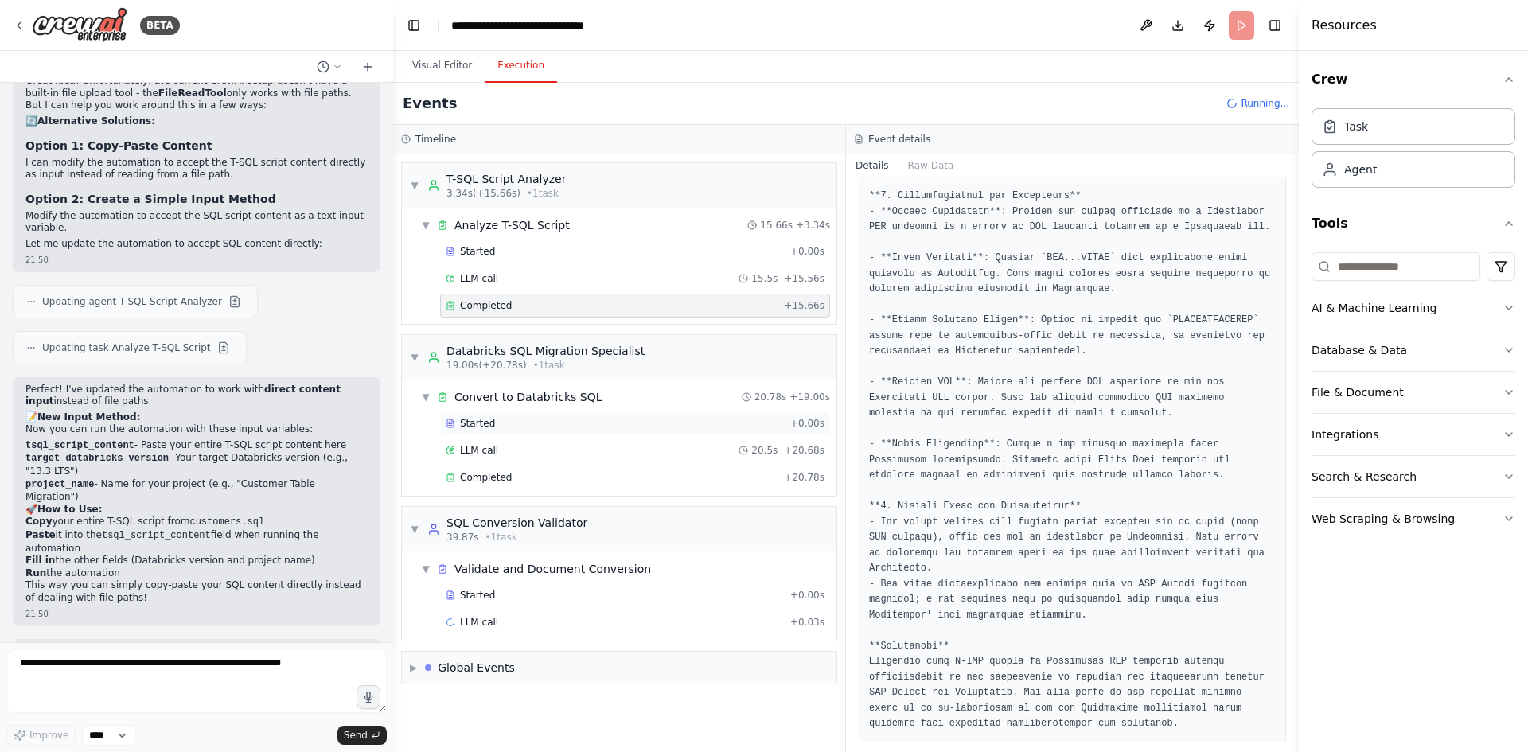
click at [509, 421] on div "Started" at bounding box center [615, 423] width 338 height 13
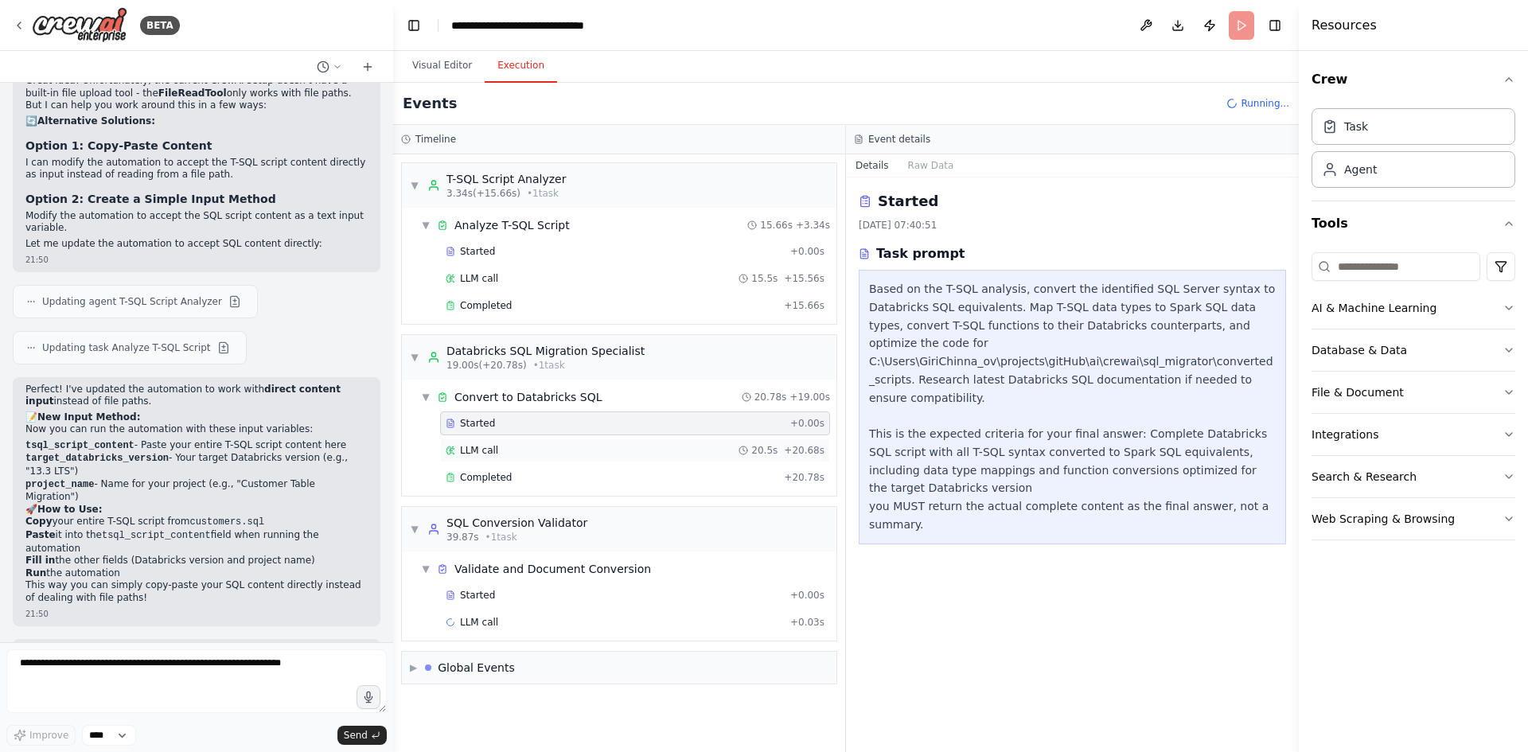
click at [510, 441] on div "LLM call 20.5s + 20.68s" at bounding box center [635, 450] width 390 height 24
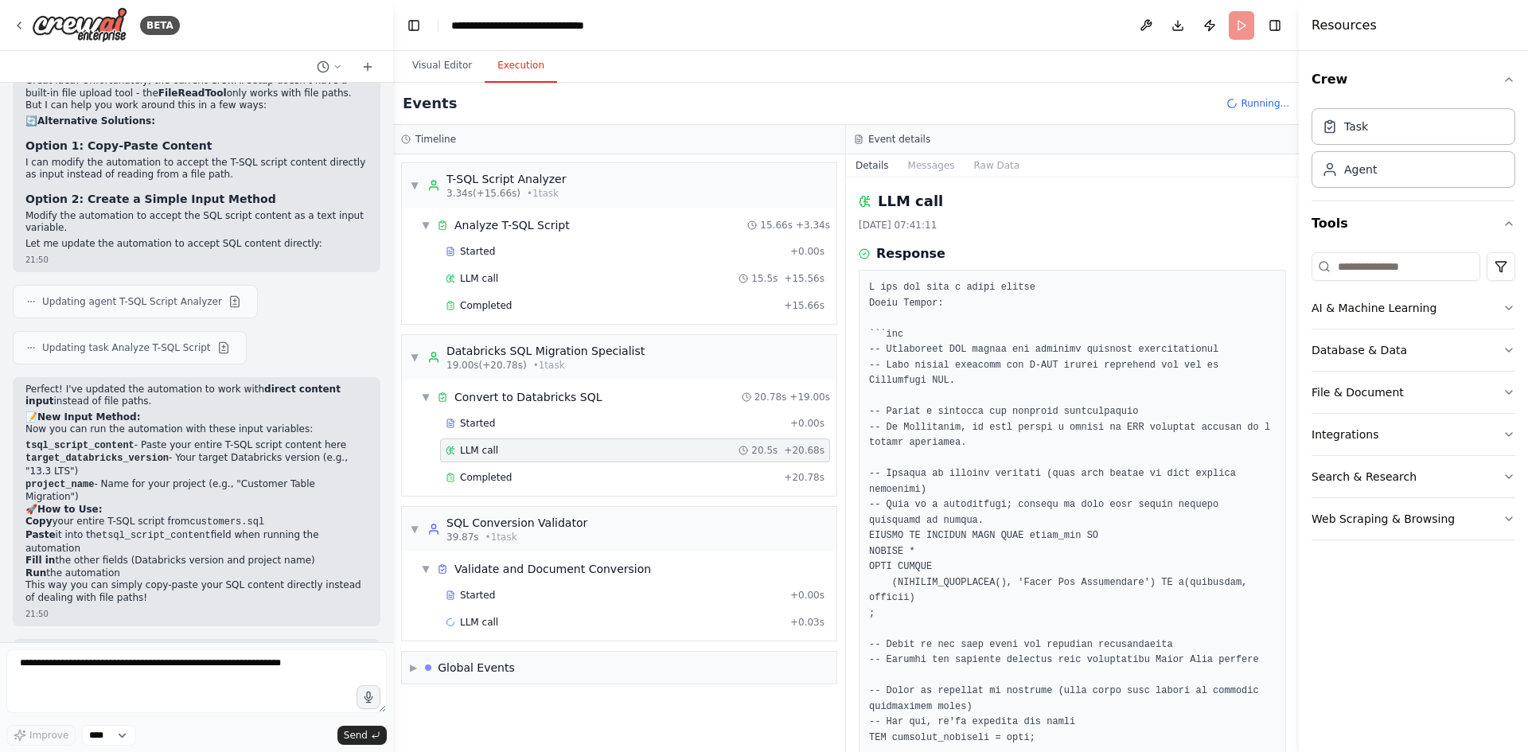
drag, startPoint x: 1293, startPoint y: 282, endPoint x: 1288, endPoint y: 333, distance: 51.2
click at [1288, 333] on div "BETA convert t-sql scripts to databricks SQl 18:50 ▶ Thought process I'm specif…" at bounding box center [764, 376] width 1528 height 752
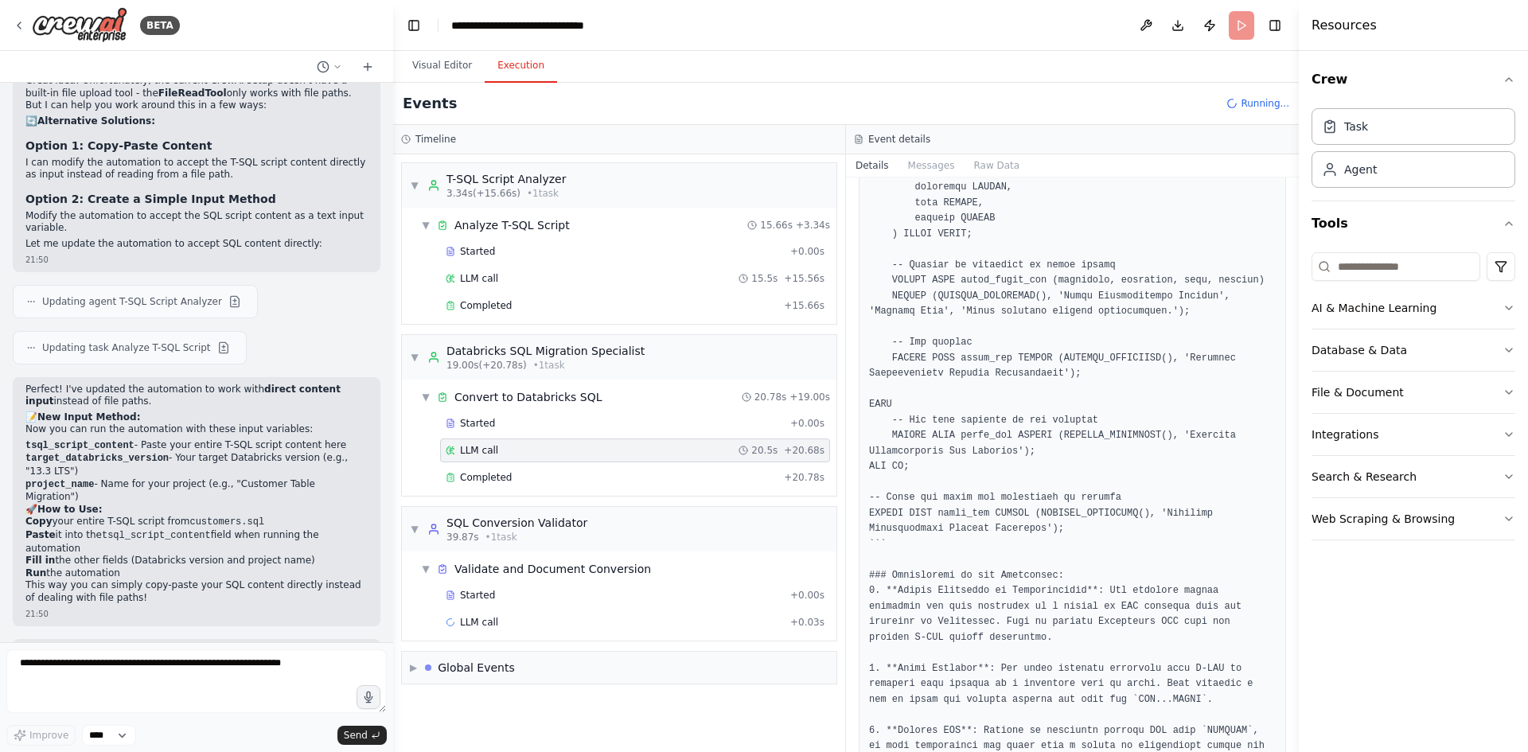
scroll to position [582, 0]
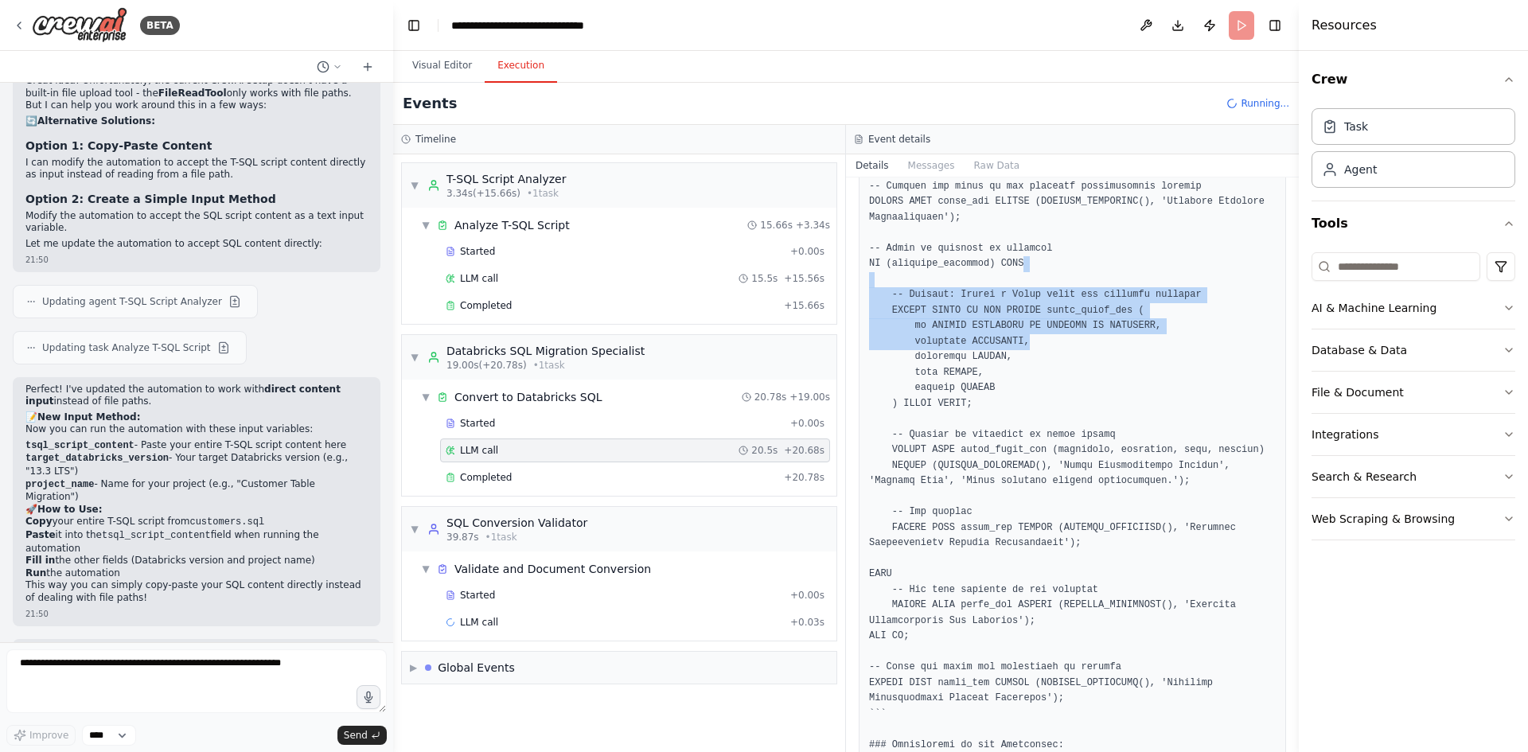
drag, startPoint x: 1268, startPoint y: 308, endPoint x: 1272, endPoint y: 236, distance: 71.8
click at [1272, 236] on div at bounding box center [1072, 450] width 427 height 1526
drag, startPoint x: 1295, startPoint y: 427, endPoint x: 1295, endPoint y: 330, distance: 96.3
click at [1295, 334] on button "Toggle Sidebar" at bounding box center [1298, 376] width 13 height 752
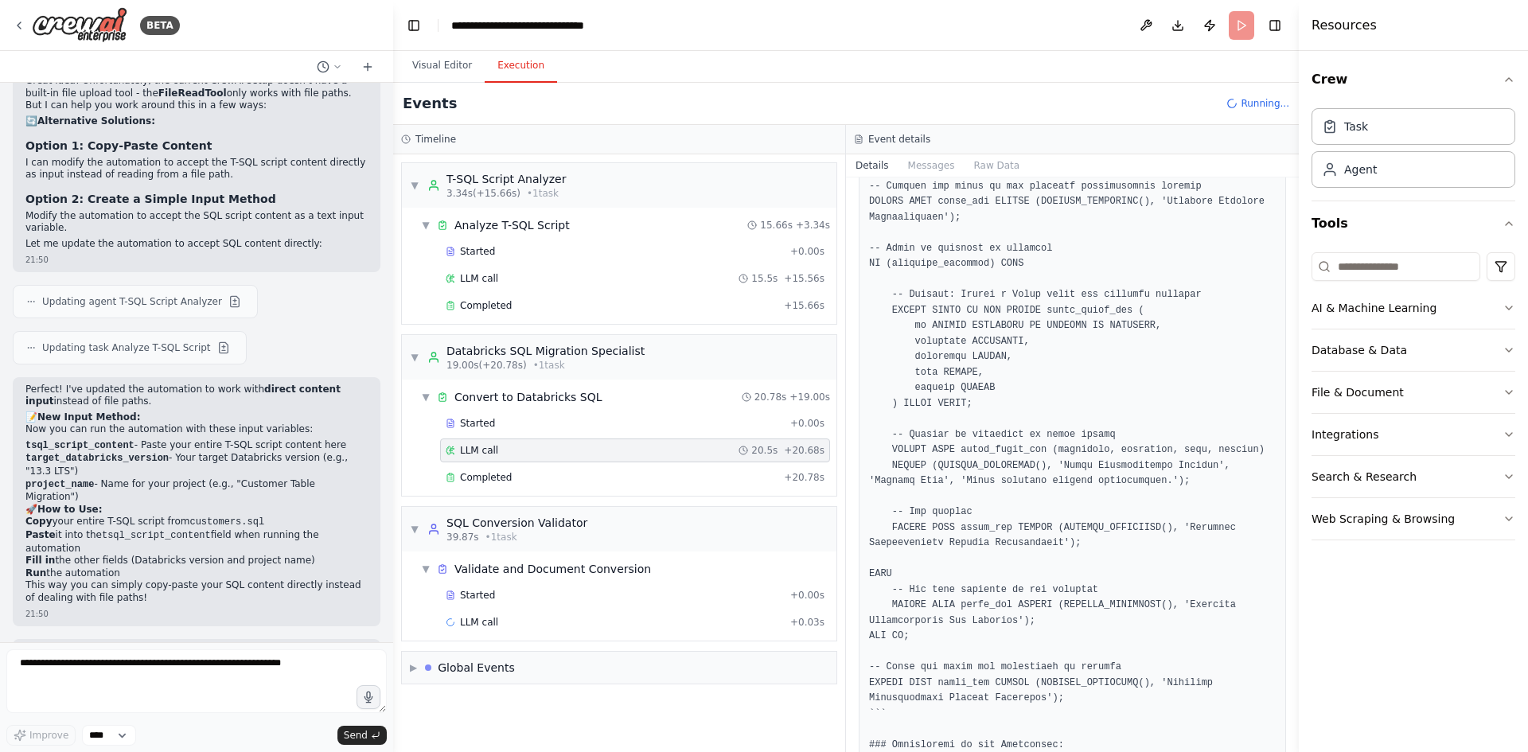
click at [1175, 362] on pre at bounding box center [1072, 451] width 407 height 1506
drag, startPoint x: 1293, startPoint y: 473, endPoint x: 1293, endPoint y: 325, distance: 147.2
click at [1294, 325] on button "Toggle Sidebar" at bounding box center [1298, 376] width 13 height 752
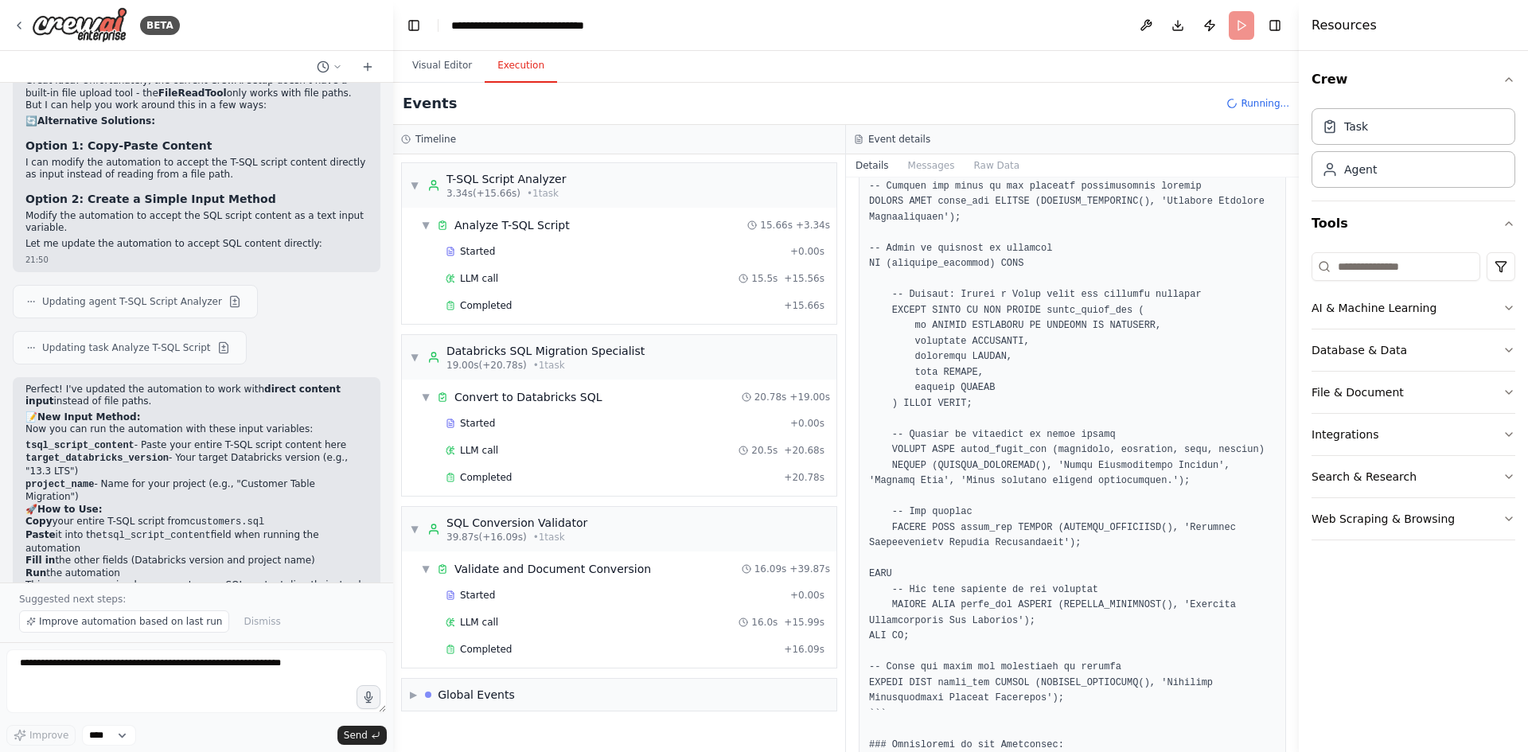
drag, startPoint x: 1293, startPoint y: 402, endPoint x: 1264, endPoint y: 258, distance: 147.0
click at [1288, 264] on div "BETA convert t-sql scripts to databricks SQl 18:50 ▶ Thought process I'm specif…" at bounding box center [764, 376] width 1528 height 752
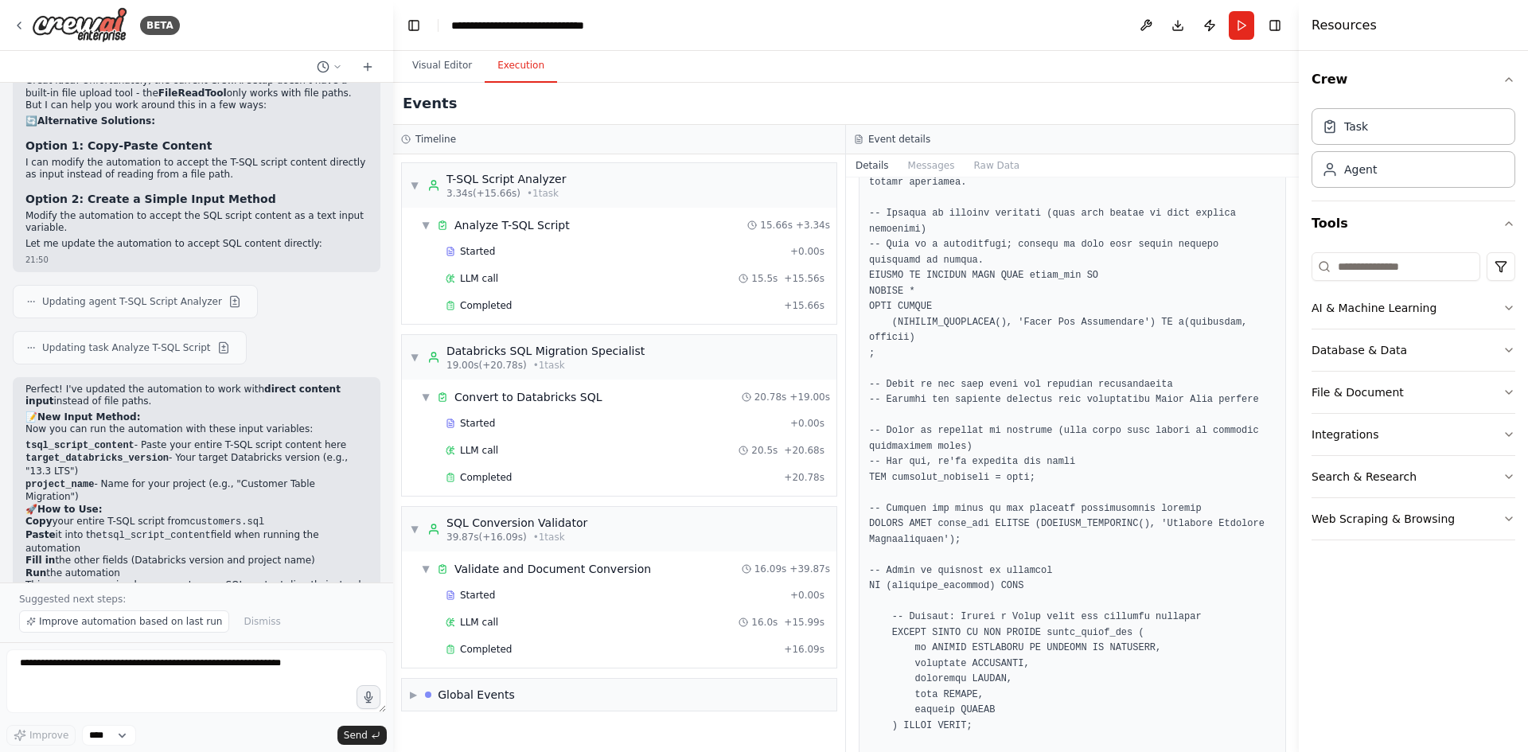
scroll to position [318, 0]
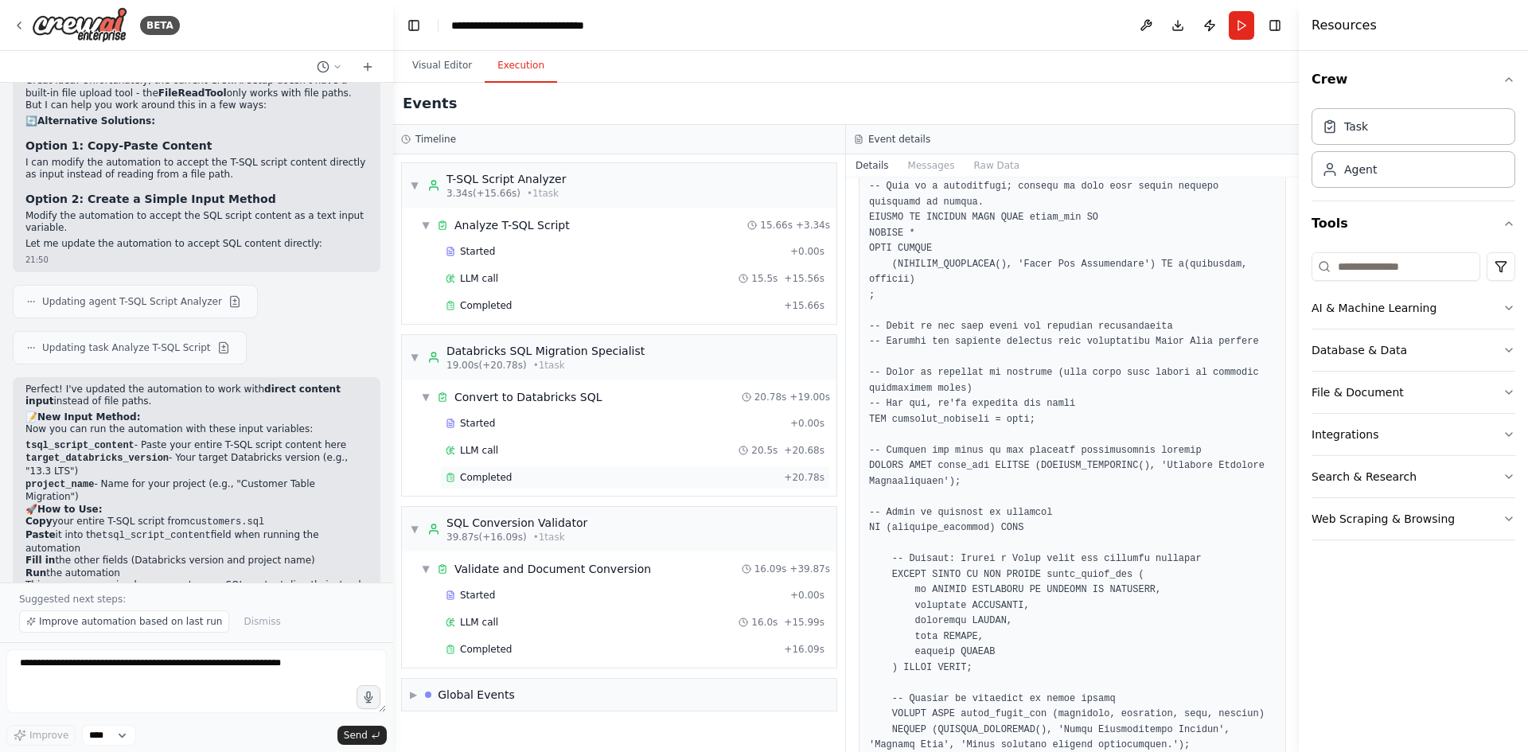
click at [513, 481] on div "Completed" at bounding box center [612, 477] width 332 height 13
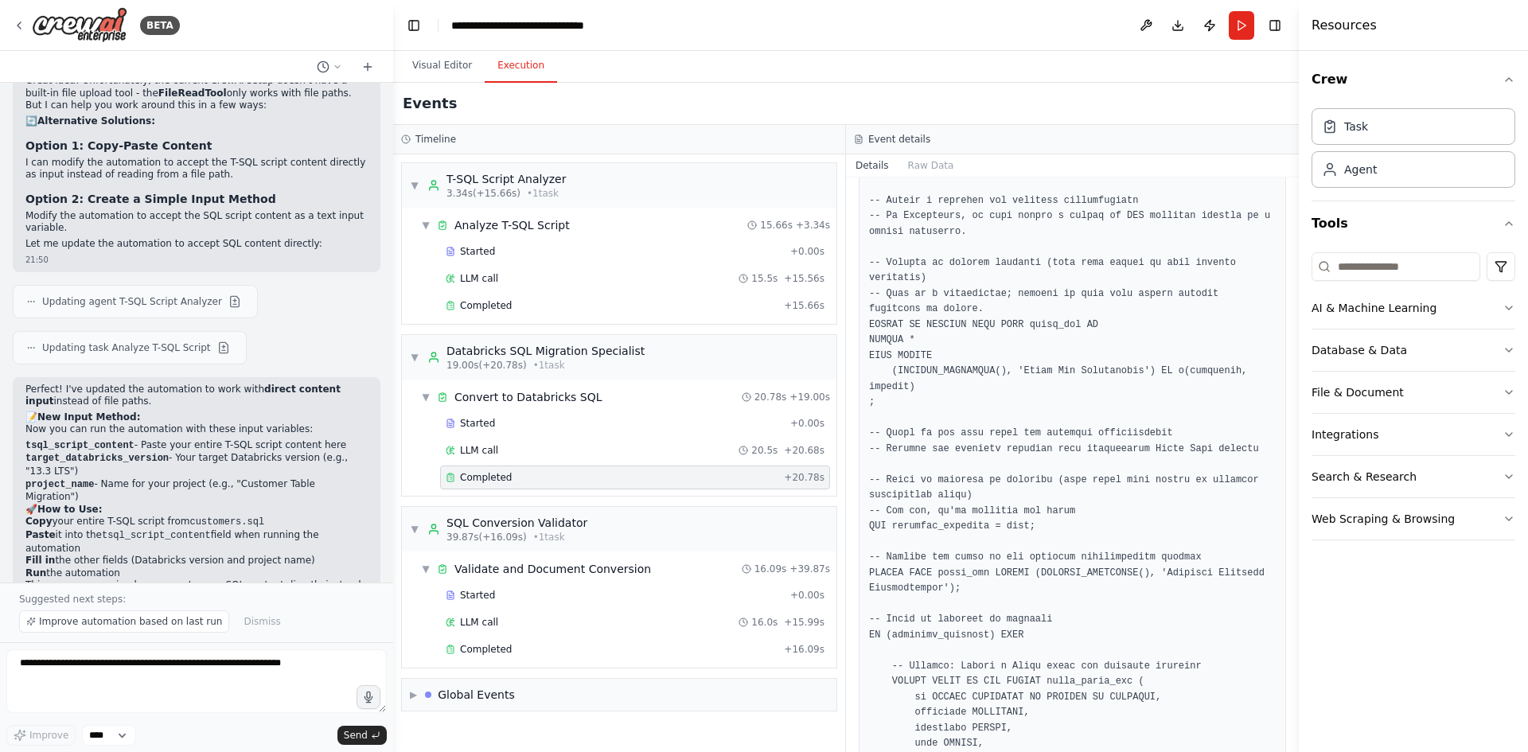
scroll to position [0, 0]
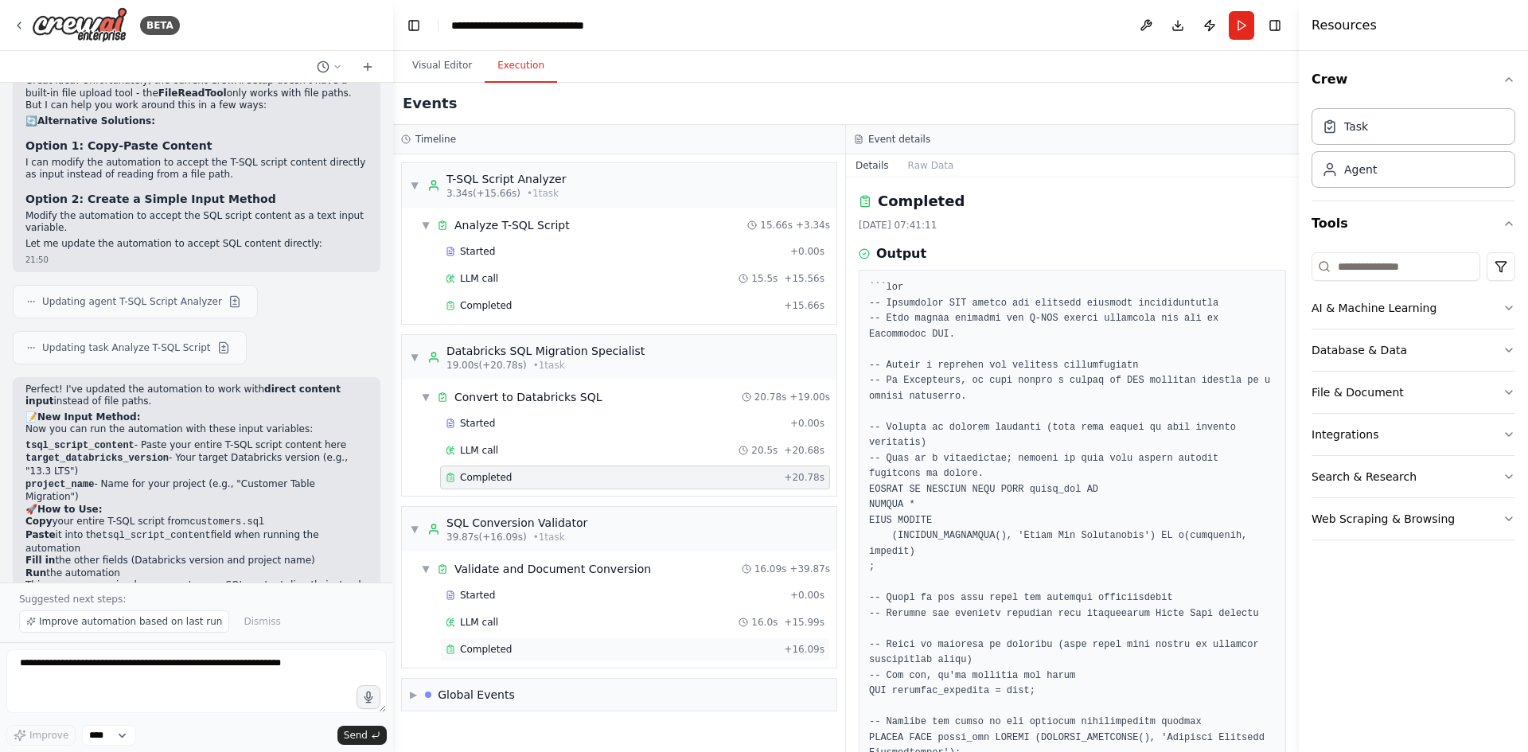
click at [508, 652] on div "Completed" at bounding box center [612, 649] width 332 height 13
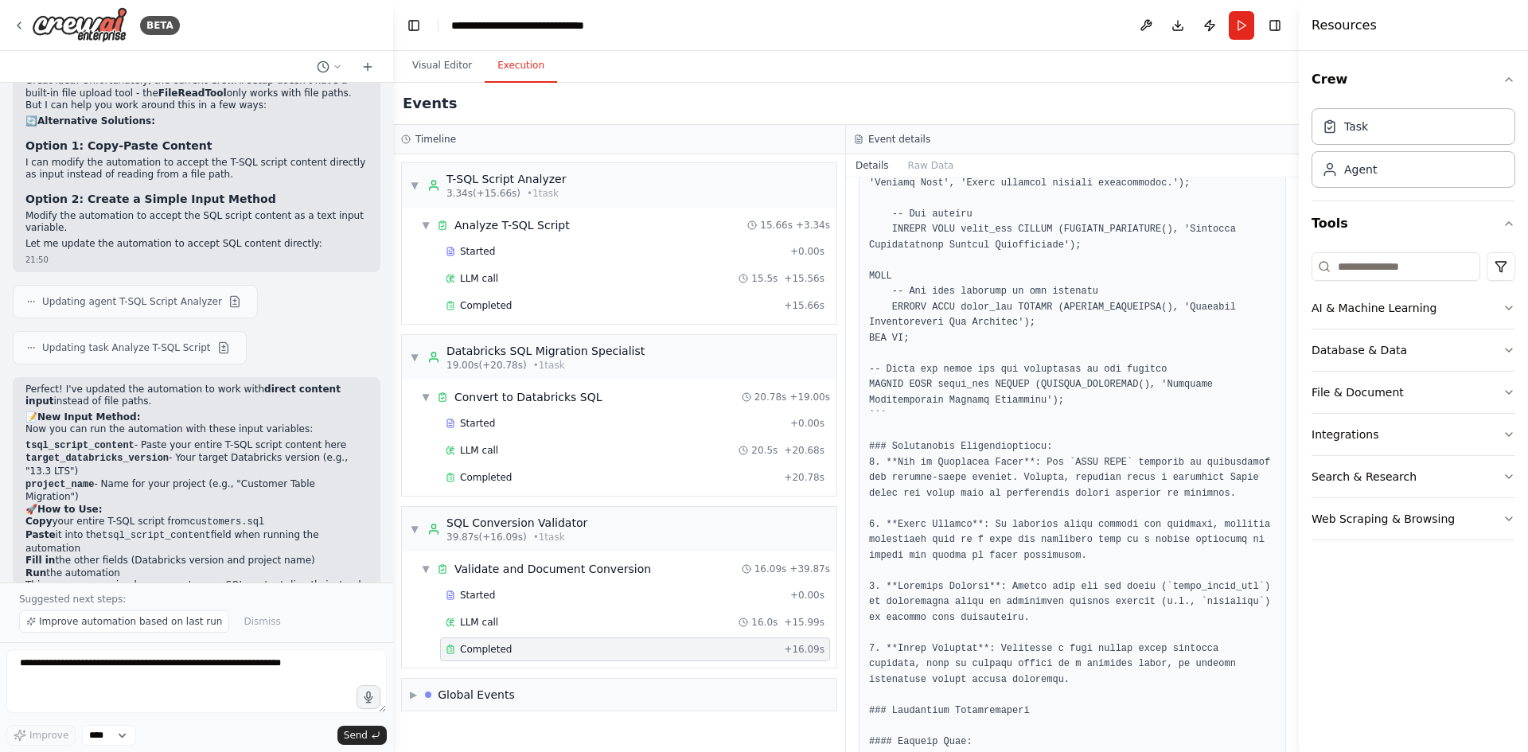
scroll to position [360, 0]
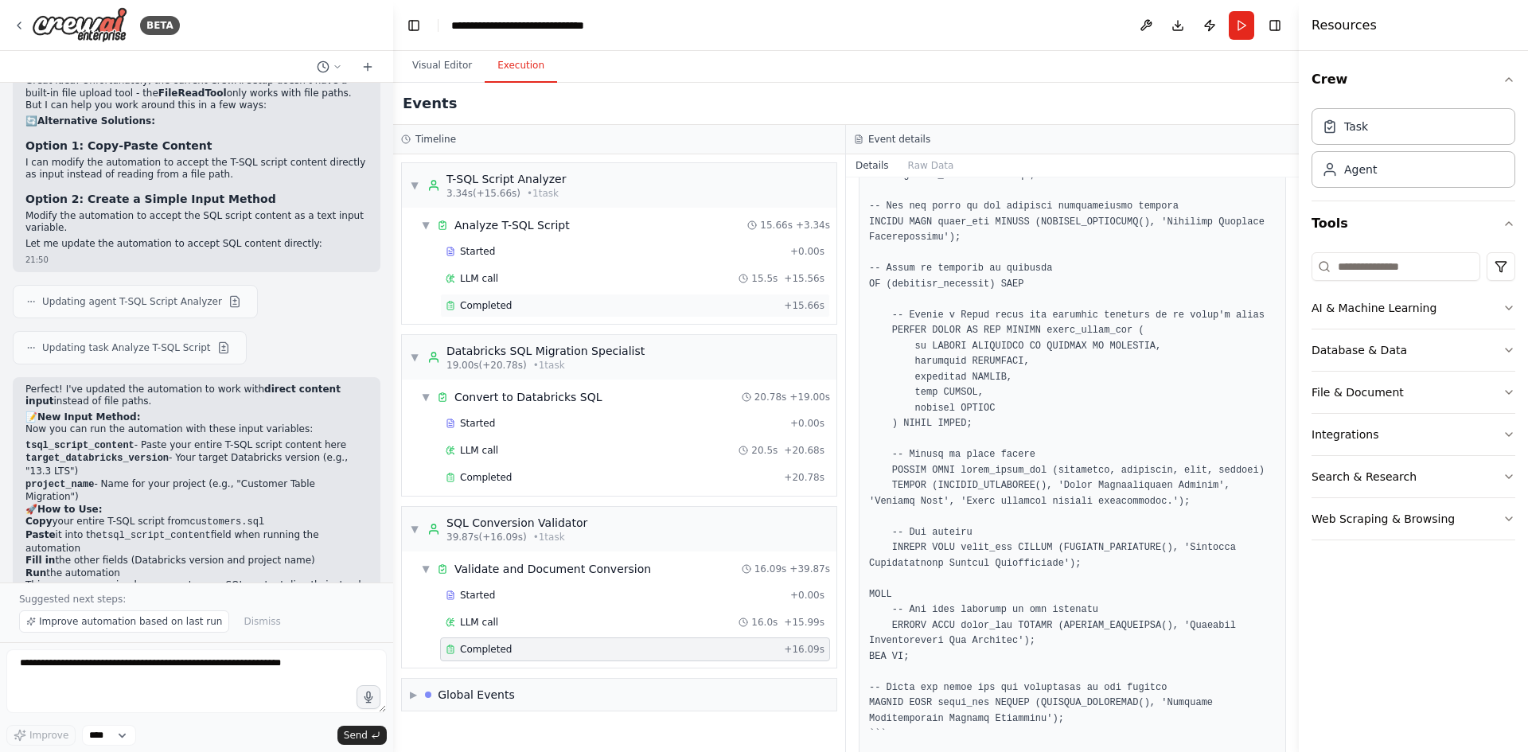
click at [514, 301] on div "Completed" at bounding box center [612, 305] width 332 height 13
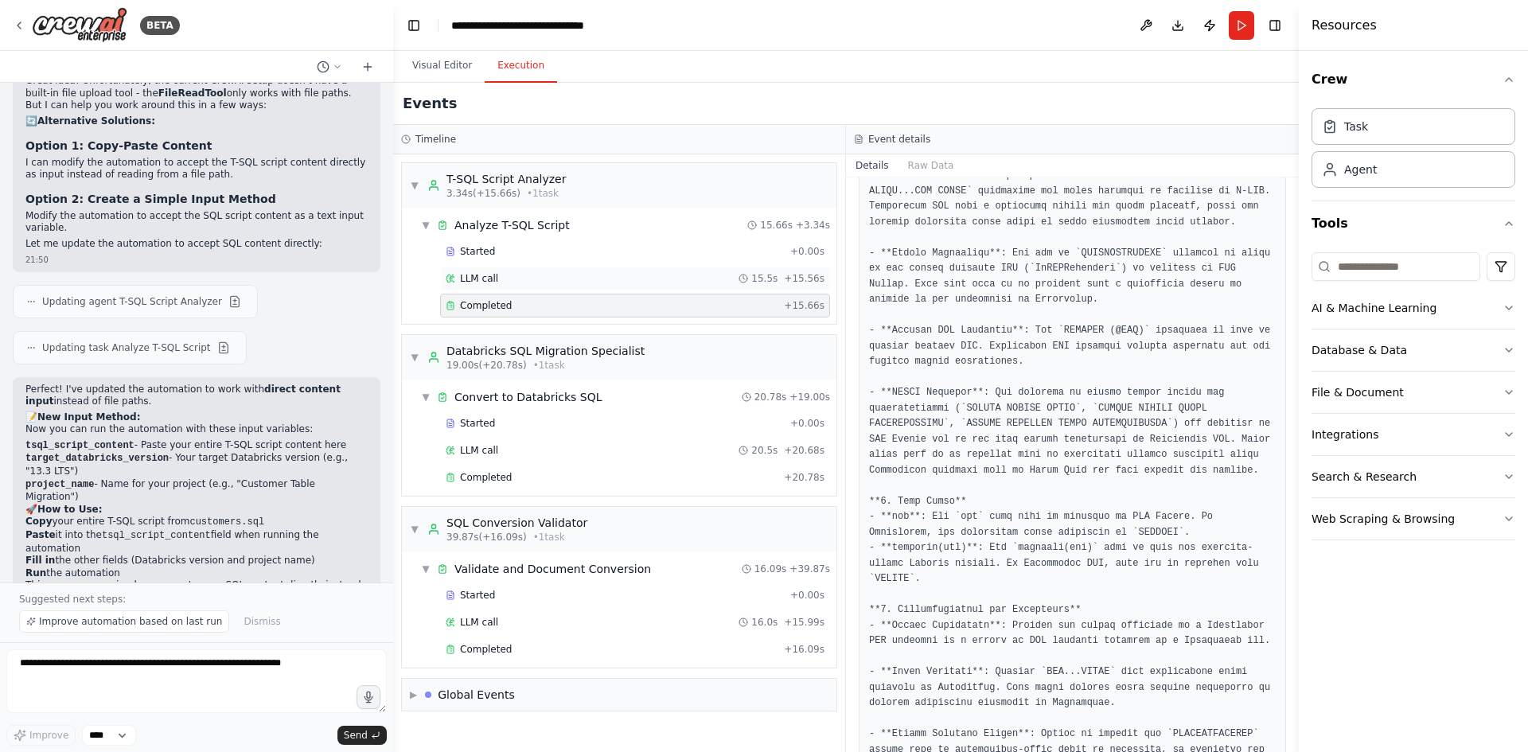
click at [501, 267] on div "LLM call 15.5s + 15.56s" at bounding box center [635, 279] width 390 height 24
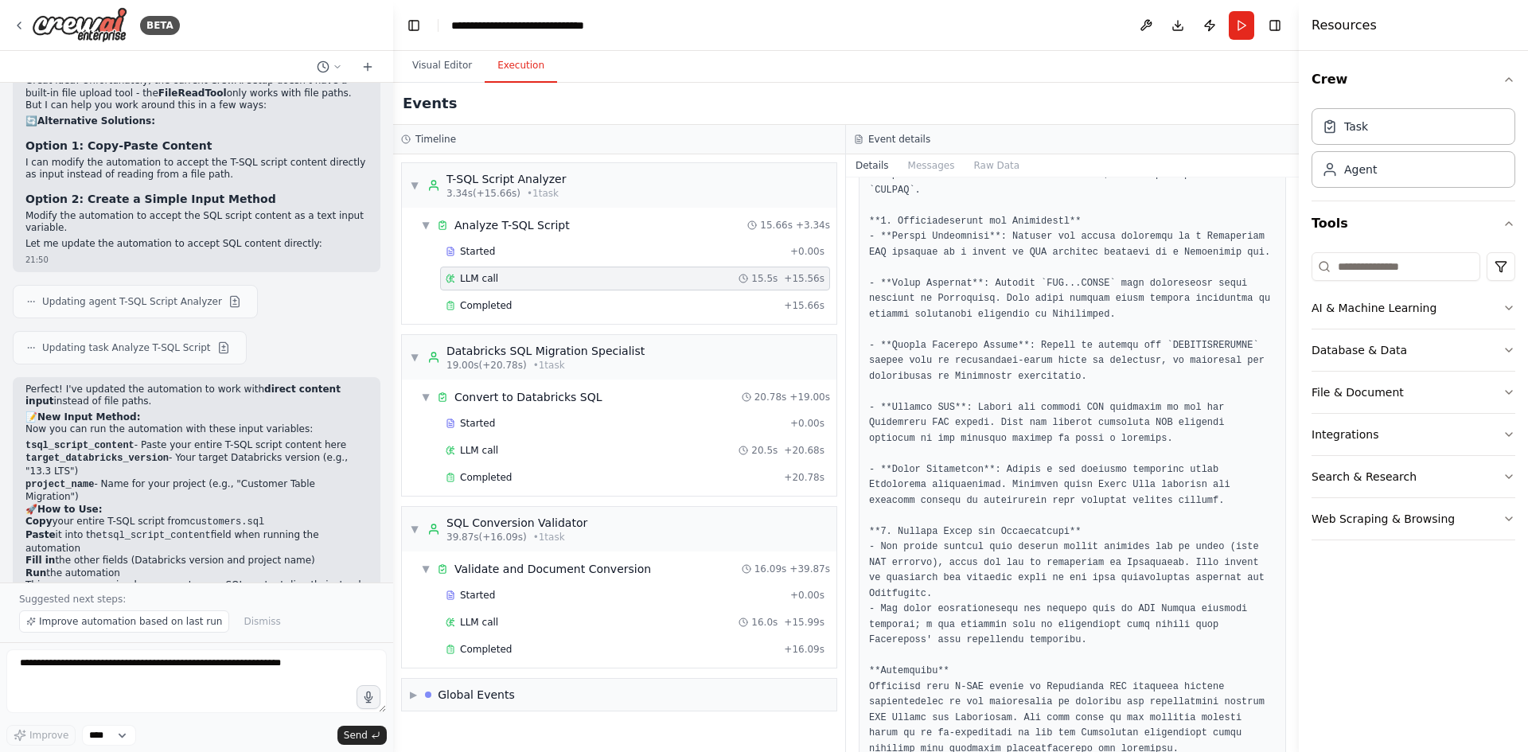
scroll to position [856, 0]
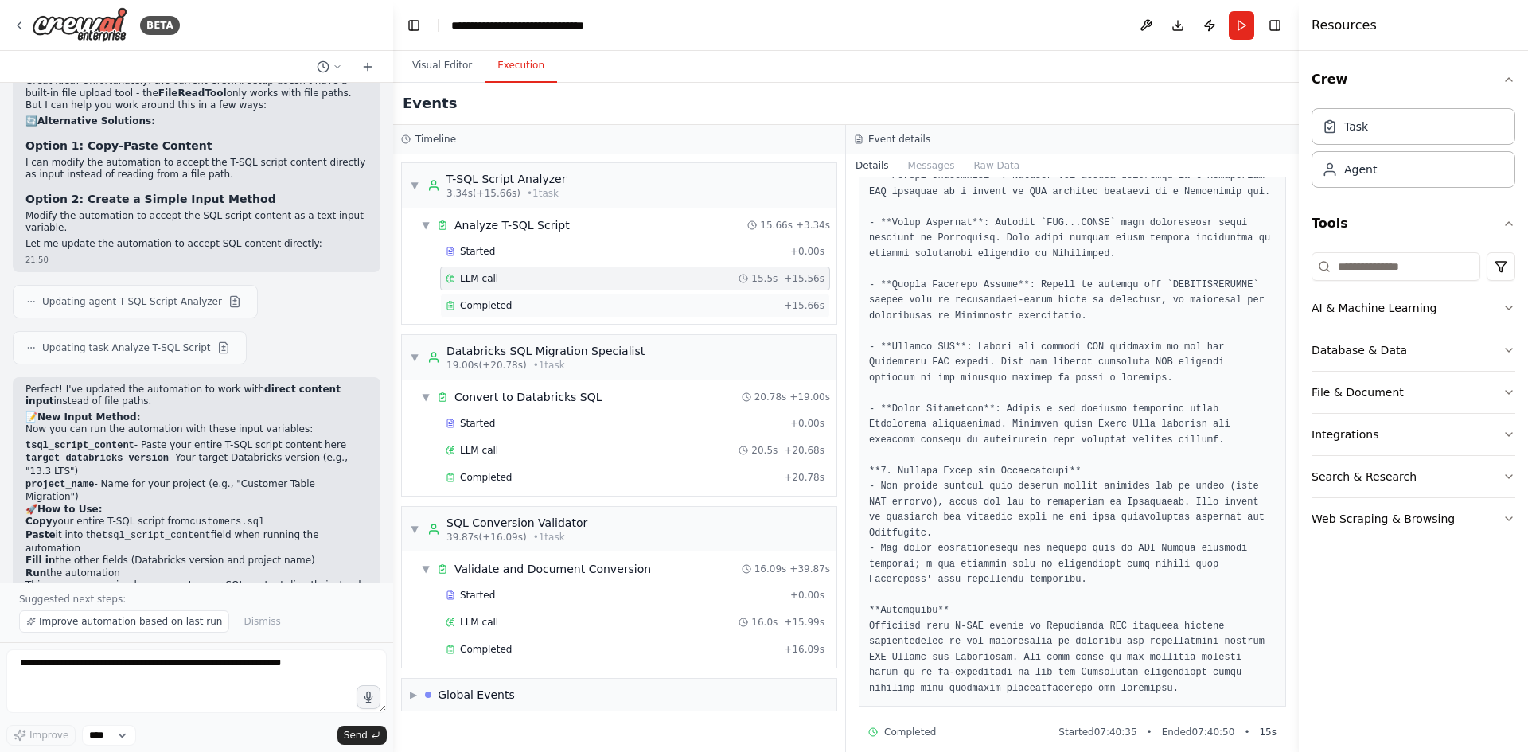
click at [537, 304] on div "Completed" at bounding box center [612, 305] width 332 height 13
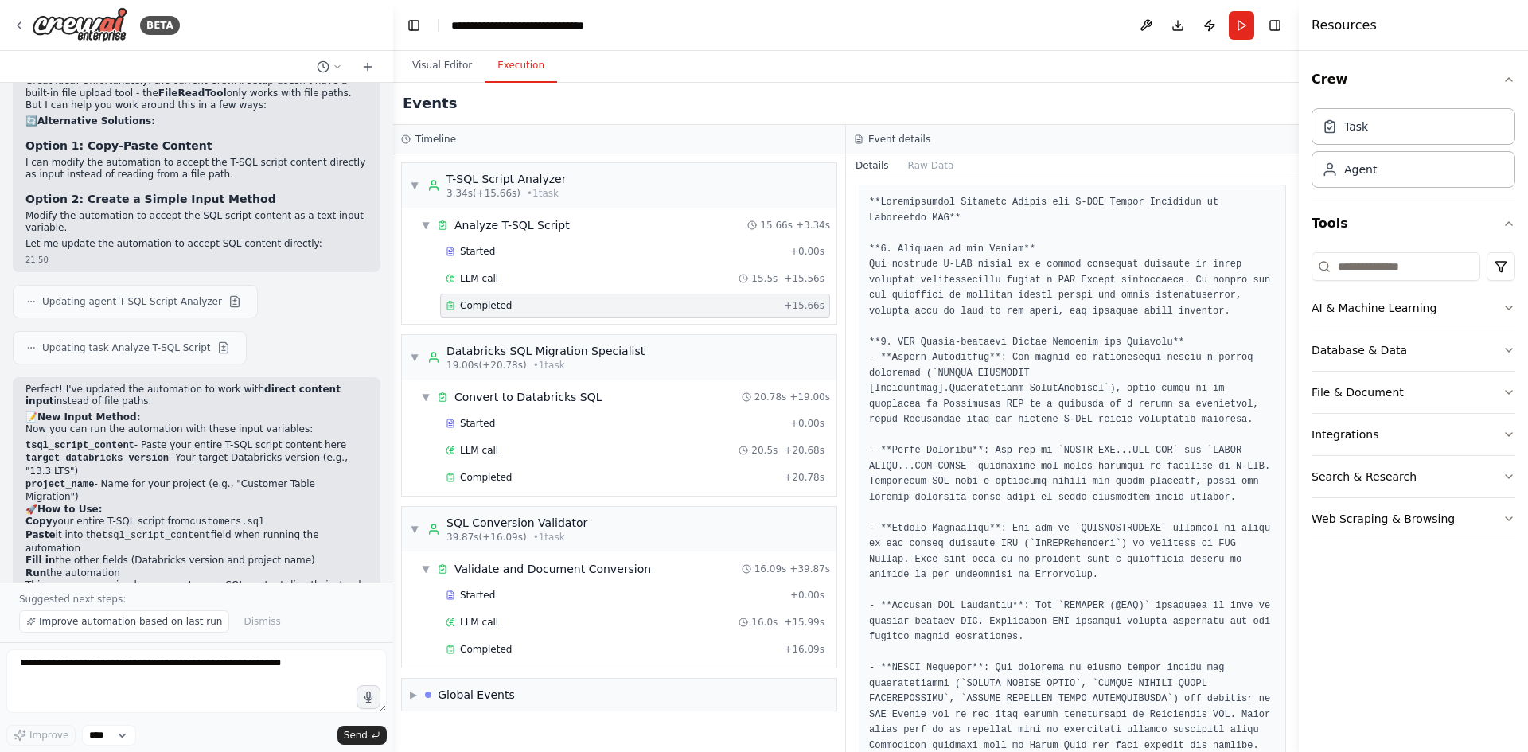
scroll to position [58, 0]
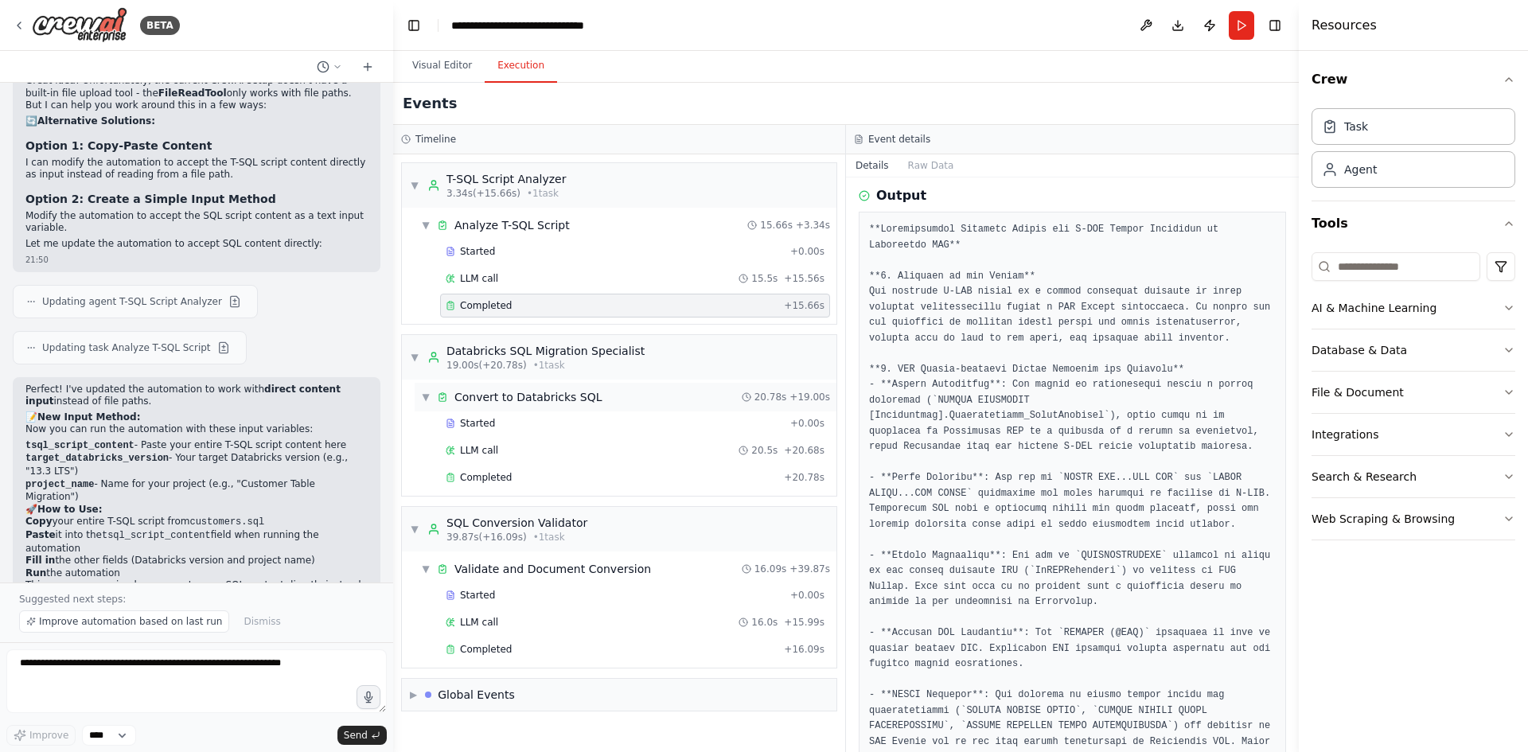
click at [492, 395] on div "Convert to Databricks SQL" at bounding box center [528, 397] width 148 height 16
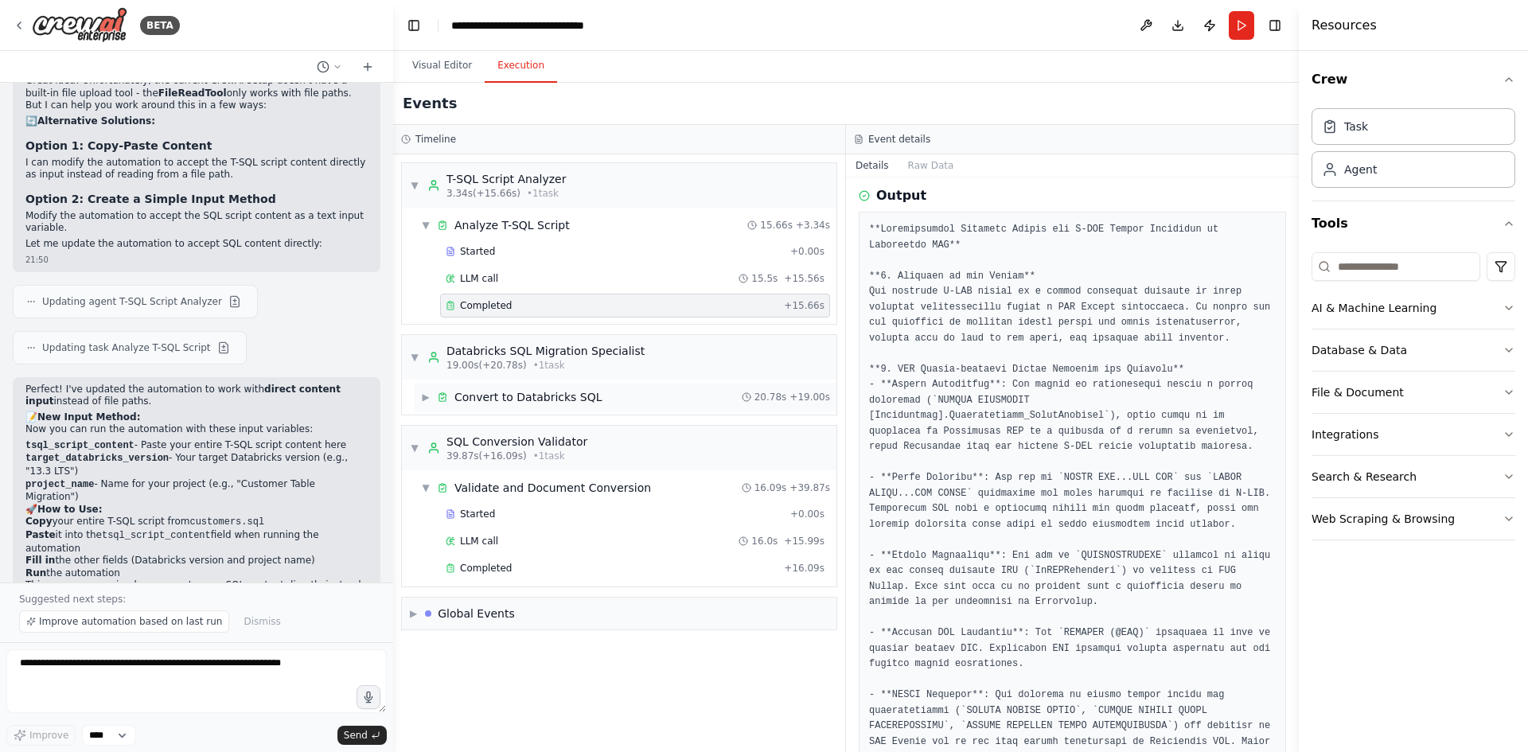
click at [532, 397] on div "Convert to Databricks SQL" at bounding box center [528, 397] width 148 height 16
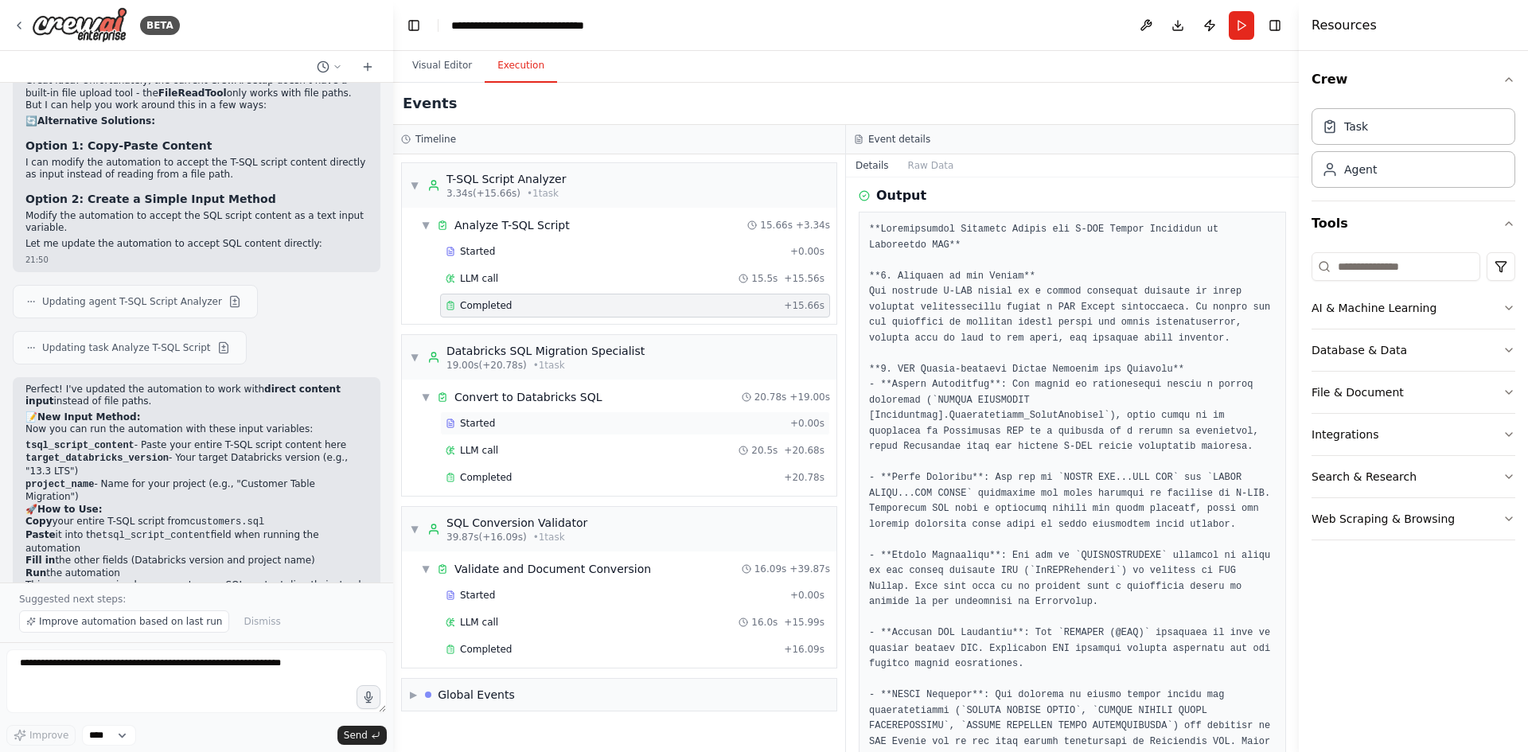
click at [517, 417] on div "Started" at bounding box center [615, 423] width 338 height 13
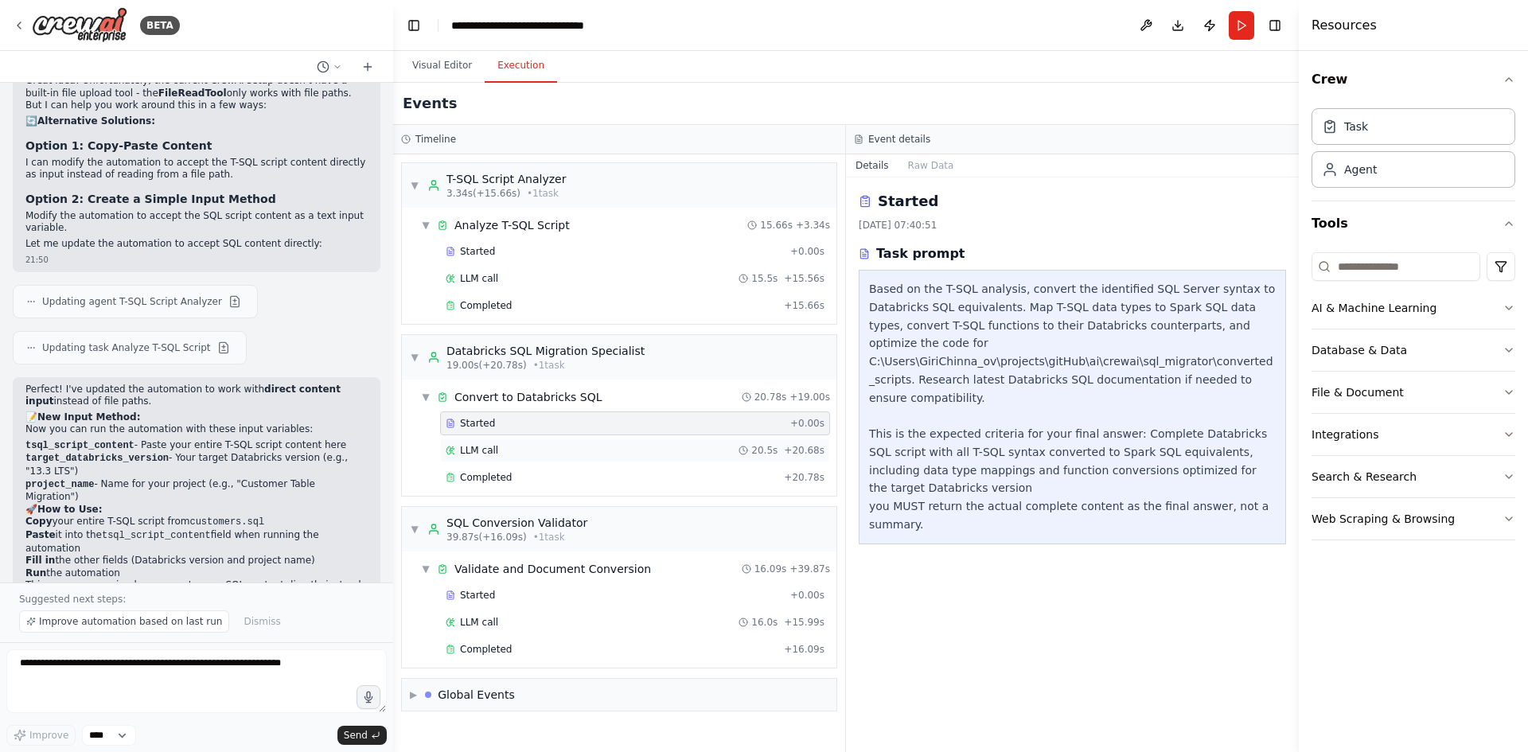
click at [492, 449] on span "LLM call" at bounding box center [479, 450] width 38 height 13
